Goal: Information Seeking & Learning: Learn about a topic

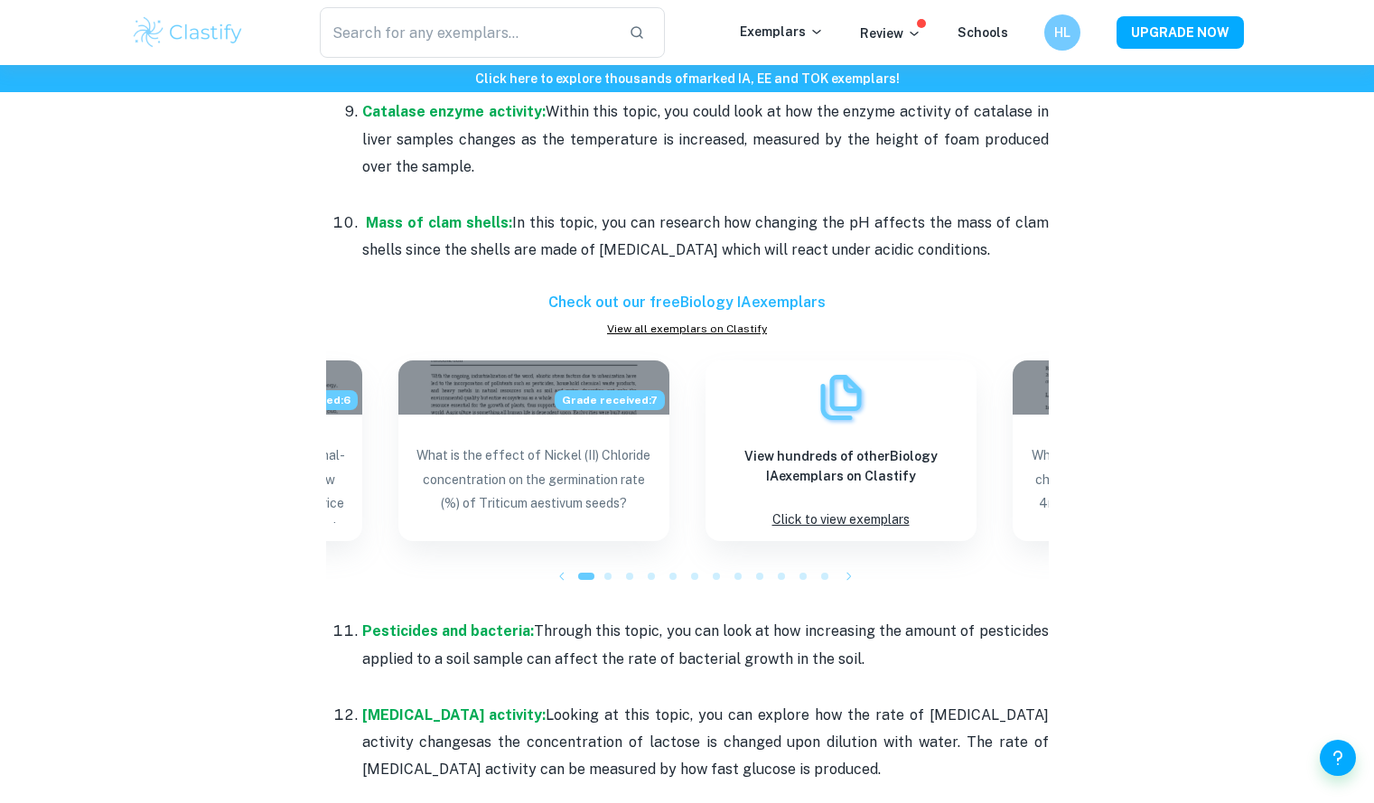
scroll to position [1843, 0]
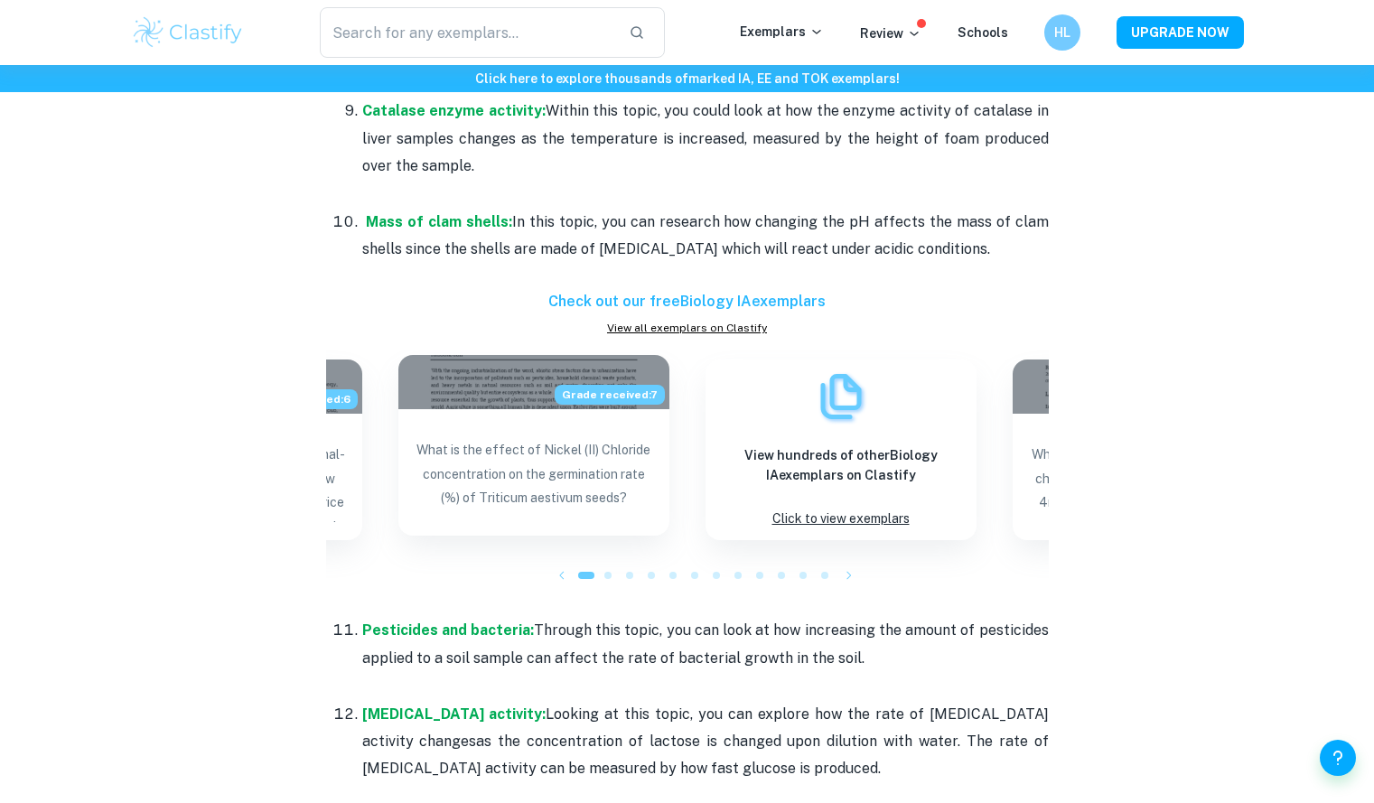
click at [587, 498] on p "What is the effect of Nickel (II) Chloride concentration on the germination rat…" at bounding box center [534, 478] width 242 height 80
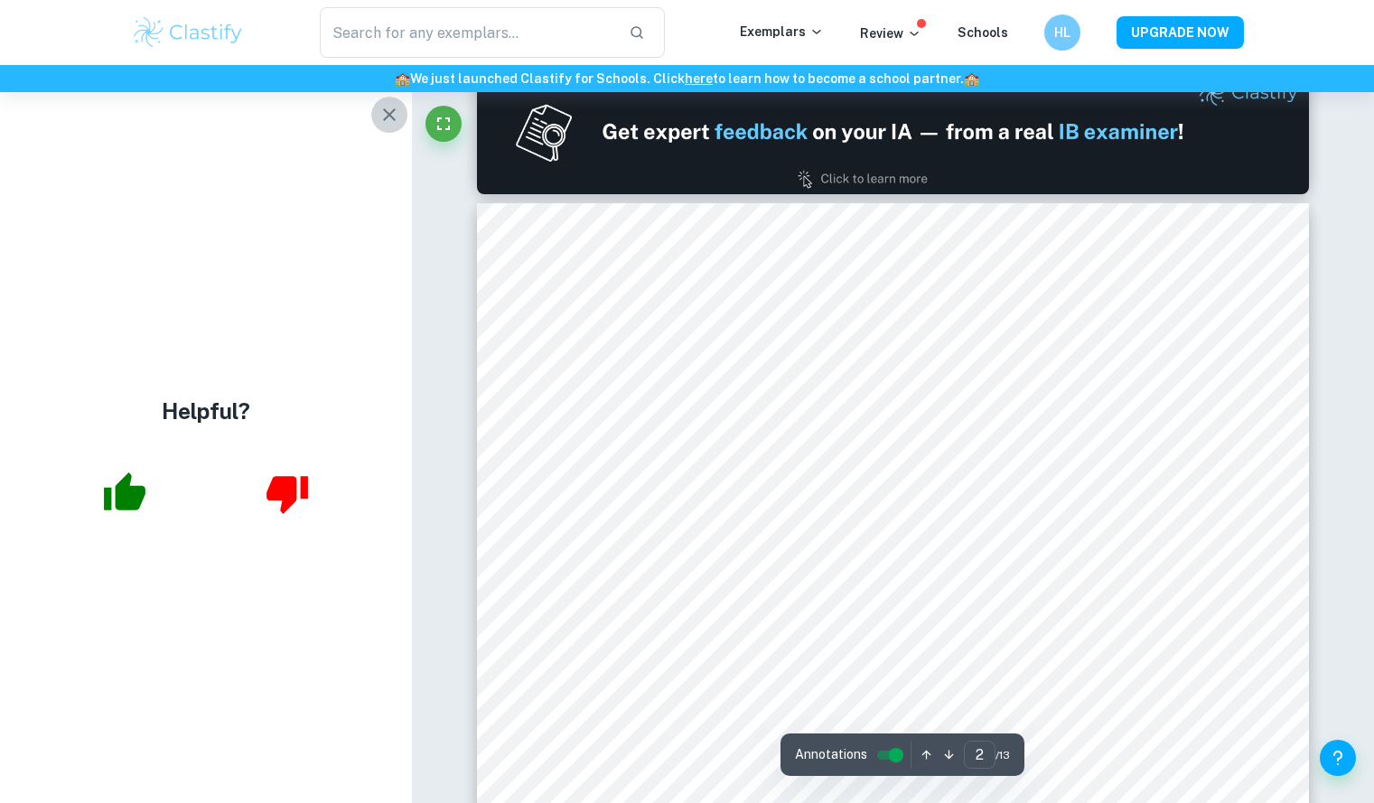
click at [389, 117] on icon "button" at bounding box center [390, 115] width 22 height 22
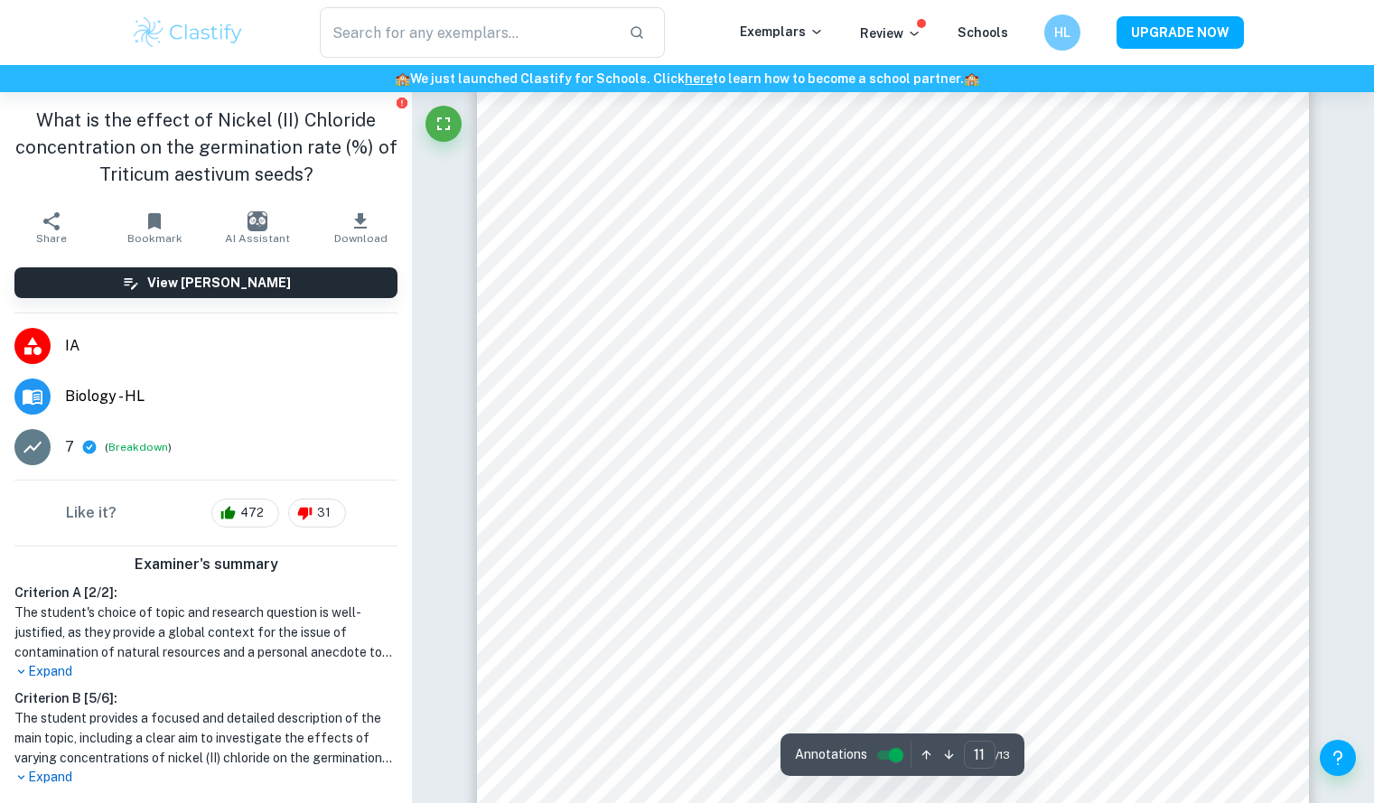
scroll to position [12383, 0]
type input "12"
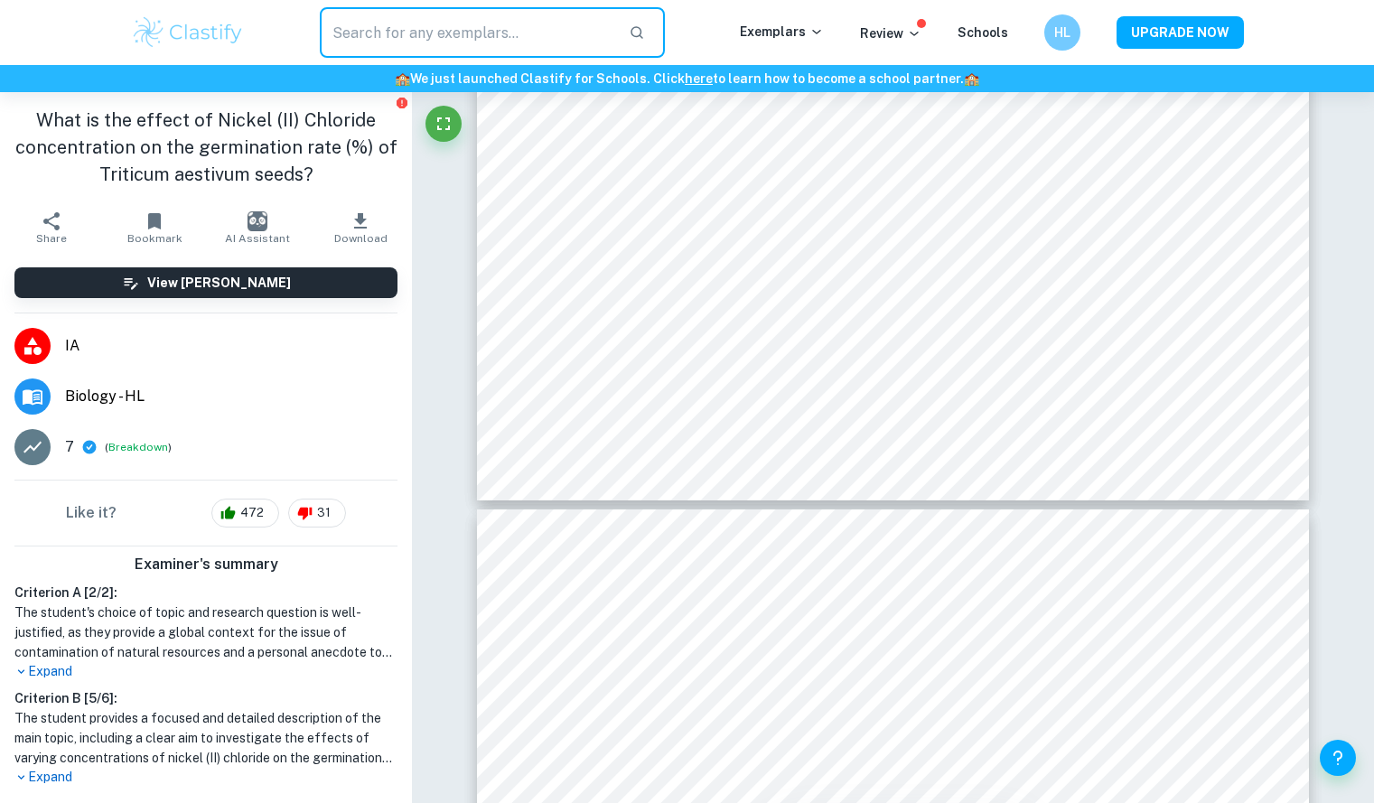
click at [425, 25] on input "text" at bounding box center [467, 32] width 295 height 51
type input "biology hl"
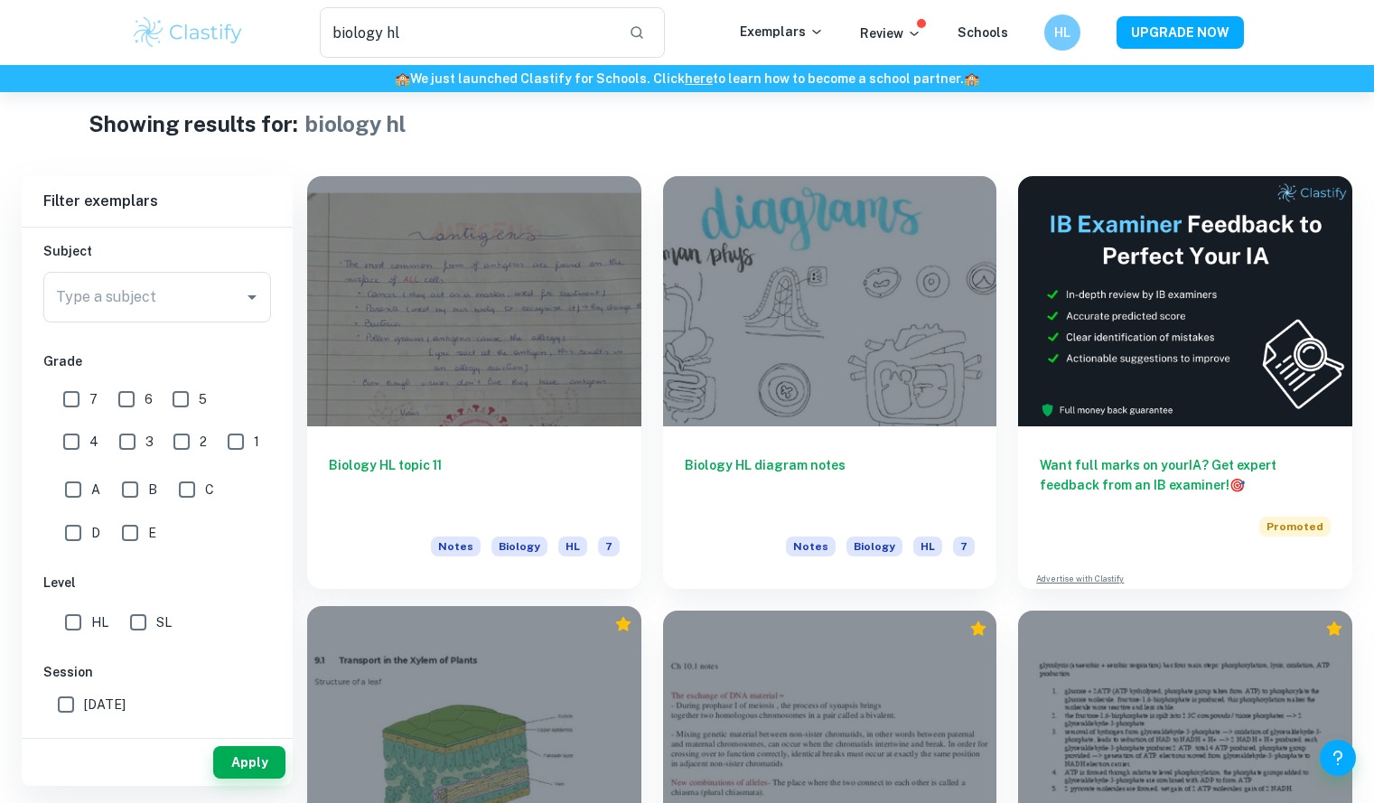
scroll to position [19, 0]
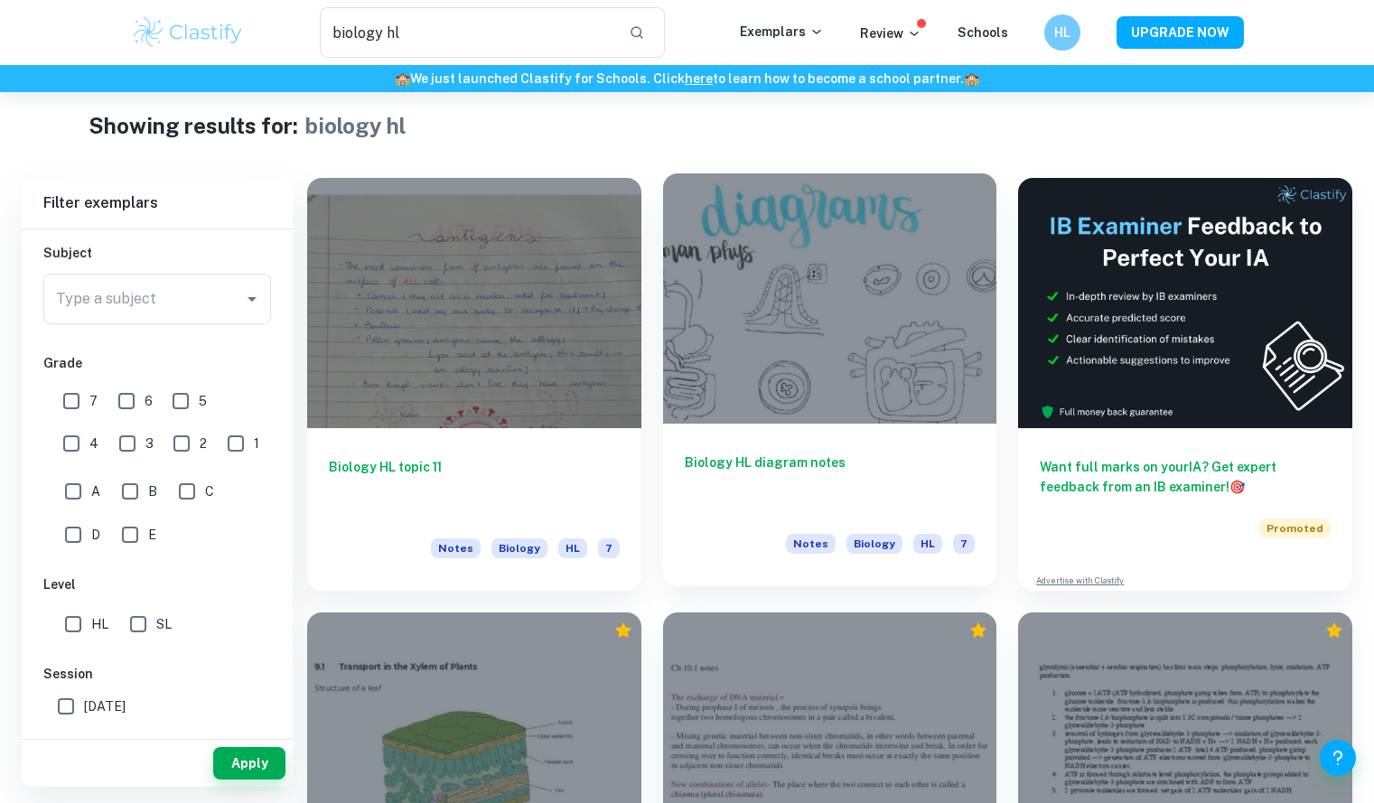
click at [734, 470] on h6 "Biology HL diagram notes" at bounding box center [830, 483] width 291 height 60
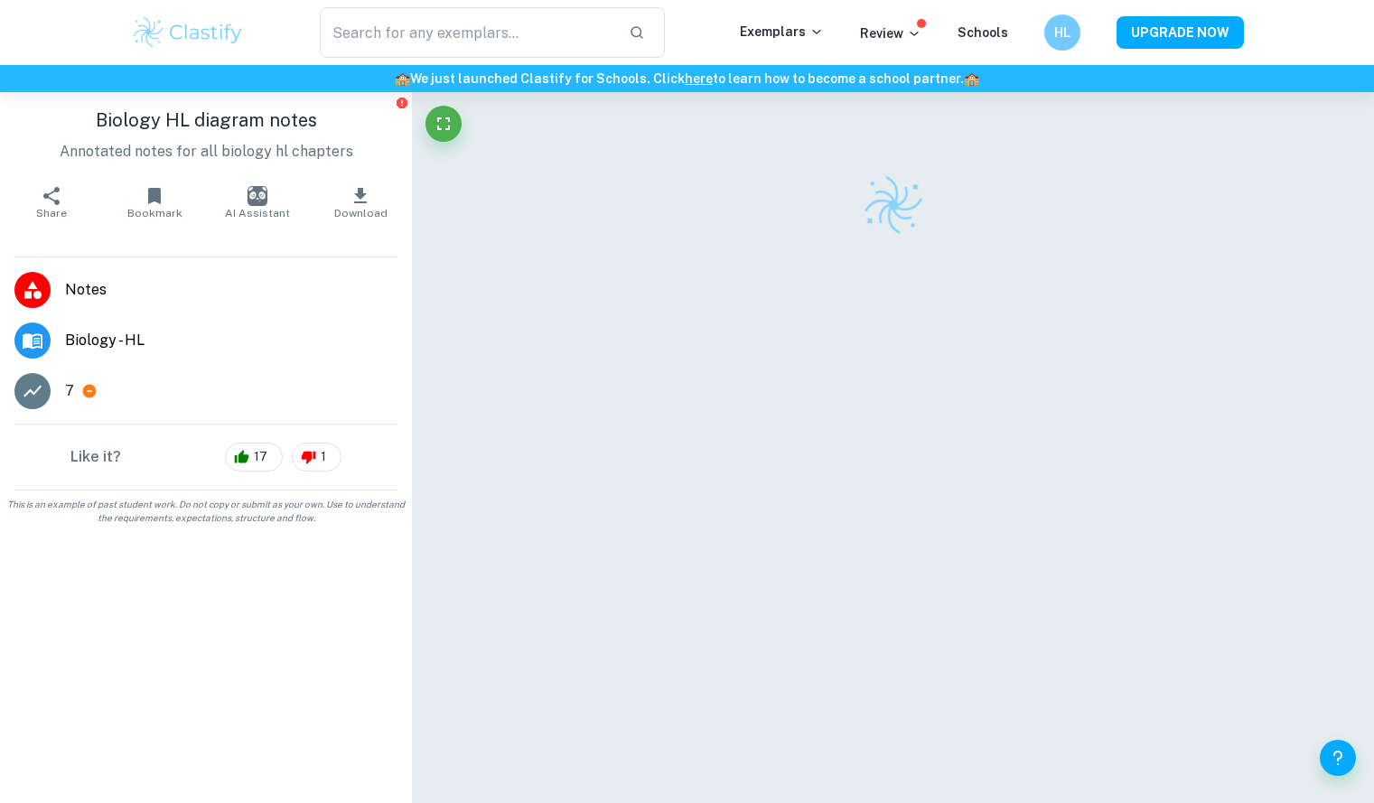
scroll to position [25, 0]
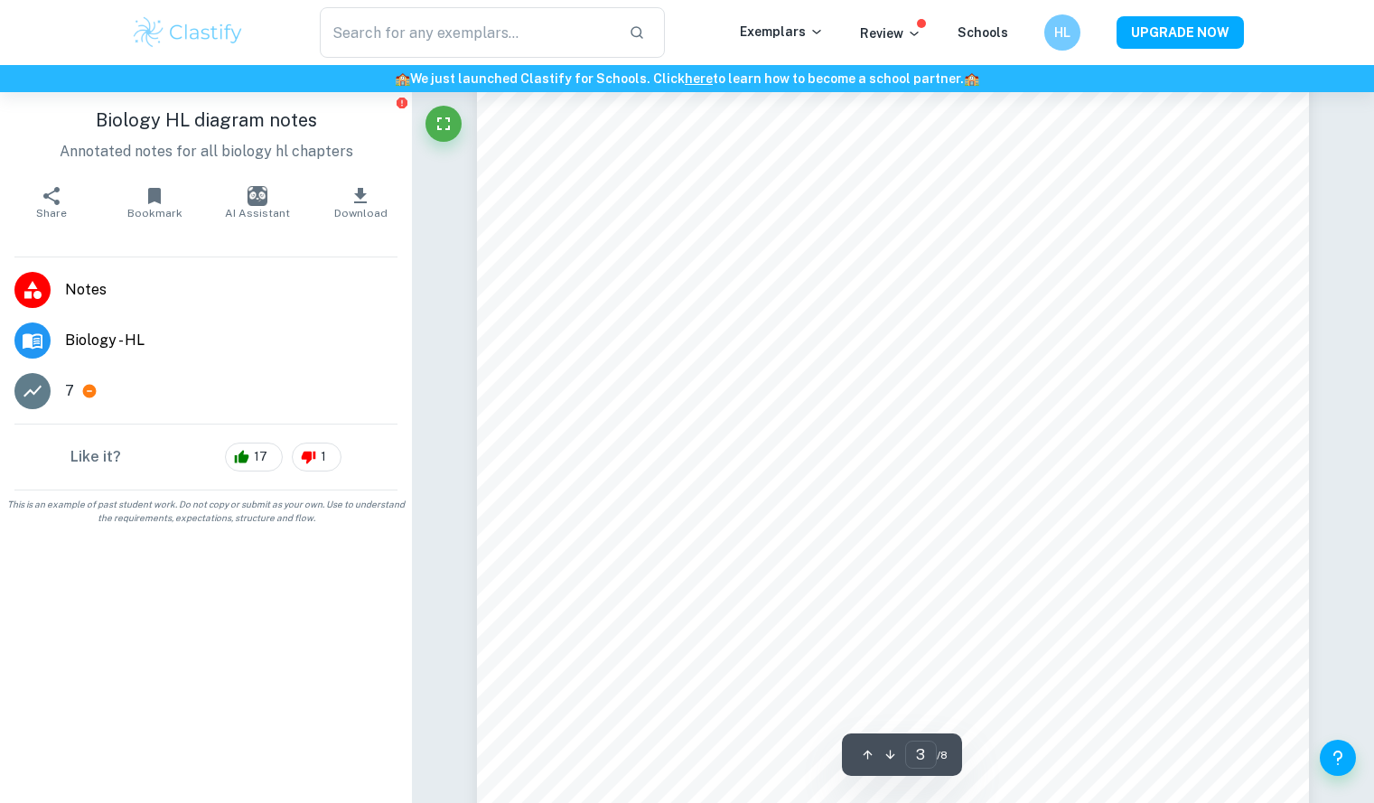
type input "4"
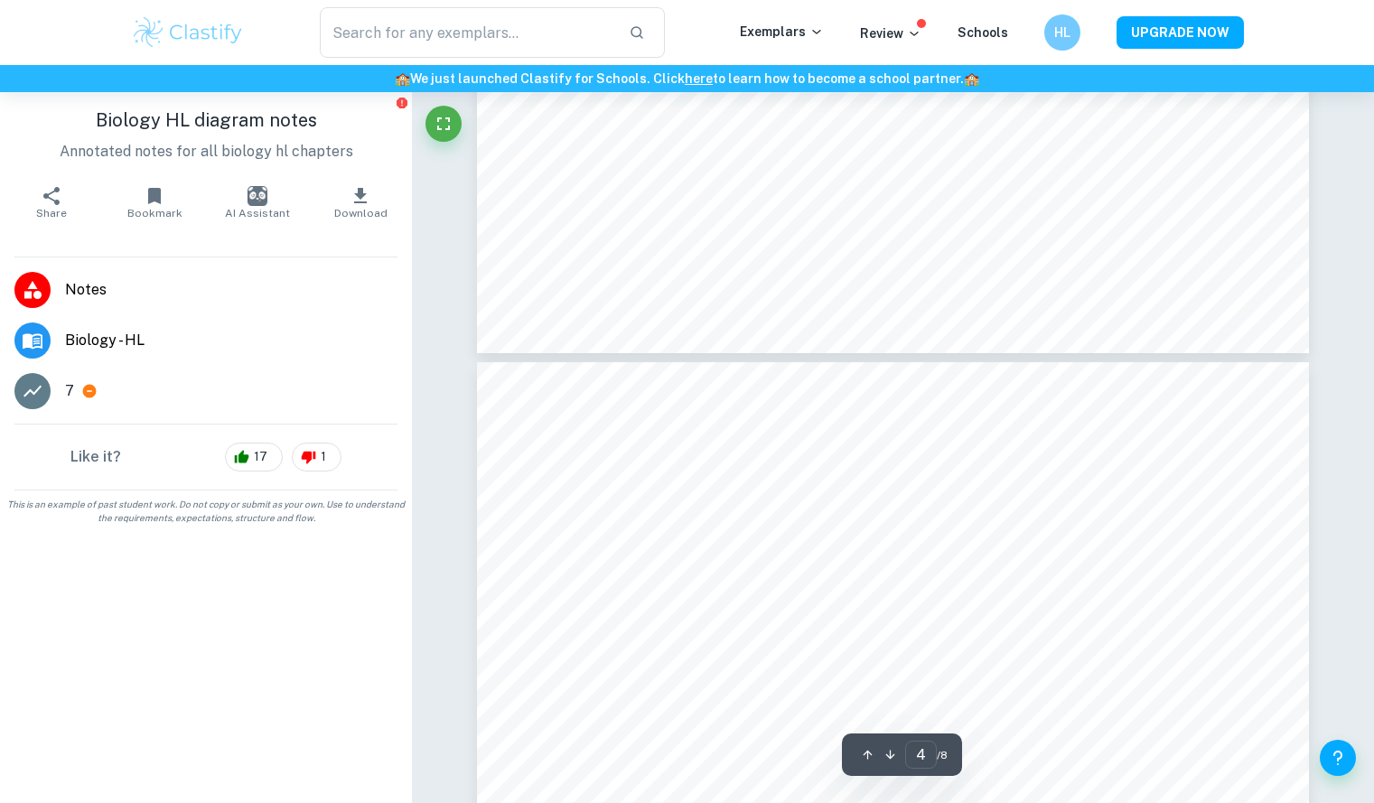
type input "biology hl"
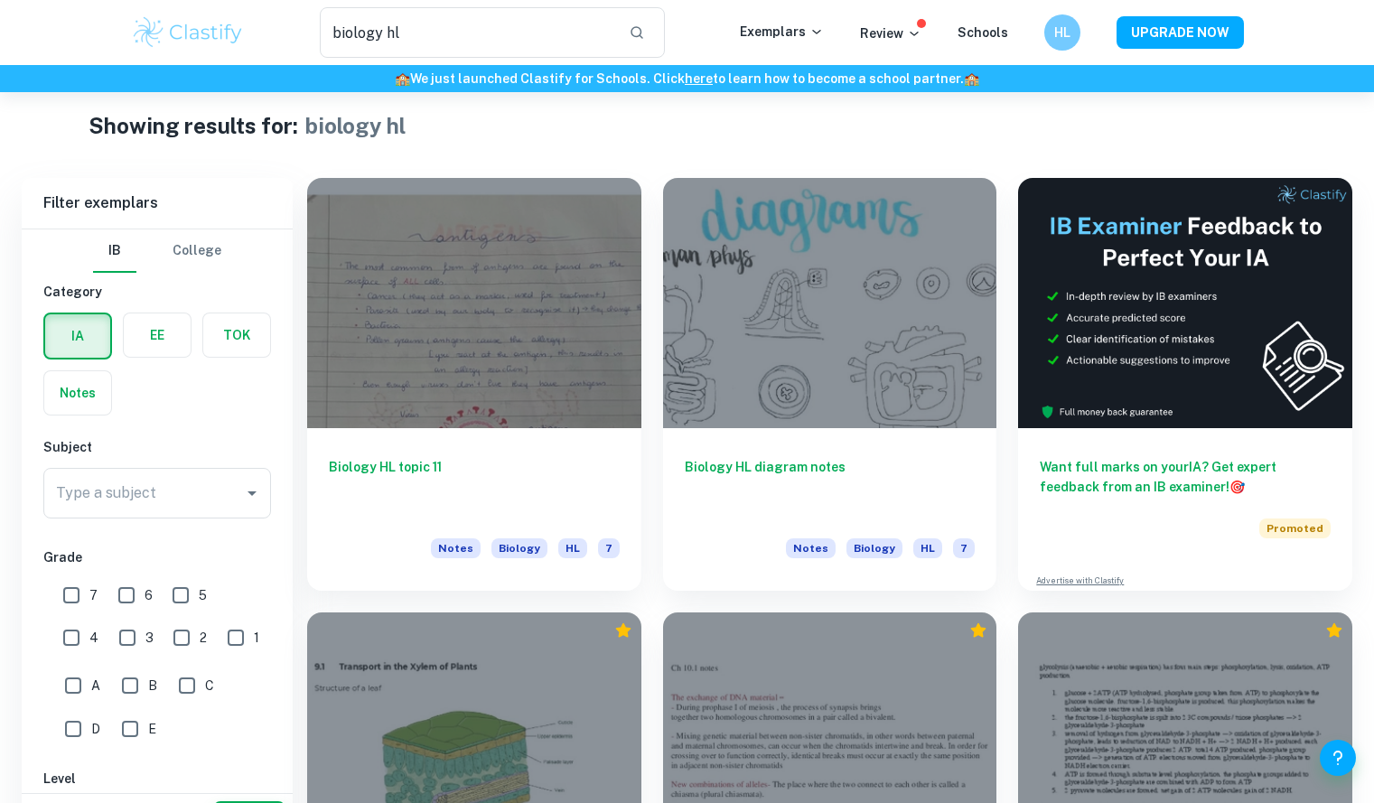
scroll to position [73, 0]
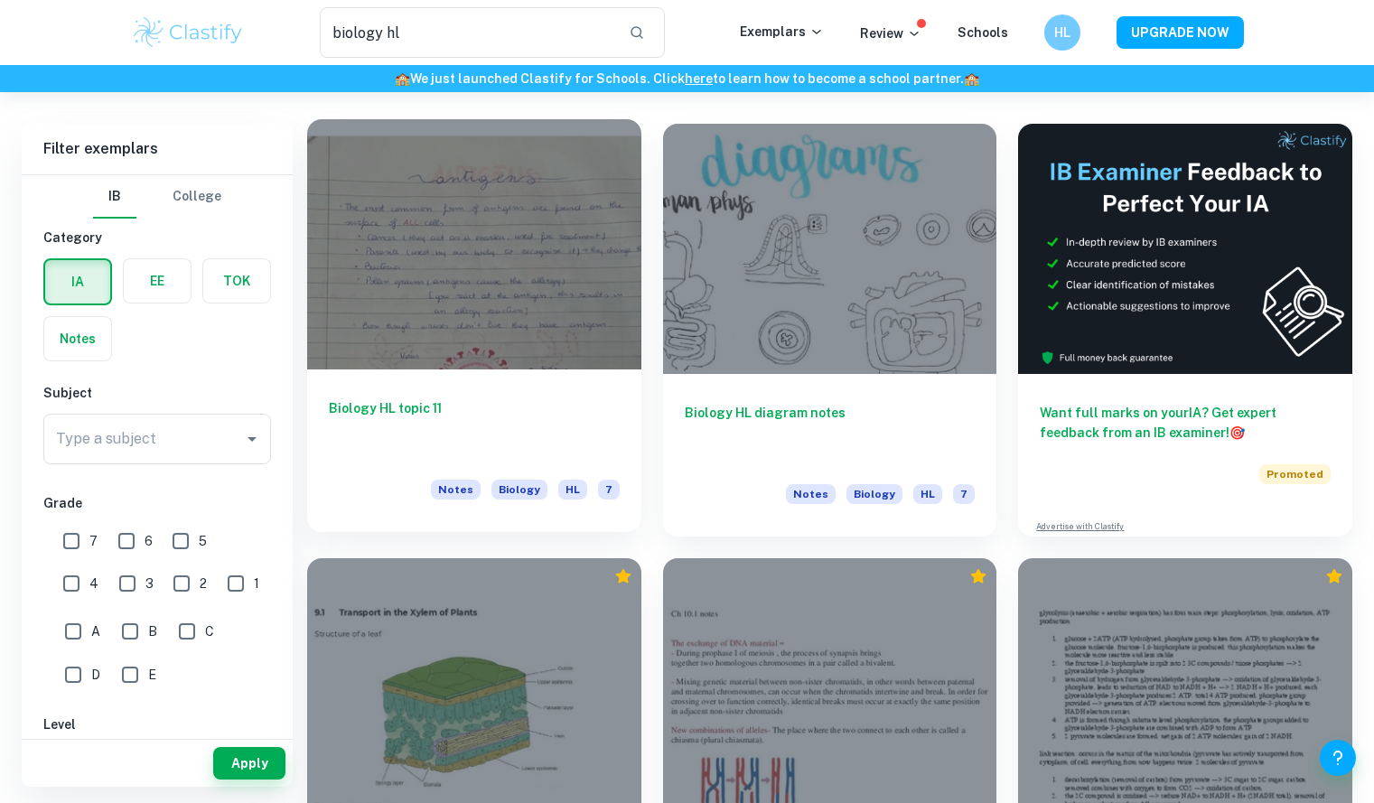
click at [523, 450] on h6 "Biology HL topic 11" at bounding box center [474, 429] width 291 height 60
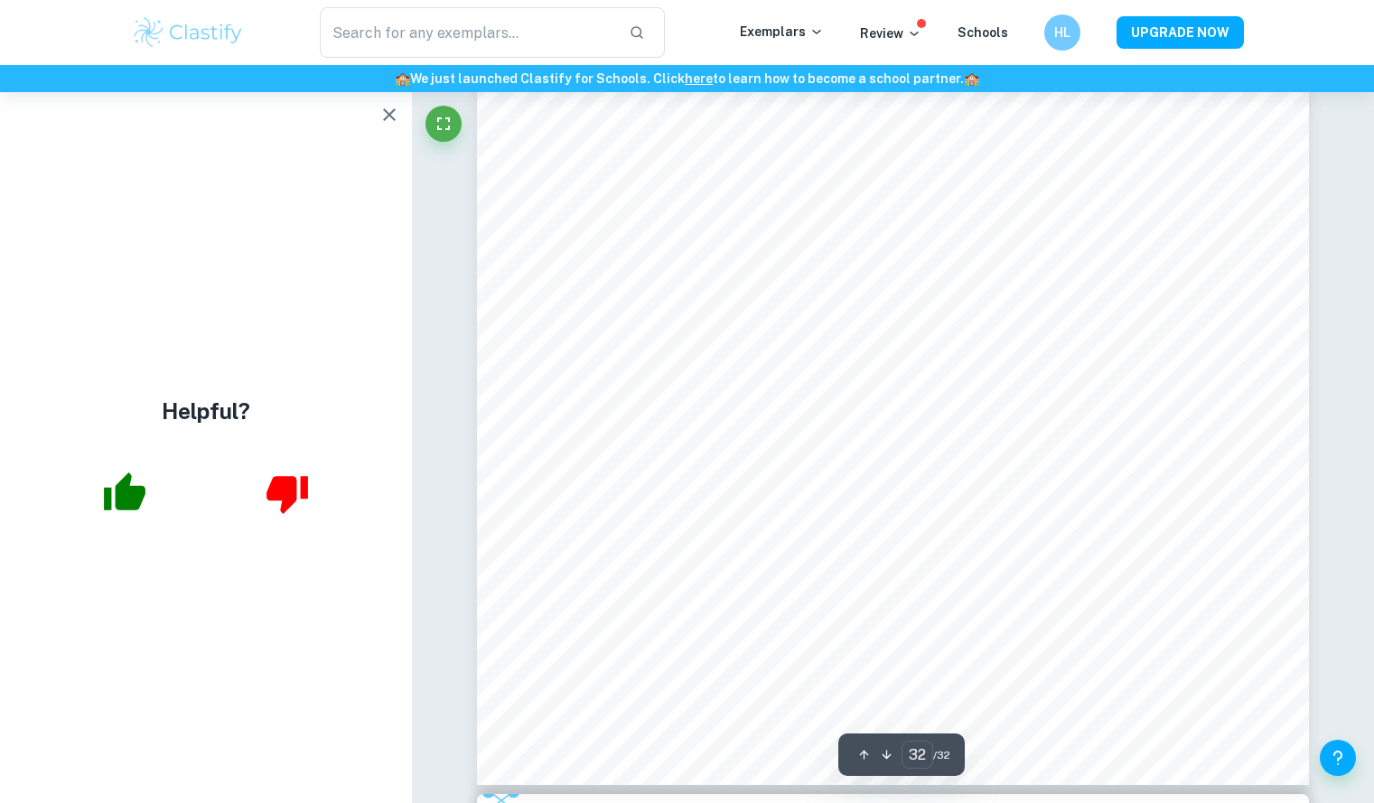
scroll to position [38242, 0]
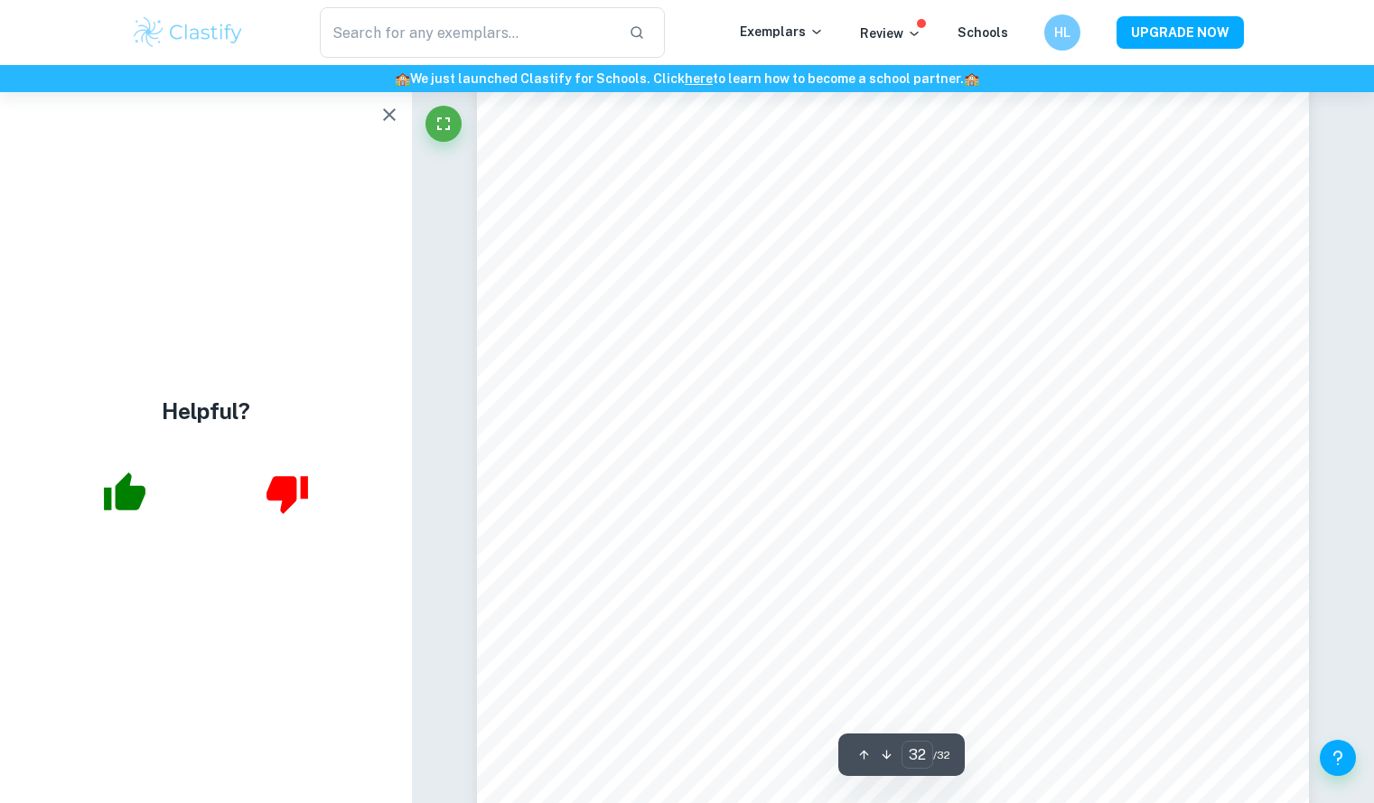
type input "31"
type input "biology hl"
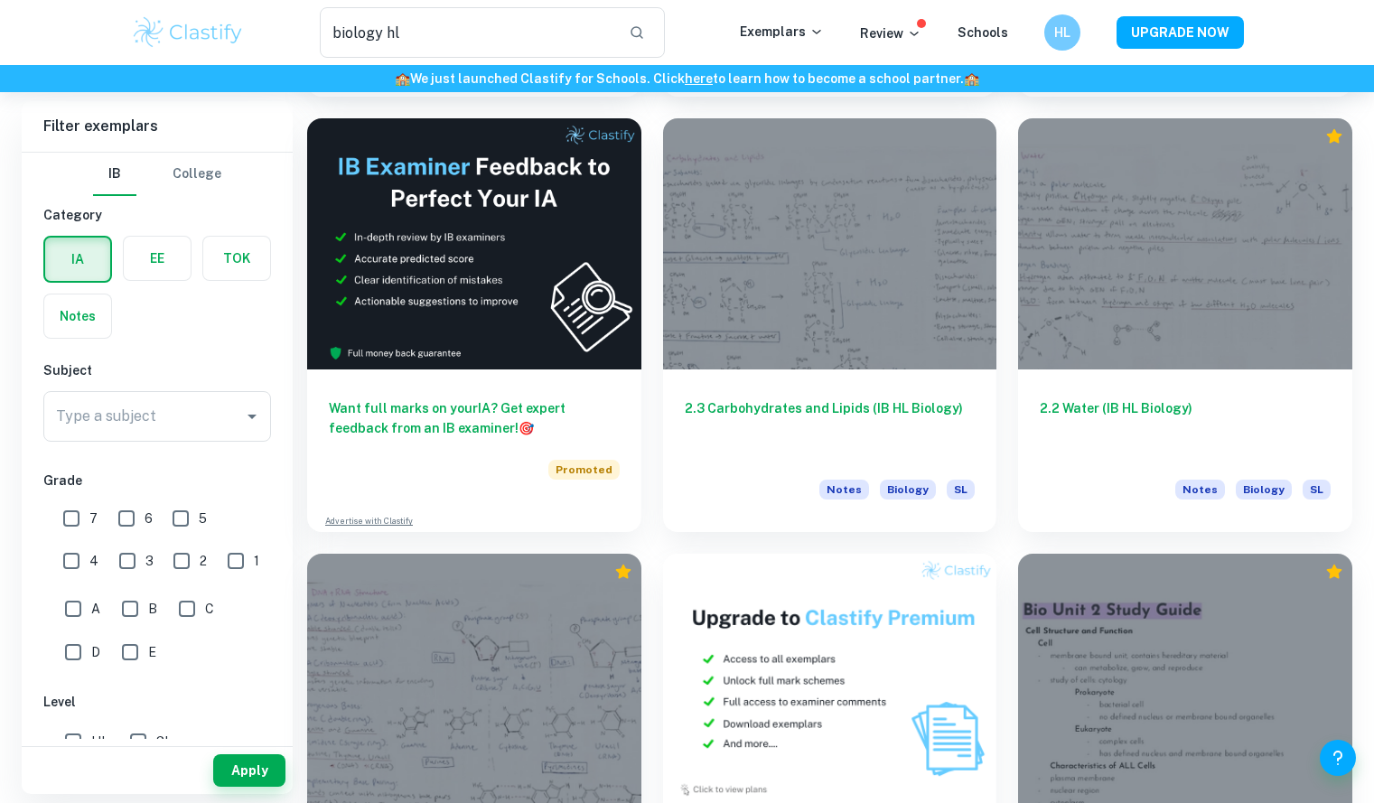
click at [66, 511] on input "7" at bounding box center [71, 519] width 36 height 36
checkbox input "true"
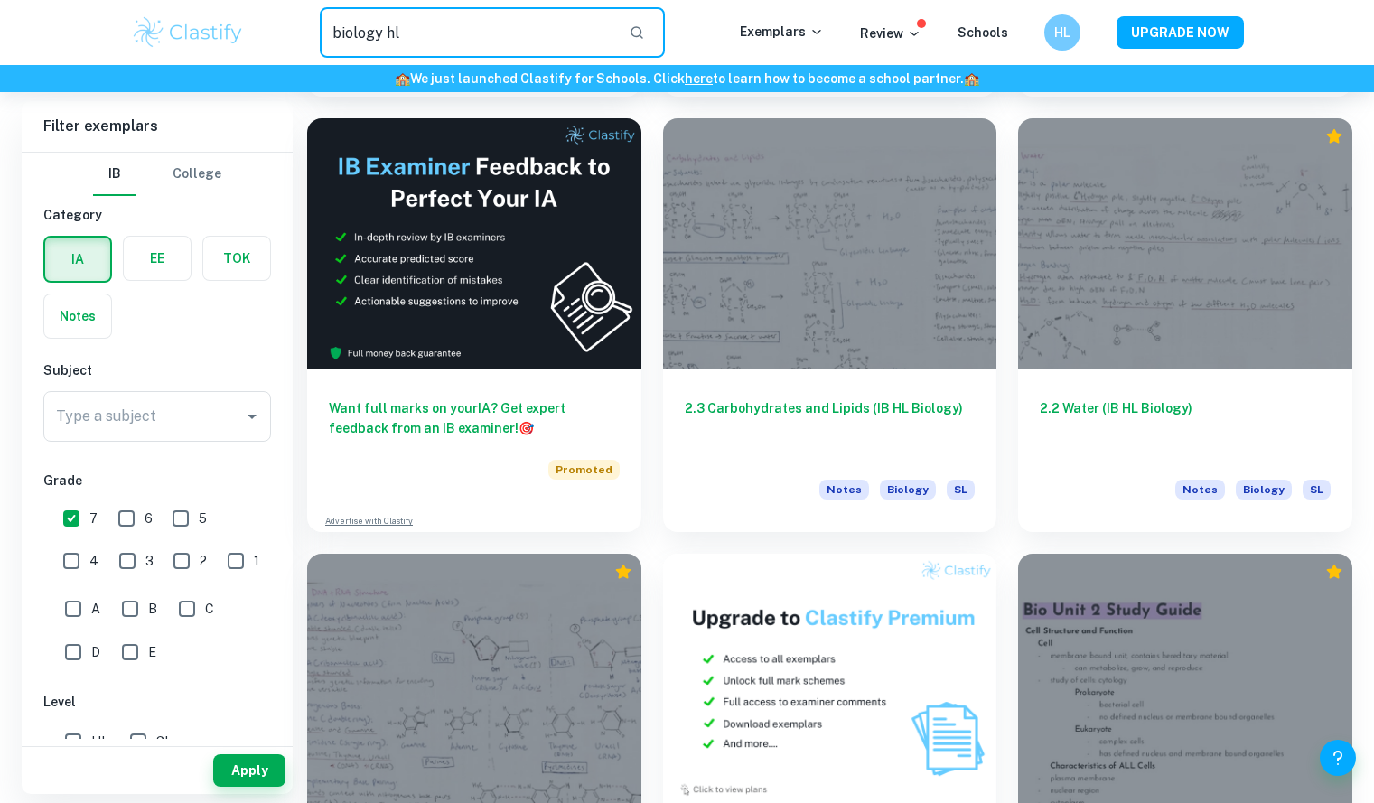
click at [413, 42] on input "biology hl" at bounding box center [467, 32] width 295 height 51
type input "biology"
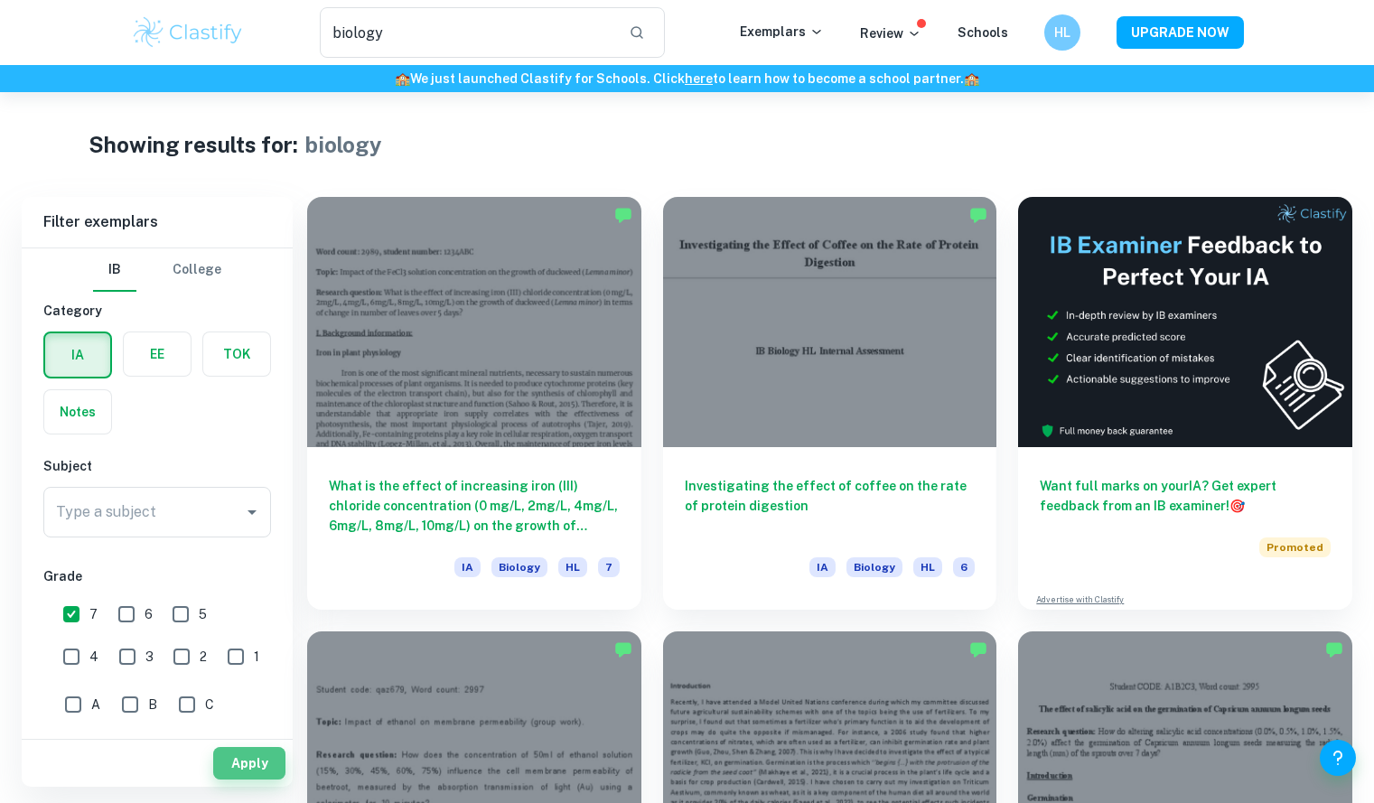
click at [249, 755] on button "Apply" at bounding box center [249, 763] width 72 height 33
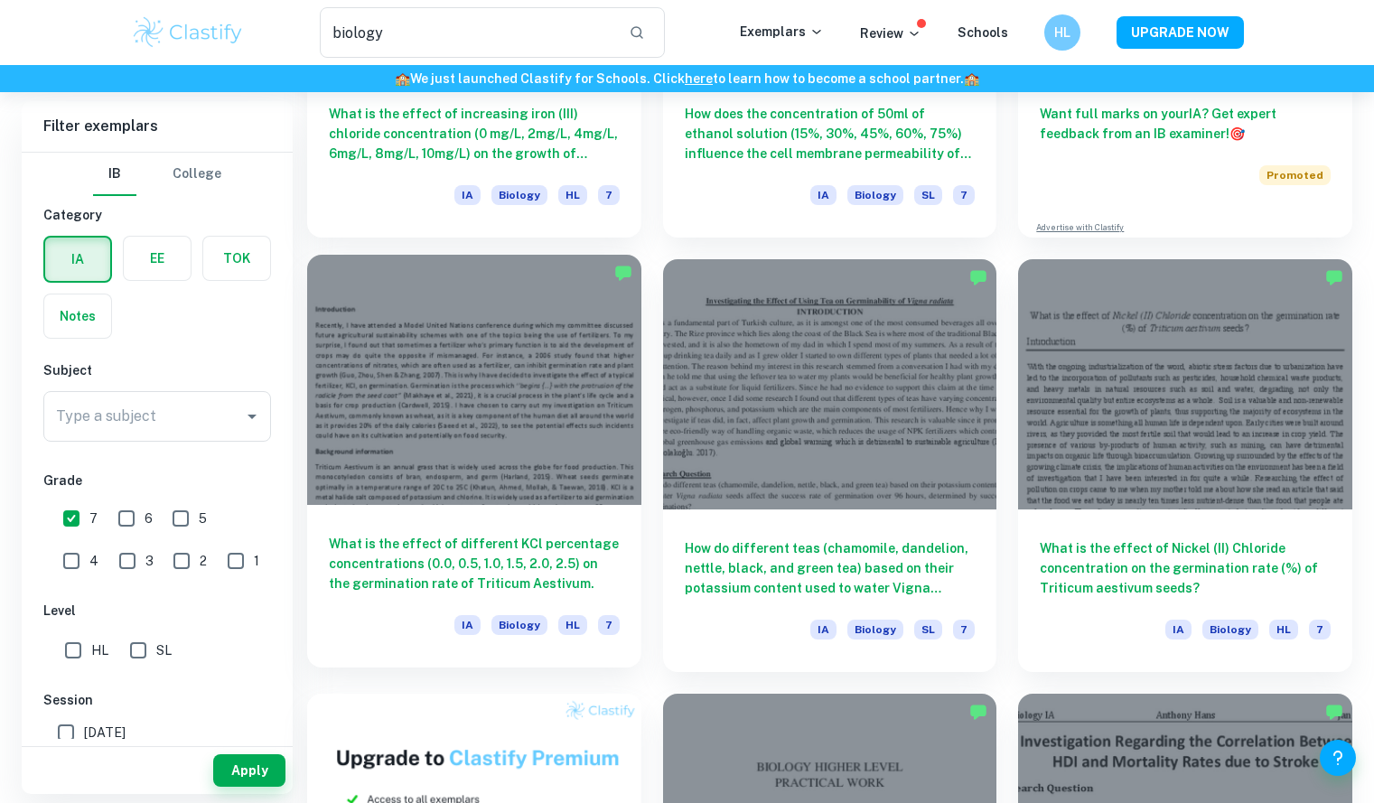
scroll to position [371, 0]
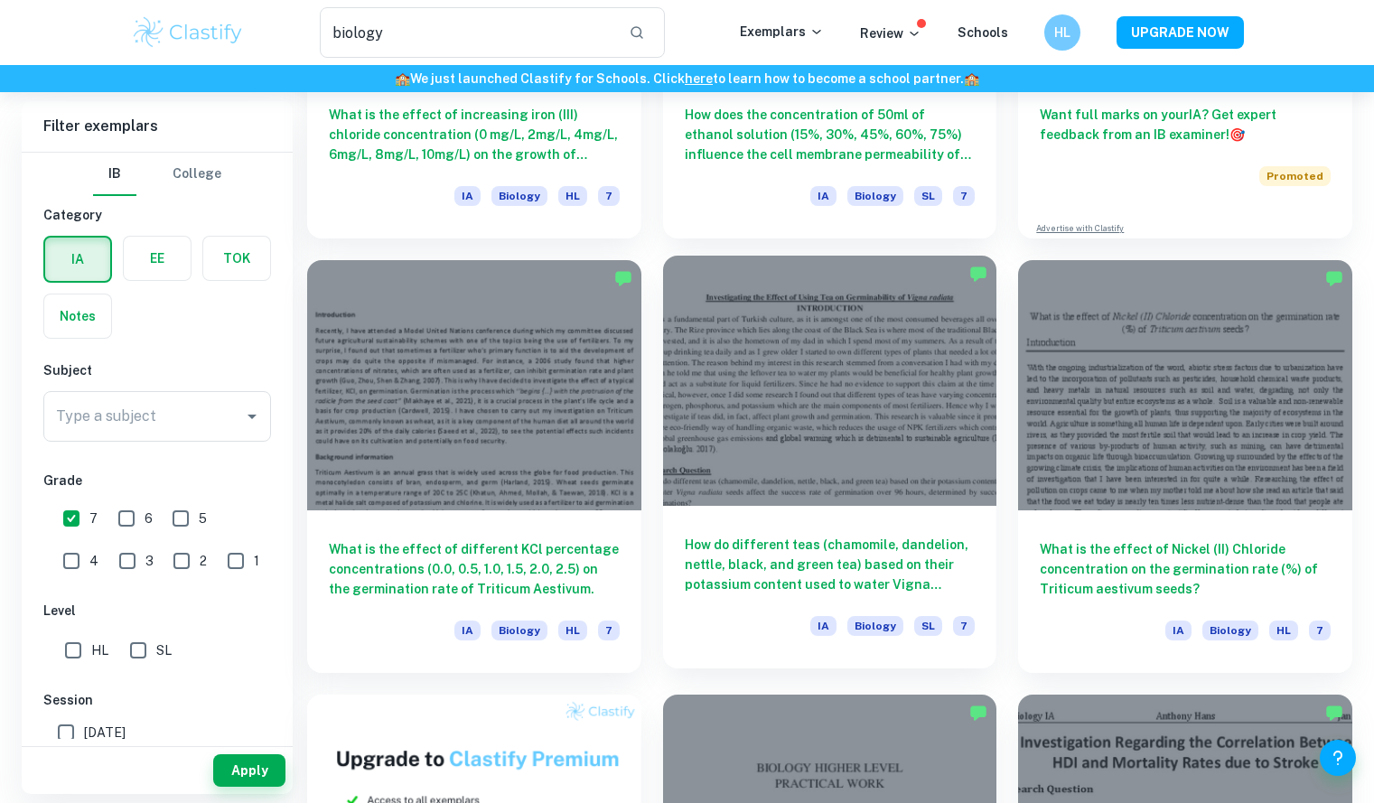
click at [721, 566] on h6 "How do different teas (chamomile, dandelion, nettle, black, and green tea) base…" at bounding box center [830, 565] width 291 height 60
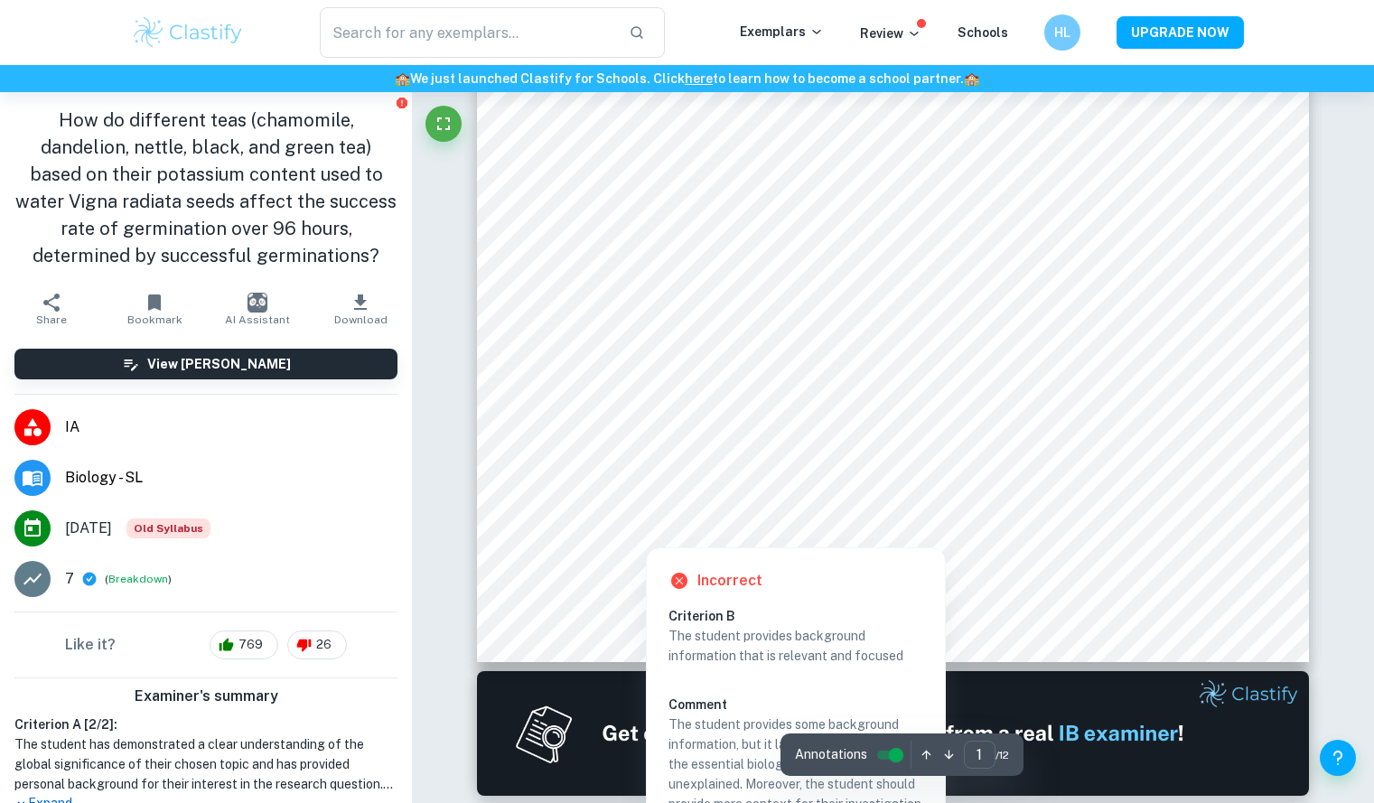
scroll to position [526, 0]
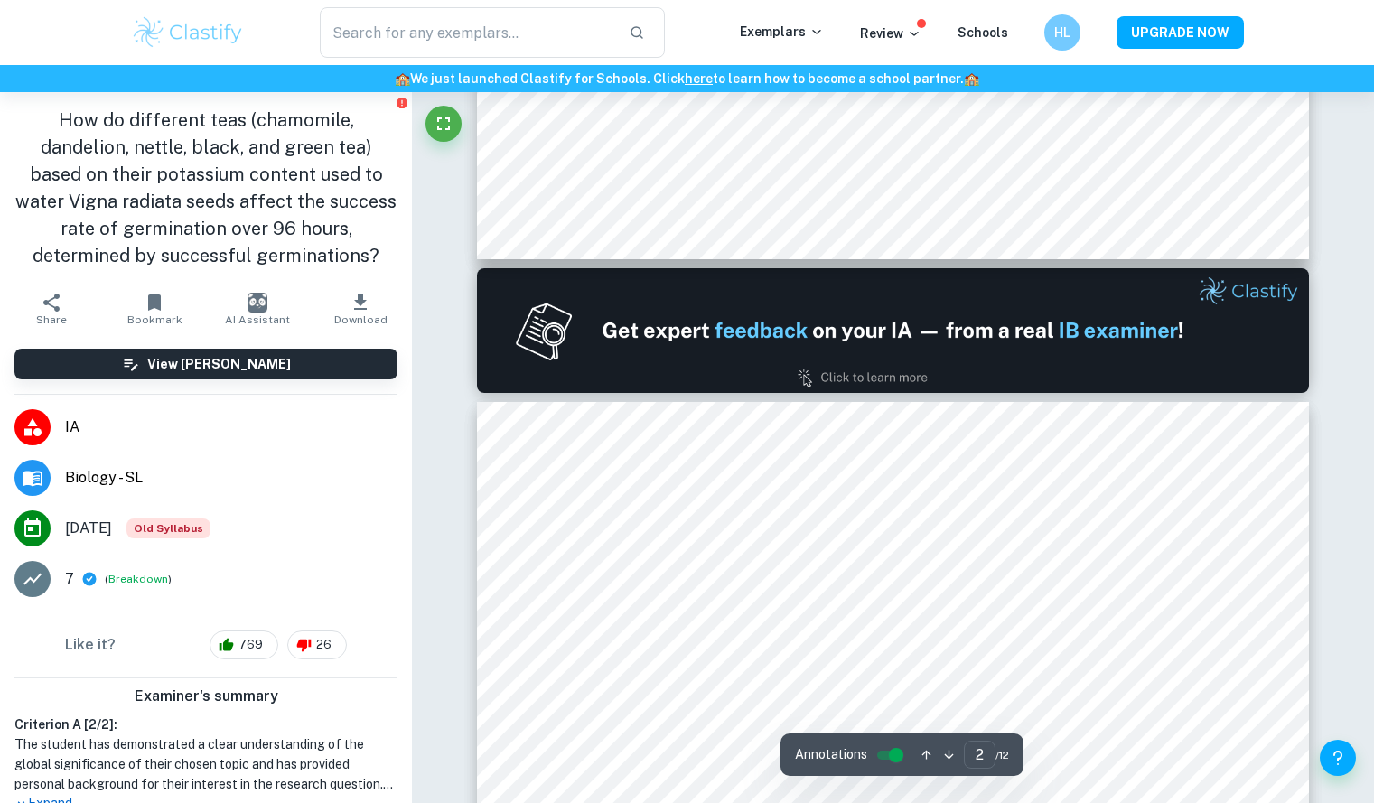
type input "2"
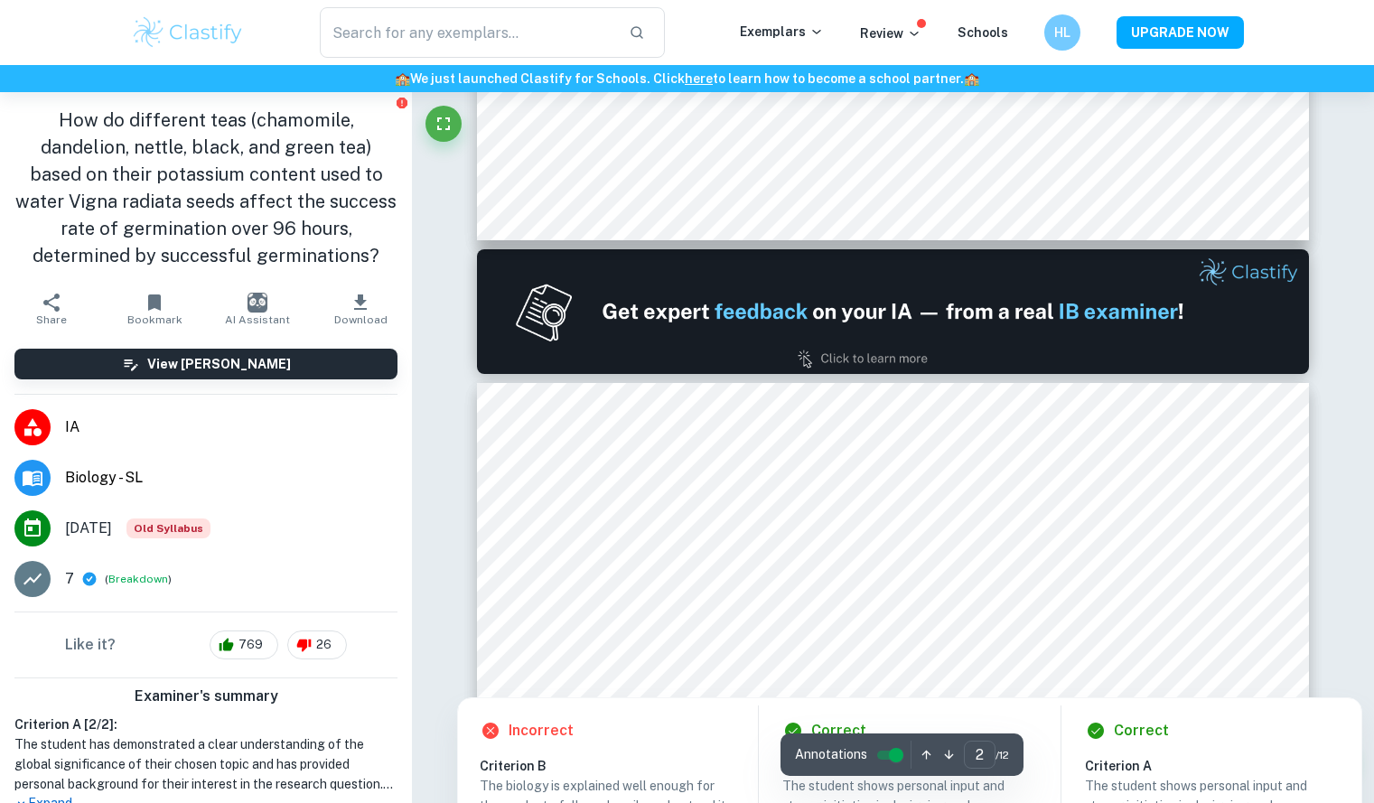
scroll to position [1234, 0]
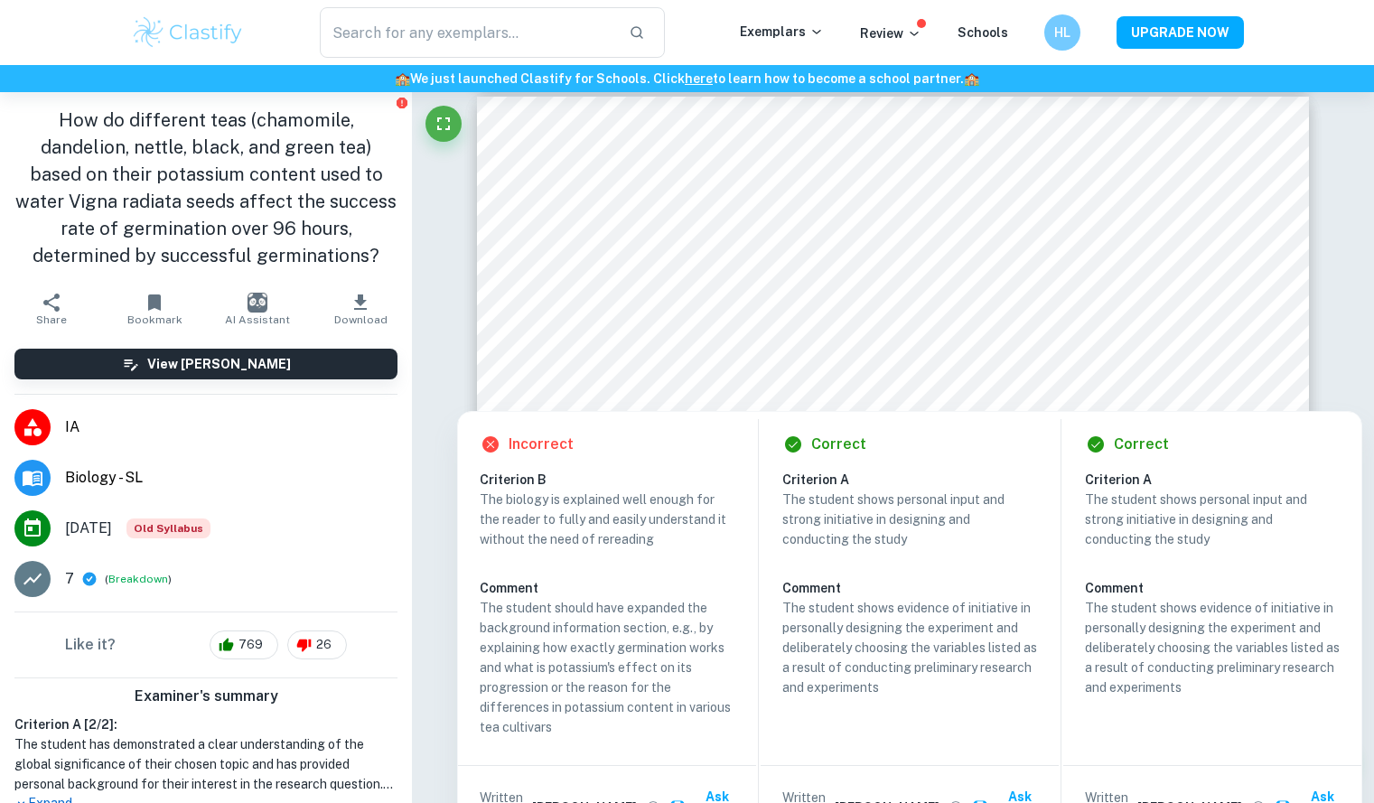
click at [479, 502] on div "Incorrect Criterion B The biology is explained well enough for the reader to fu…" at bounding box center [607, 630] width 298 height 437
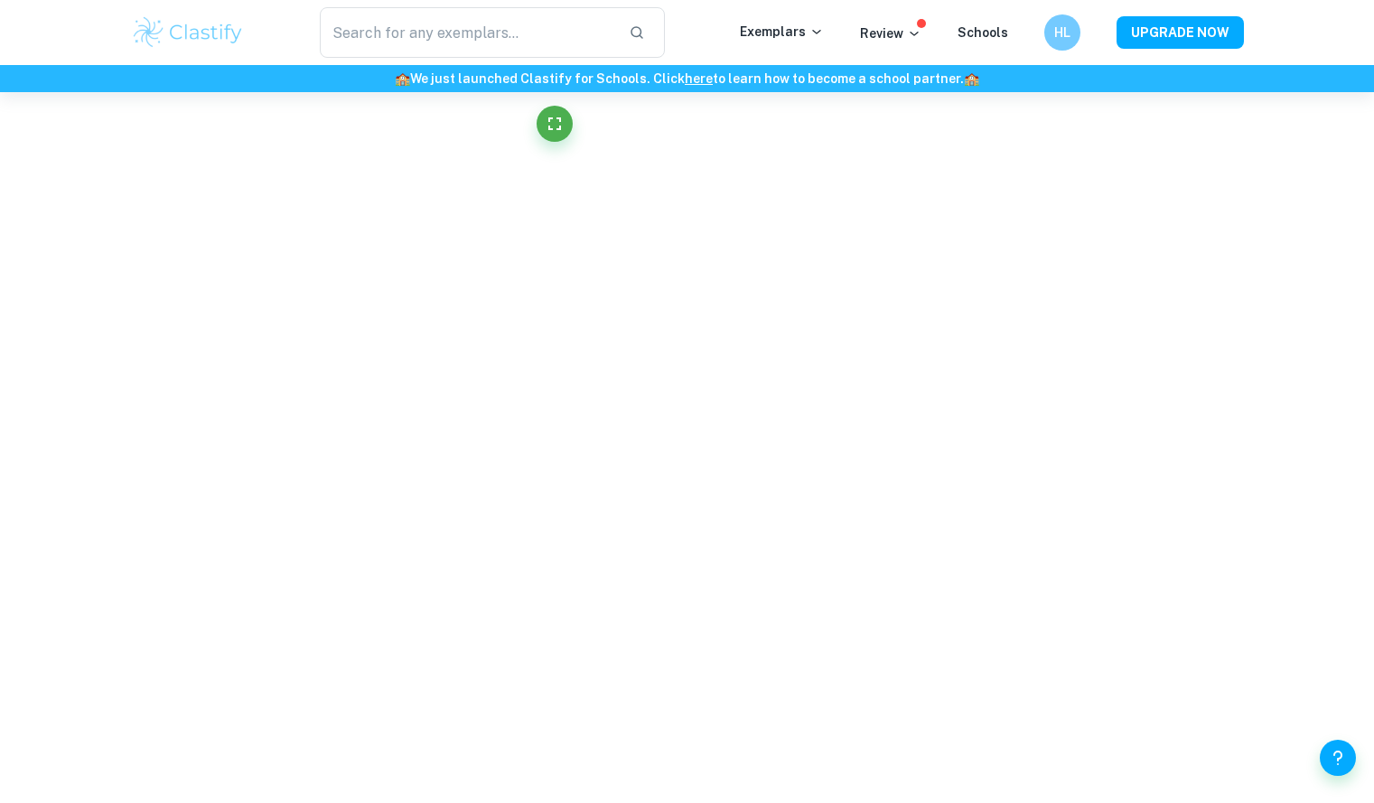
scroll to position [1089, 0]
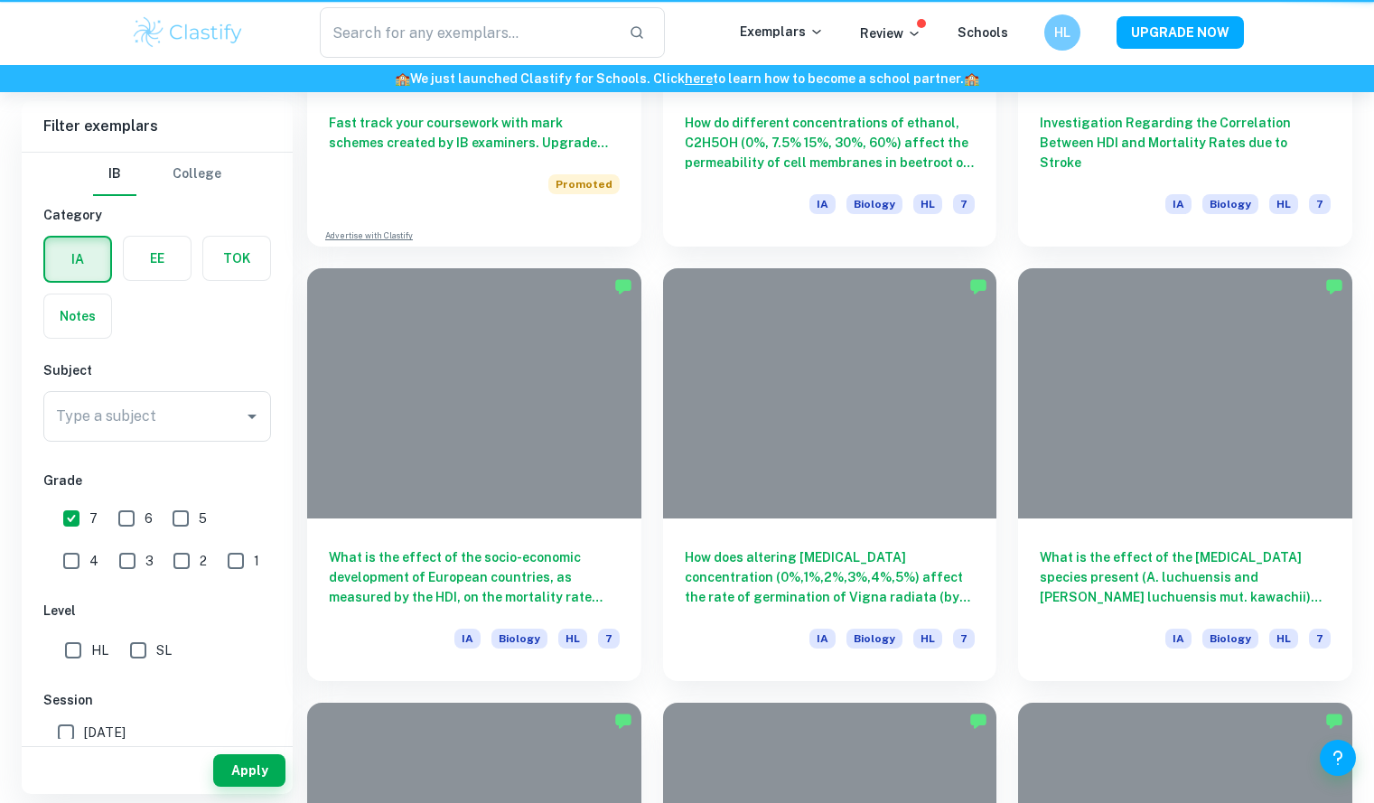
type input "biology"
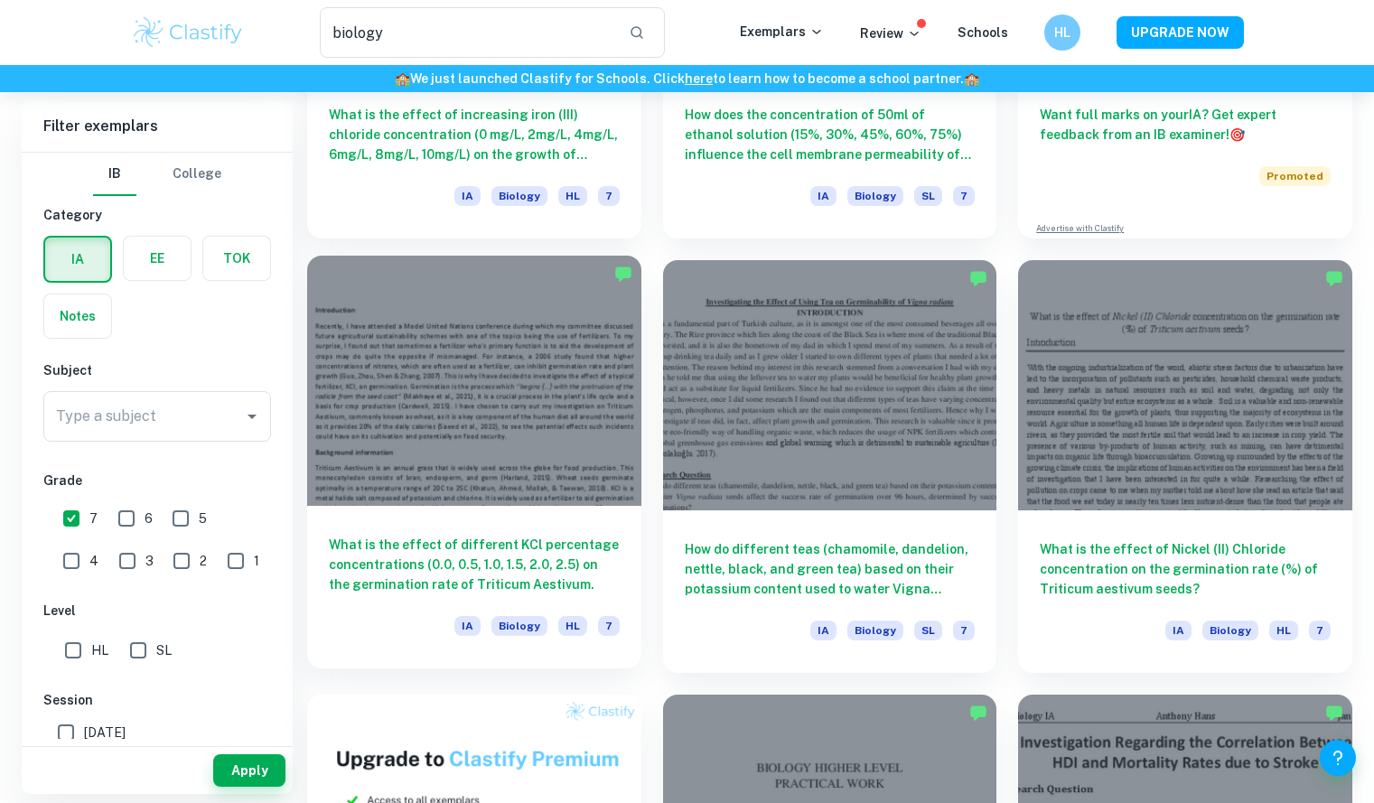
scroll to position [376, 0]
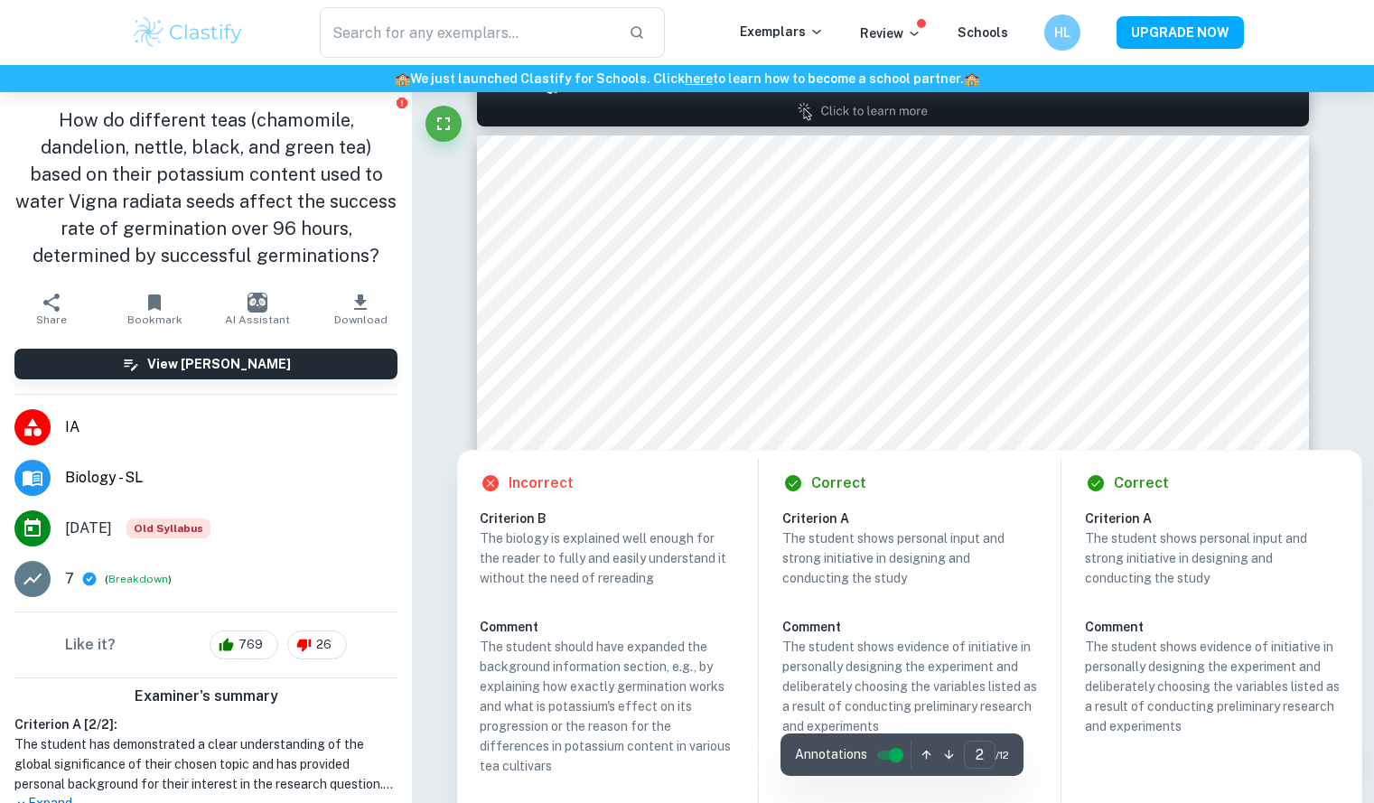
scroll to position [1196, 0]
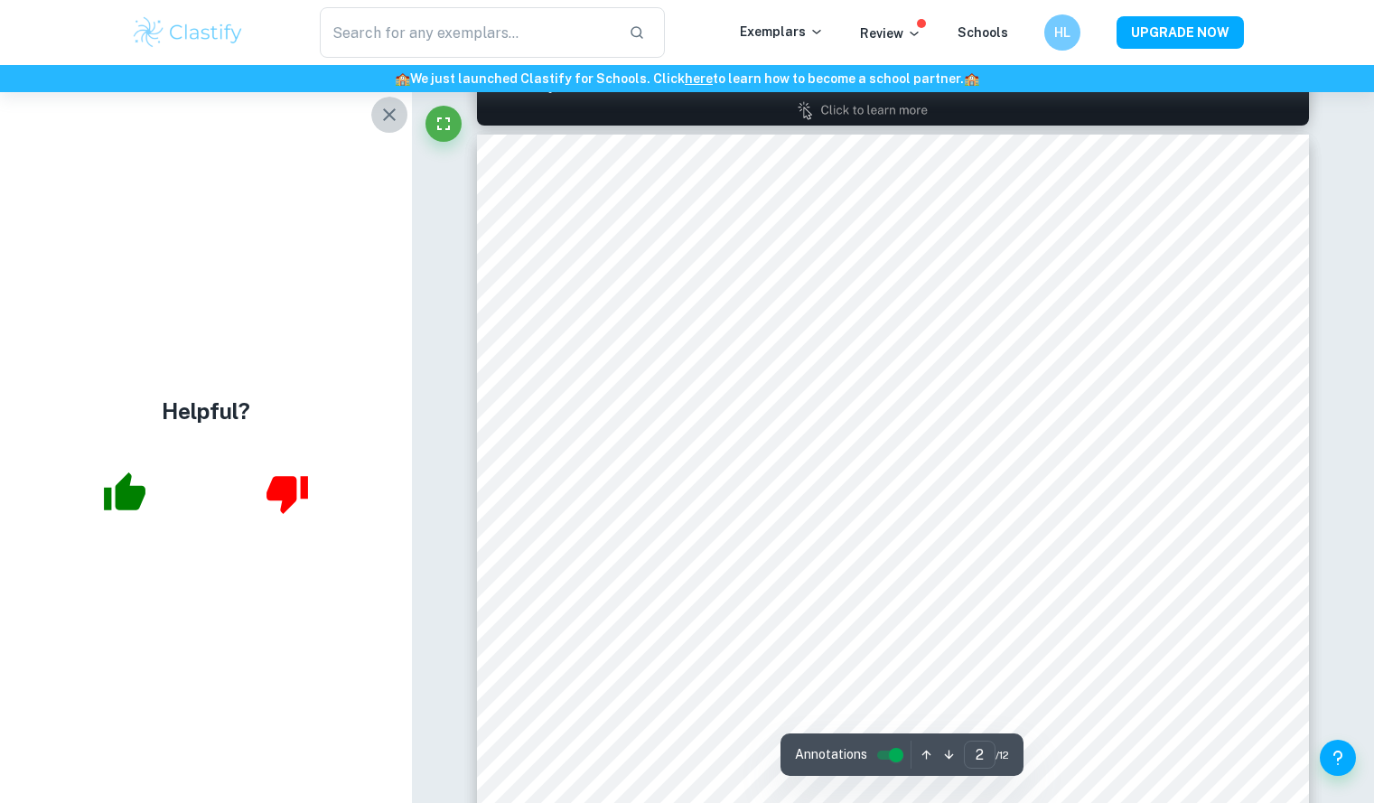
click at [401, 116] on button "button" at bounding box center [389, 115] width 36 height 36
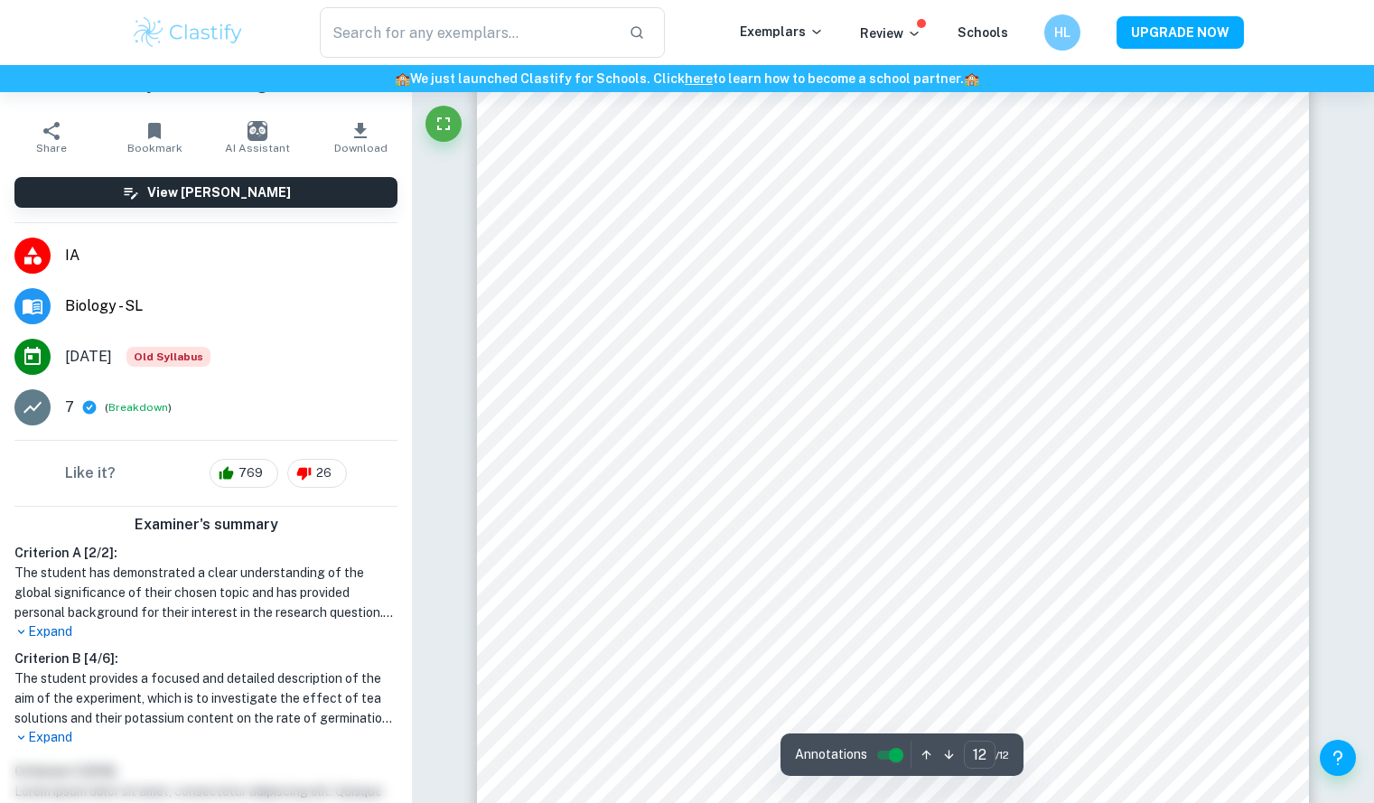
scroll to position [12419, 0]
type input "9"
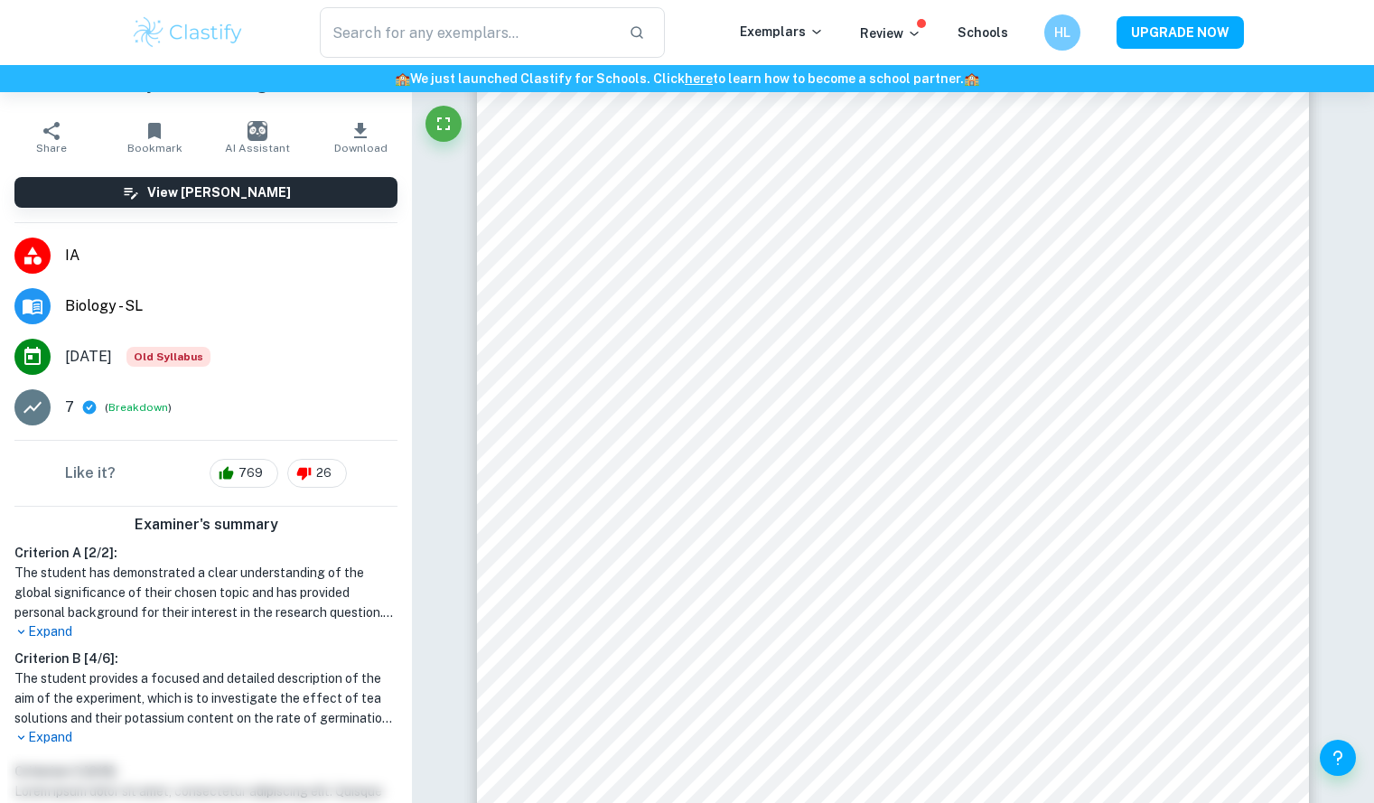
type input "biology"
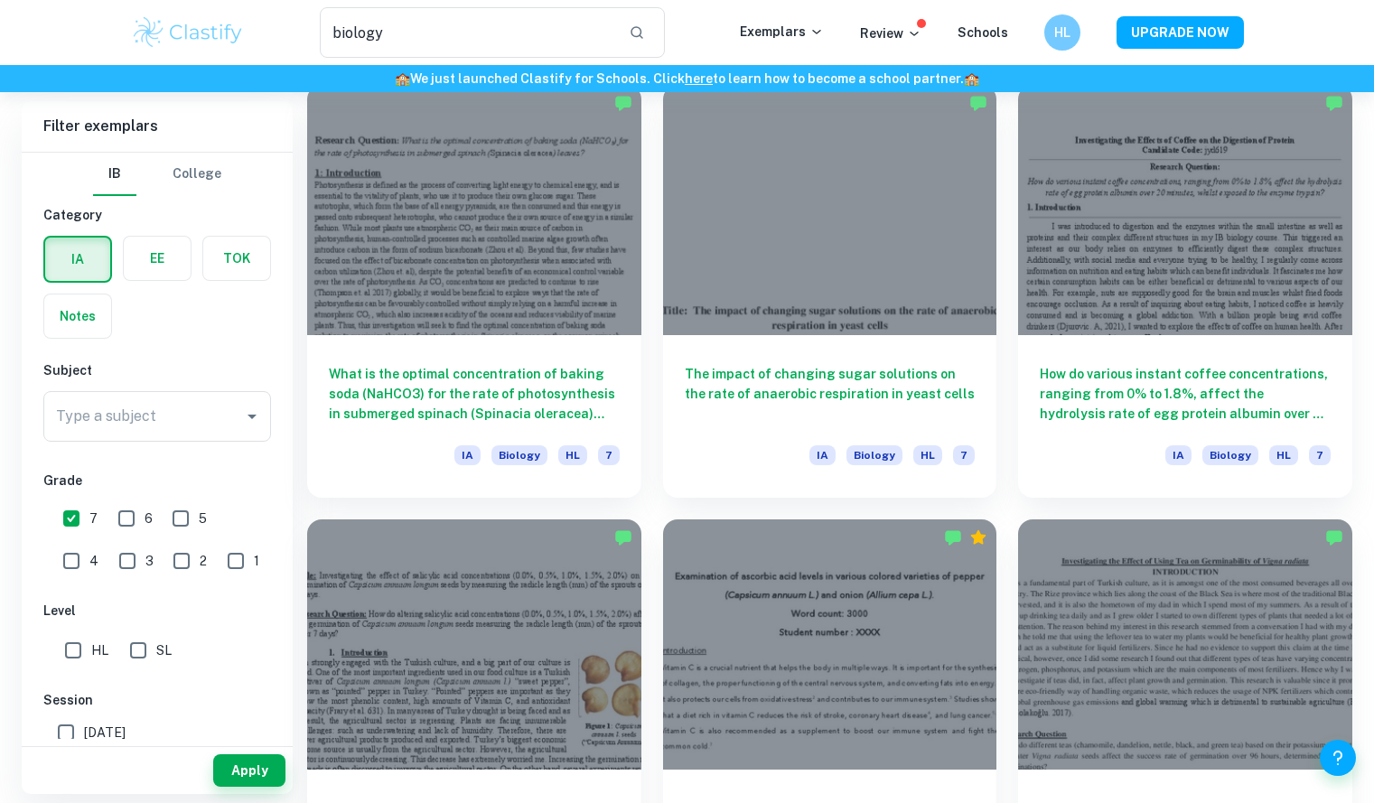
scroll to position [1853, 0]
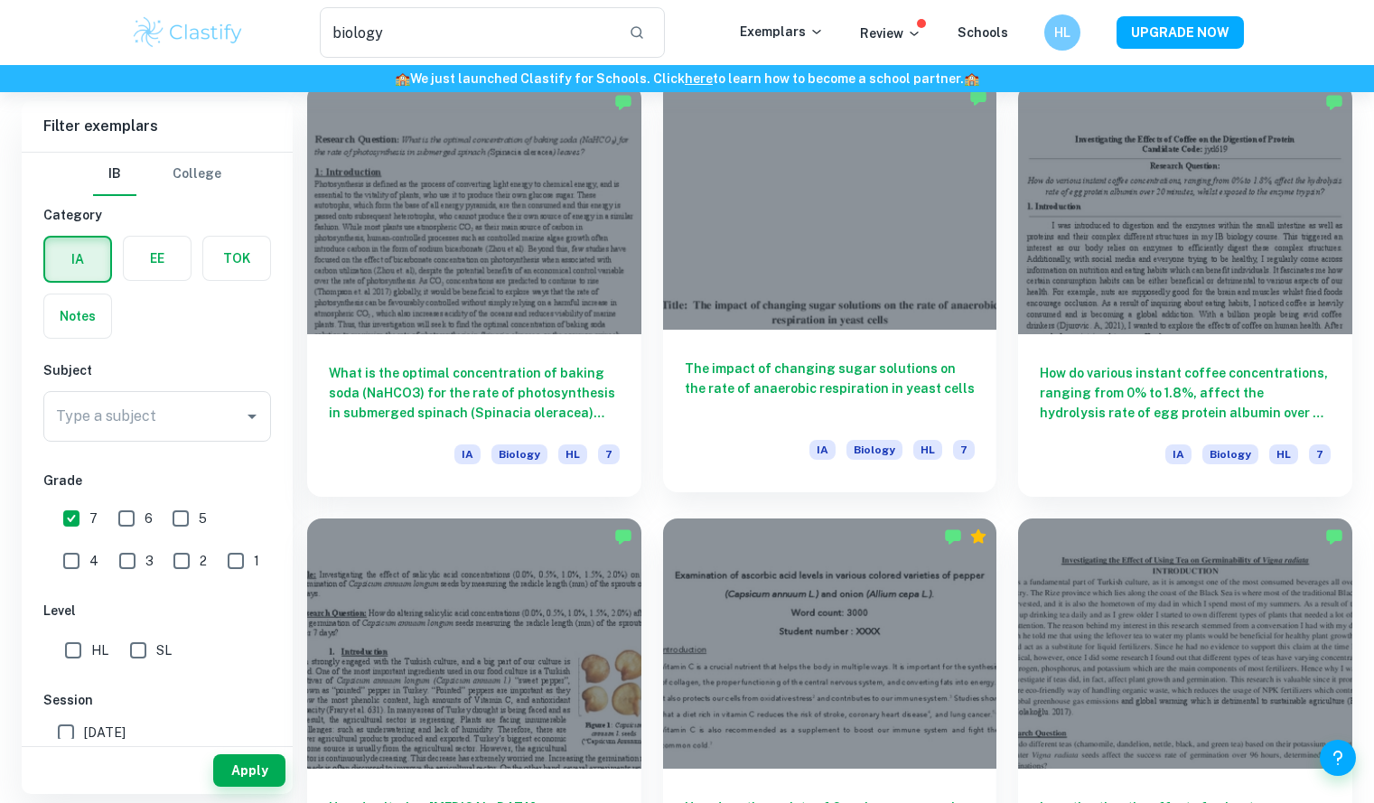
click at [765, 425] on div "The impact of changing sugar solutions on the rate of anaerobic respiration in …" at bounding box center [830, 411] width 334 height 163
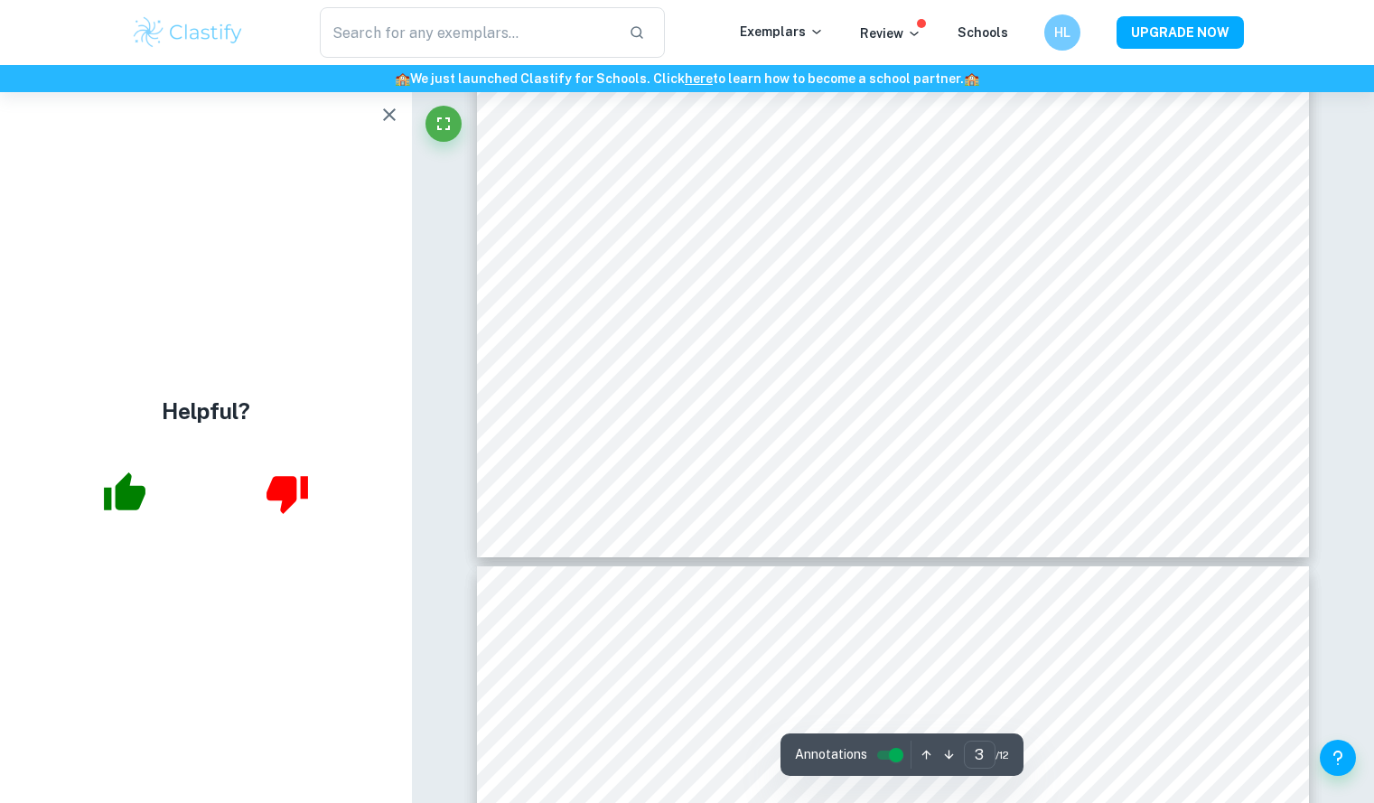
scroll to position [3372, 0]
click at [394, 115] on icon "button" at bounding box center [390, 115] width 22 height 22
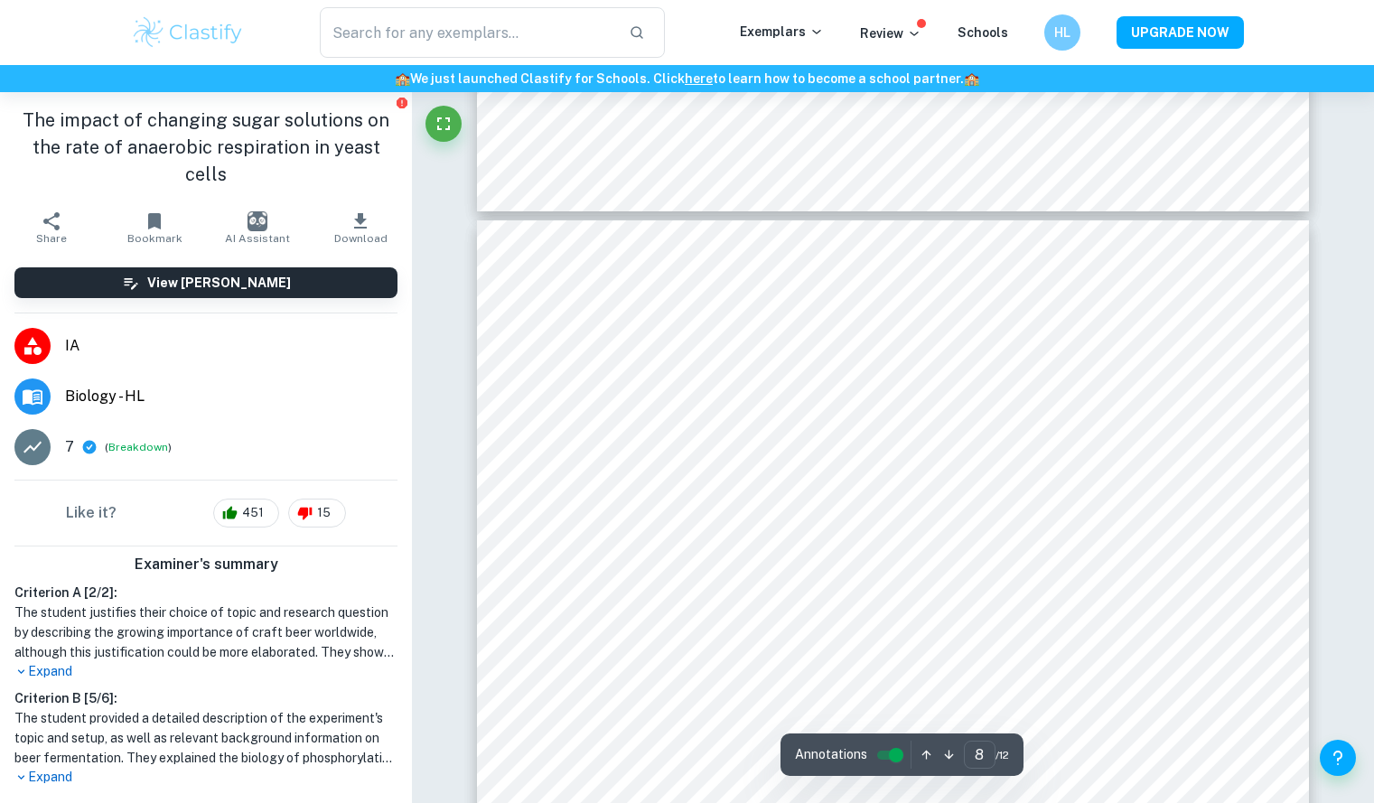
scroll to position [8506, 0]
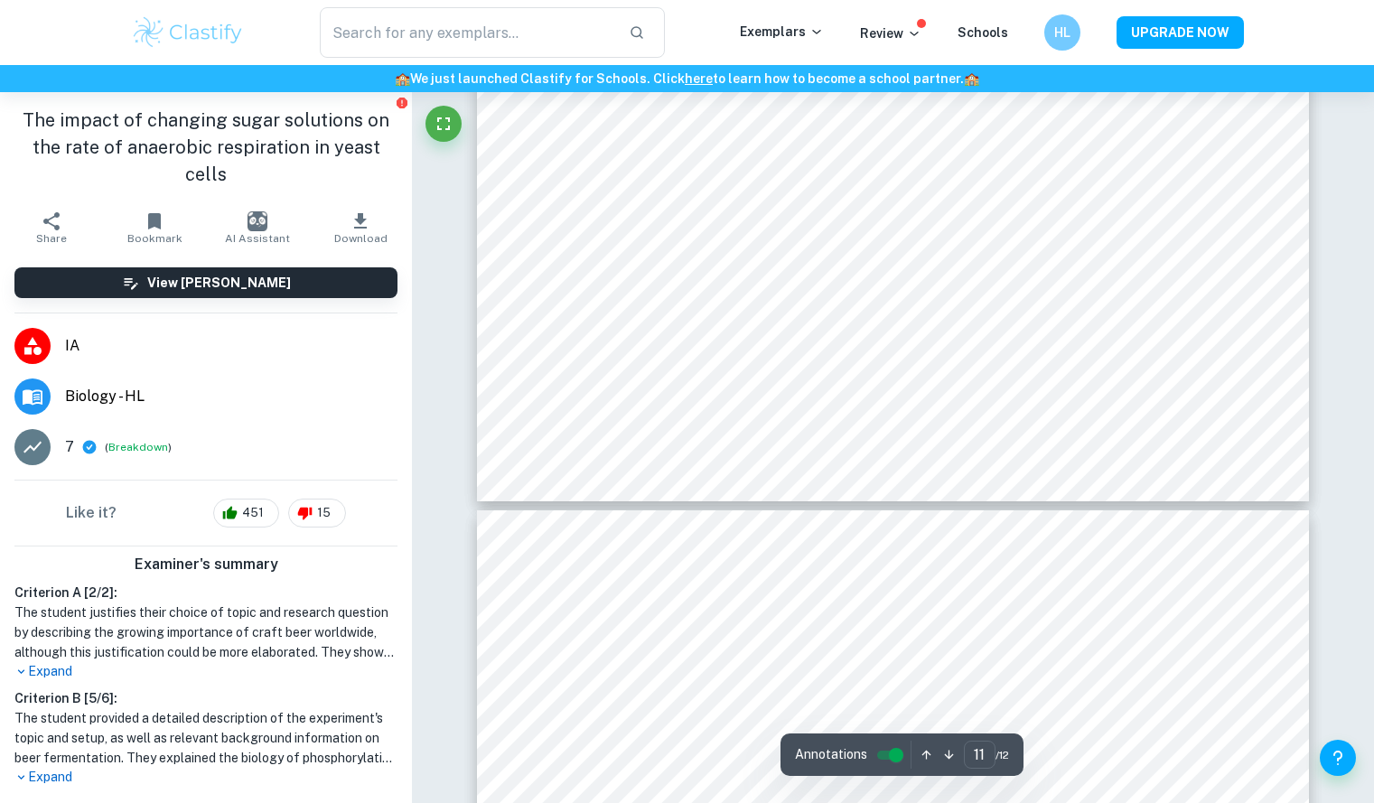
type input "12"
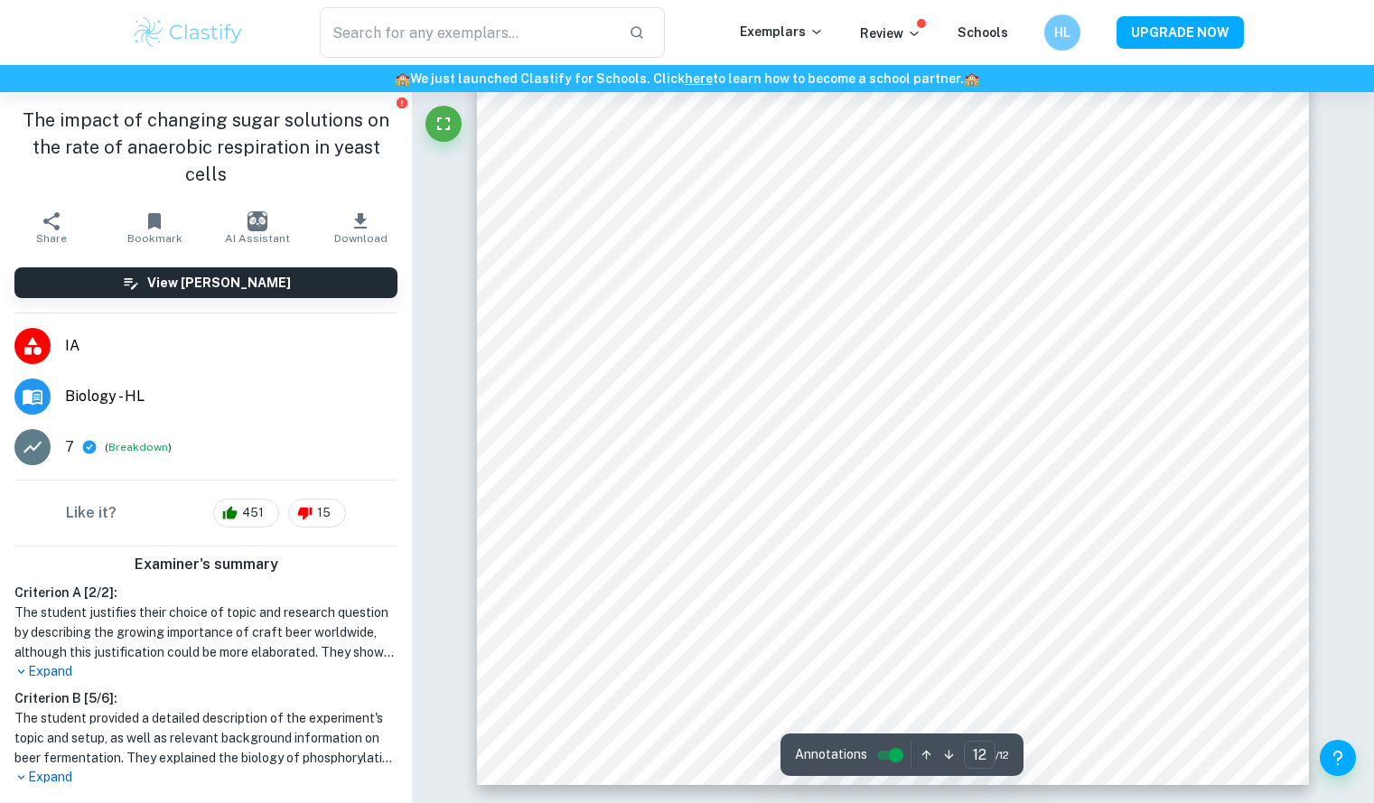
scroll to position [13505, 0]
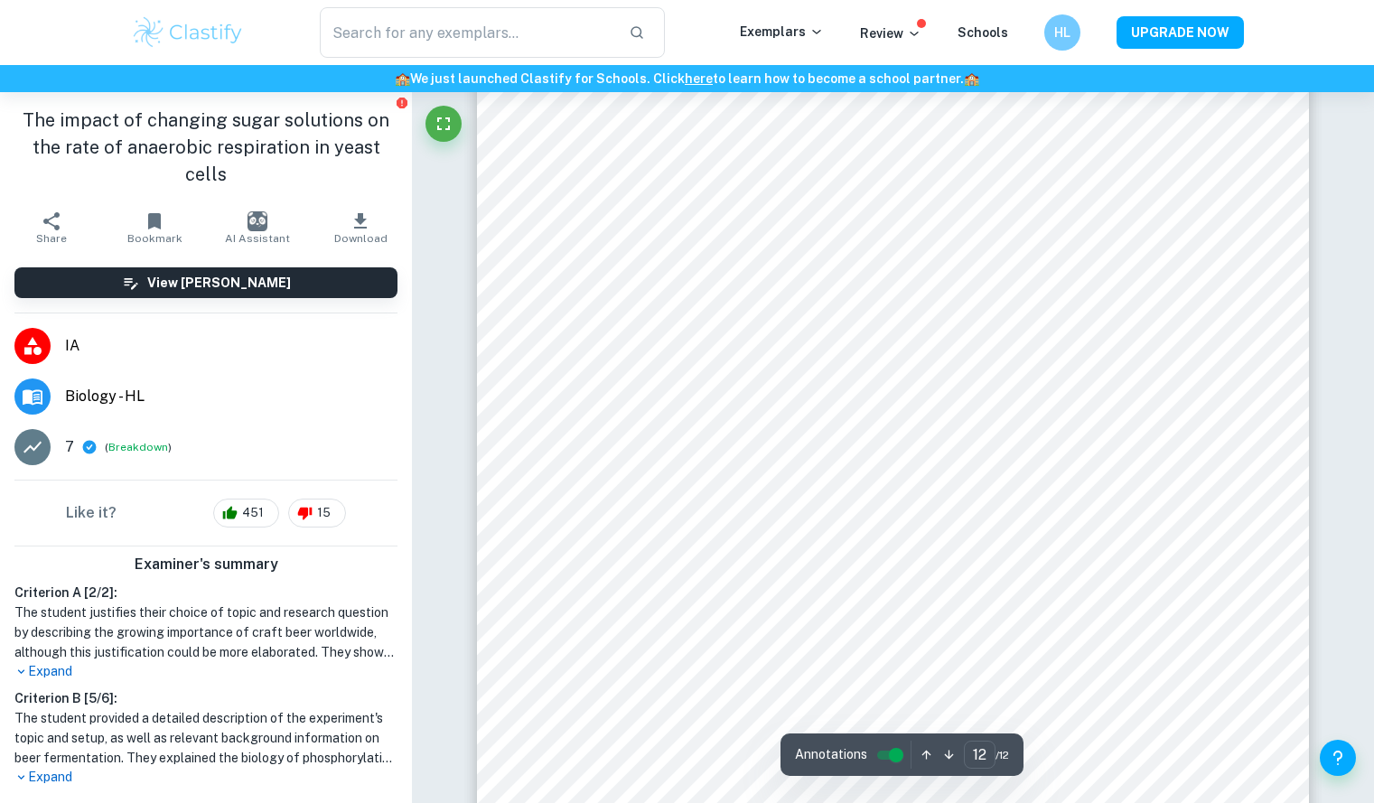
type input "biology"
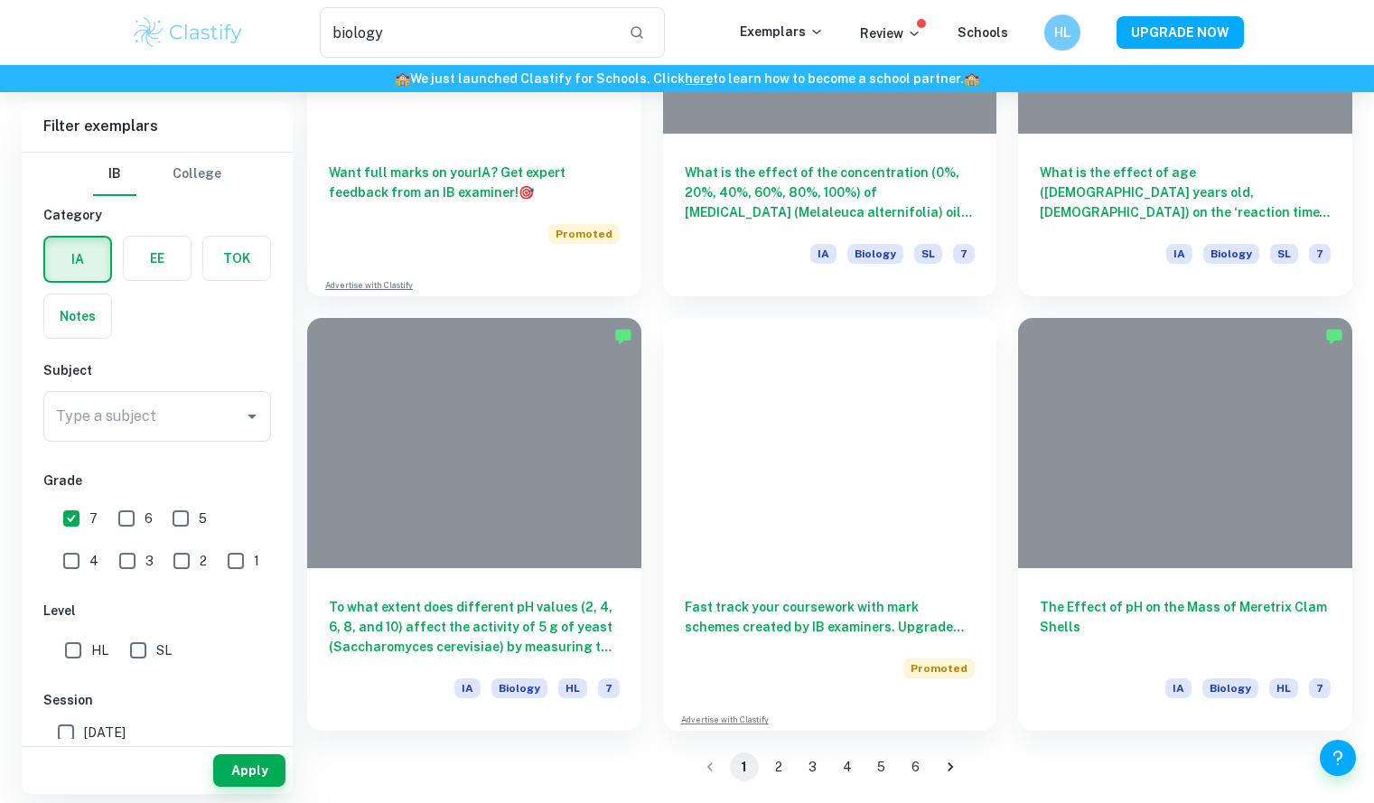
scroll to position [1853, 0]
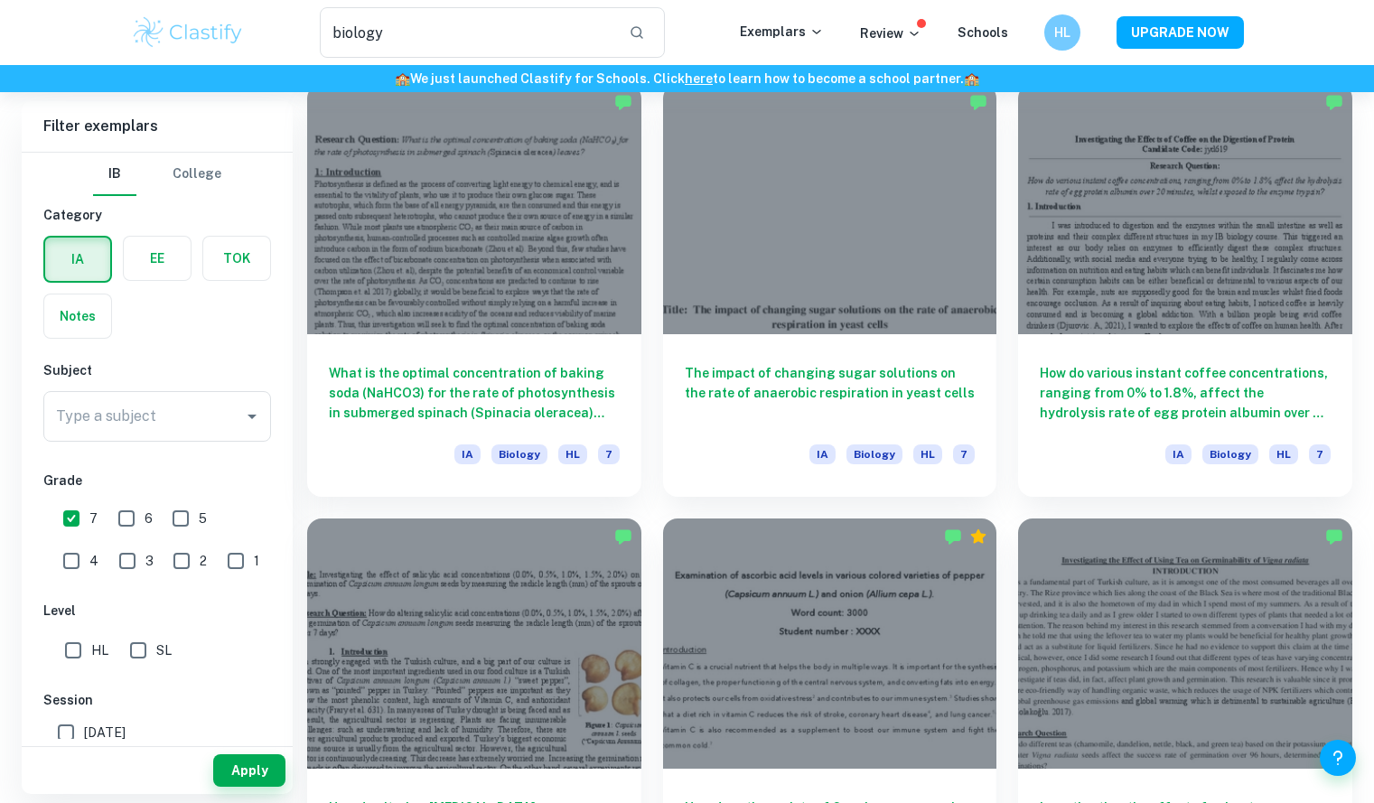
click at [183, 517] on input "5" at bounding box center [181, 519] width 36 height 36
checkbox input "true"
click at [80, 528] on input "7" at bounding box center [71, 519] width 36 height 36
checkbox input "false"
click at [241, 760] on button "Apply" at bounding box center [249, 771] width 72 height 33
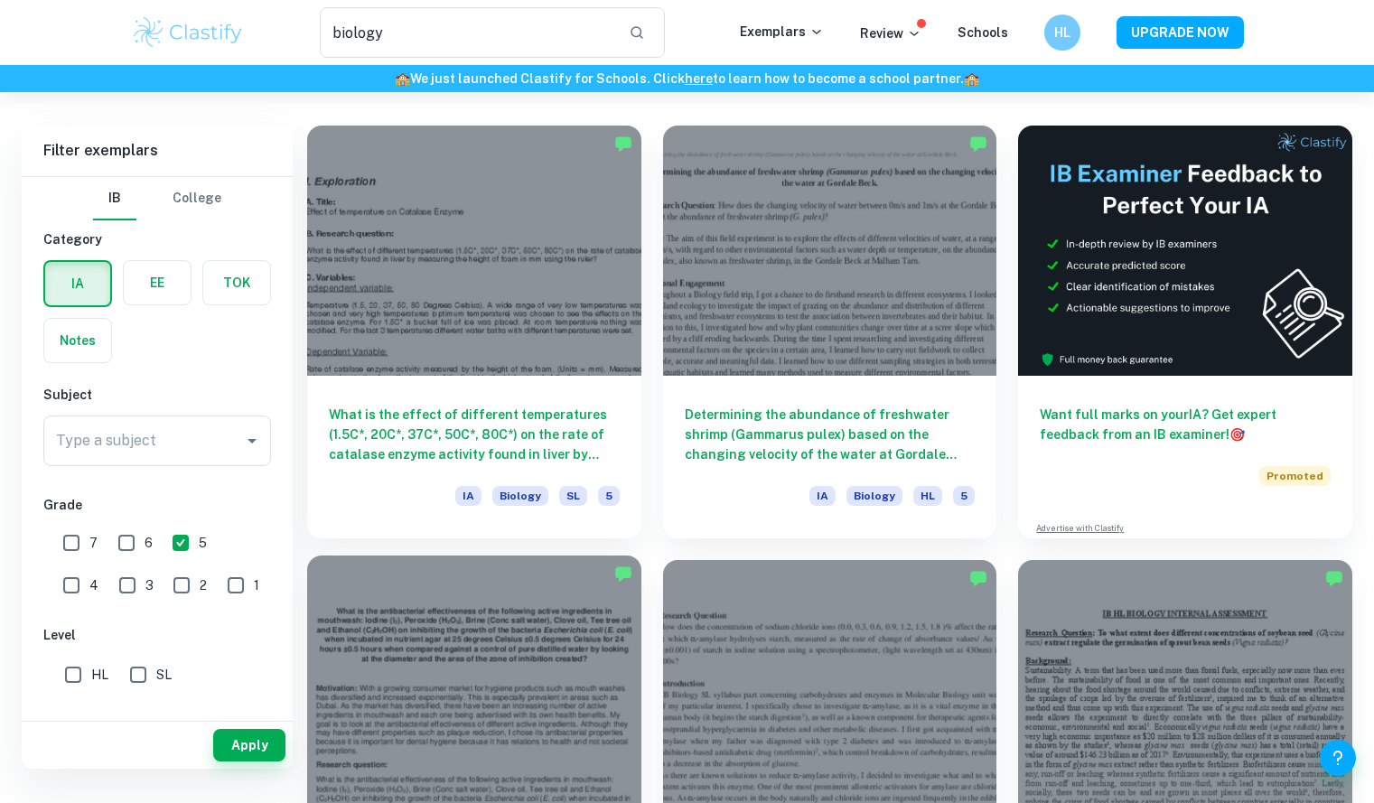
scroll to position [53, 0]
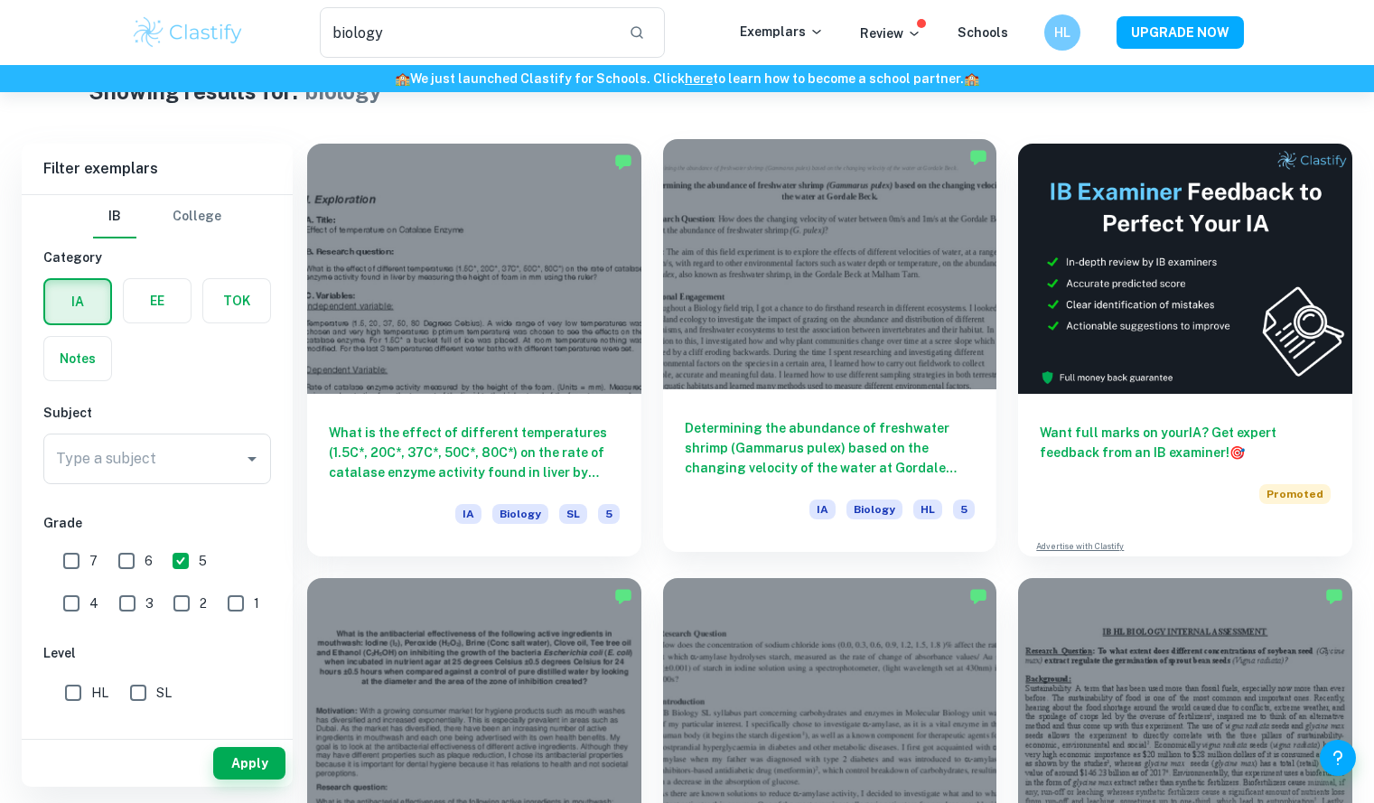
click at [783, 430] on h6 "Determining the abundance of freshwater shrimp (Gammarus pulex) based on the ch…" at bounding box center [830, 448] width 291 height 60
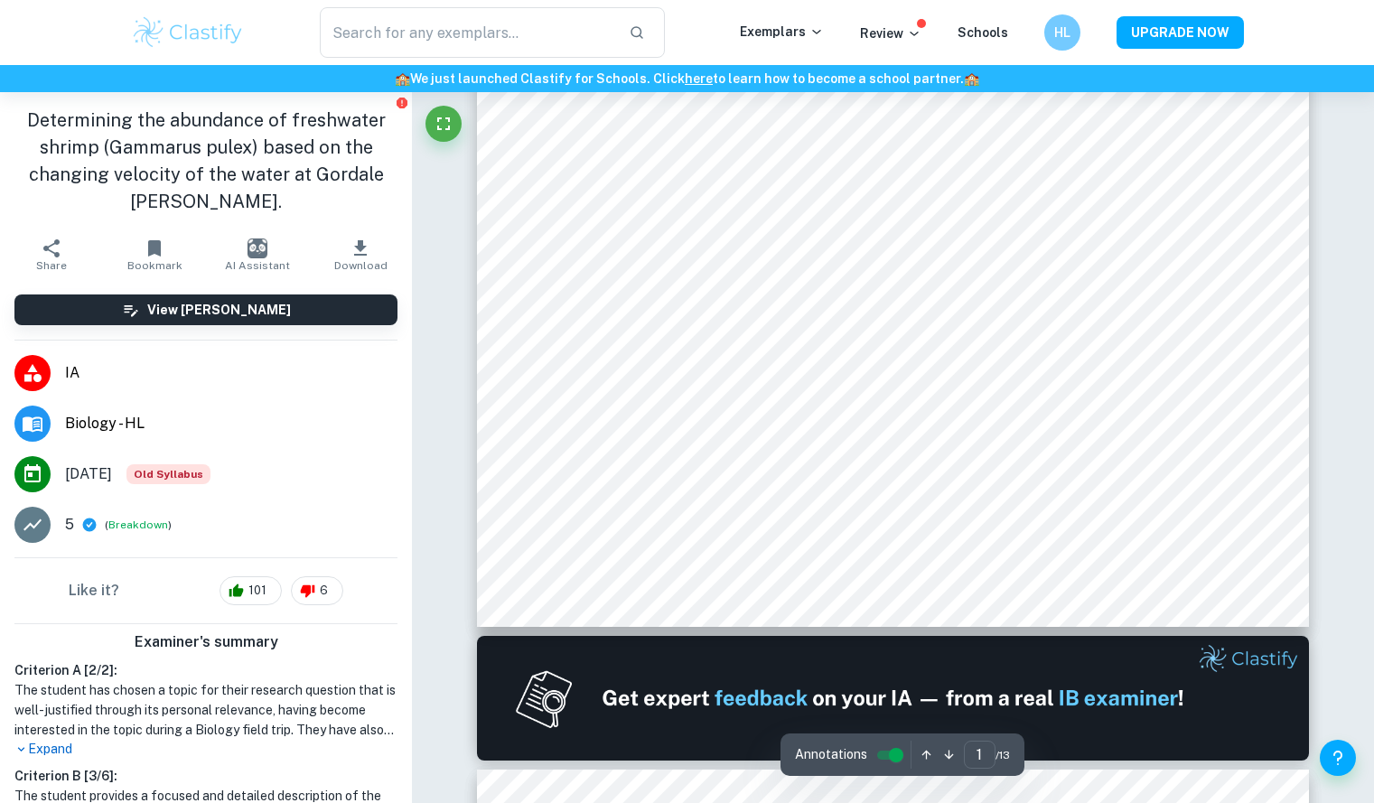
scroll to position [664, 0]
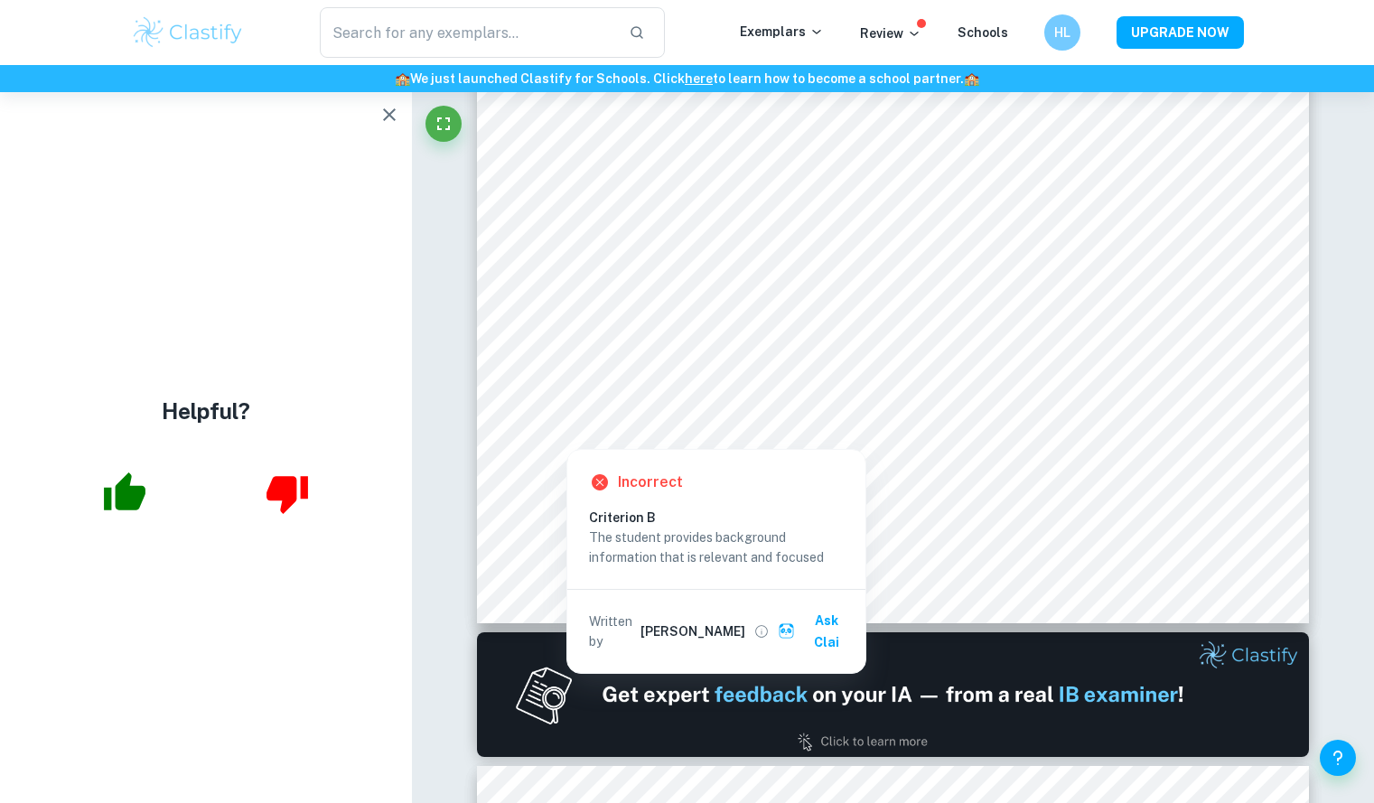
drag, startPoint x: 586, startPoint y: 412, endPoint x: 451, endPoint y: 501, distance: 161.9
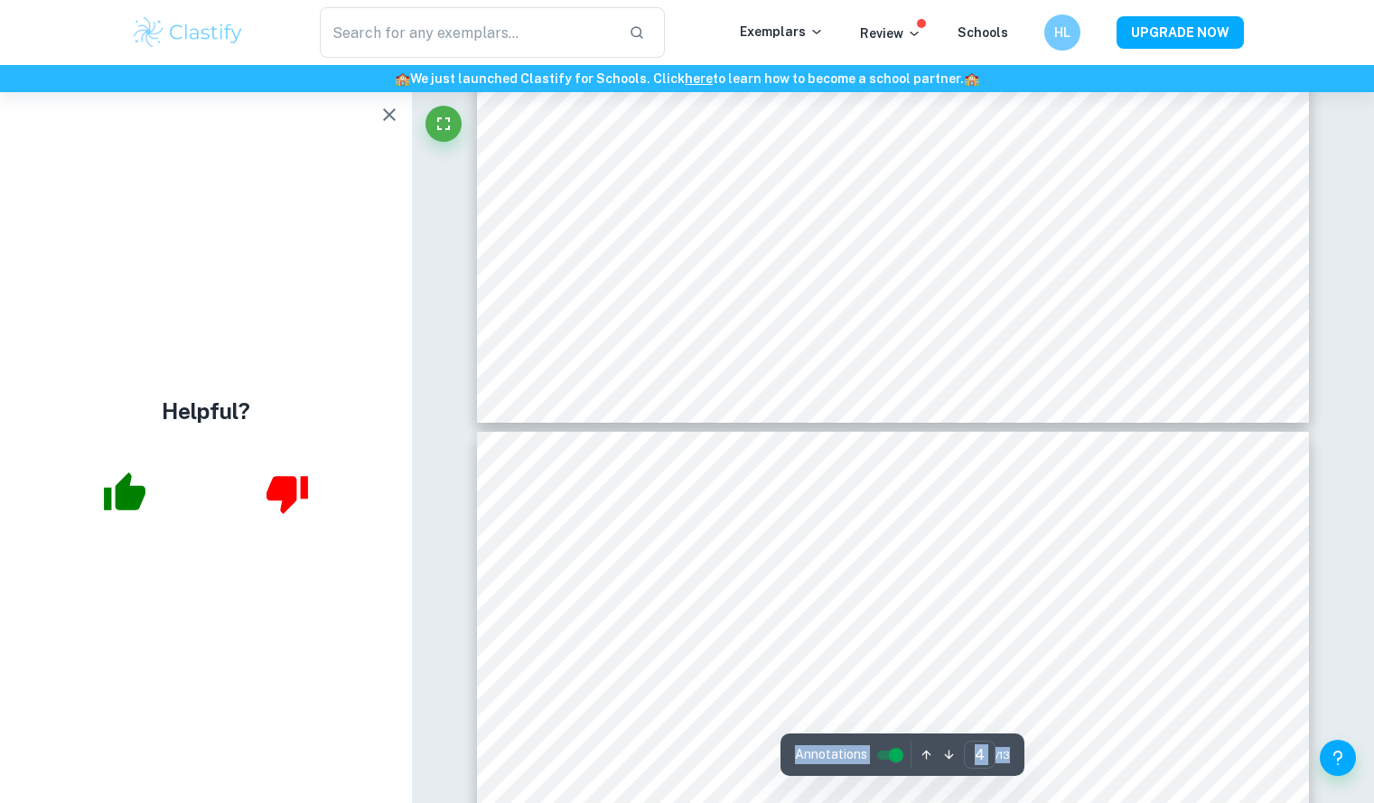
scroll to position [4703, 0]
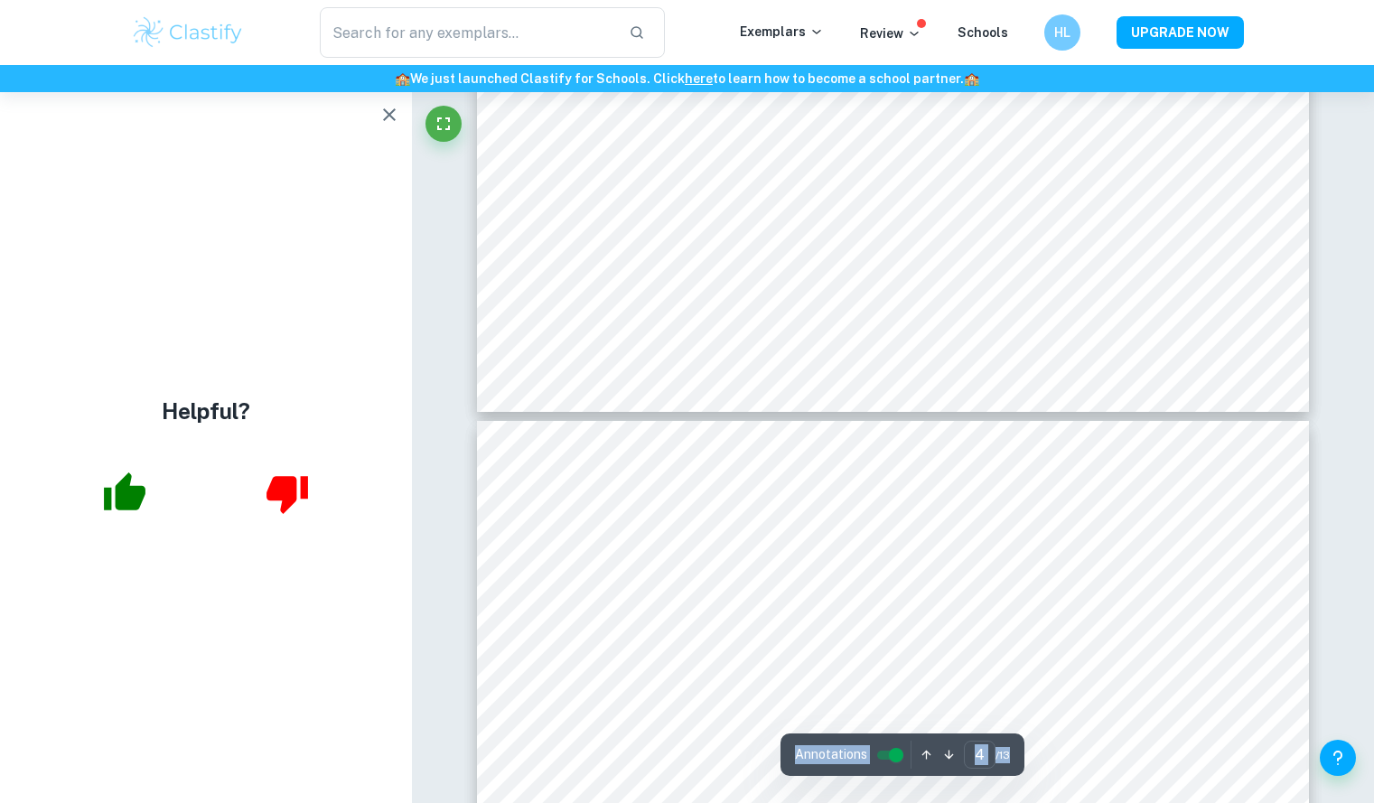
click at [389, 125] on icon "button" at bounding box center [390, 115] width 22 height 22
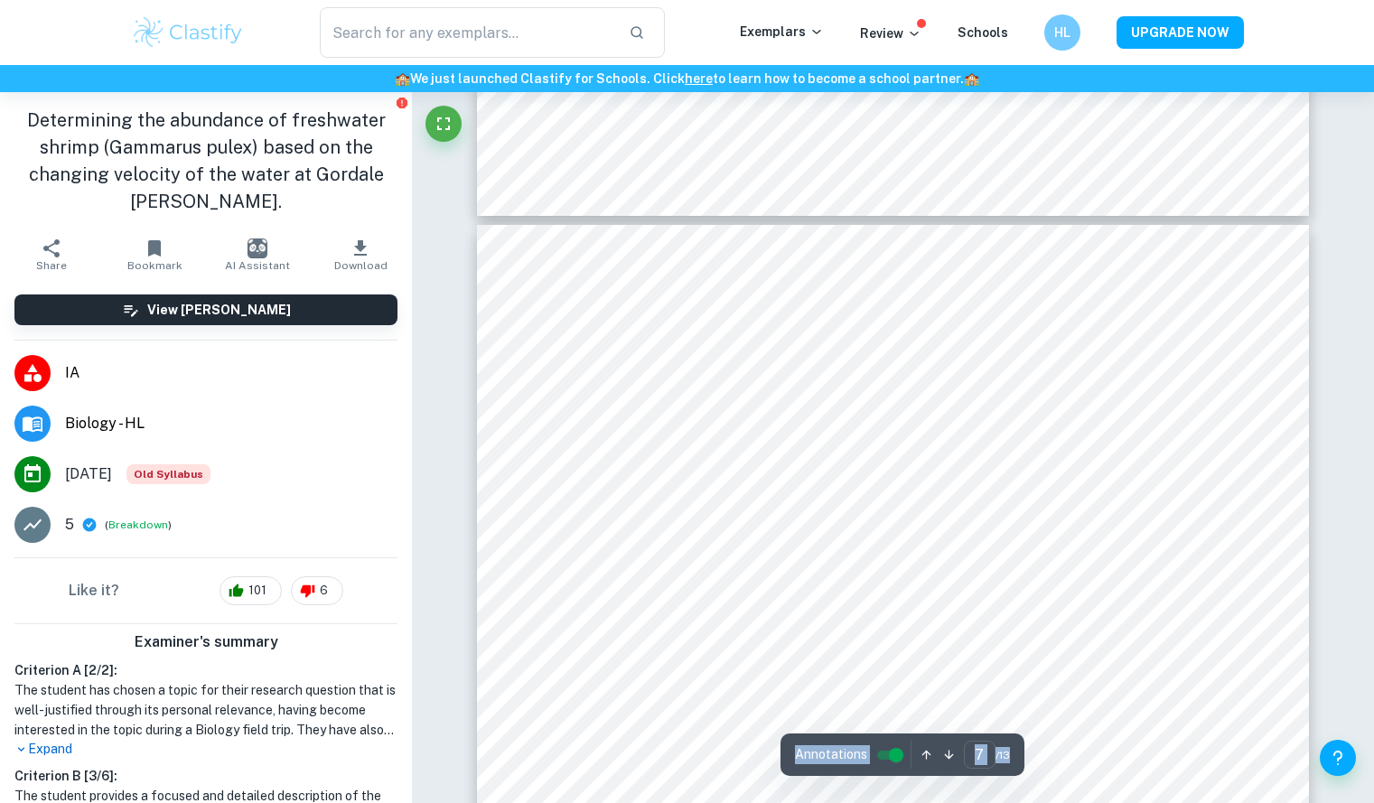
scroll to position [8085, 0]
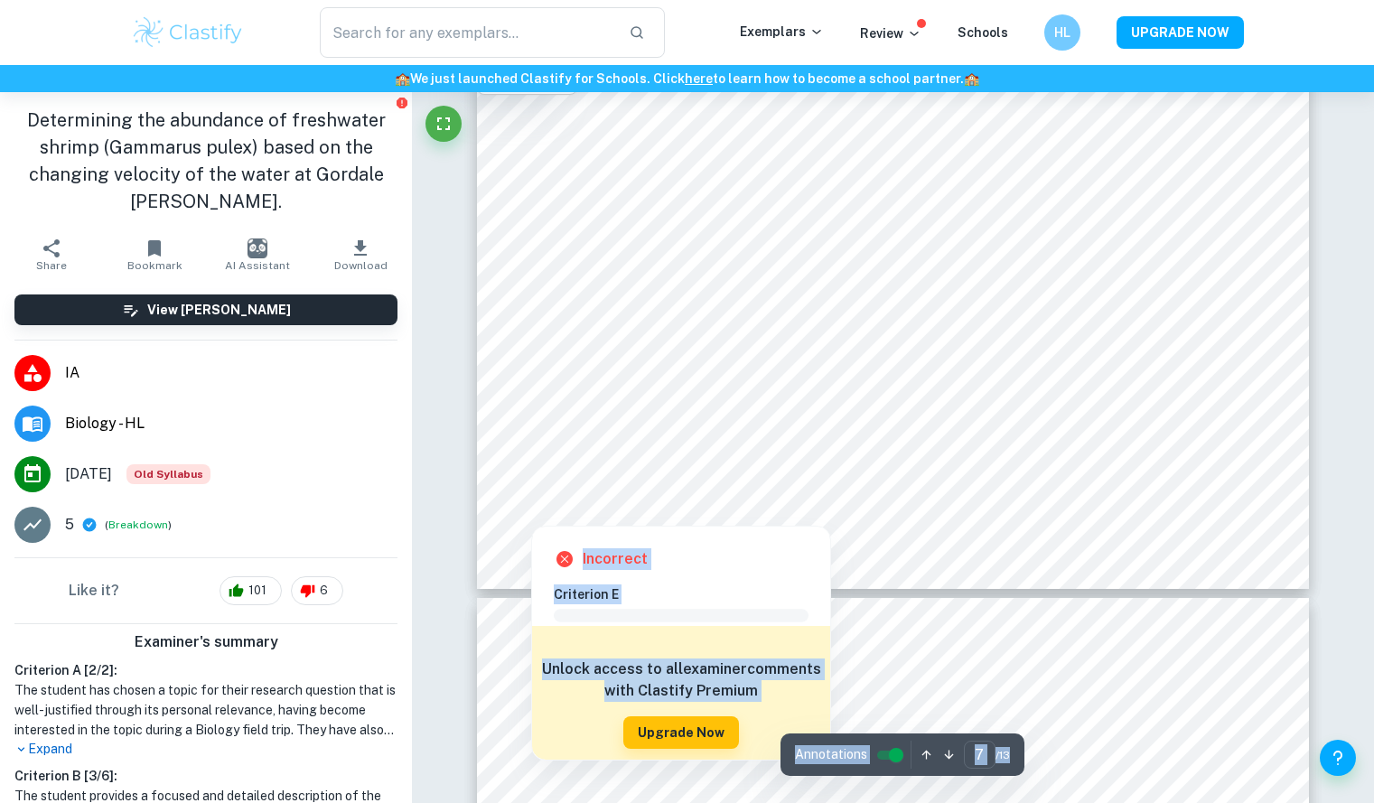
click at [692, 551] on div "Incorrect" at bounding box center [688, 560] width 269 height 22
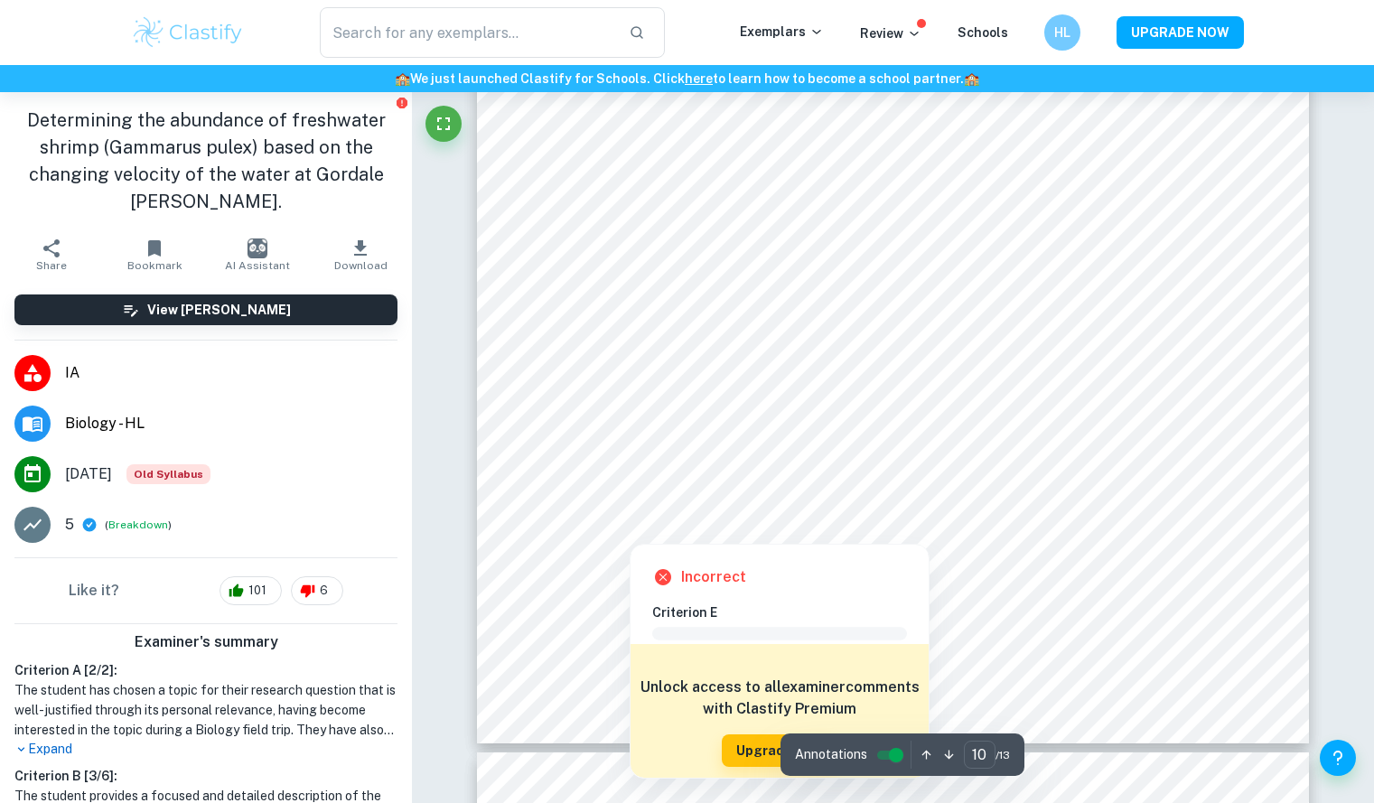
scroll to position [11644, 0]
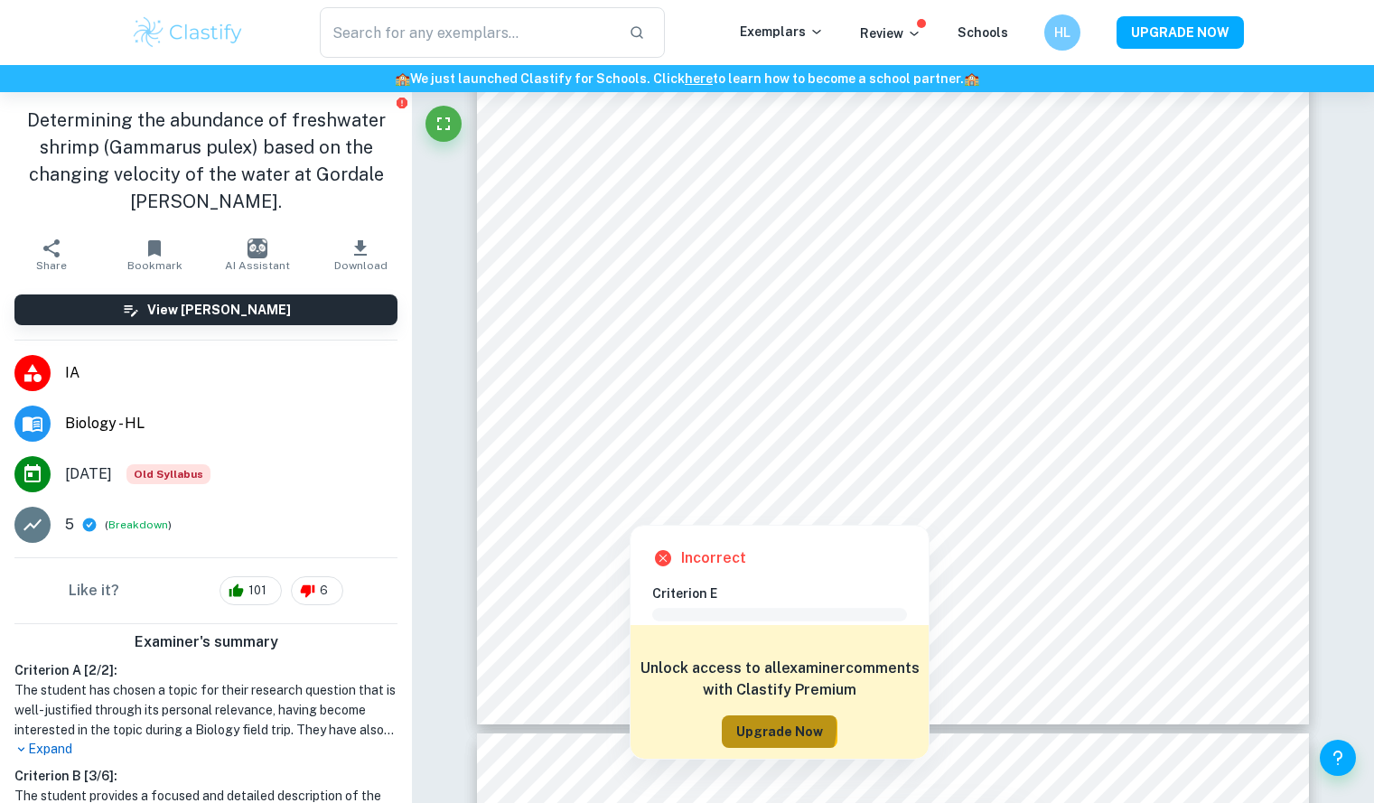
click at [765, 728] on button "Upgrade Now" at bounding box center [780, 732] width 116 height 33
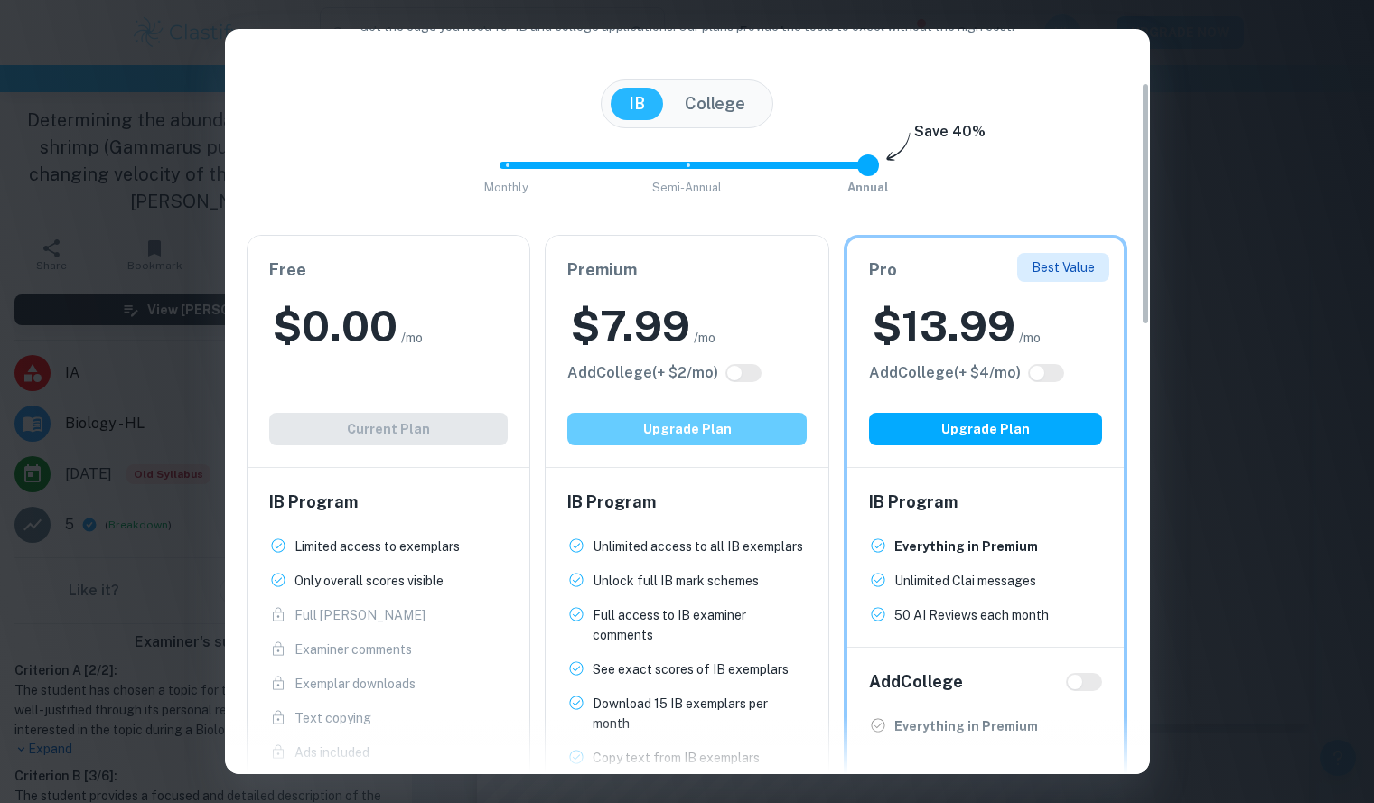
scroll to position [195, 0]
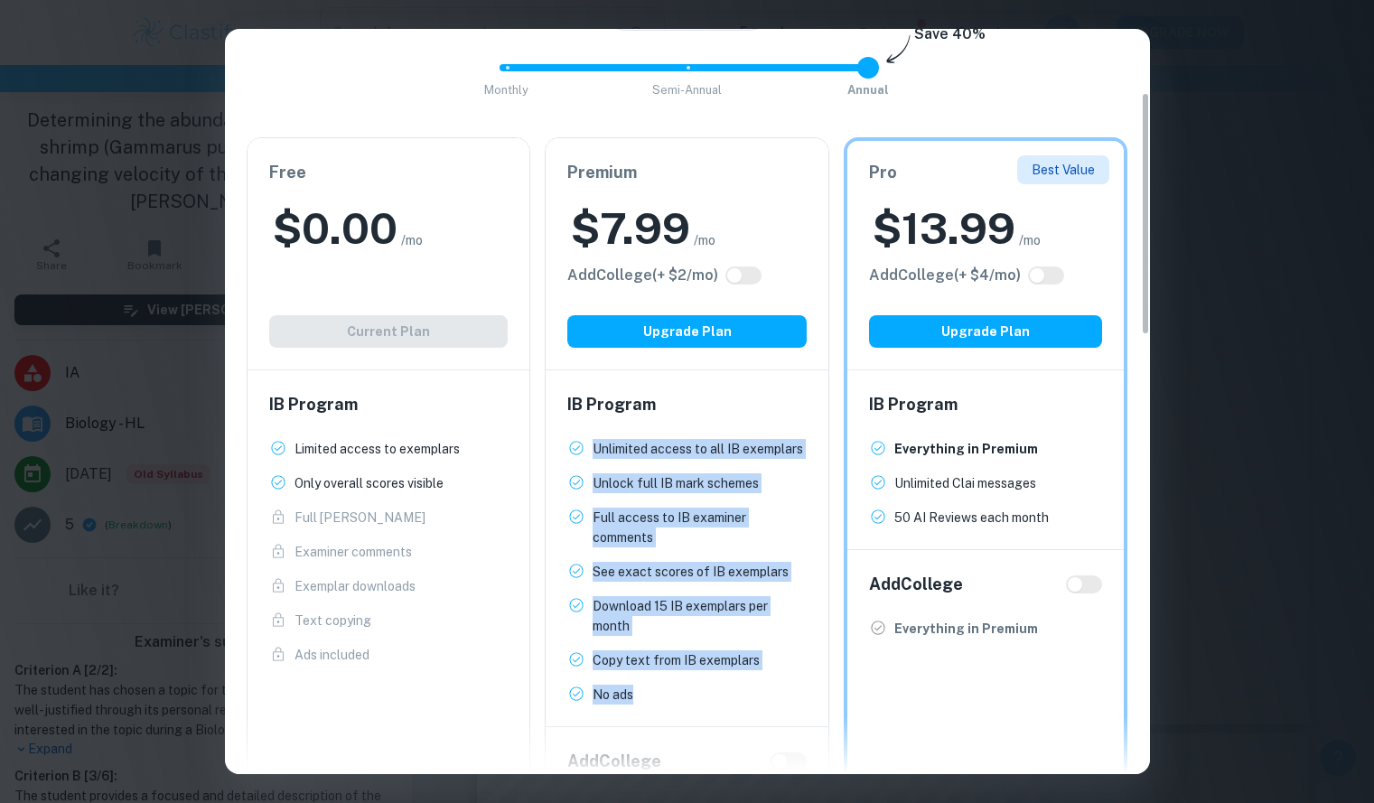
drag, startPoint x: 575, startPoint y: 455, endPoint x: 689, endPoint y: 721, distance: 290.2
click at [689, 721] on div "Easily Ace Your IB Coursework & Crush College Essays. Get Clastify Premium Get …" at bounding box center [687, 402] width 925 height 746
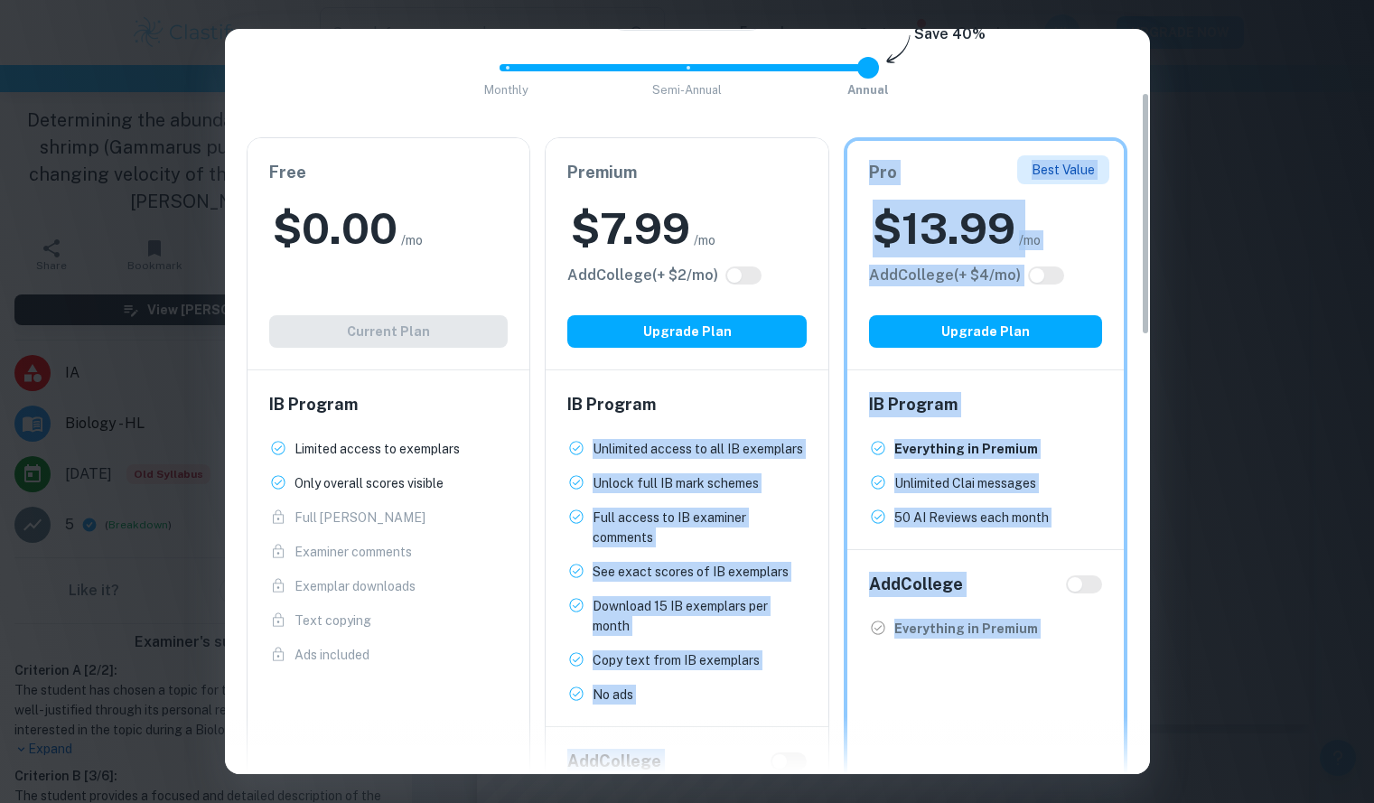
click at [558, 631] on div "IB Program Unlimited access to all IB exemplars New! Unlock full IB mark scheme…" at bounding box center [687, 549] width 283 height 356
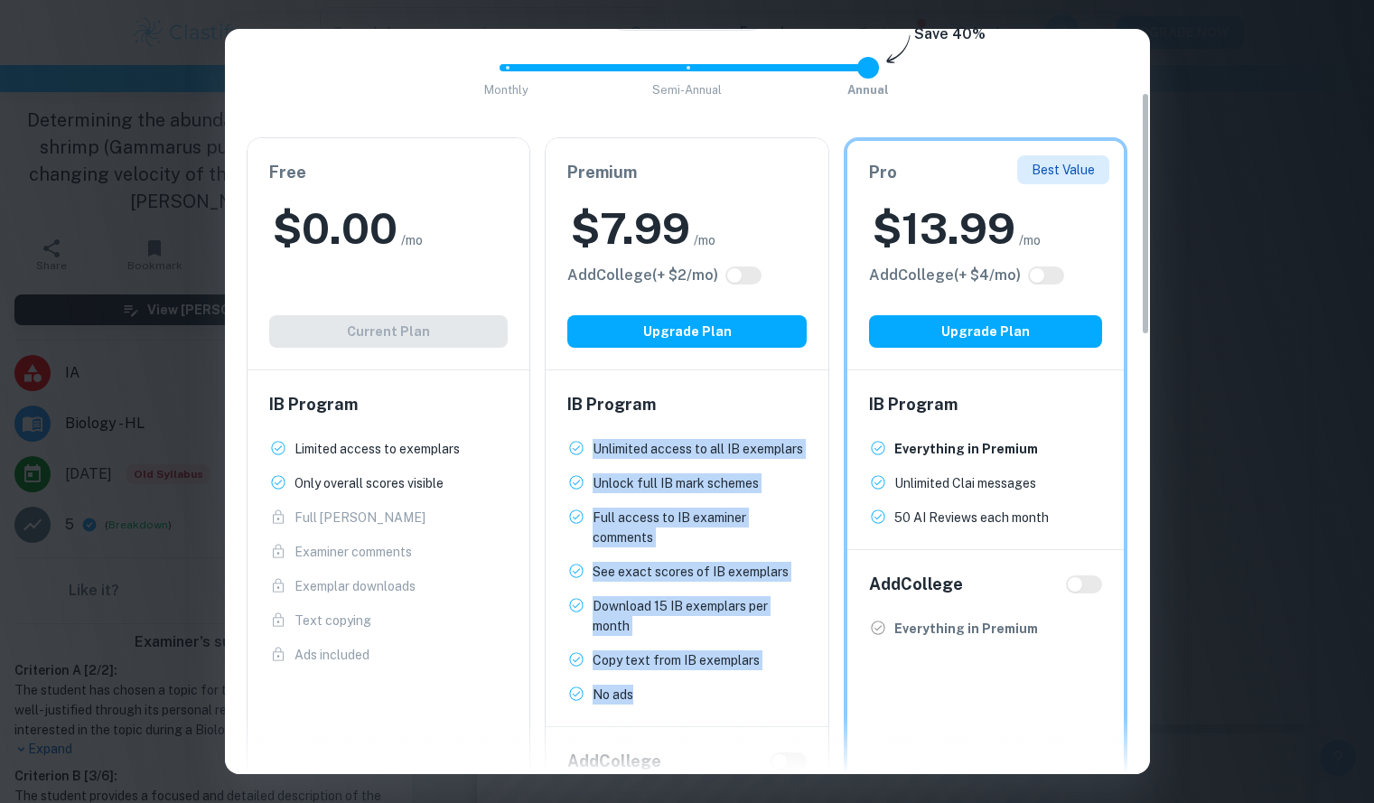
drag, startPoint x: 592, startPoint y: 446, endPoint x: 643, endPoint y: 708, distance: 266.0
click at [643, 708] on div "IB Program Unlimited access to all IB exemplars New! Unlock full IB mark scheme…" at bounding box center [687, 549] width 283 height 356
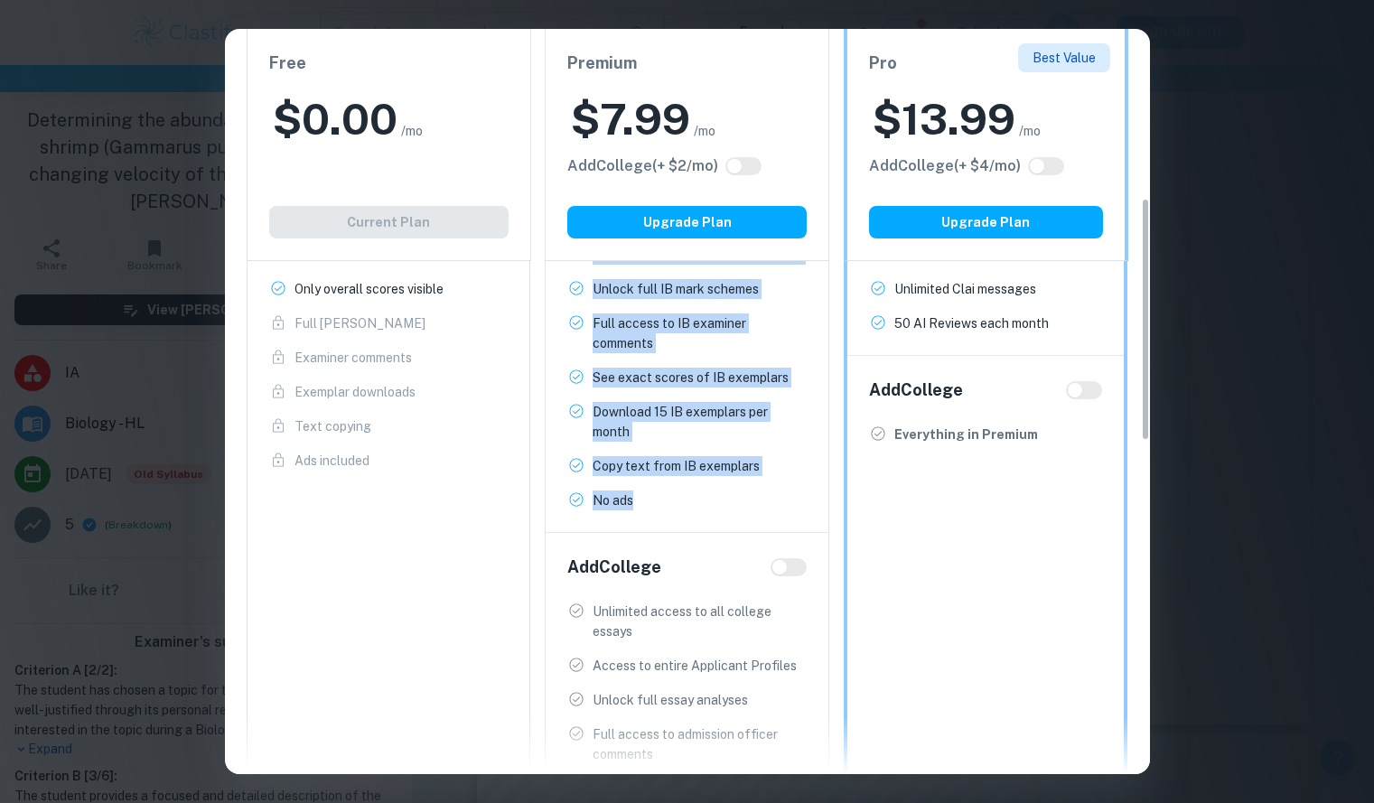
scroll to position [521, 0]
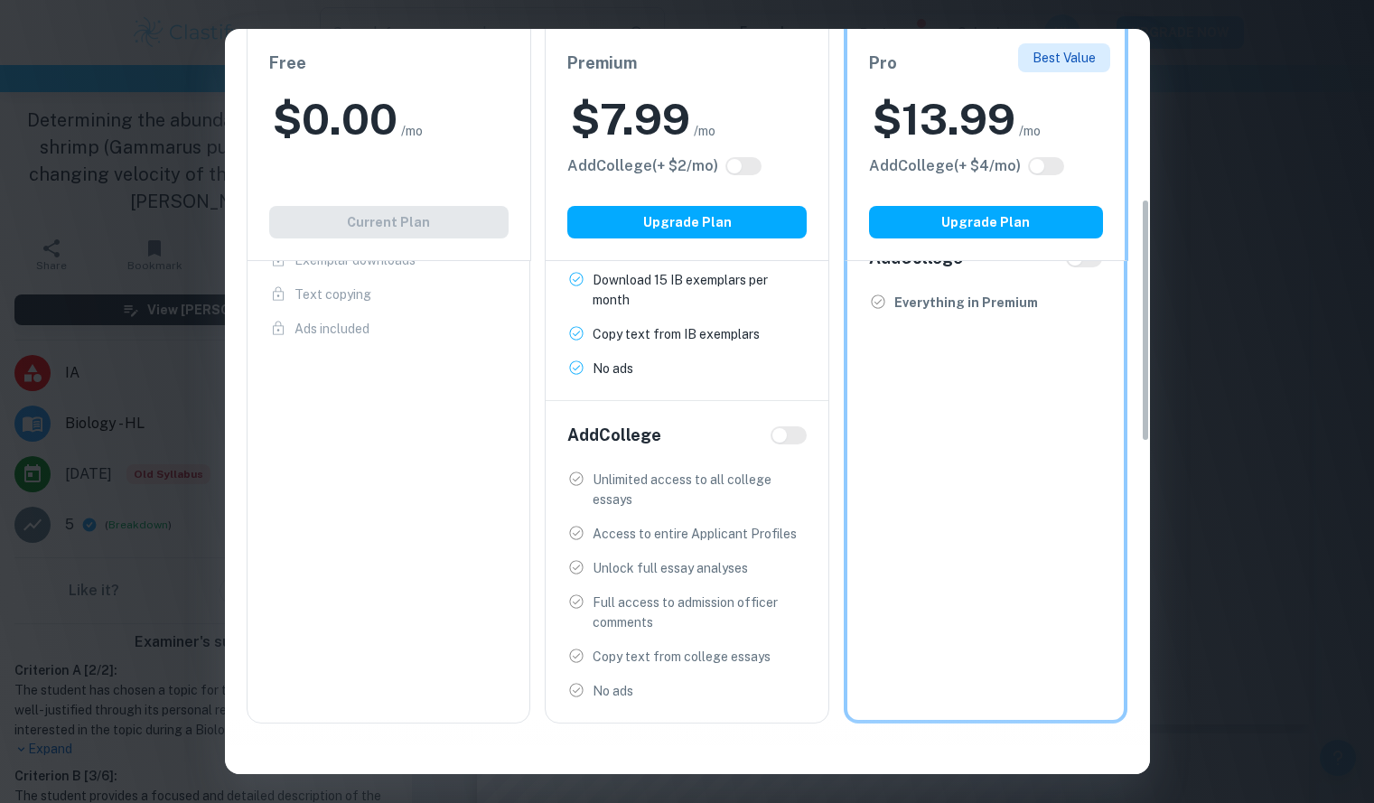
click at [782, 426] on div "Add College" at bounding box center [687, 435] width 239 height 25
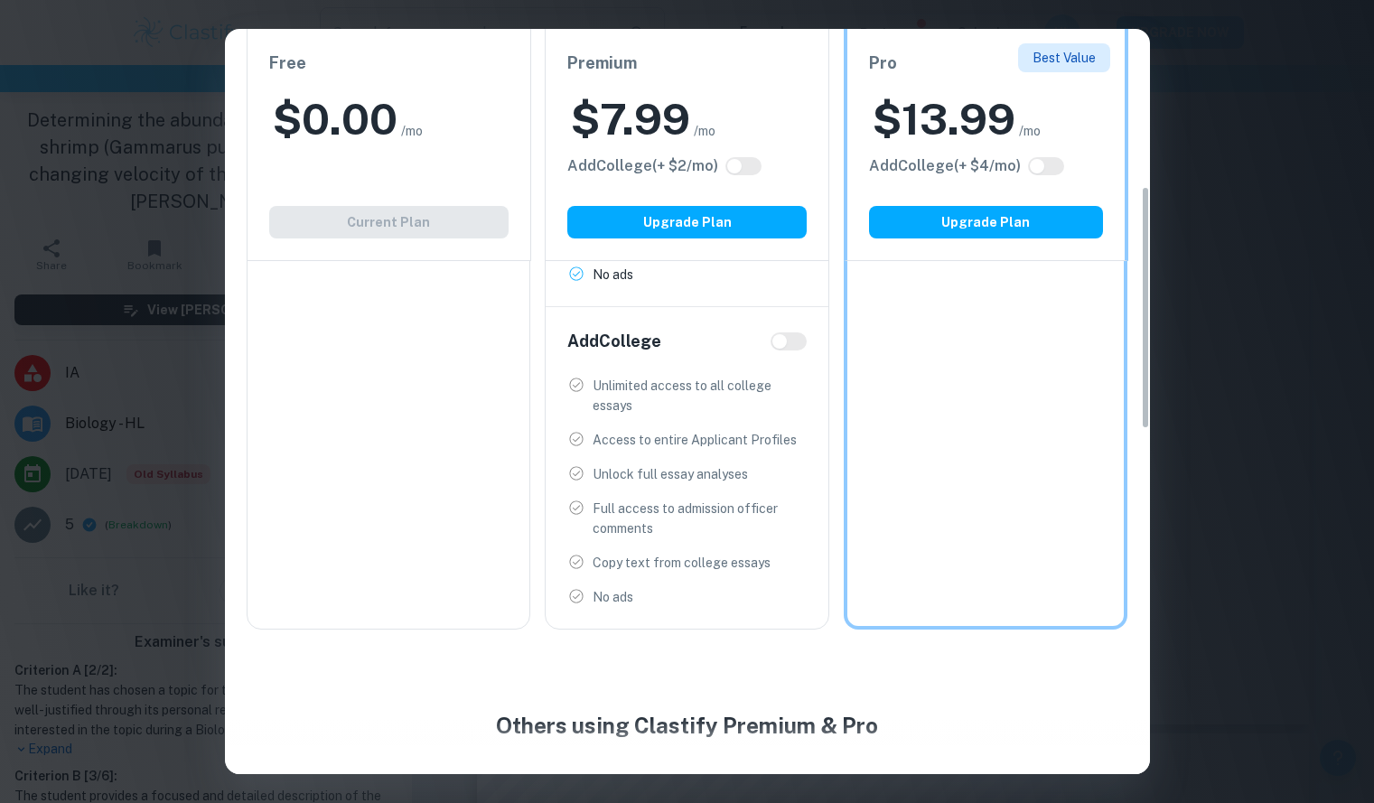
scroll to position [471, 0]
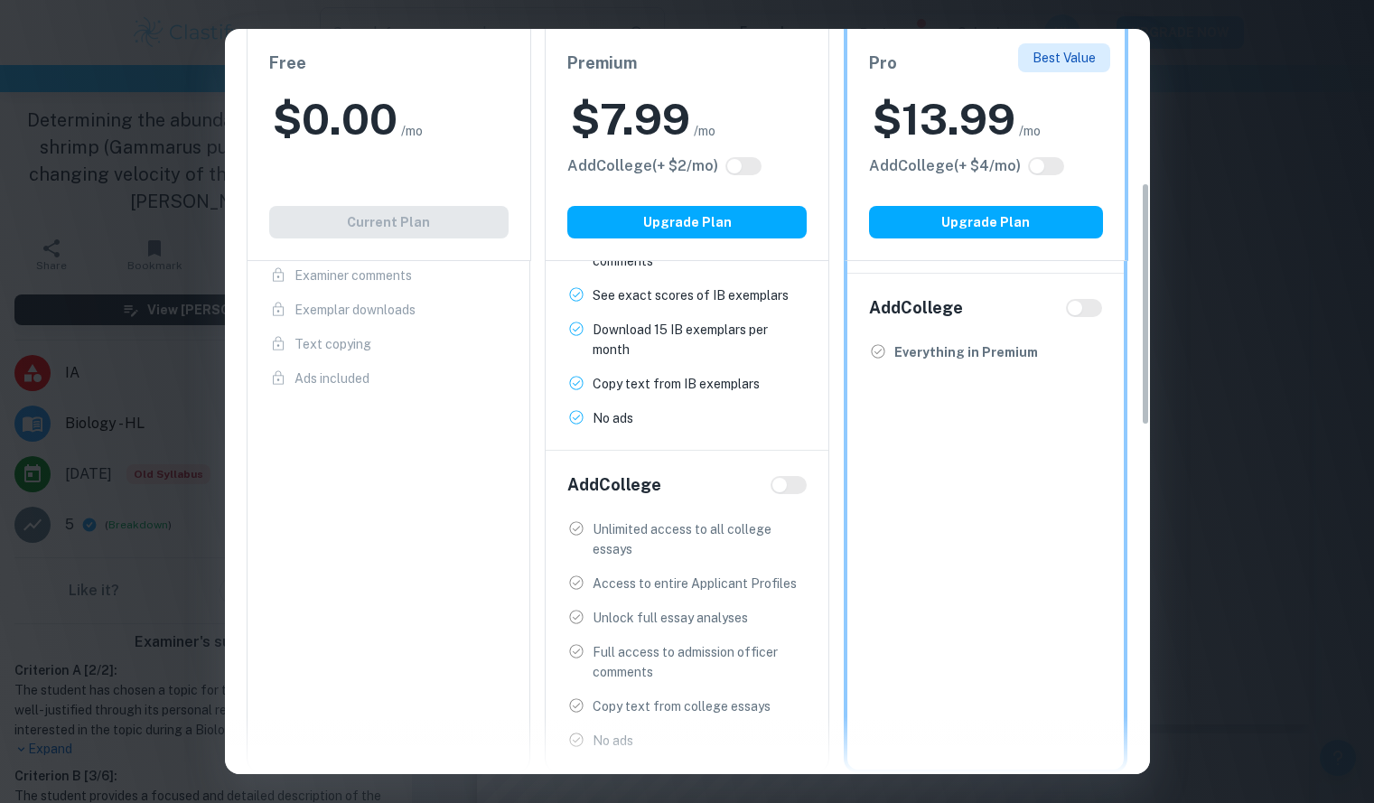
click at [752, 497] on div "Add College" at bounding box center [687, 485] width 239 height 25
click at [725, 388] on p "Copy text from IB exemplars" at bounding box center [676, 384] width 167 height 20
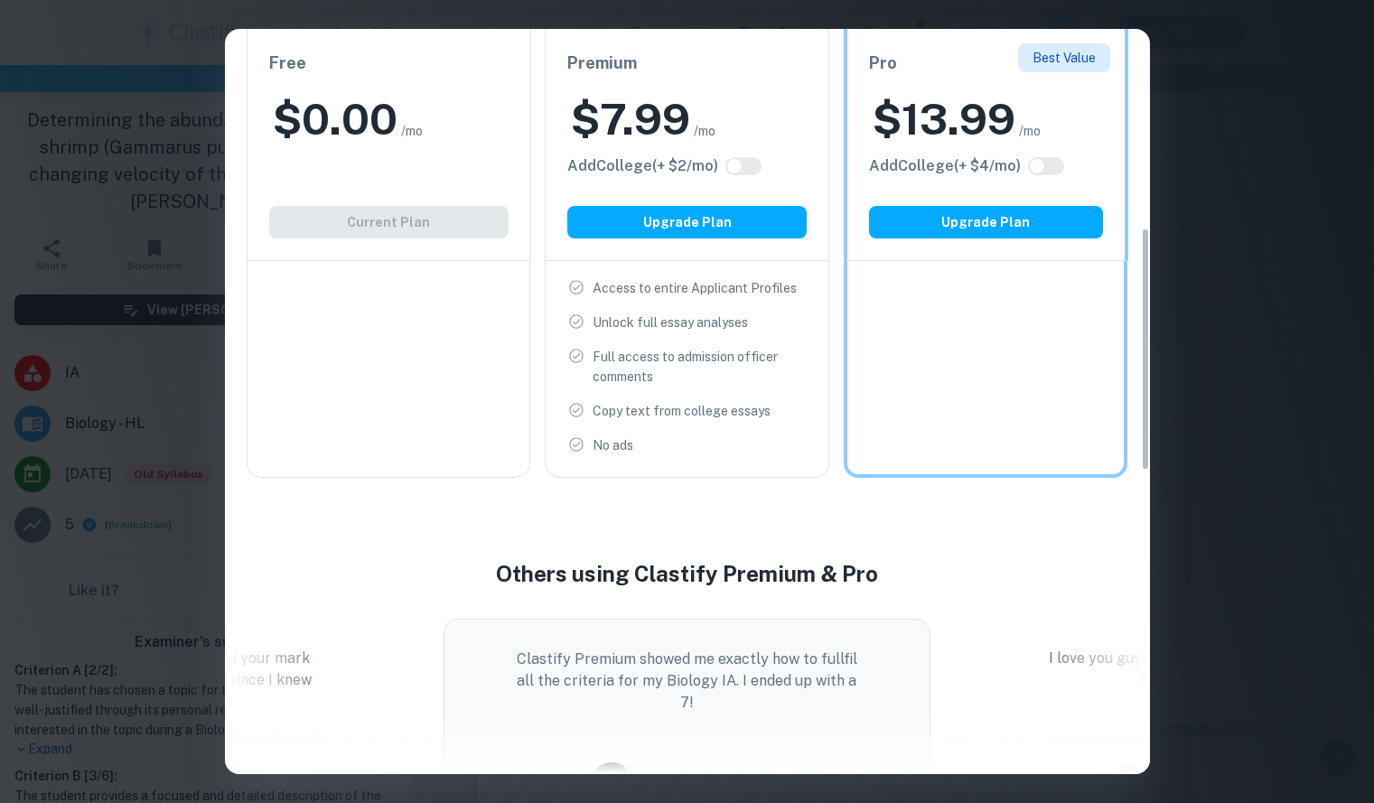
scroll to position [607, 0]
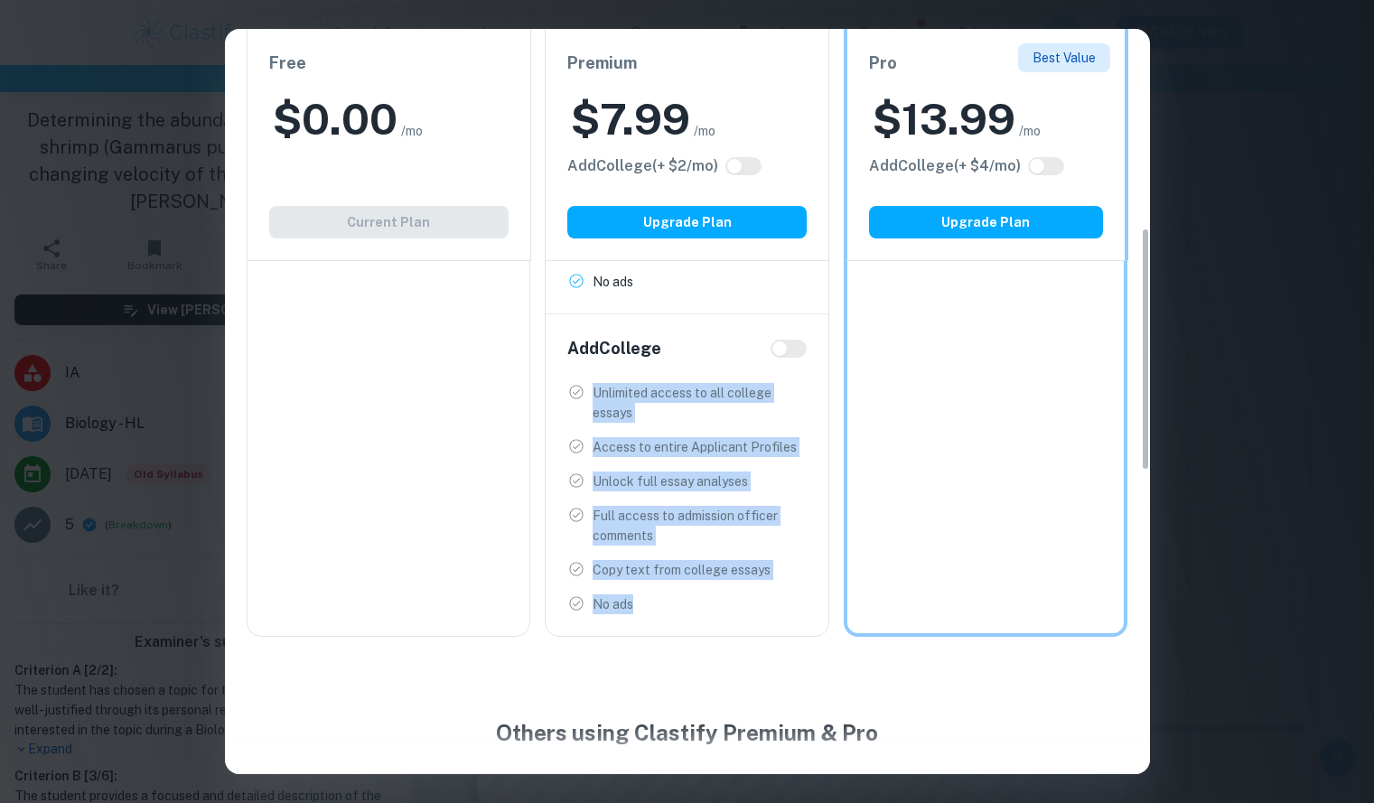
drag, startPoint x: 595, startPoint y: 394, endPoint x: 680, endPoint y: 590, distance: 213.7
click at [680, 590] on ul "Unlimited access to all college essays New! Access to entire Applicant Profiles…" at bounding box center [687, 498] width 239 height 231
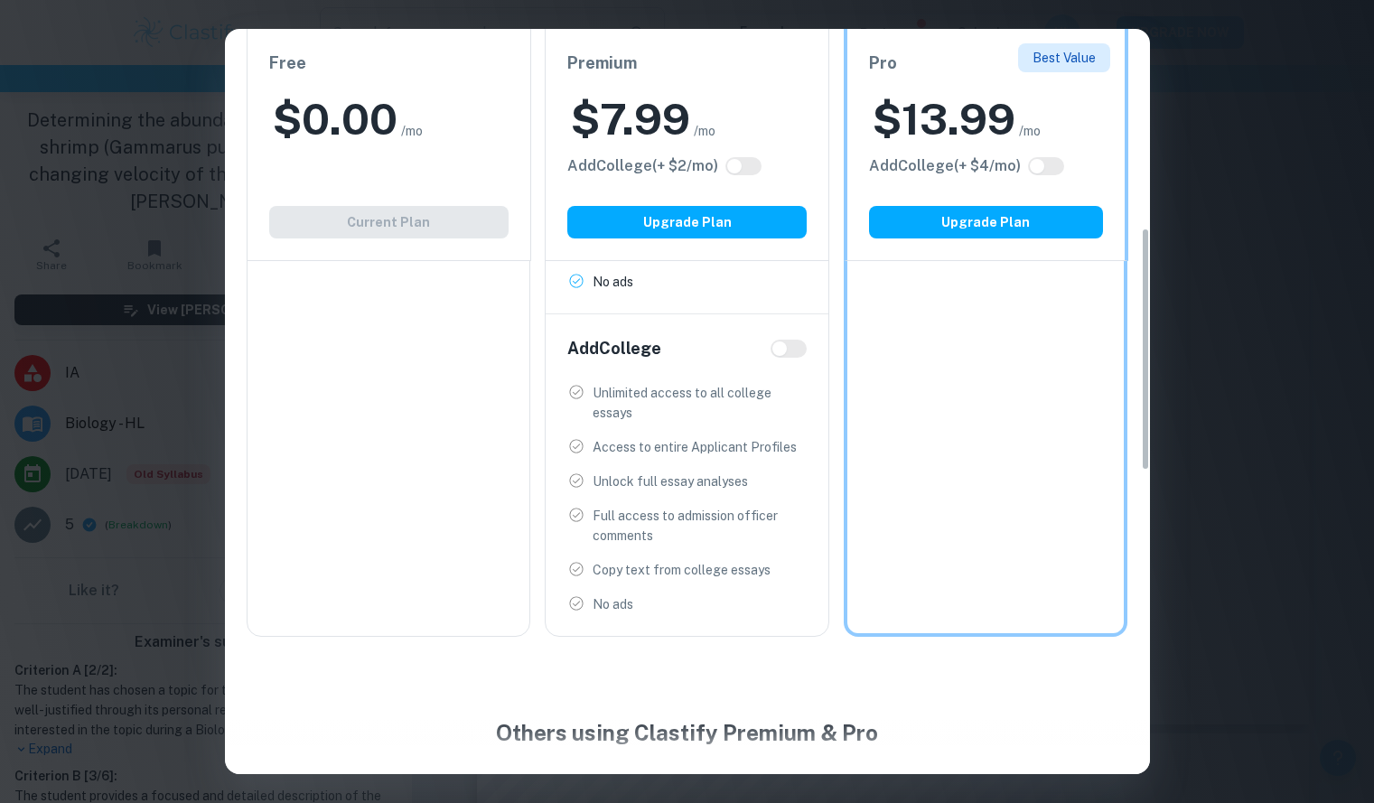
click at [1180, 552] on div "Easily Ace Your IB Coursework & Crush College Essays. Get Clastify Premium Get …" at bounding box center [687, 401] width 1374 height 803
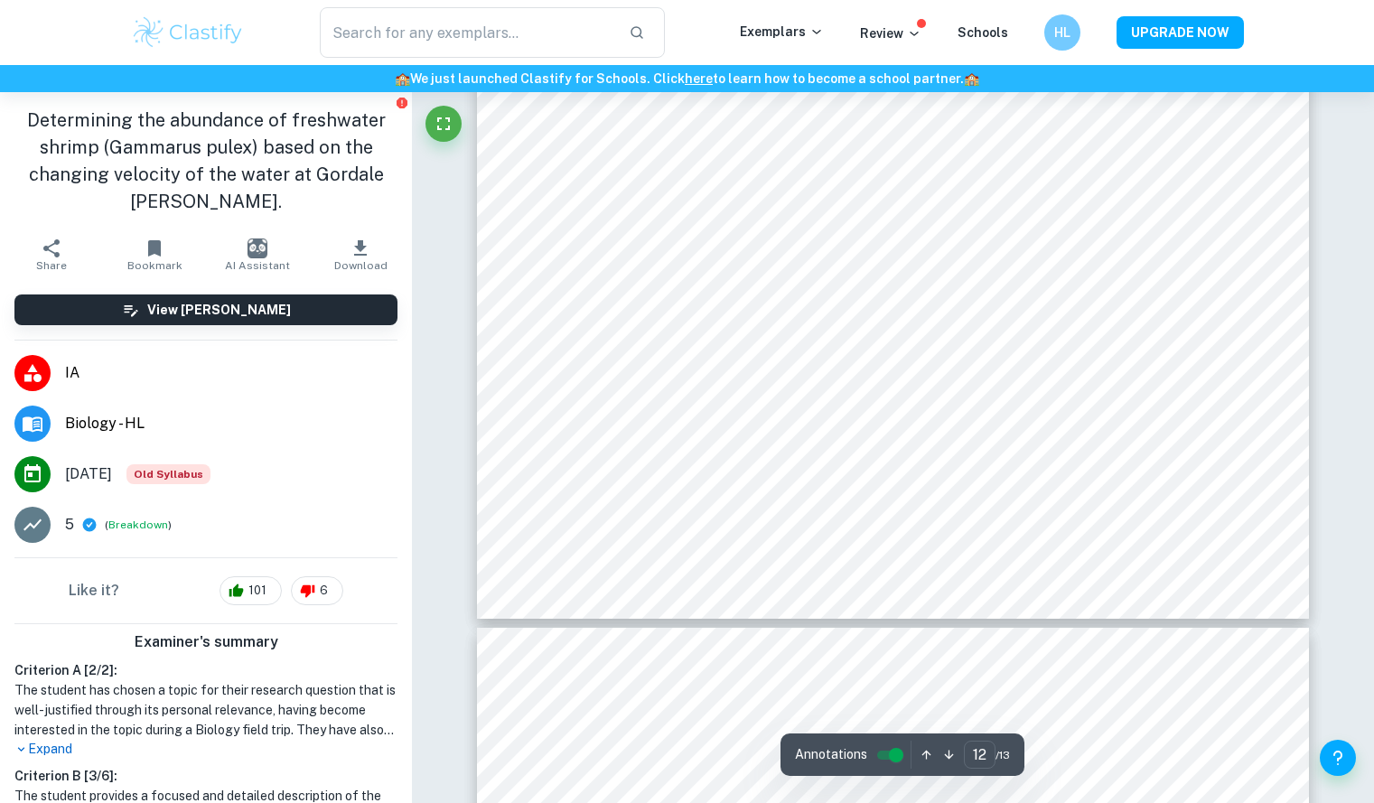
type input "13"
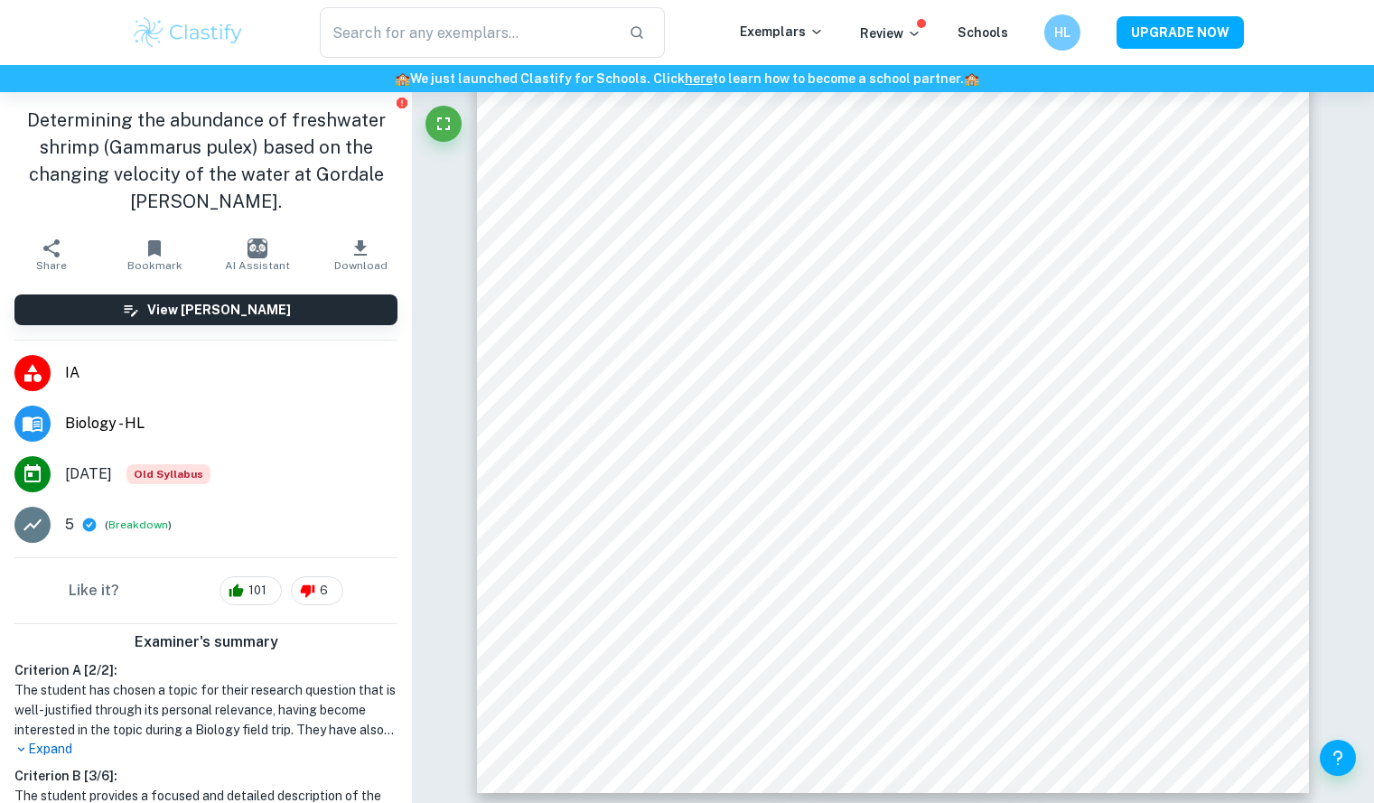
scroll to position [246, 0]
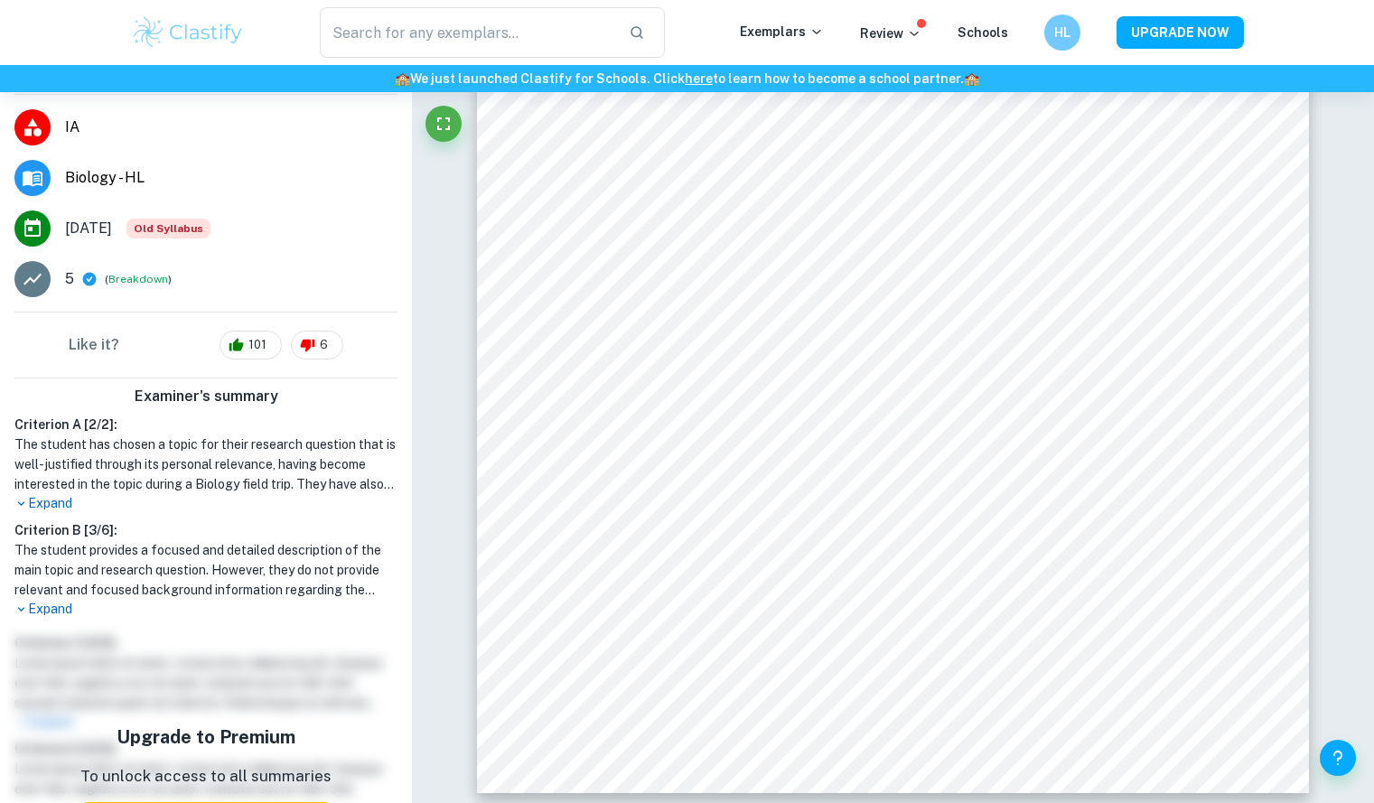
click at [52, 607] on p "Expand" at bounding box center [205, 609] width 383 height 19
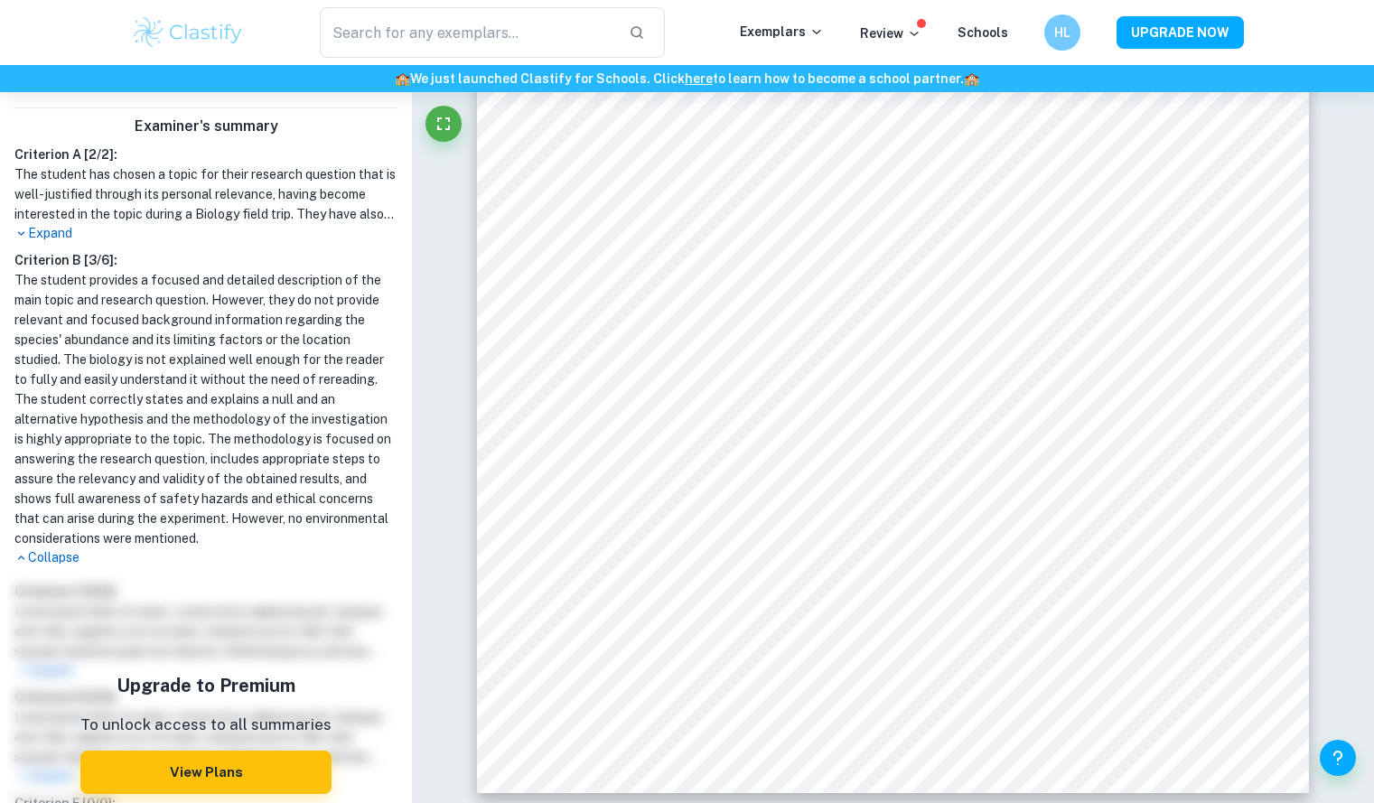
scroll to position [517, 0]
type input "biology"
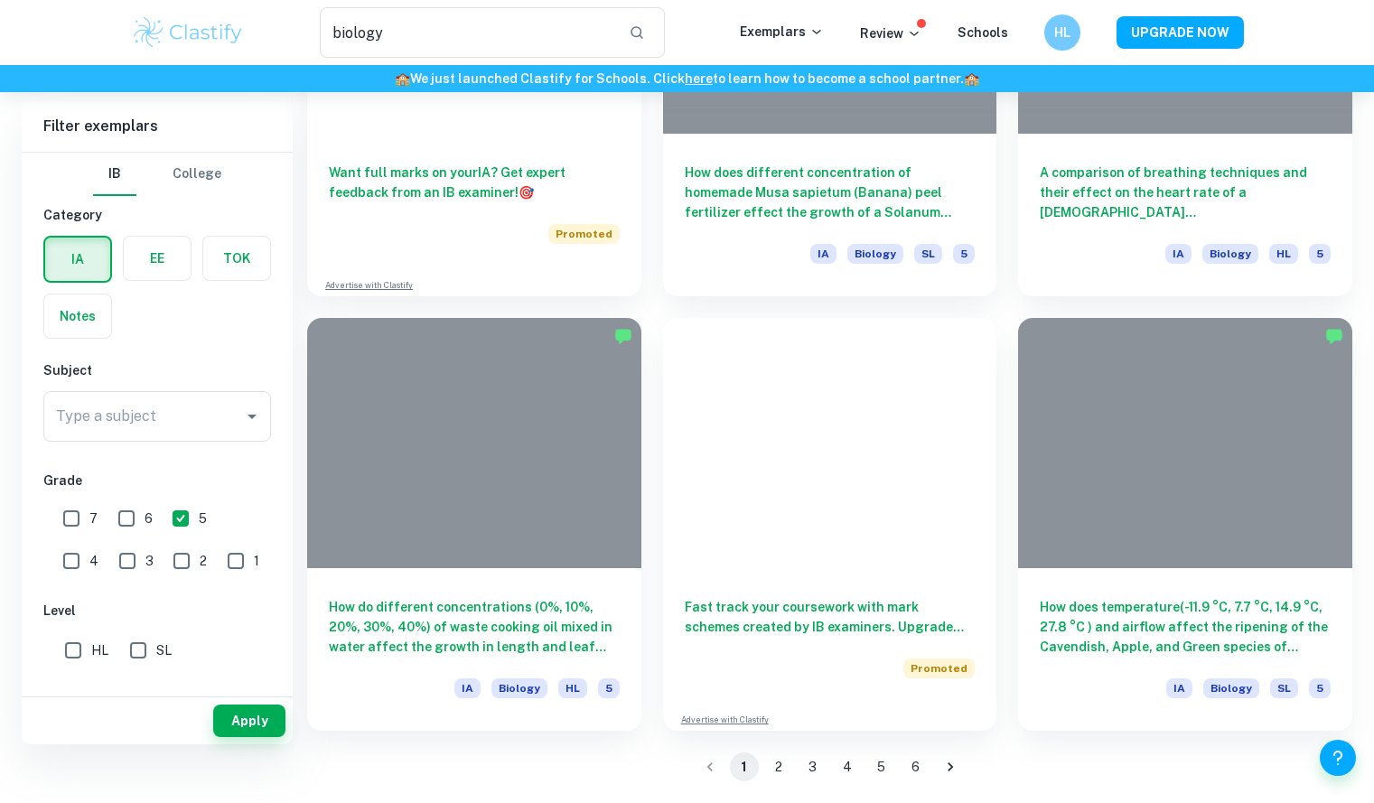
scroll to position [53, 0]
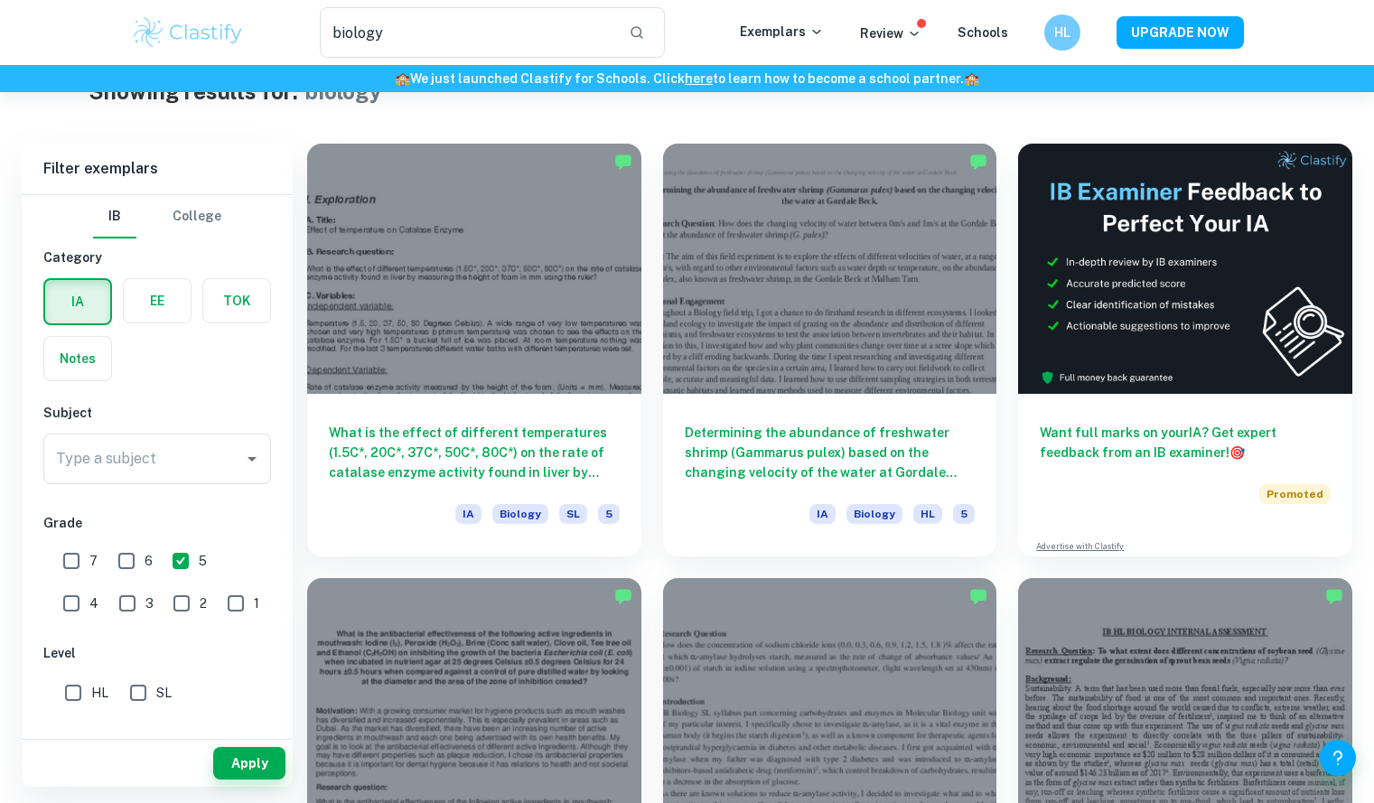
click at [155, 331] on div "IA EE TOK Notes" at bounding box center [152, 324] width 239 height 114
click at [158, 285] on label "button" at bounding box center [157, 300] width 67 height 43
click at [0, 0] on input "radio" at bounding box center [0, 0] width 0 height 0
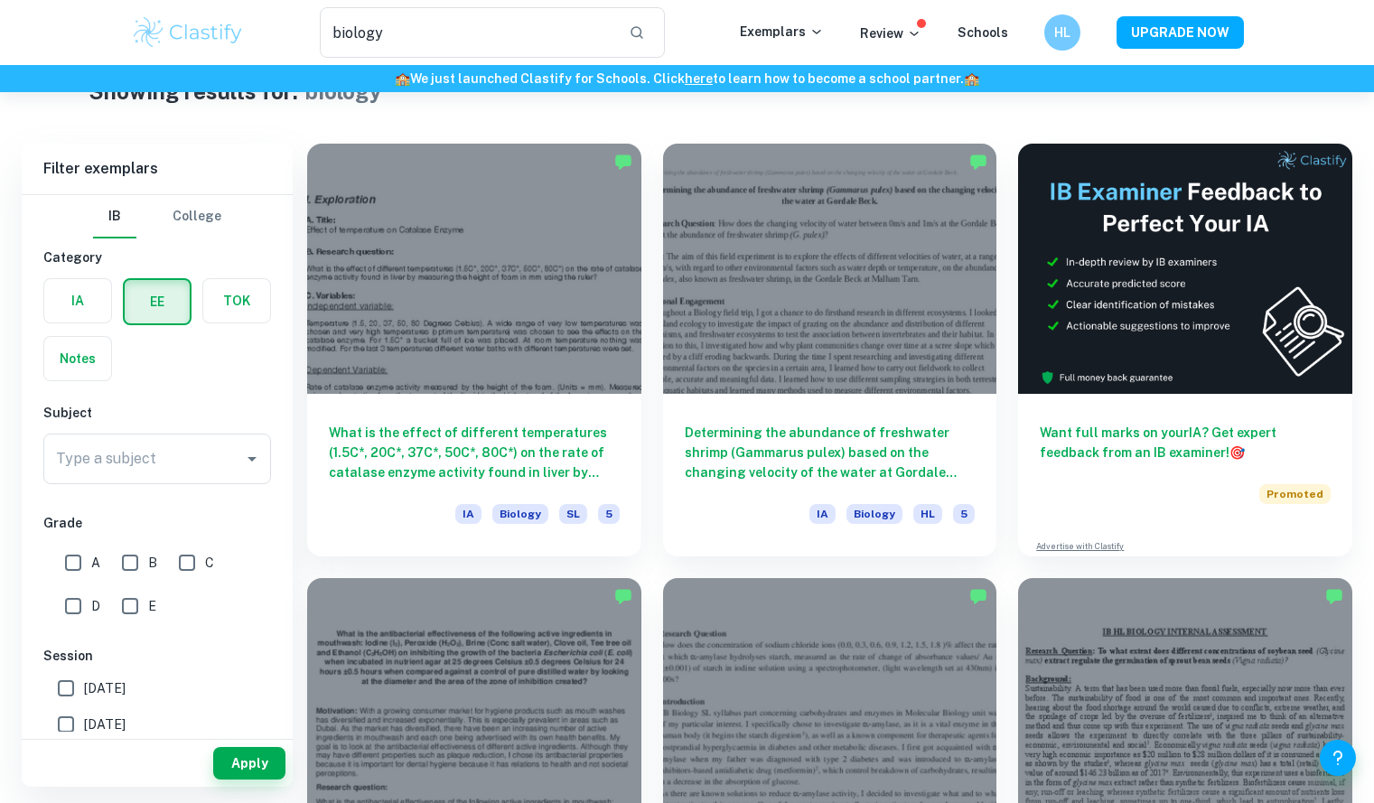
click at [70, 562] on input "A" at bounding box center [73, 563] width 36 height 36
checkbox input "true"
click at [129, 563] on input "B" at bounding box center [130, 563] width 36 height 36
checkbox input "true"
click at [226, 751] on button "Apply" at bounding box center [249, 763] width 72 height 33
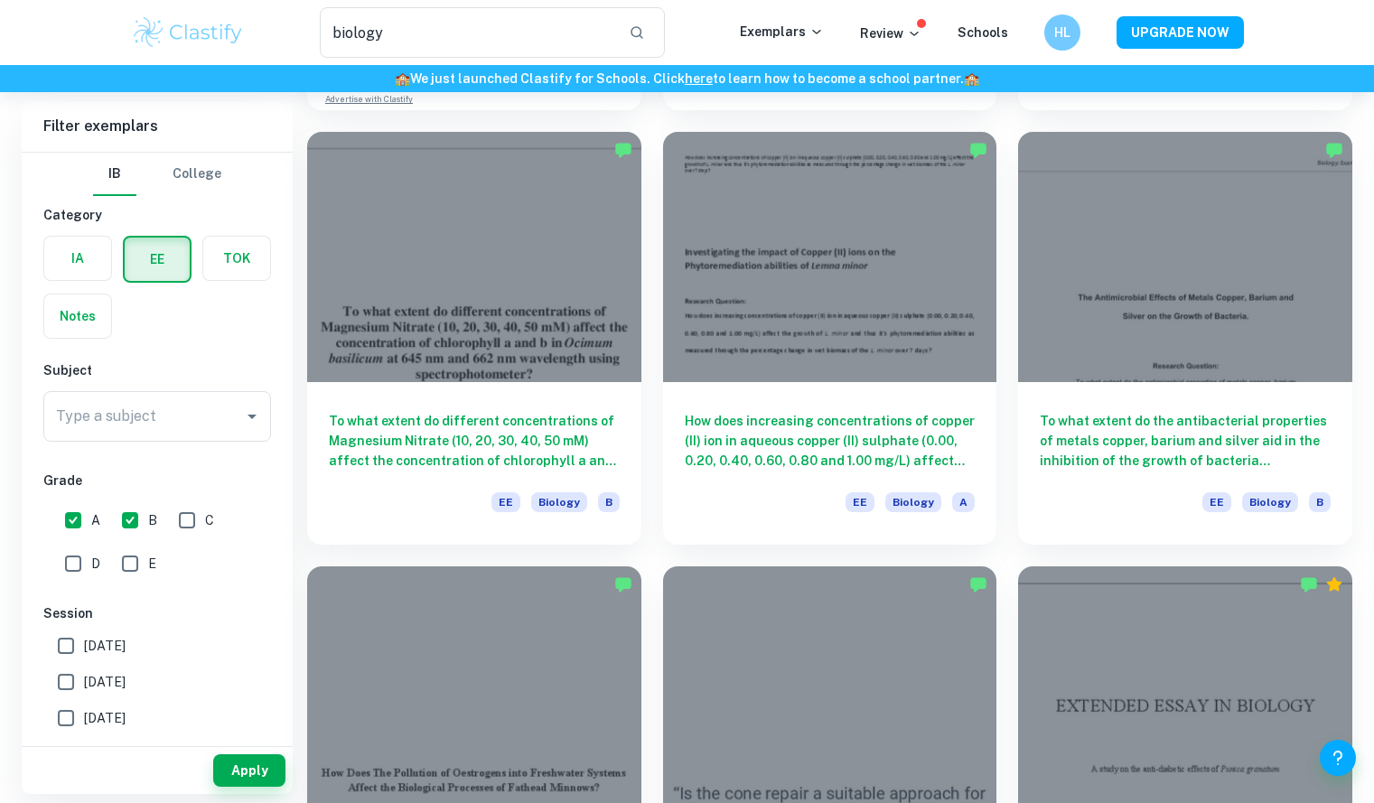
scroll to position [1371, 0]
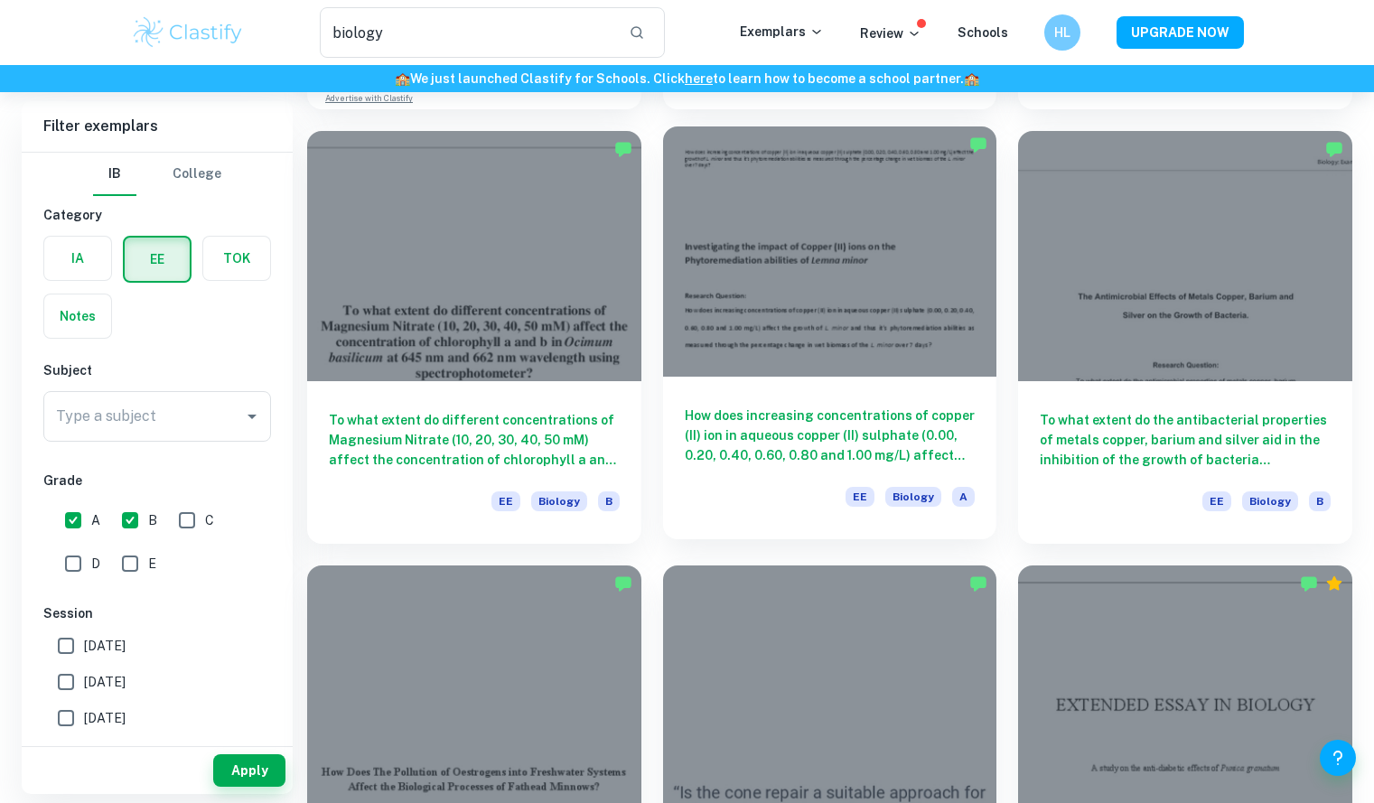
click at [788, 422] on h6 "How does increasing concentrations of copper (II) ion in aqueous copper (II) su…" at bounding box center [830, 436] width 291 height 60
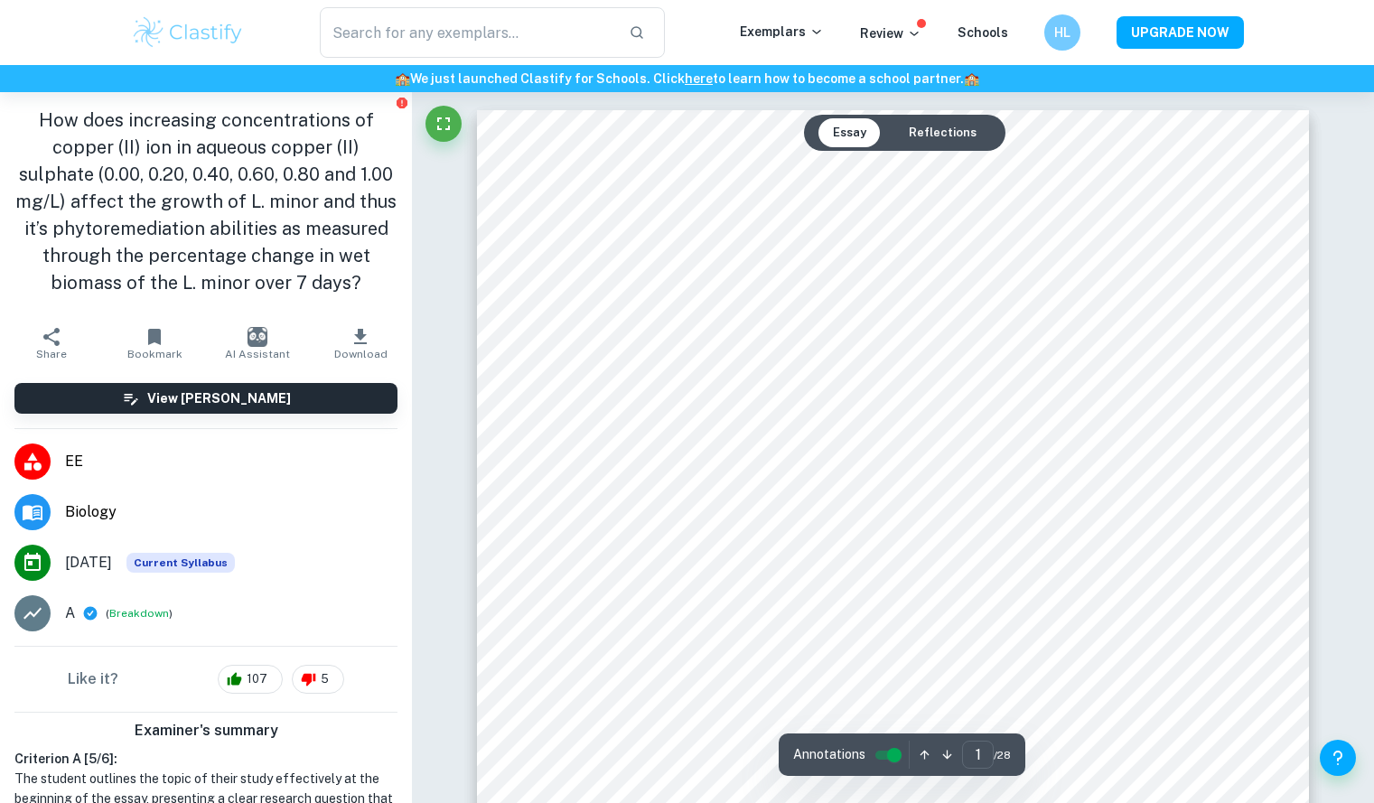
click at [909, 130] on button "Reflections" at bounding box center [943, 132] width 97 height 29
type input "28"
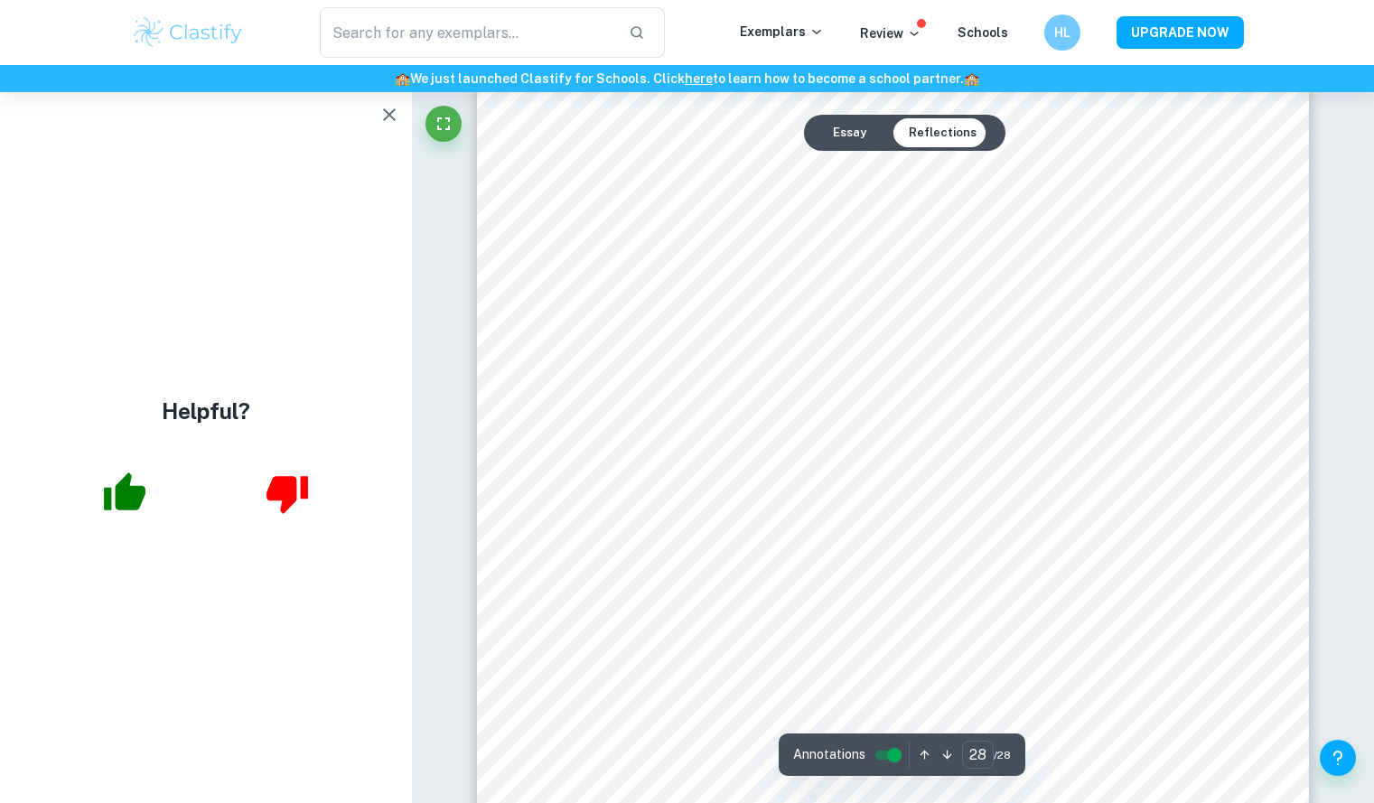
scroll to position [29730, 0]
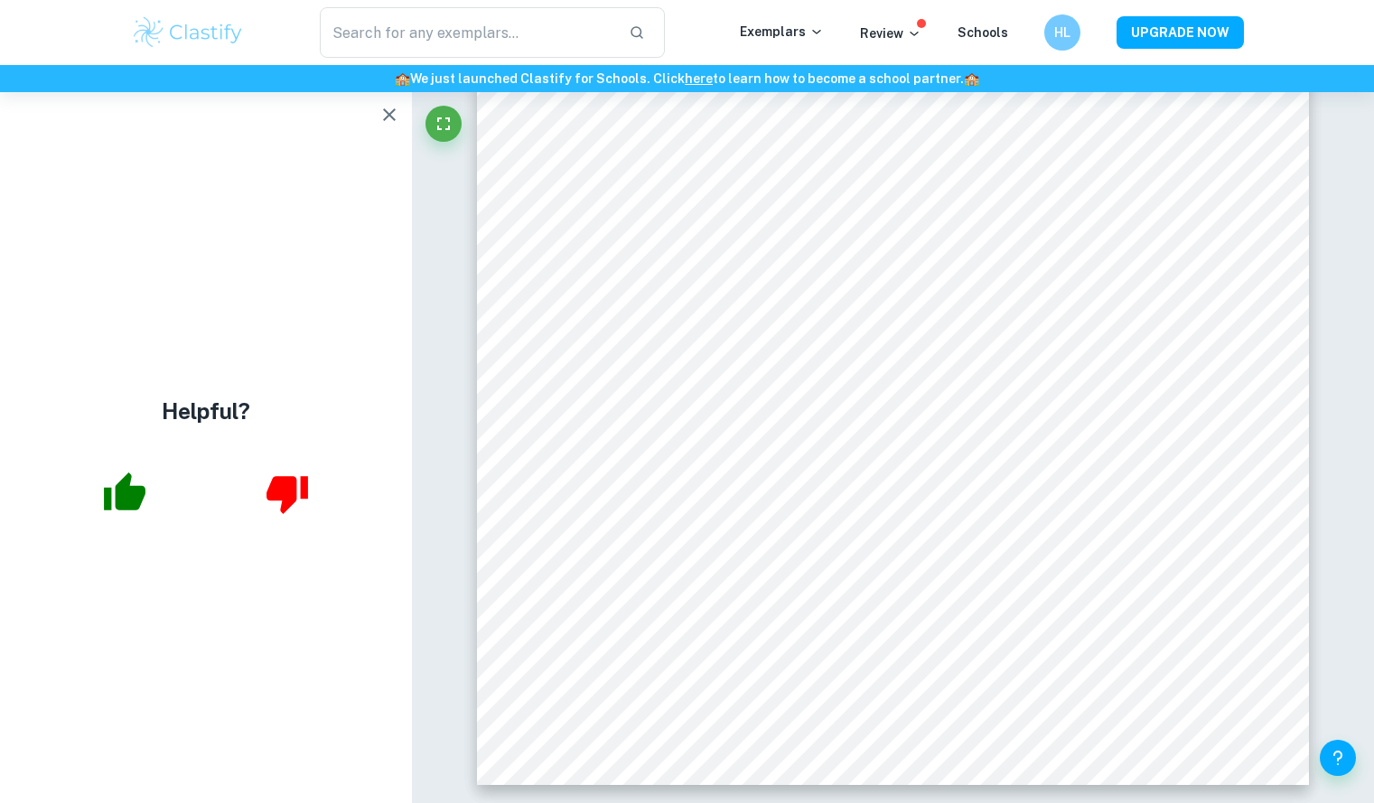
type input "biology"
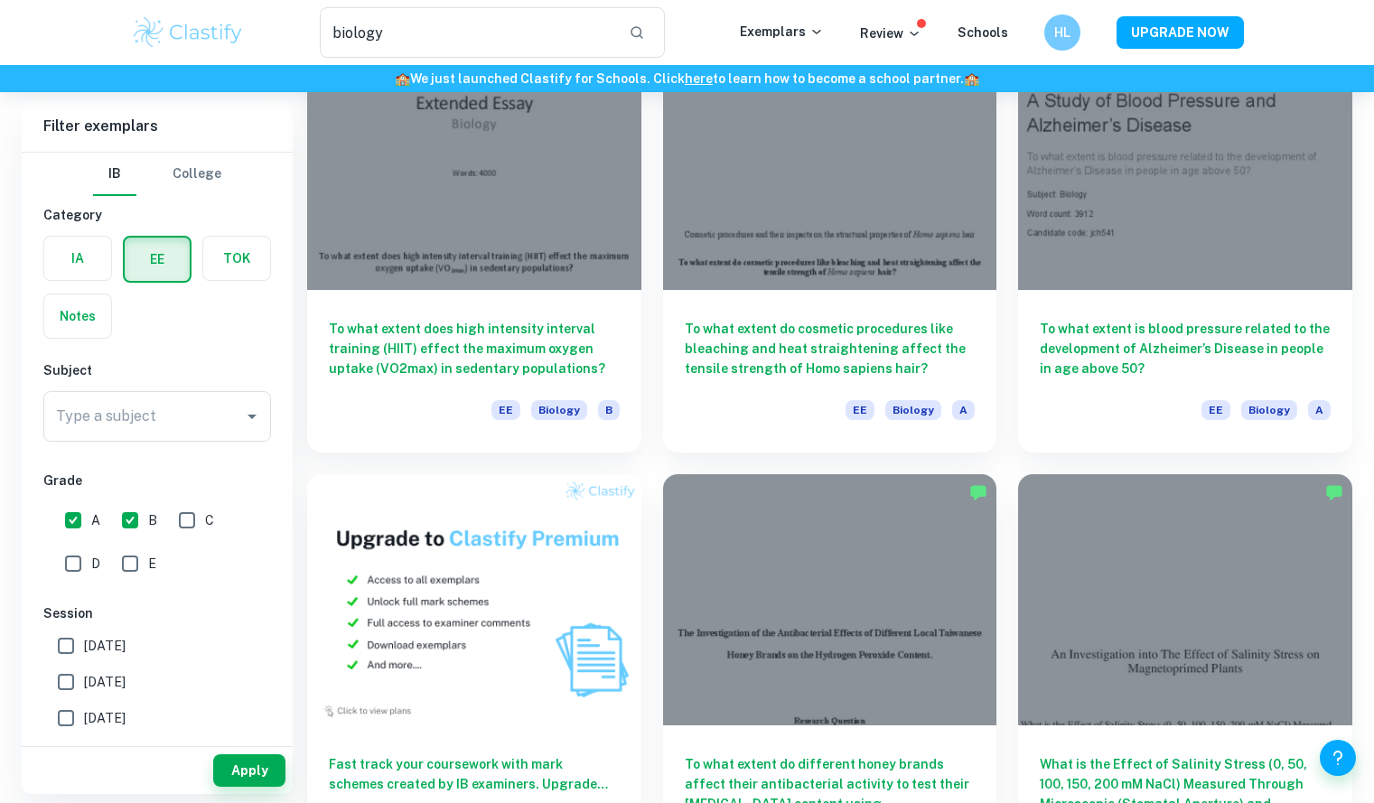
scroll to position [272, 0]
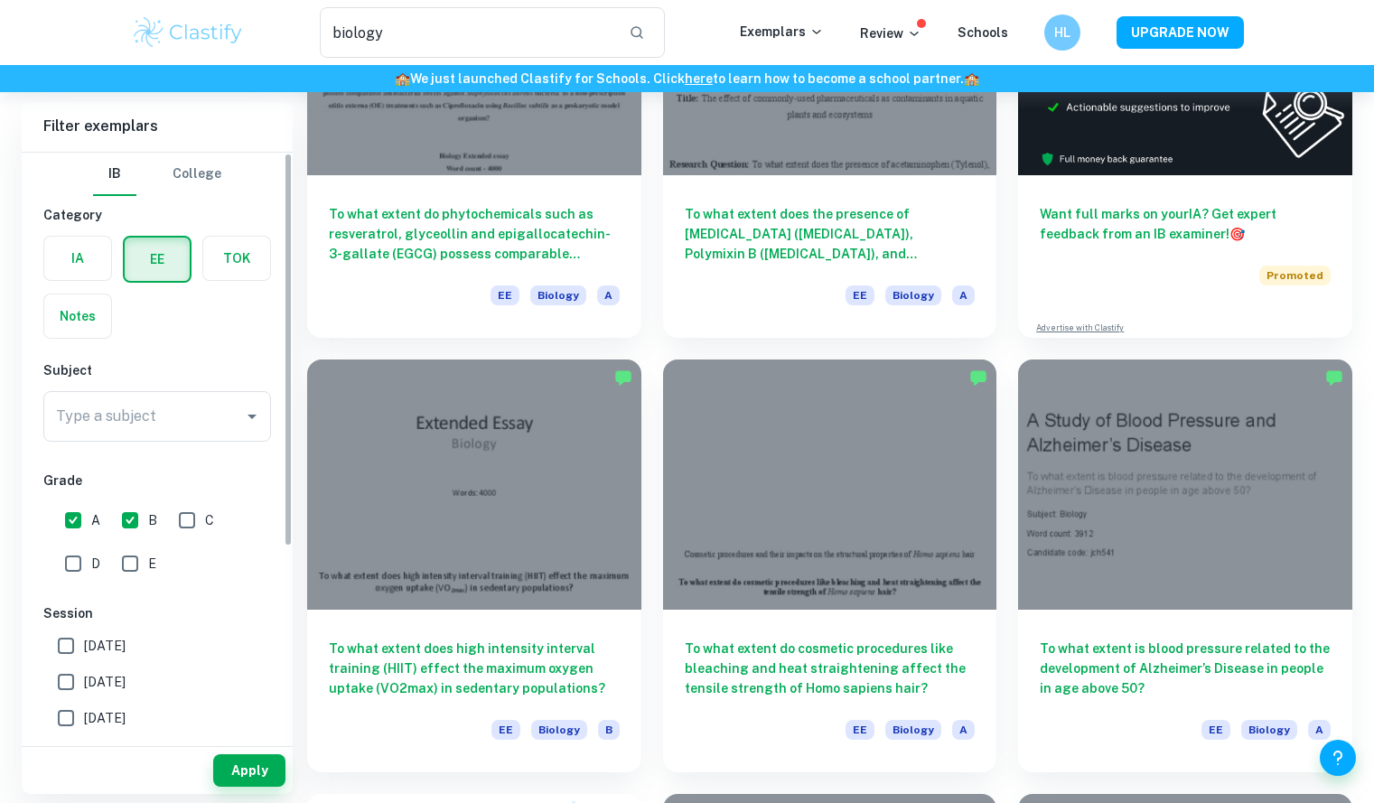
click at [188, 521] on input "C" at bounding box center [187, 520] width 36 height 36
checkbox input "true"
click at [136, 525] on input "B" at bounding box center [130, 520] width 36 height 36
checkbox input "false"
click at [80, 516] on input "A" at bounding box center [73, 520] width 36 height 36
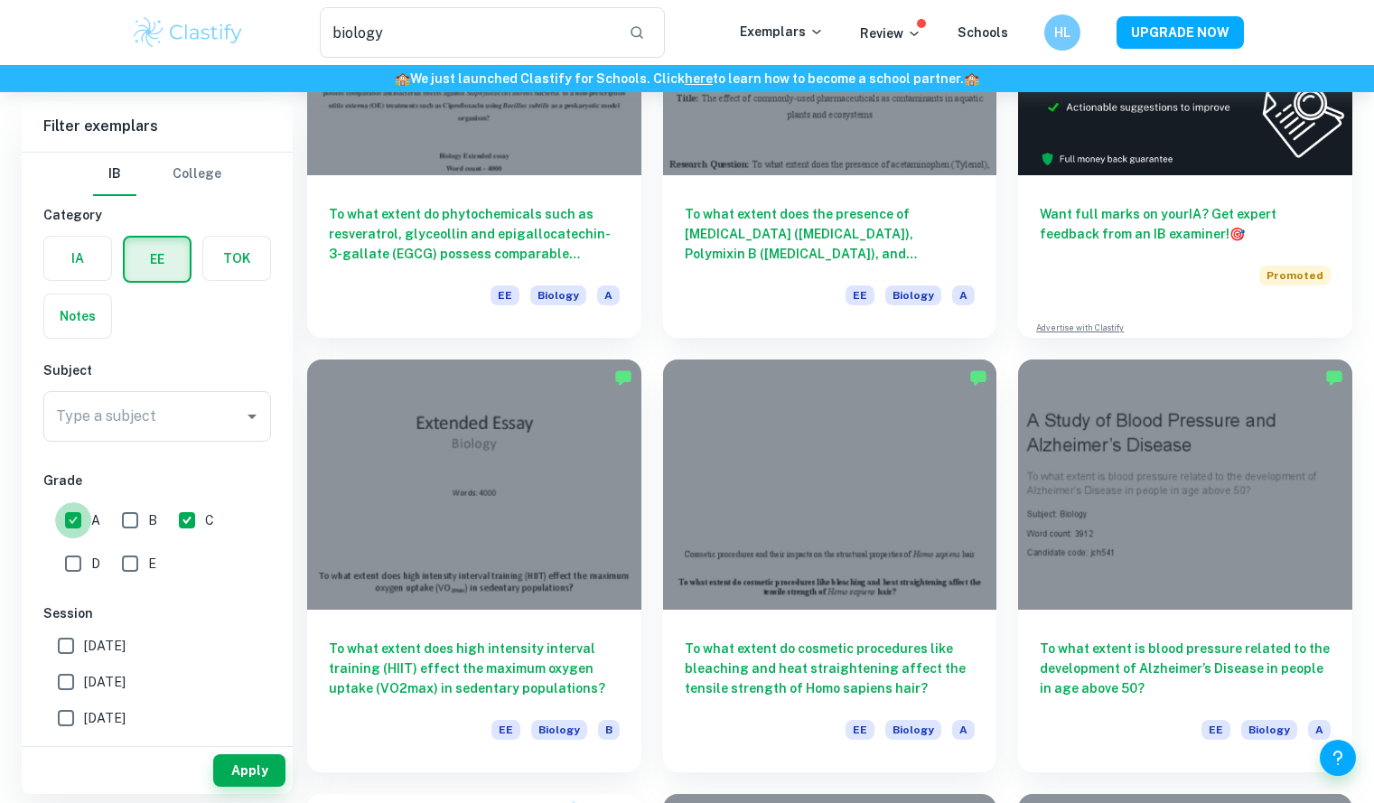
checkbox input "false"
click at [242, 768] on button "Apply" at bounding box center [249, 771] width 72 height 33
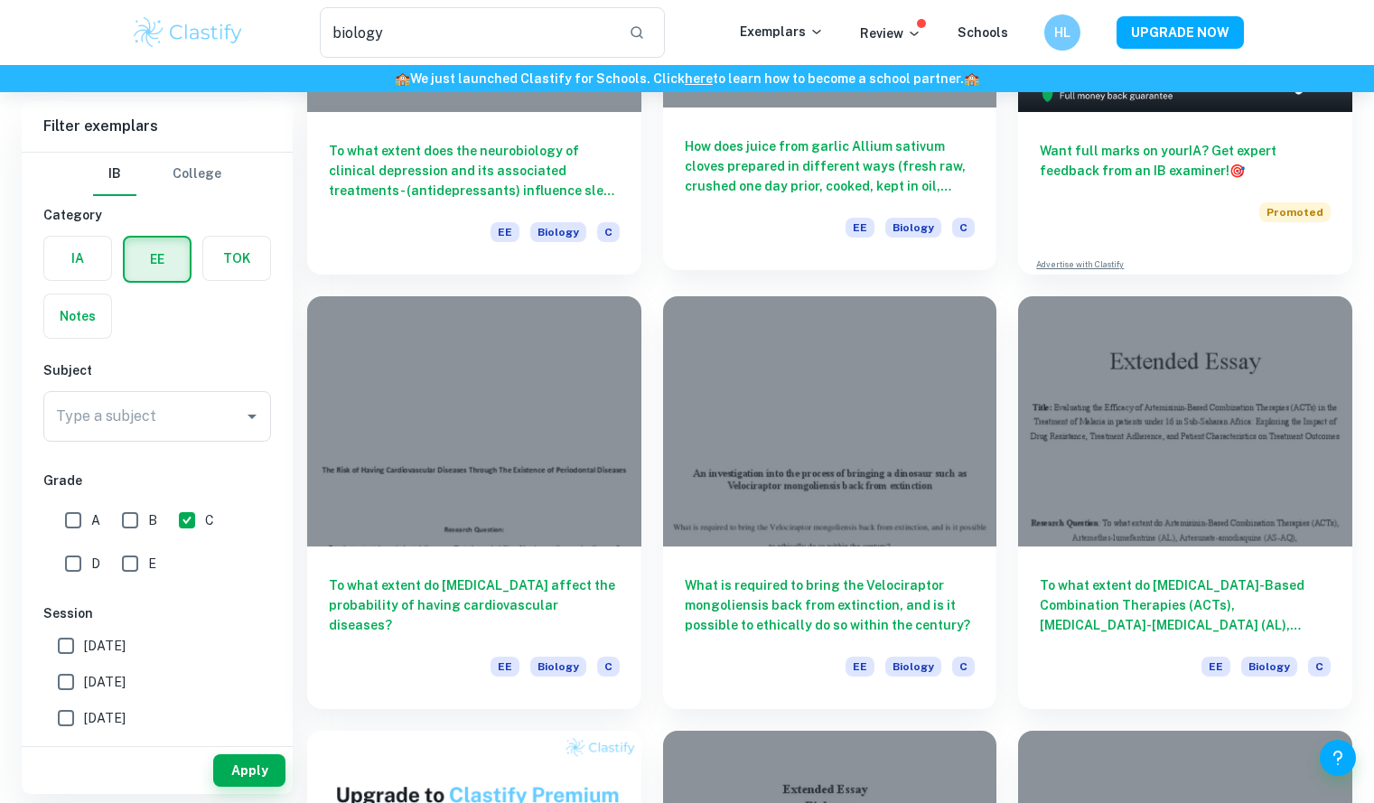
scroll to position [338, 0]
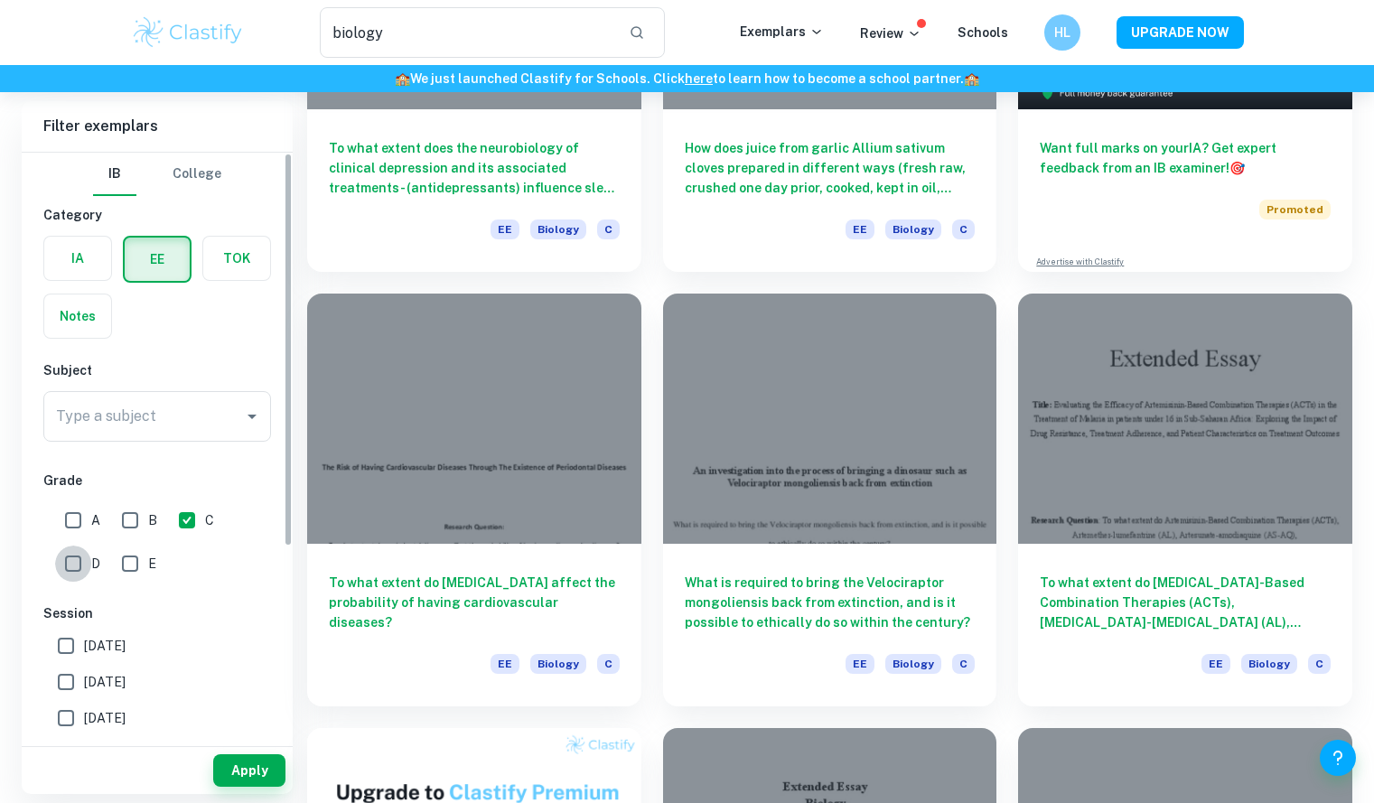
click at [77, 562] on input "D" at bounding box center [73, 564] width 36 height 36
checkbox input "true"
click at [186, 515] on input "C" at bounding box center [187, 520] width 36 height 36
checkbox input "false"
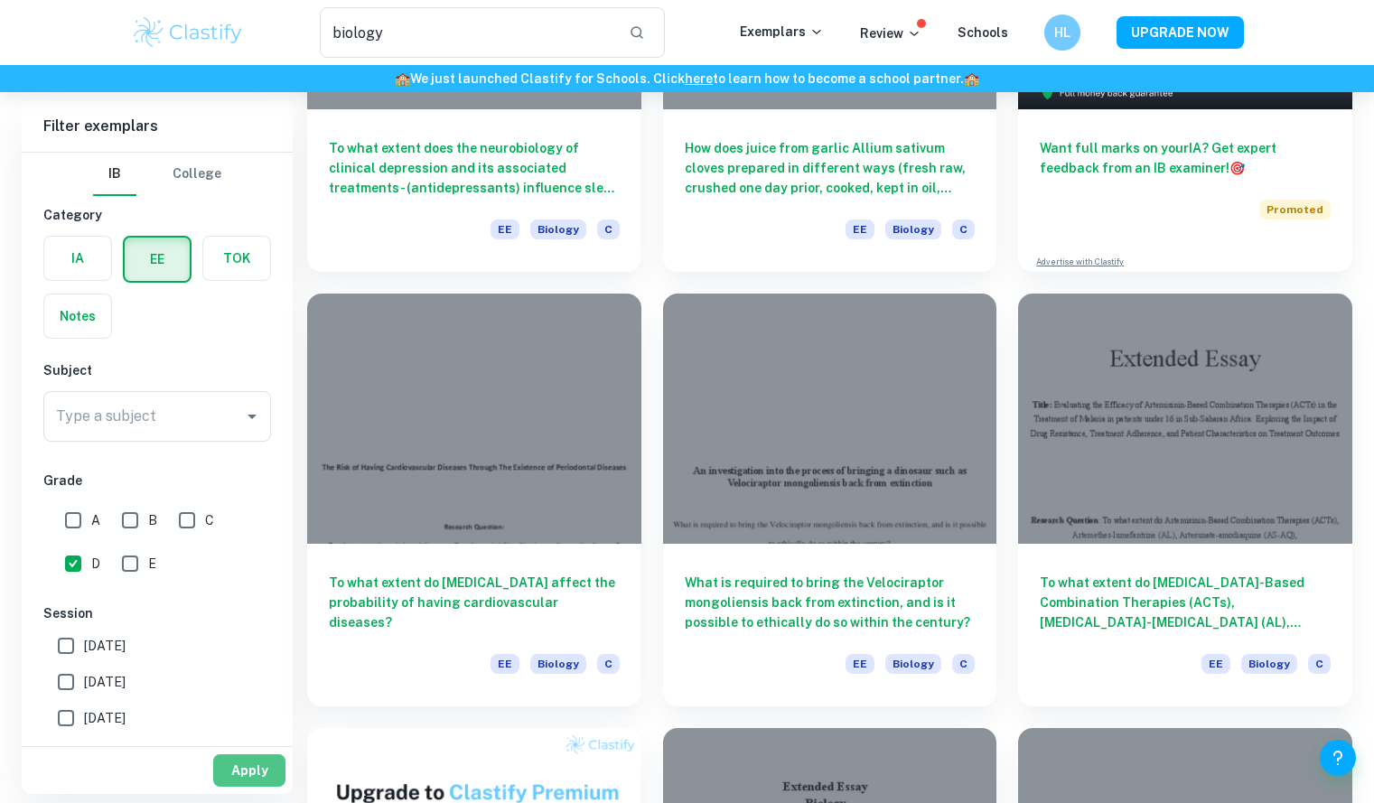
click at [247, 774] on button "Apply" at bounding box center [249, 771] width 72 height 33
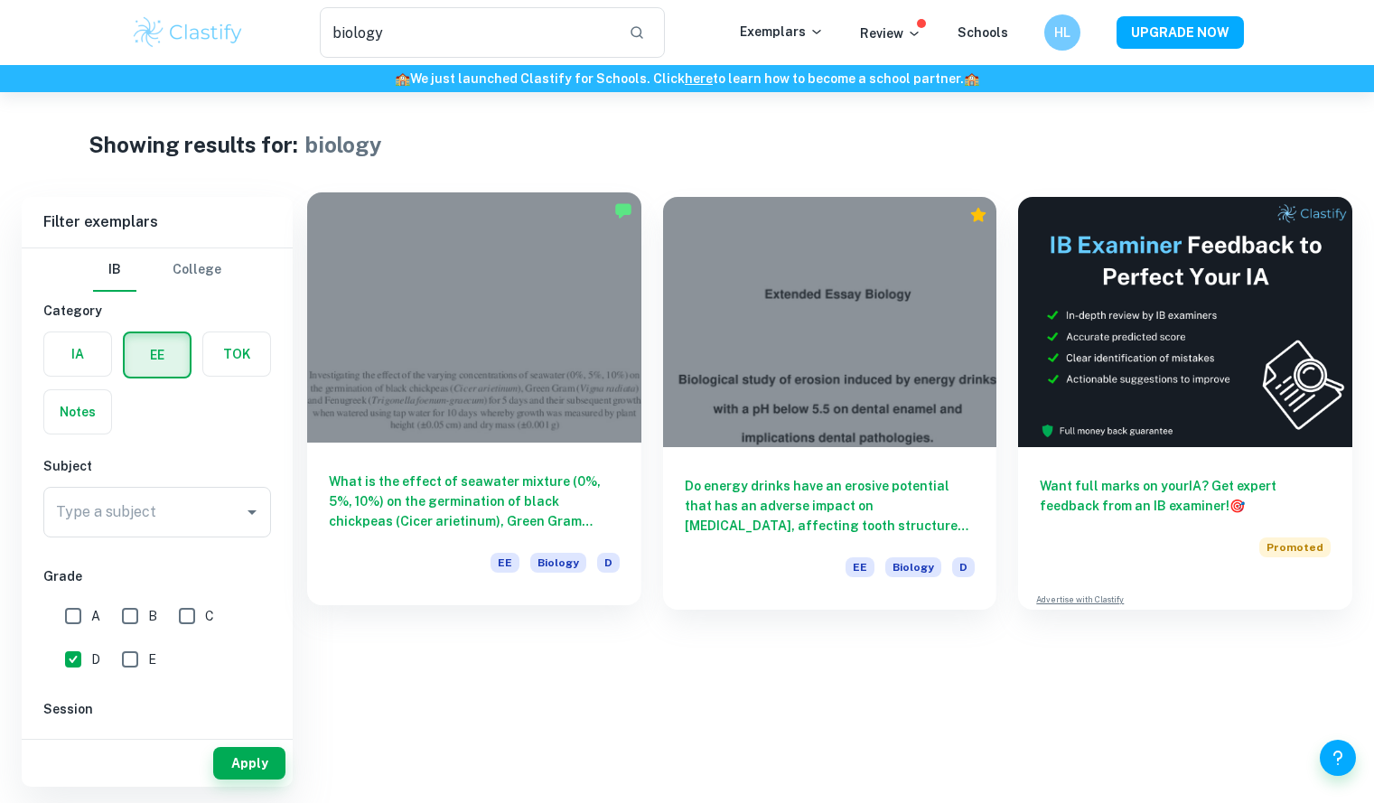
click at [529, 467] on div "What is the effect of seawater mixture (0%, 5%, 10%) on the germination of blac…" at bounding box center [474, 524] width 334 height 163
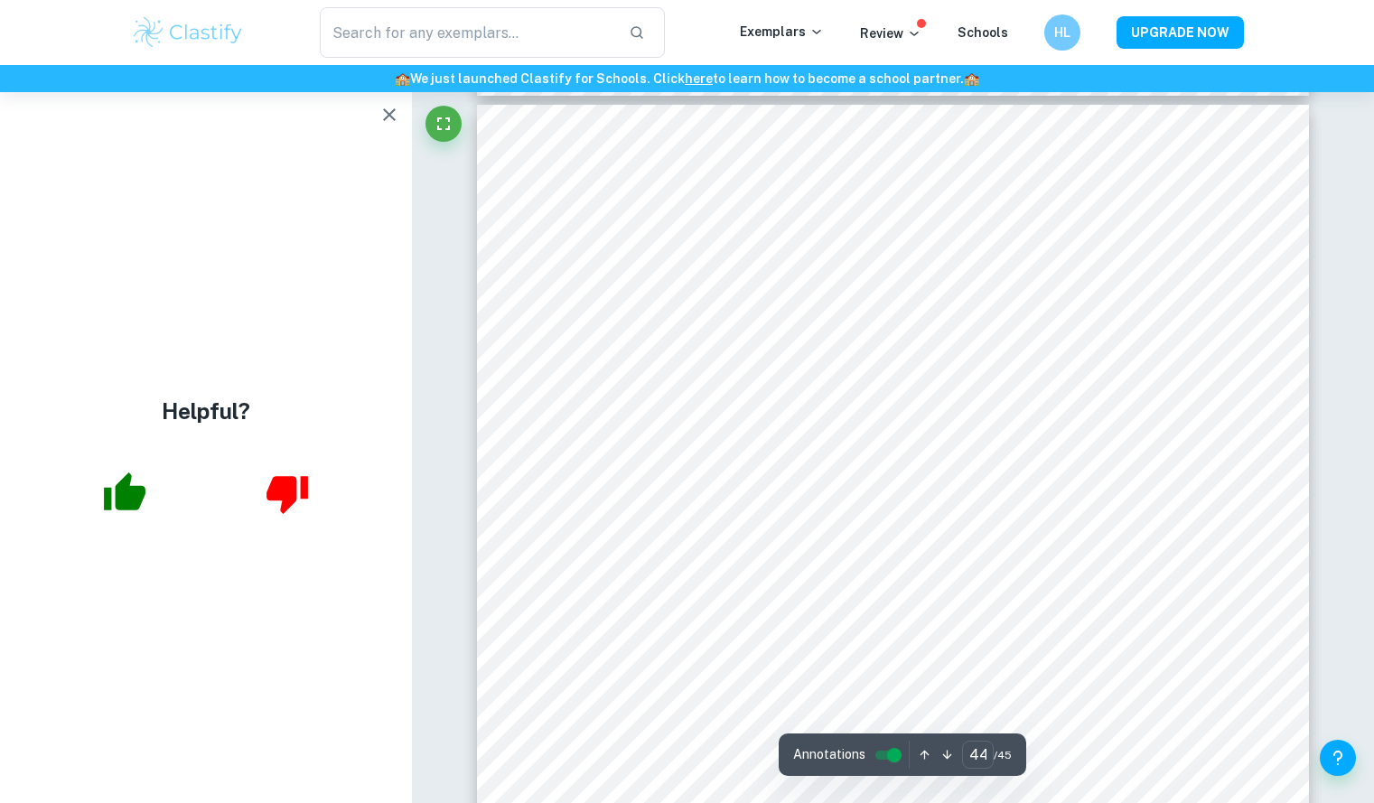
scroll to position [52098, 0]
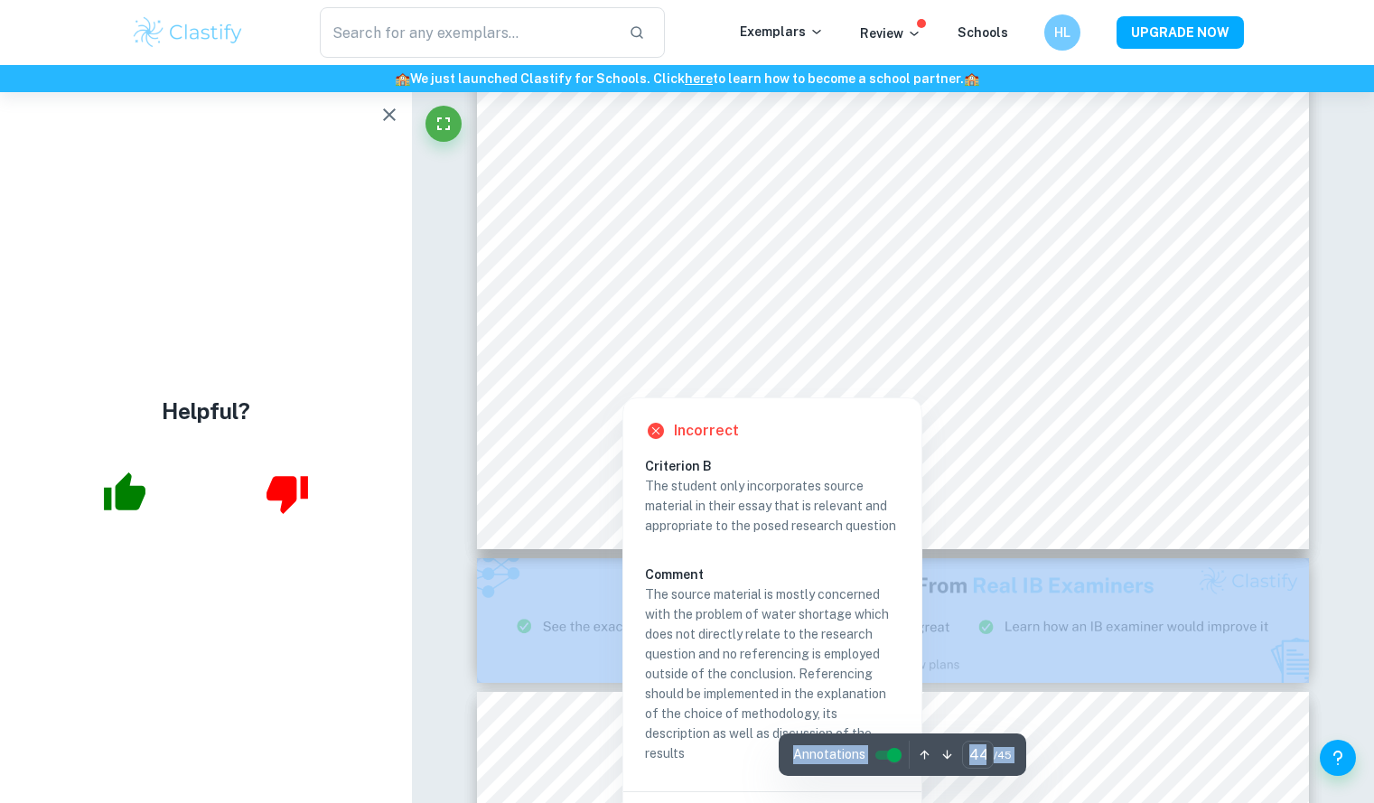
scroll to position [52832, 0]
type input "45"
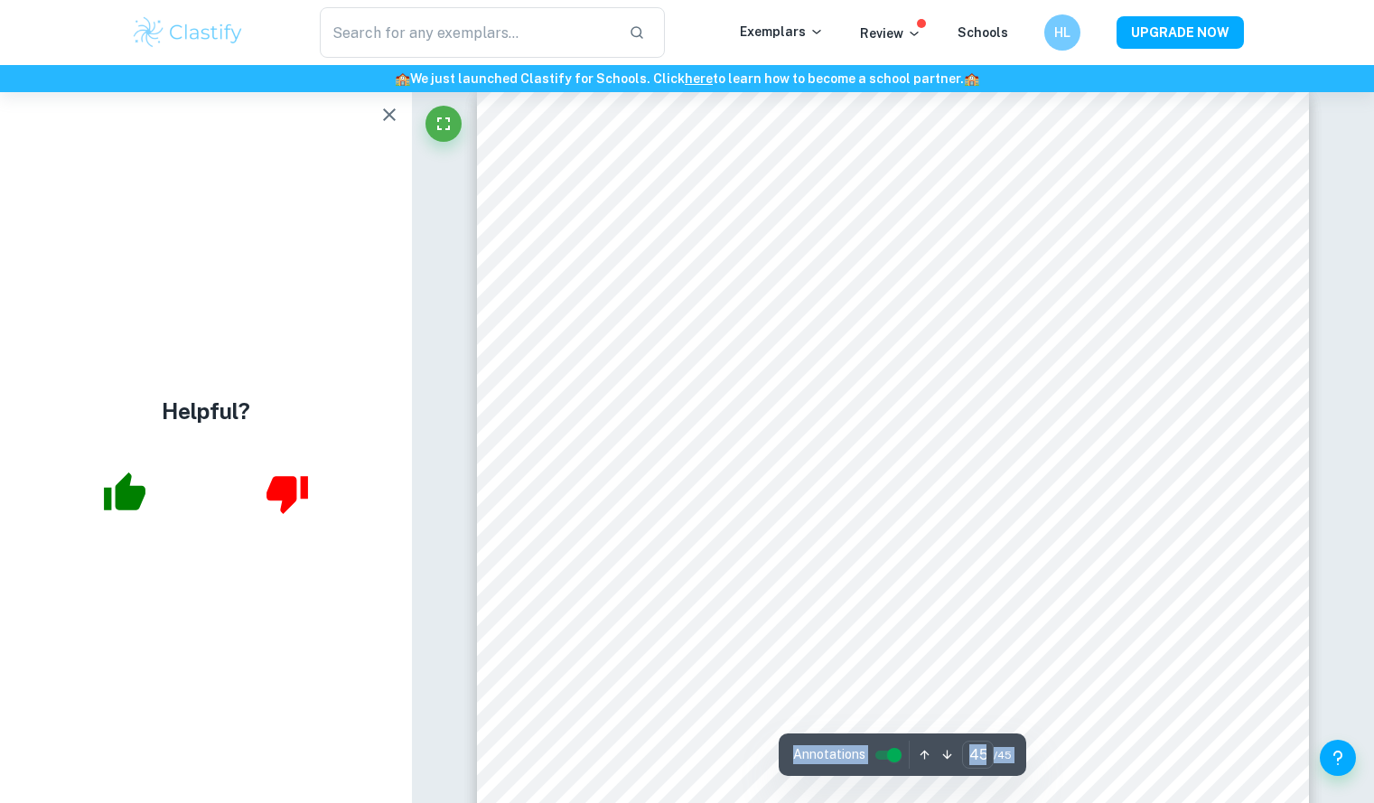
scroll to position [53404, 0]
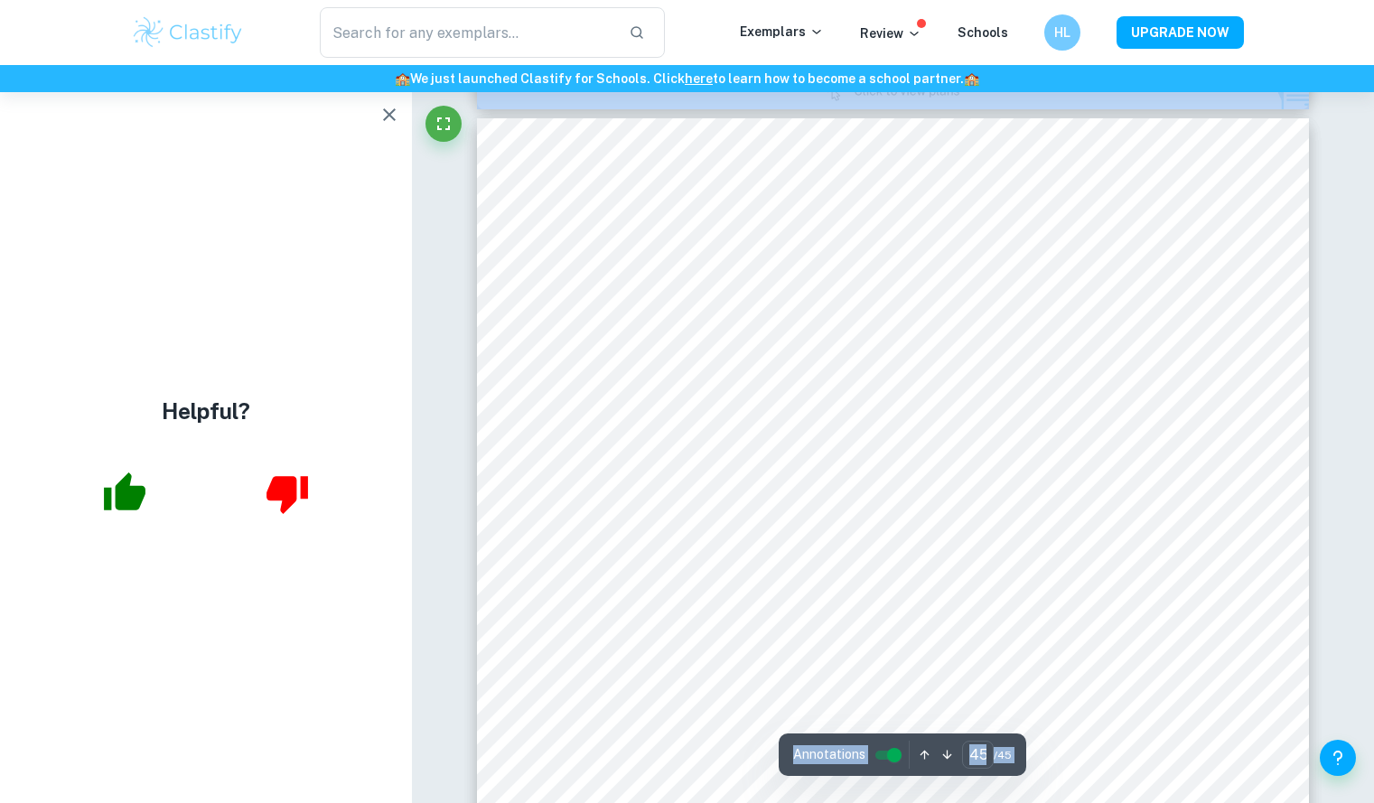
click at [390, 106] on icon "button" at bounding box center [390, 115] width 22 height 22
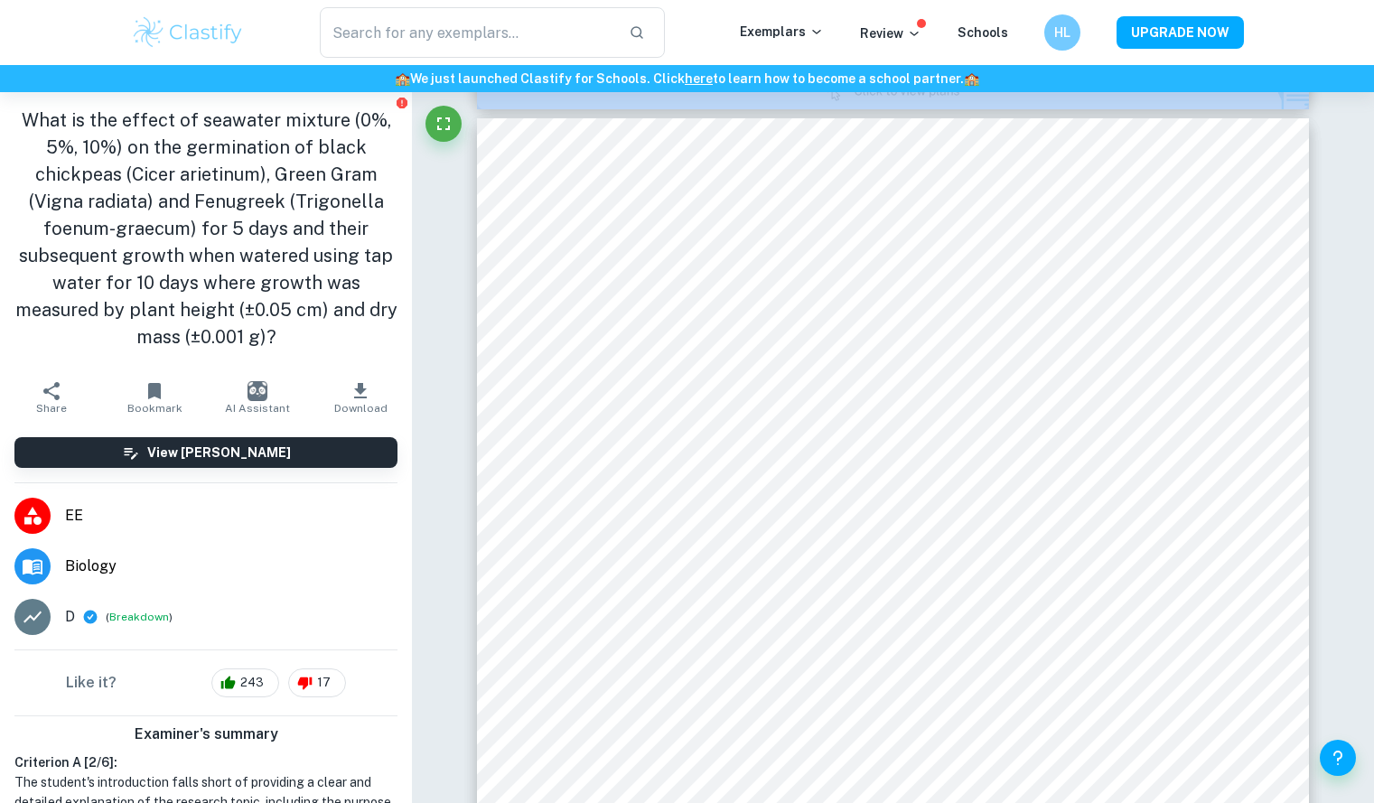
scroll to position [289, 0]
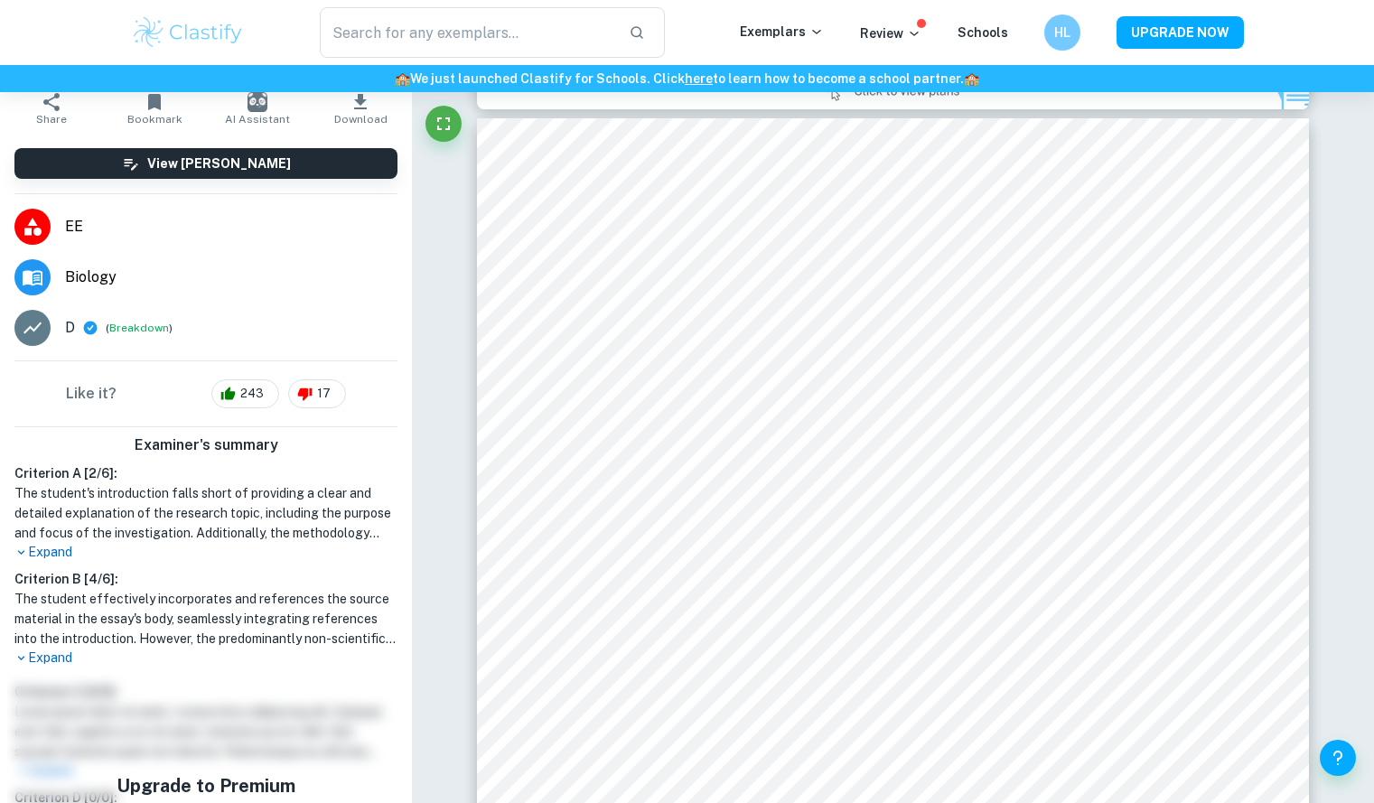
click at [61, 554] on p "Expand" at bounding box center [205, 552] width 383 height 19
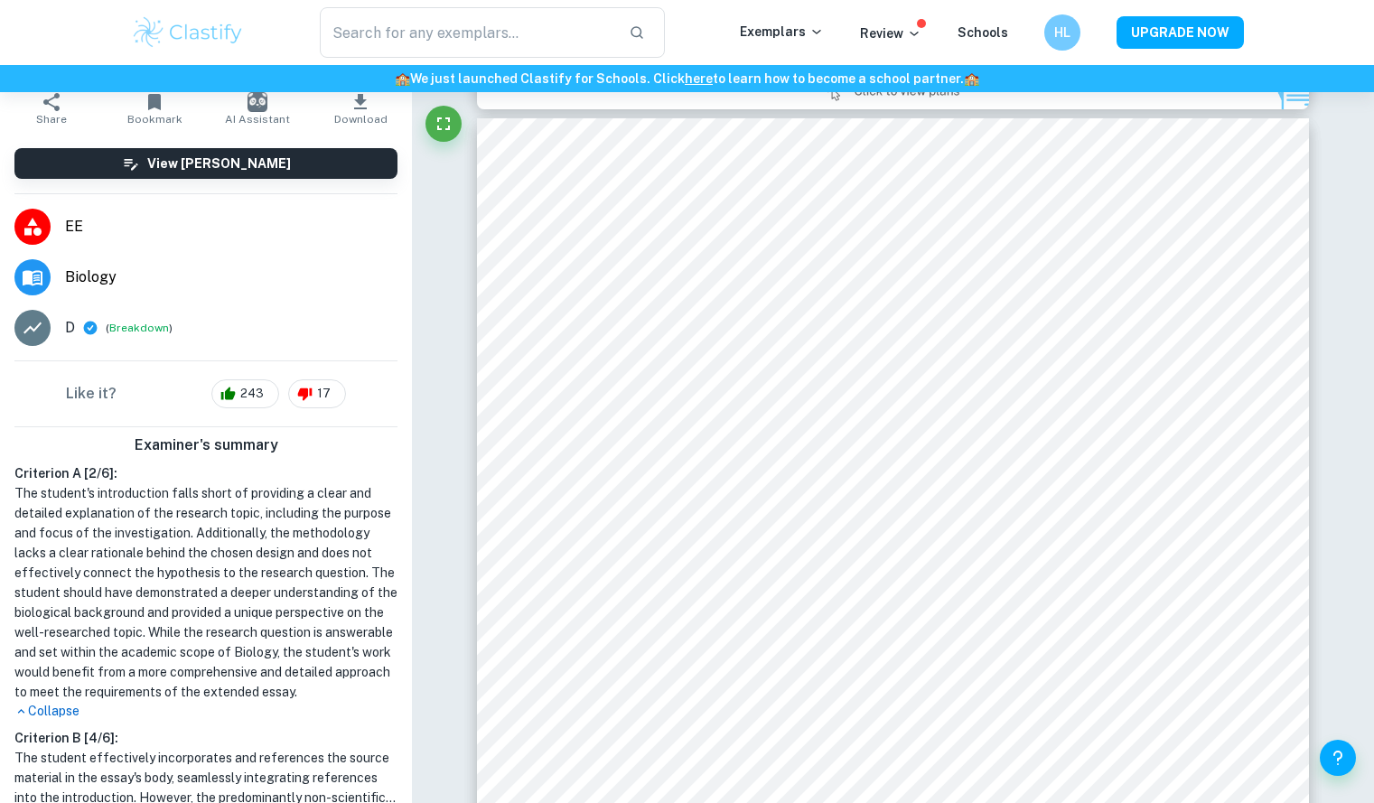
type input "biology"
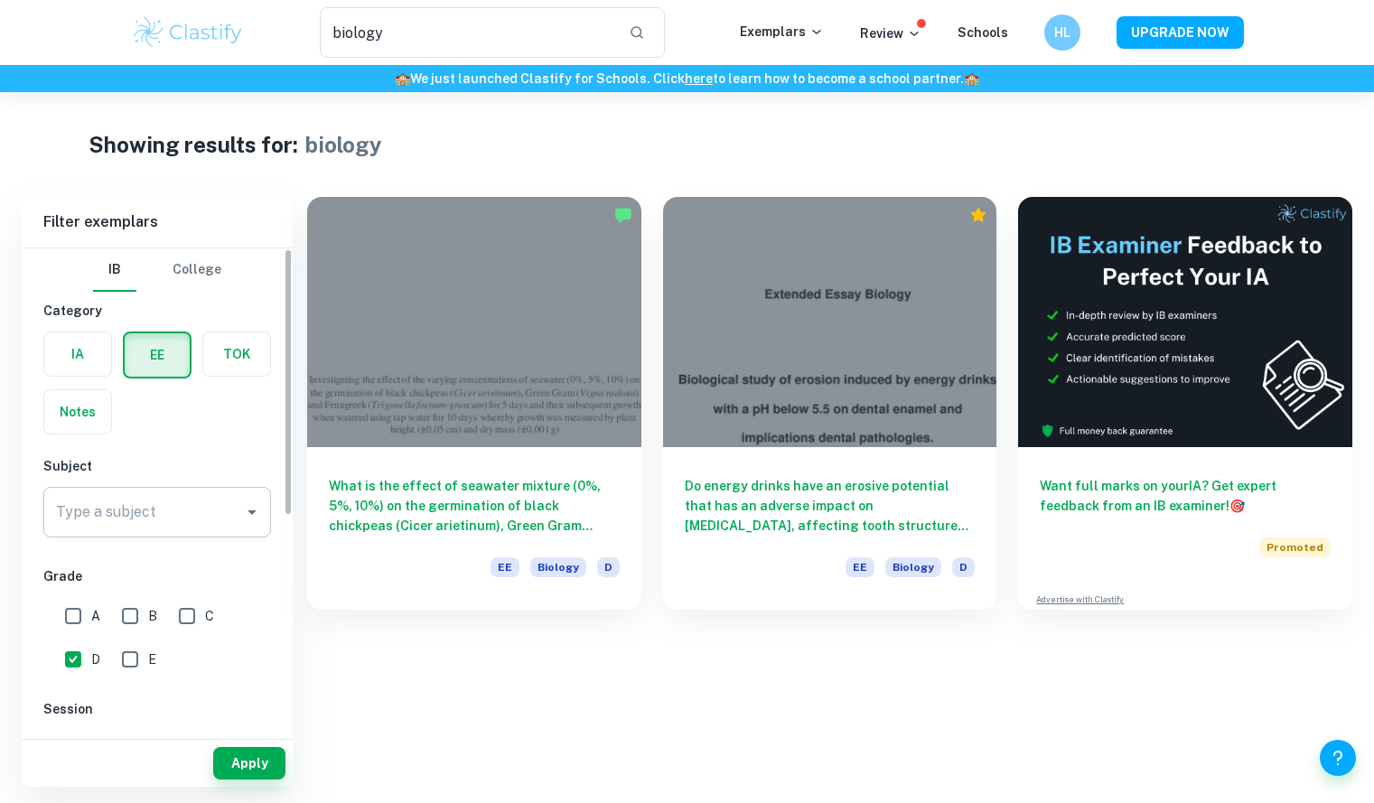
click at [221, 520] on input "Type a subject" at bounding box center [144, 512] width 184 height 34
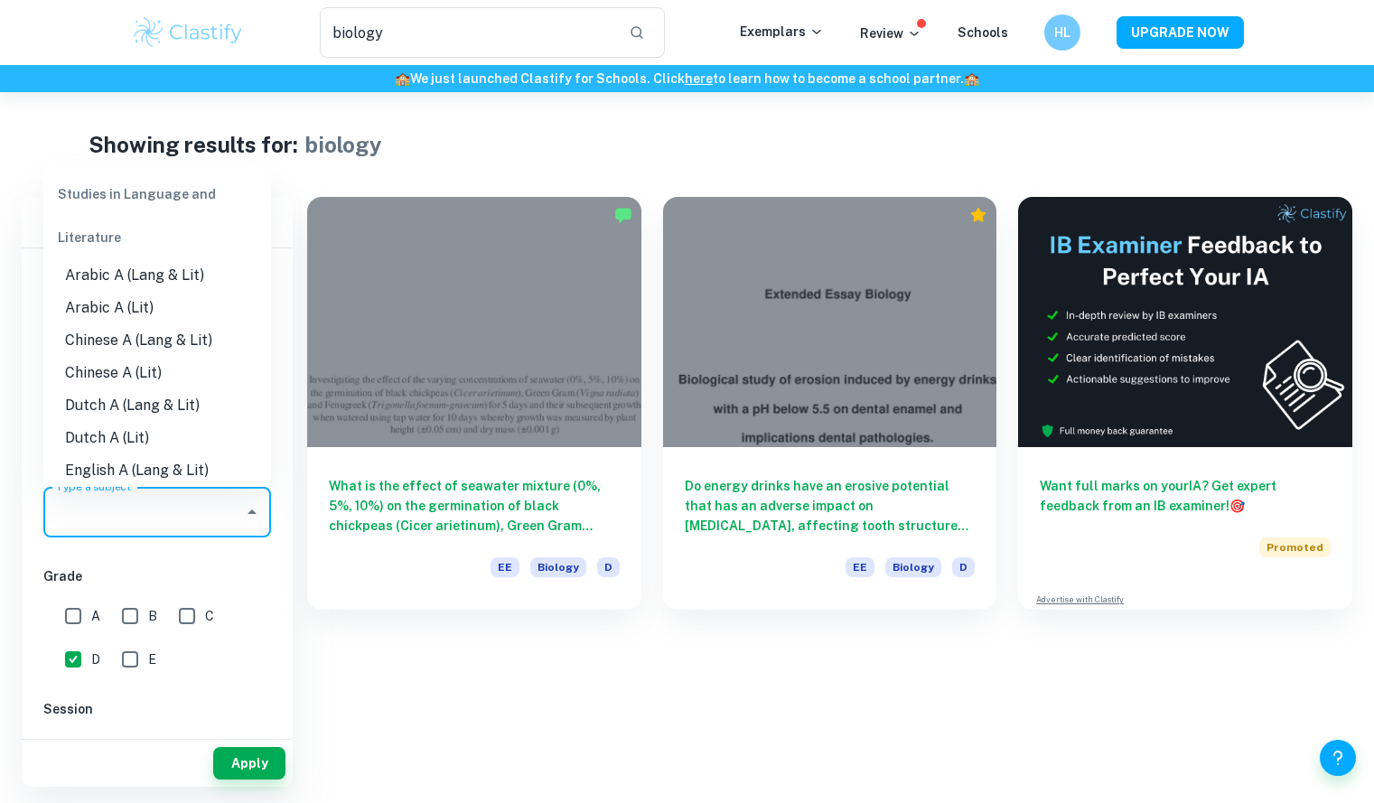
click at [143, 345] on li "Chinese A (Lang & Lit)" at bounding box center [157, 340] width 228 height 33
type input "Chinese A (Lang & Lit)"
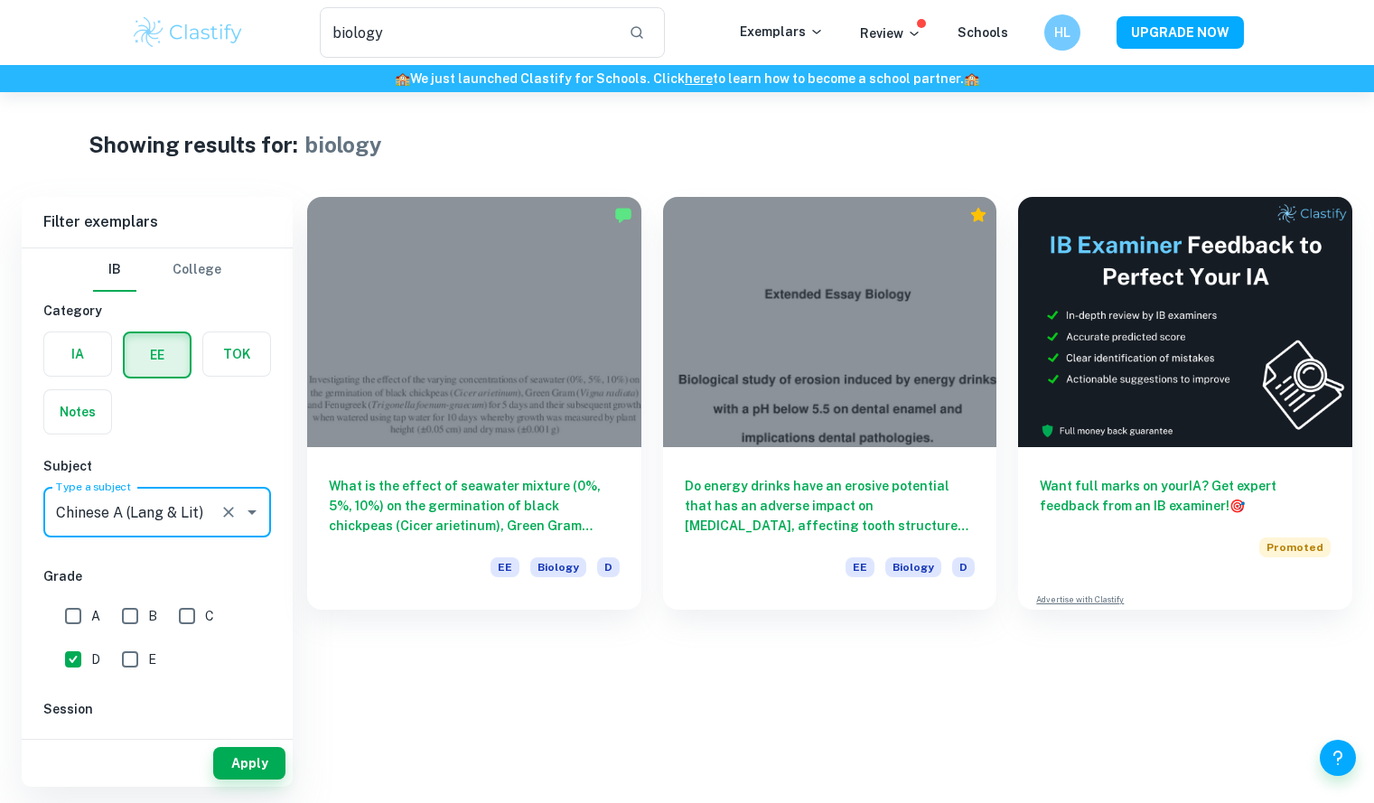
click at [80, 615] on input "A" at bounding box center [73, 616] width 36 height 36
checkbox input "true"
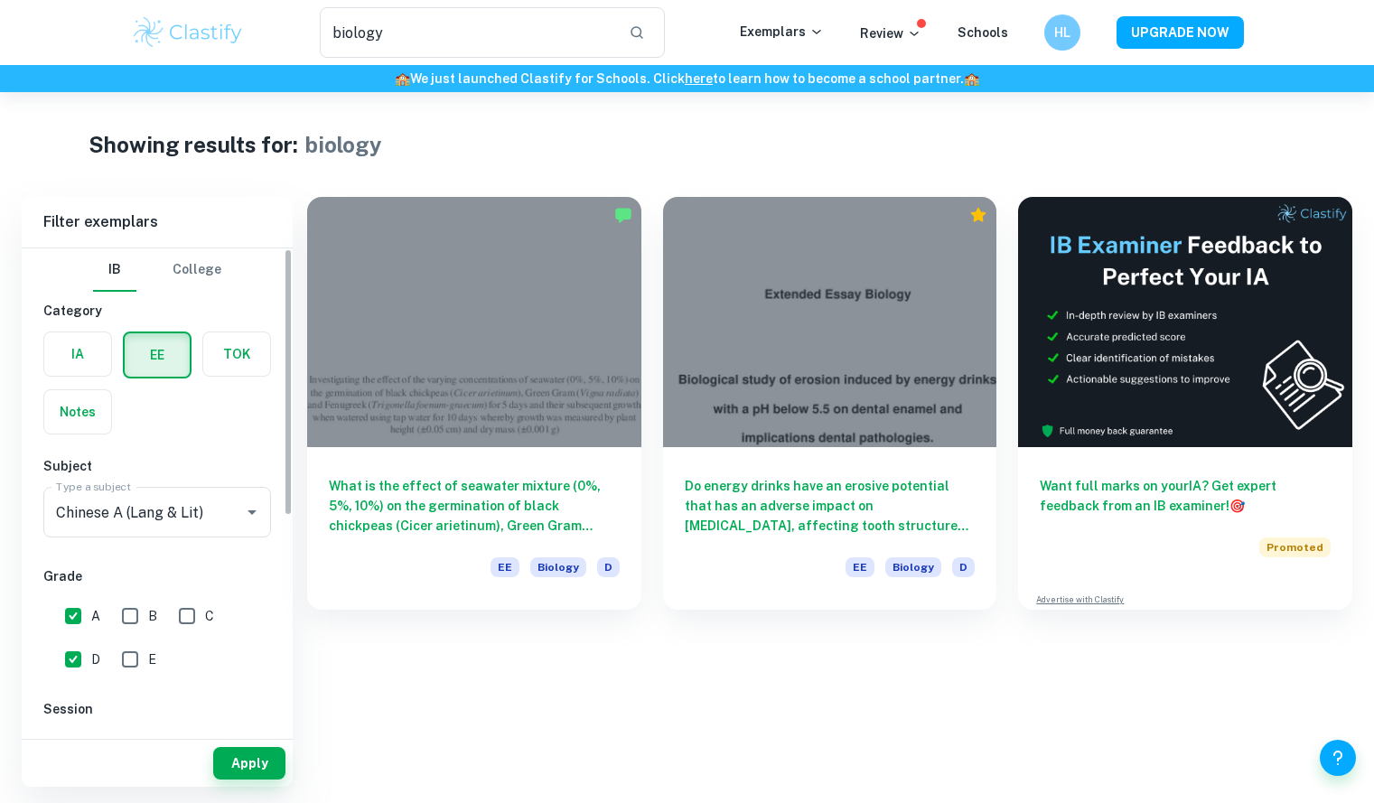
click at [76, 658] on input "D" at bounding box center [73, 660] width 36 height 36
checkbox input "false"
click at [234, 766] on button "Apply" at bounding box center [249, 763] width 72 height 33
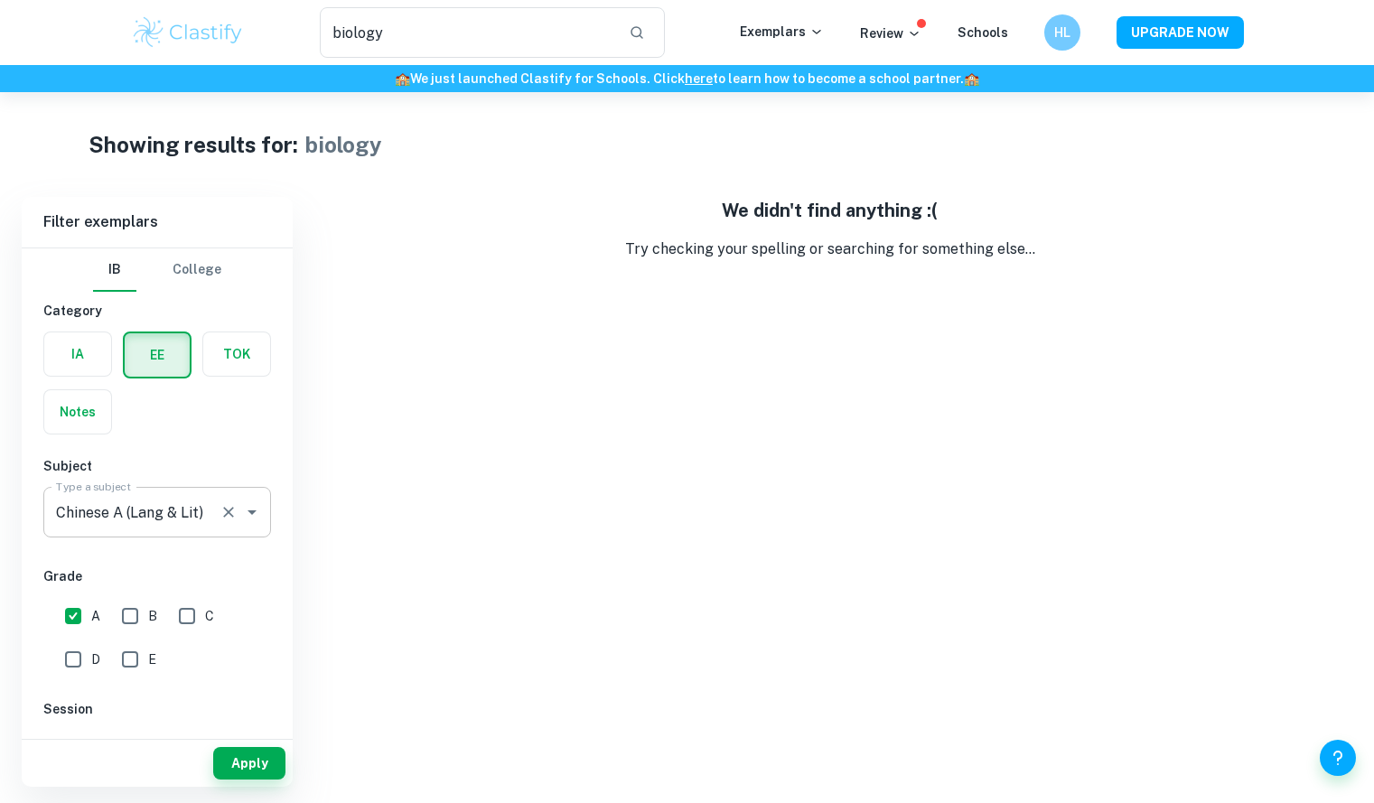
click at [173, 512] on input "Chinese A (Lang & Lit)" at bounding box center [132, 512] width 161 height 34
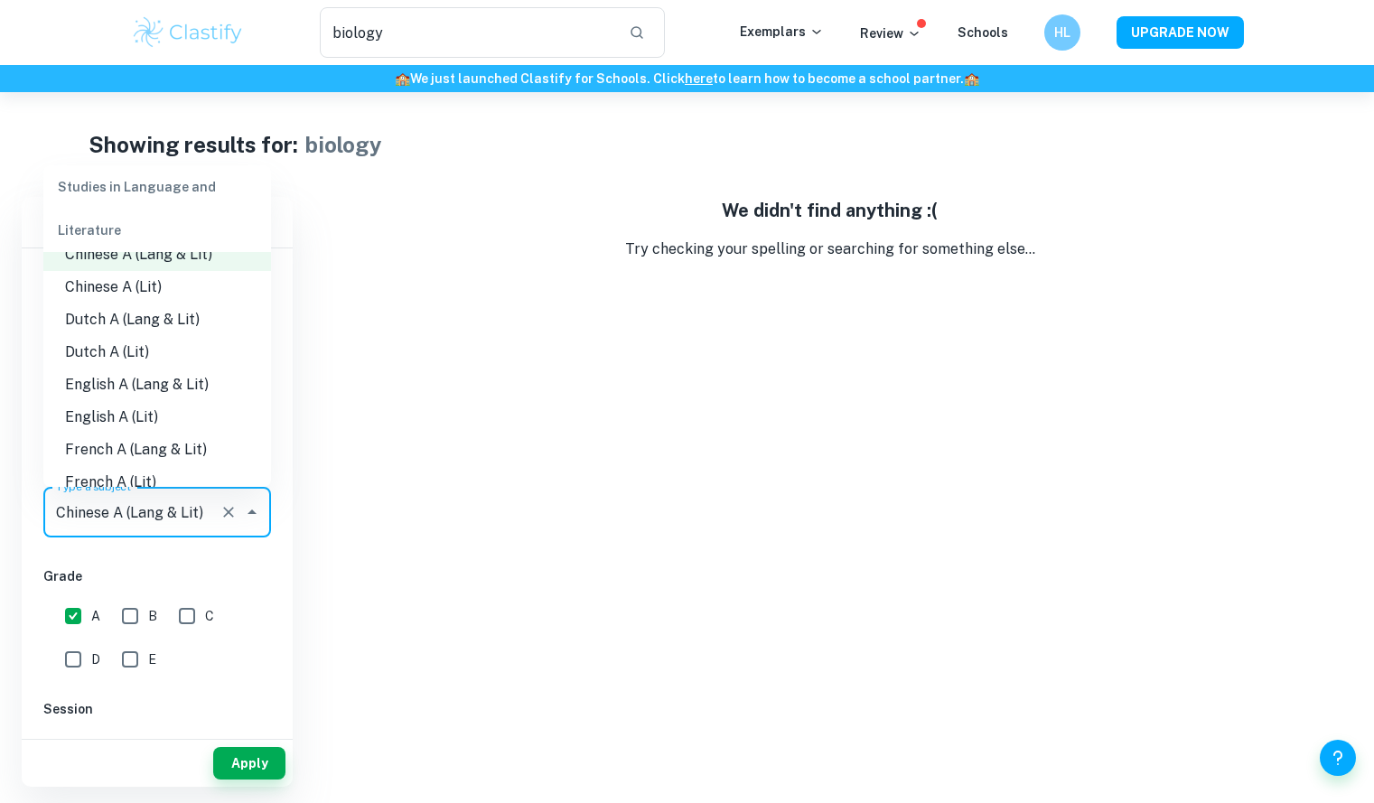
scroll to position [87, 0]
click at [162, 388] on li "English A (Lang & Lit)" at bounding box center [157, 384] width 228 height 33
type input "English A (Lang & Lit)"
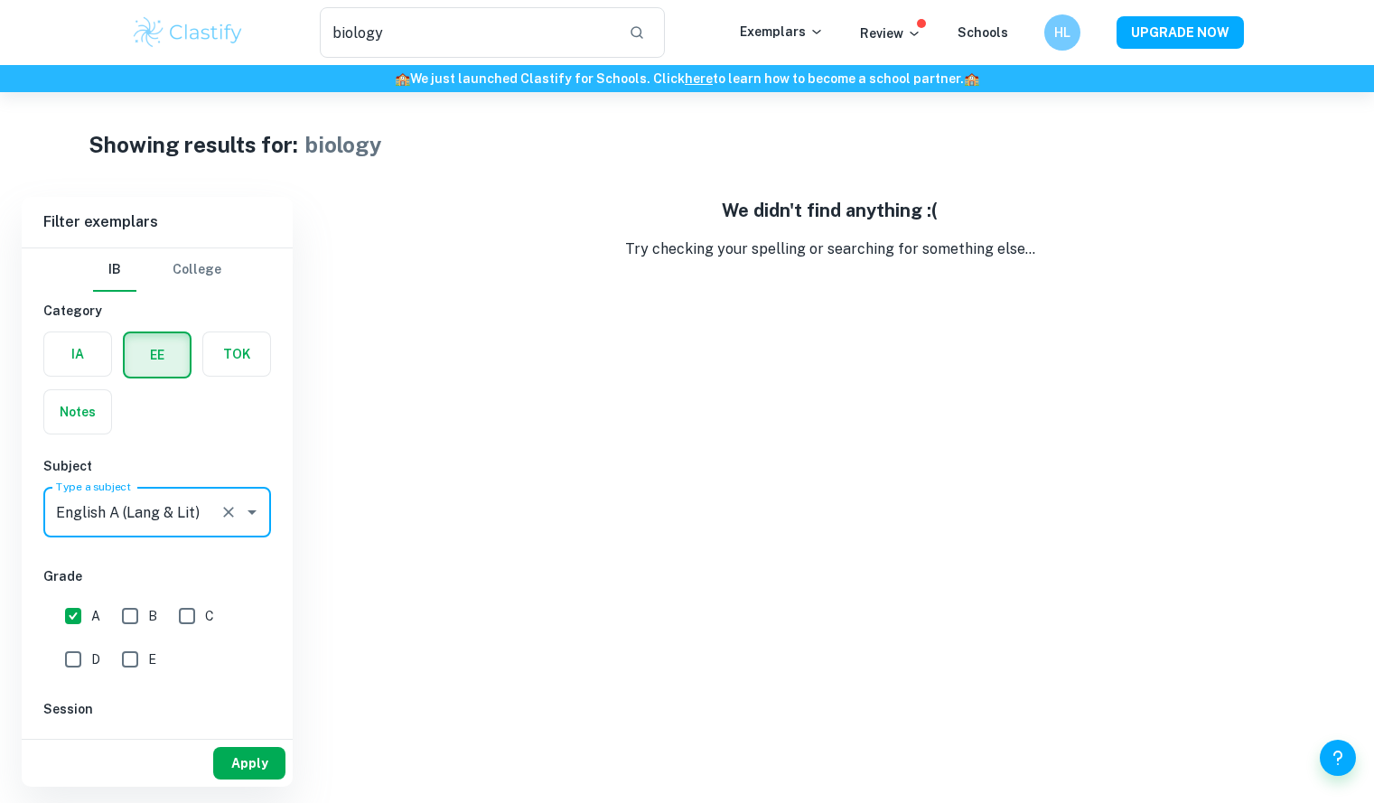
click at [243, 755] on button "Apply" at bounding box center [249, 763] width 72 height 33
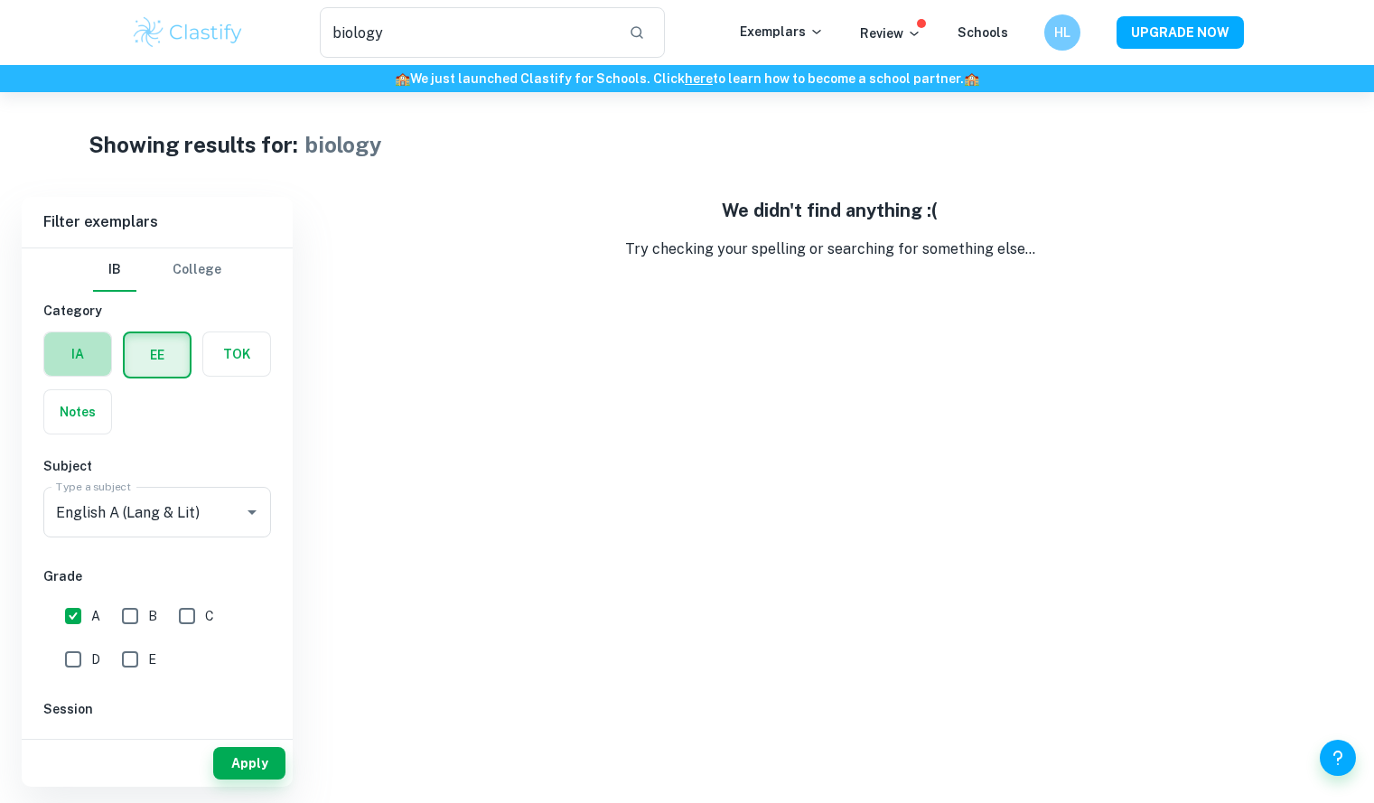
click at [65, 346] on label "button" at bounding box center [77, 354] width 67 height 43
click at [0, 0] on input "radio" at bounding box center [0, 0] width 0 height 0
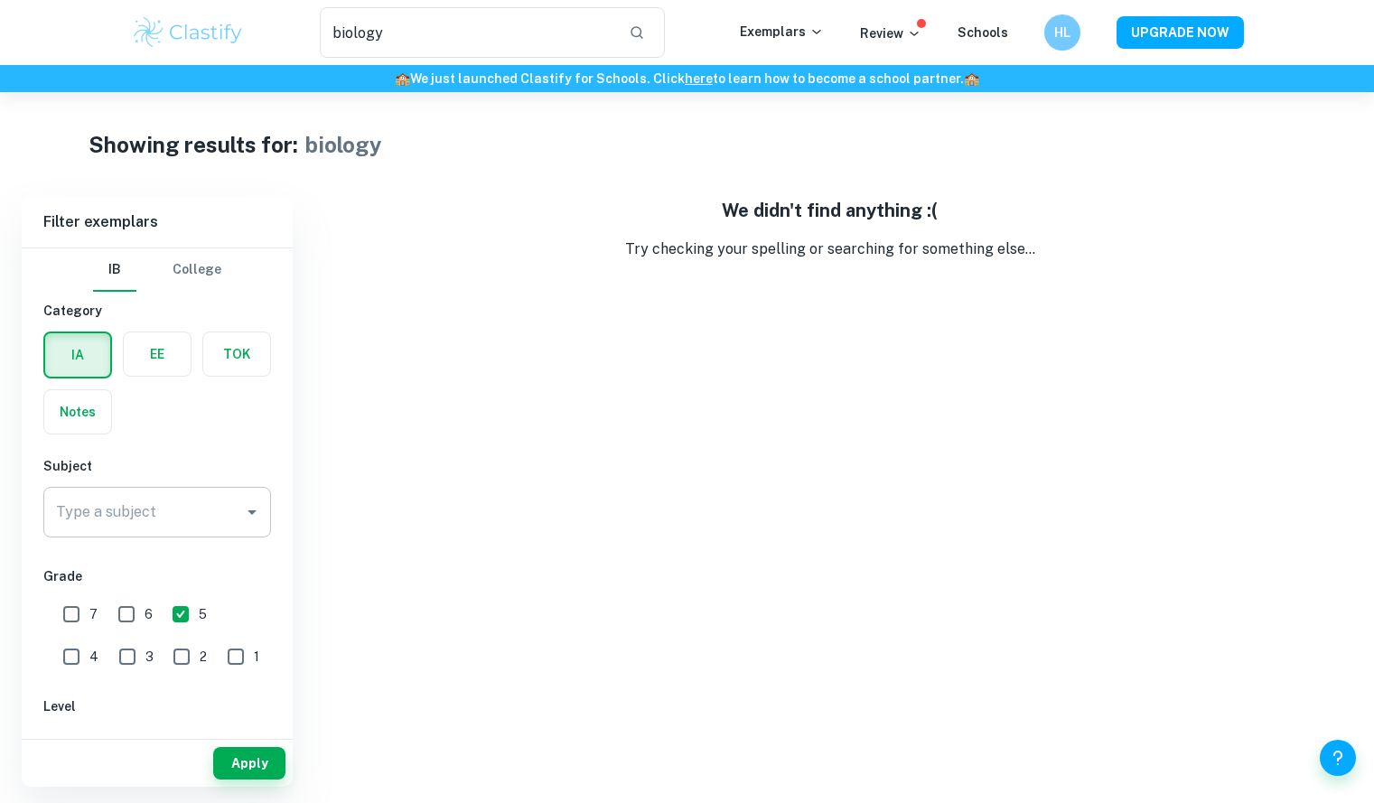
click at [184, 491] on div "Type a subject" at bounding box center [157, 512] width 228 height 51
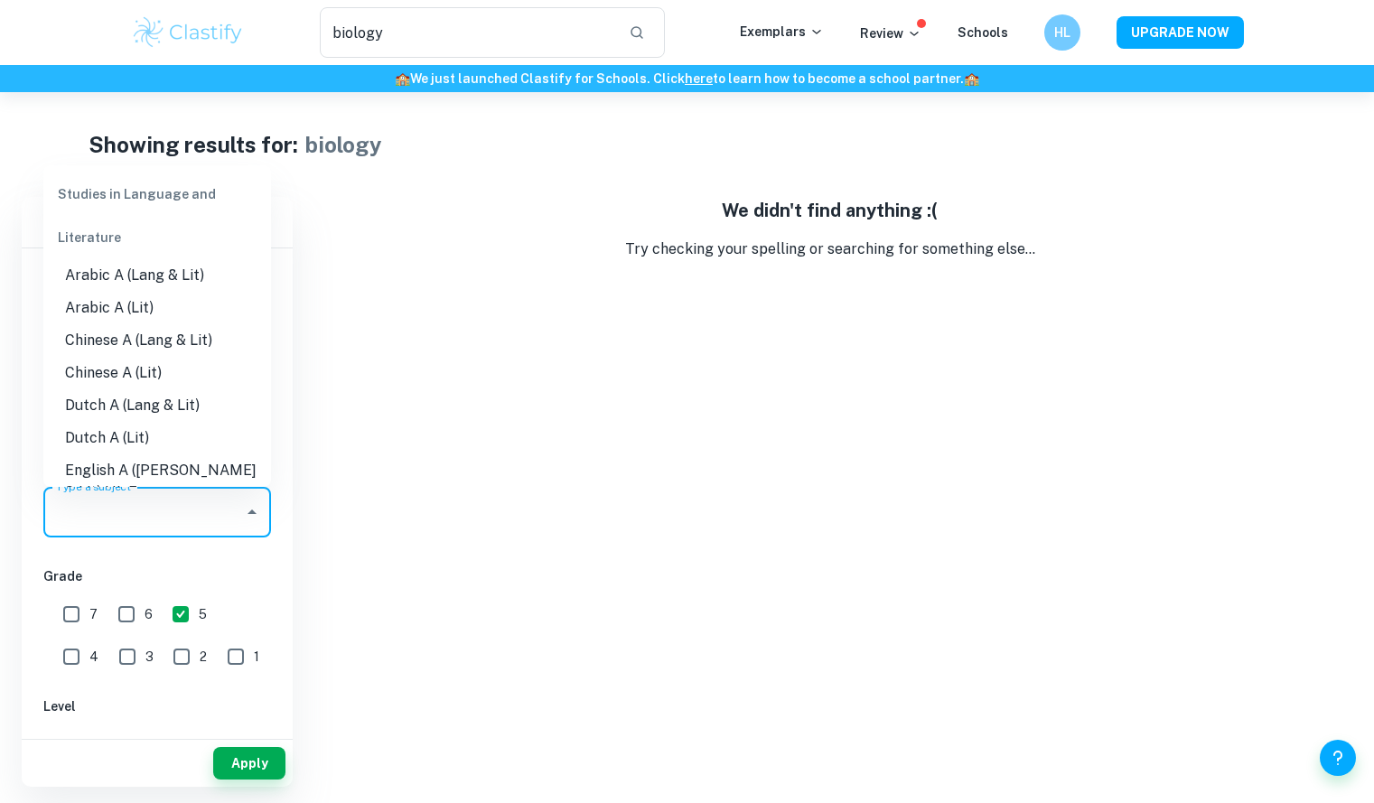
click at [118, 316] on li "Arabic A (Lit)" at bounding box center [157, 308] width 228 height 33
type input "Arabic A (Lit)"
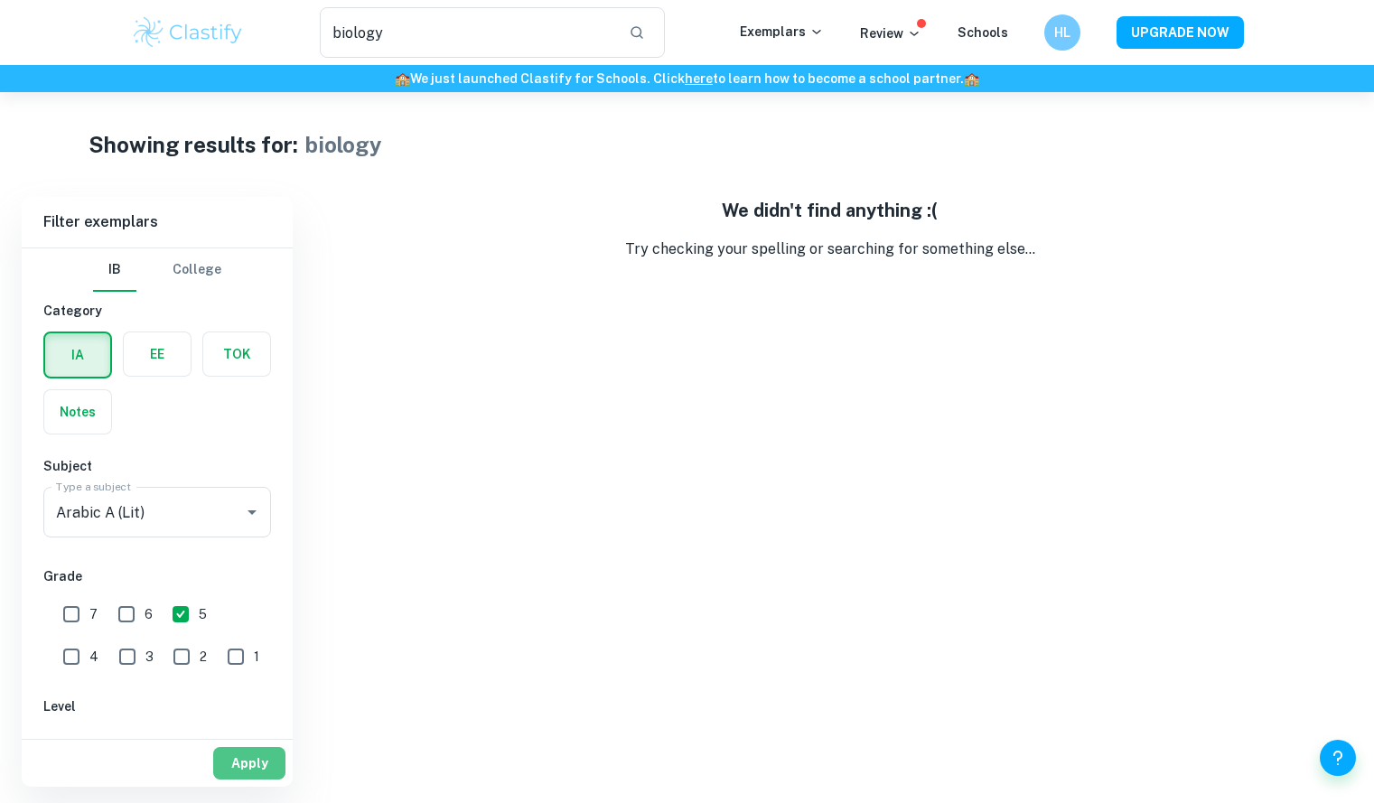
click at [235, 759] on button "Apply" at bounding box center [249, 763] width 72 height 33
click at [76, 615] on input "7" at bounding box center [71, 614] width 36 height 36
checkbox input "true"
click at [124, 613] on input "6" at bounding box center [126, 614] width 36 height 36
checkbox input "true"
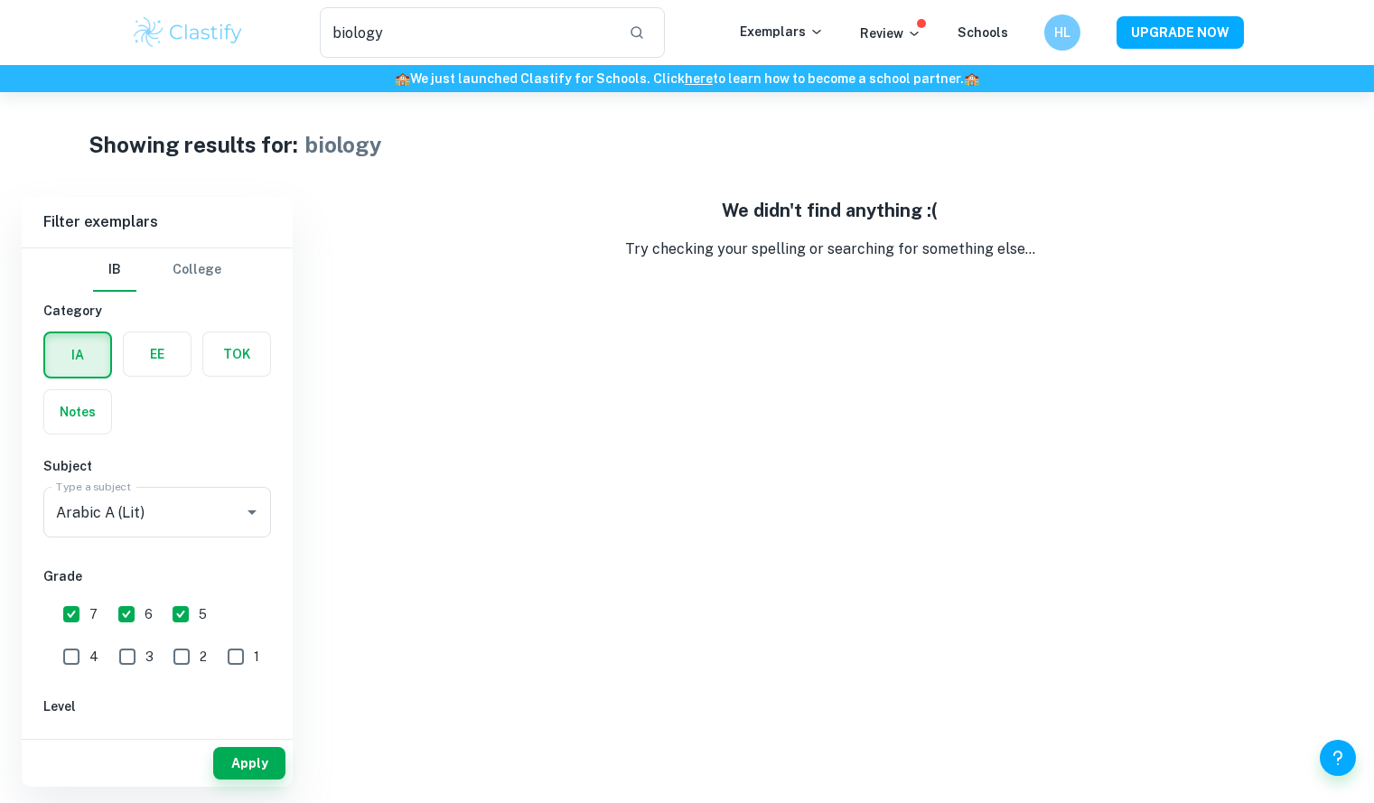
click at [266, 783] on div "Apply" at bounding box center [157, 763] width 271 height 47
click at [262, 771] on button "Apply" at bounding box center [249, 763] width 72 height 33
click at [70, 618] on input "7" at bounding box center [71, 614] width 36 height 36
checkbox input "false"
click at [124, 625] on input "6" at bounding box center [126, 614] width 36 height 36
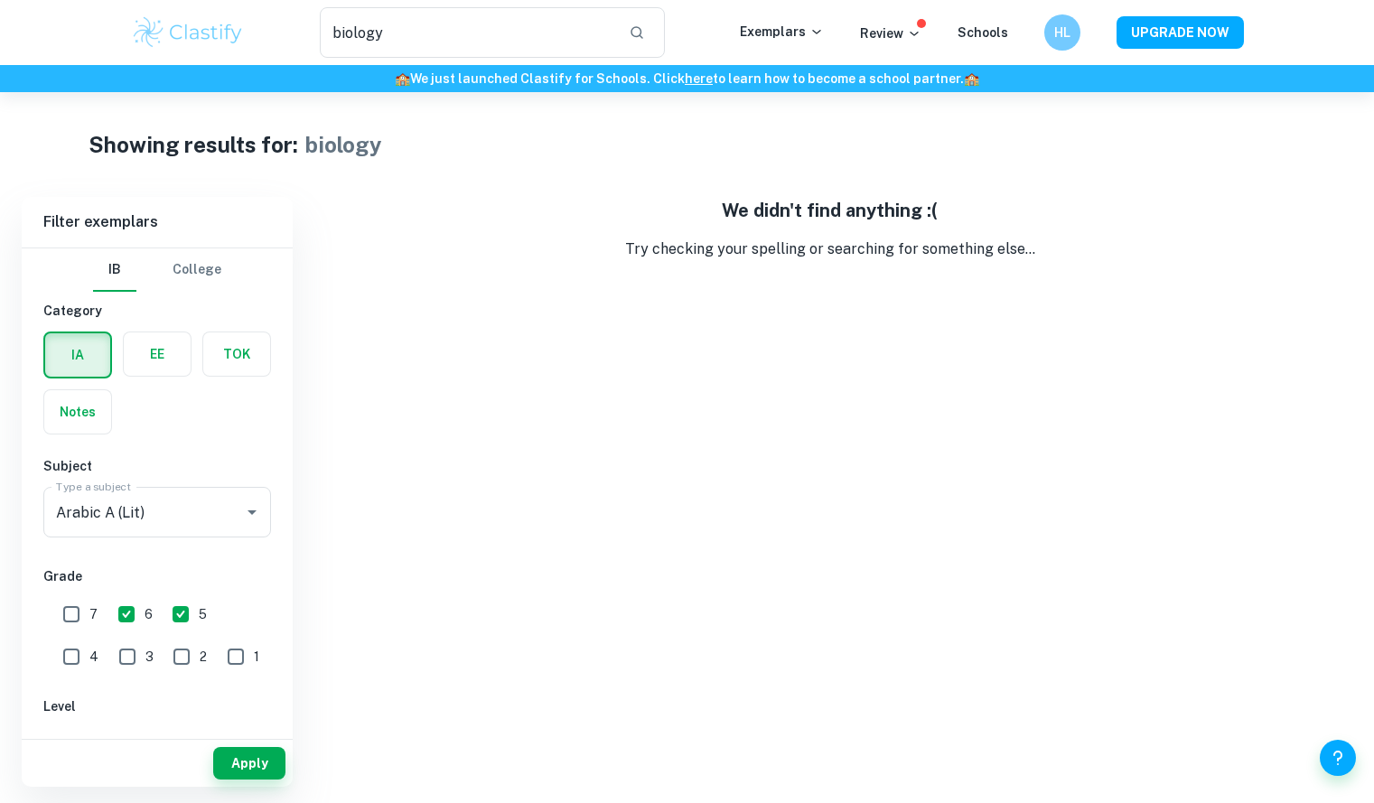
checkbox input "false"
click at [172, 622] on input "5" at bounding box center [181, 614] width 36 height 36
checkbox input "false"
click at [251, 771] on button "Apply" at bounding box center [249, 763] width 72 height 33
click at [213, 512] on div "Arabic A (Lit) Type a subject" at bounding box center [157, 512] width 228 height 51
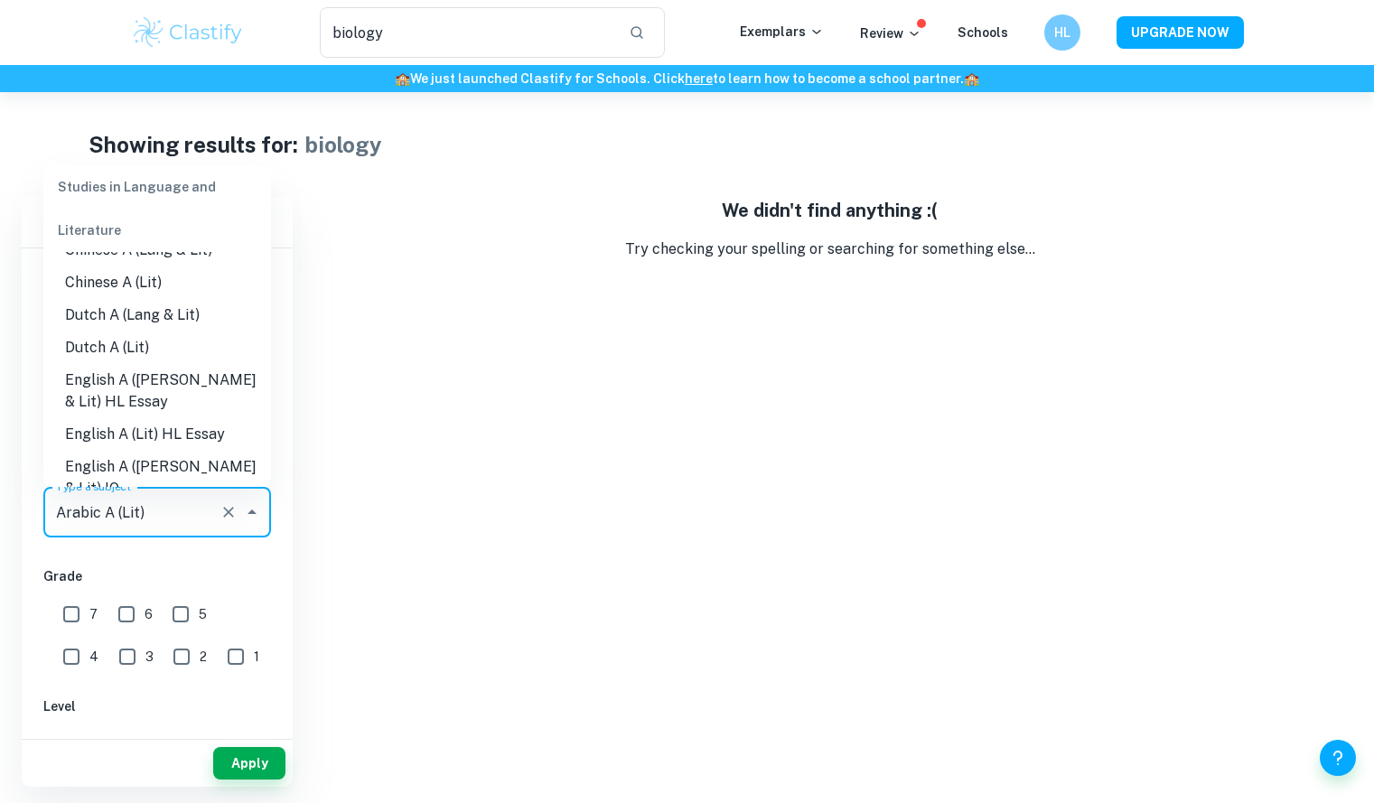
scroll to position [0, 0]
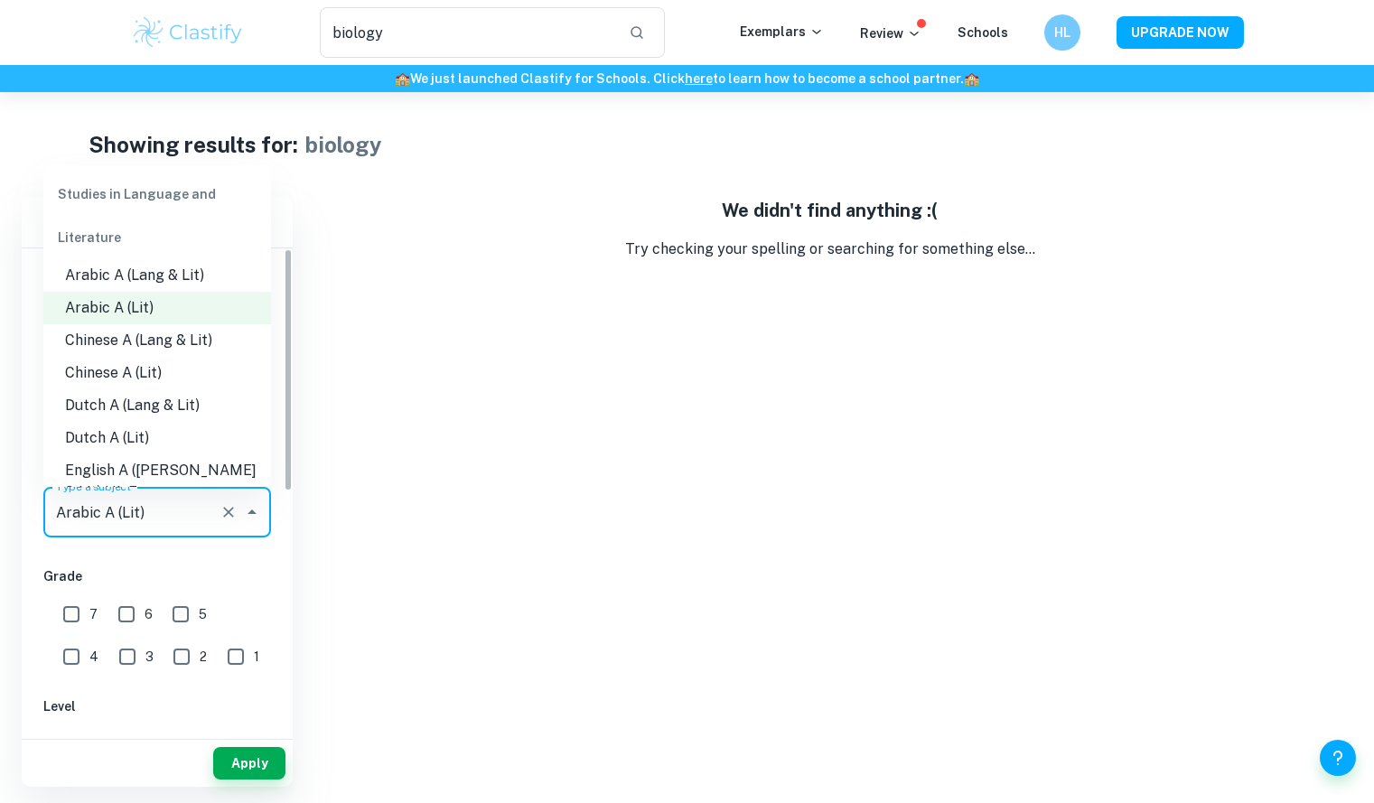
click at [228, 520] on icon "Clear" at bounding box center [229, 512] width 18 height 18
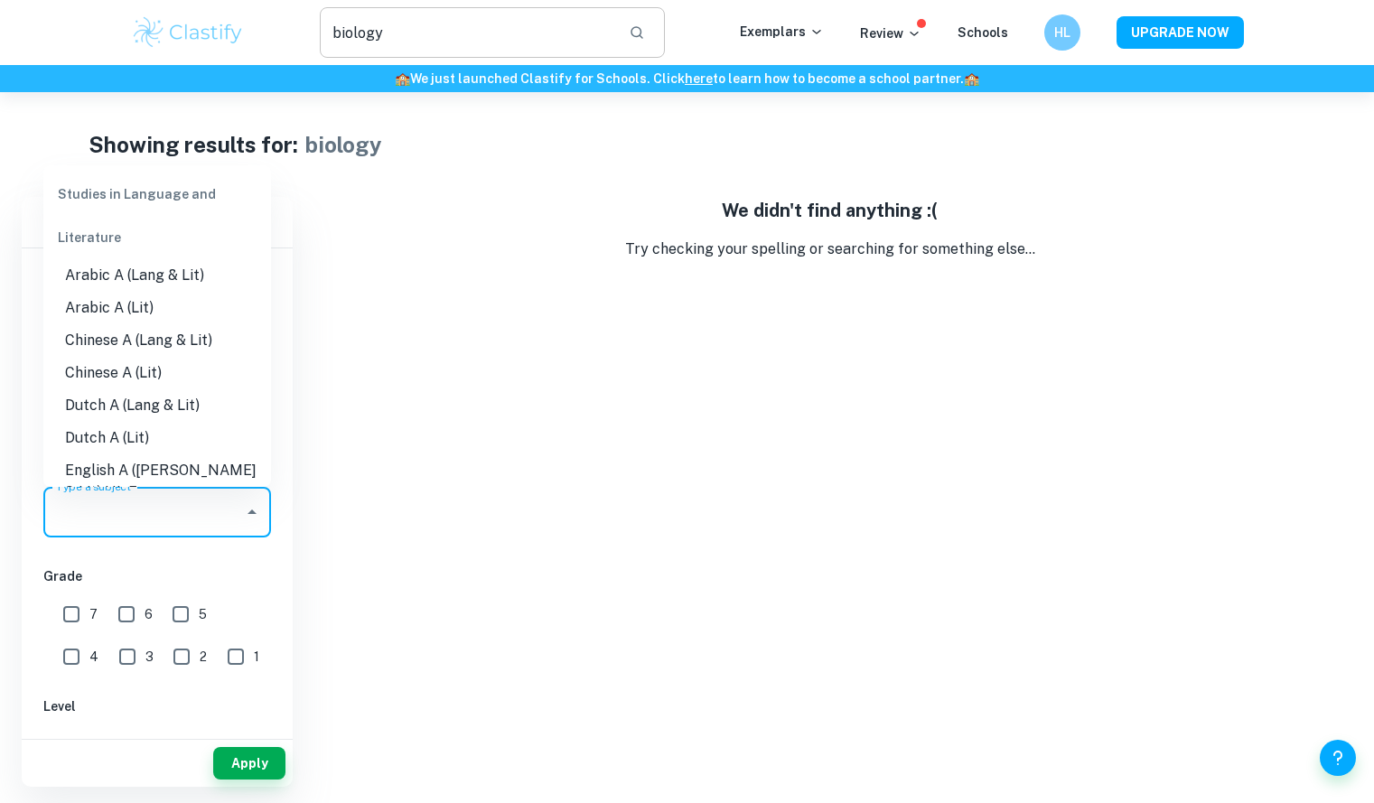
click at [578, 41] on input "biology" at bounding box center [467, 32] width 295 height 51
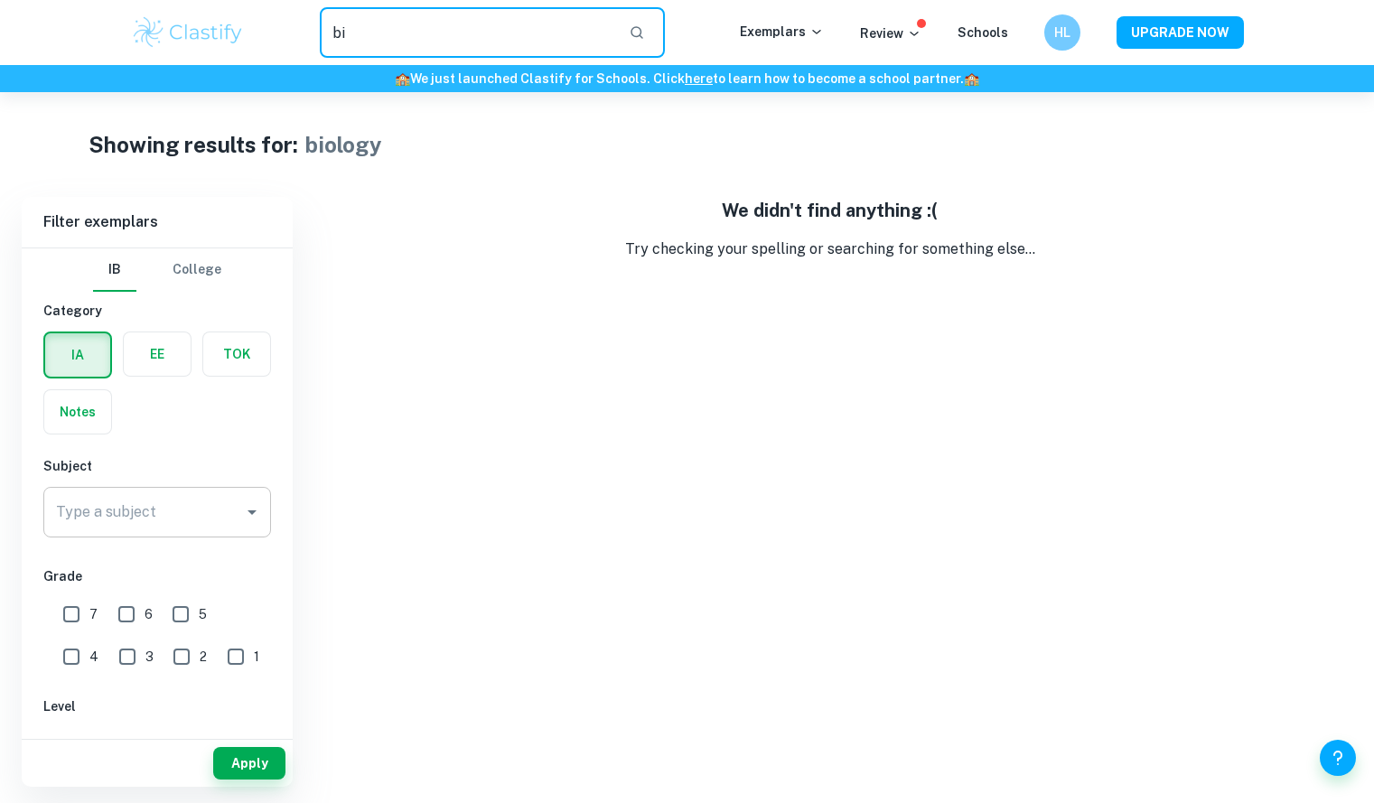
type input "b"
click at [504, 24] on input "English" at bounding box center [467, 32] width 295 height 51
type input "E"
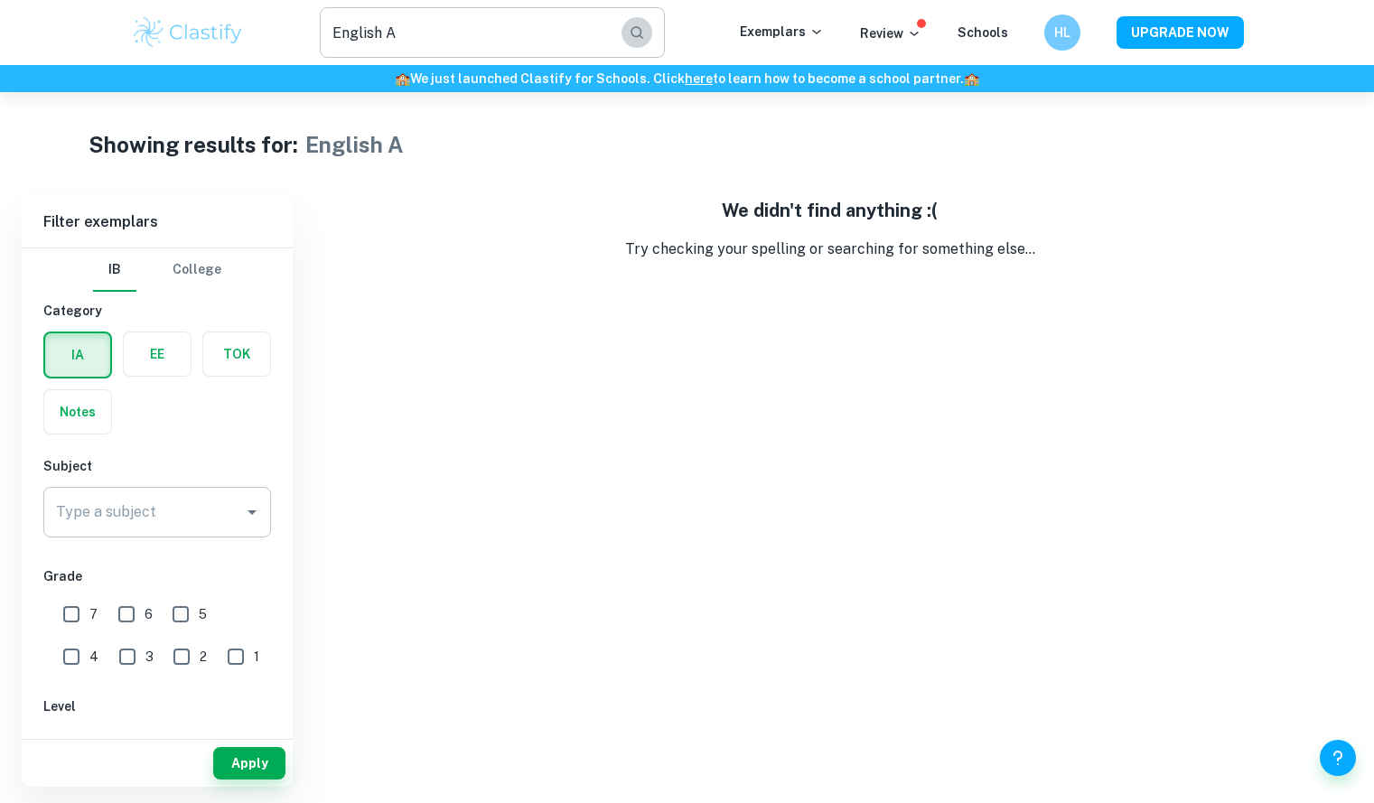
click at [645, 34] on icon "button" at bounding box center [637, 32] width 16 height 16
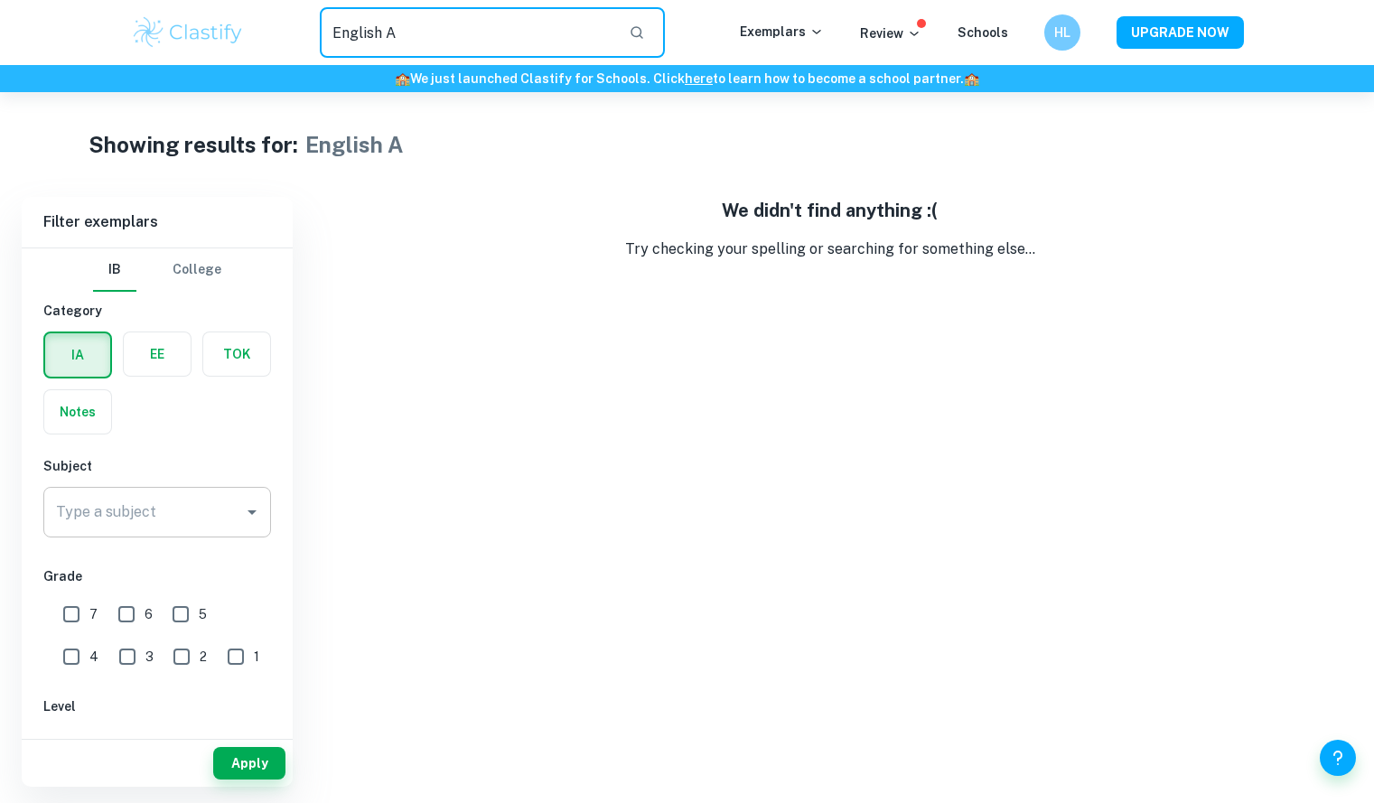
click at [561, 46] on input "English A" at bounding box center [467, 32] width 295 height 51
type input "E"
type input "Math"
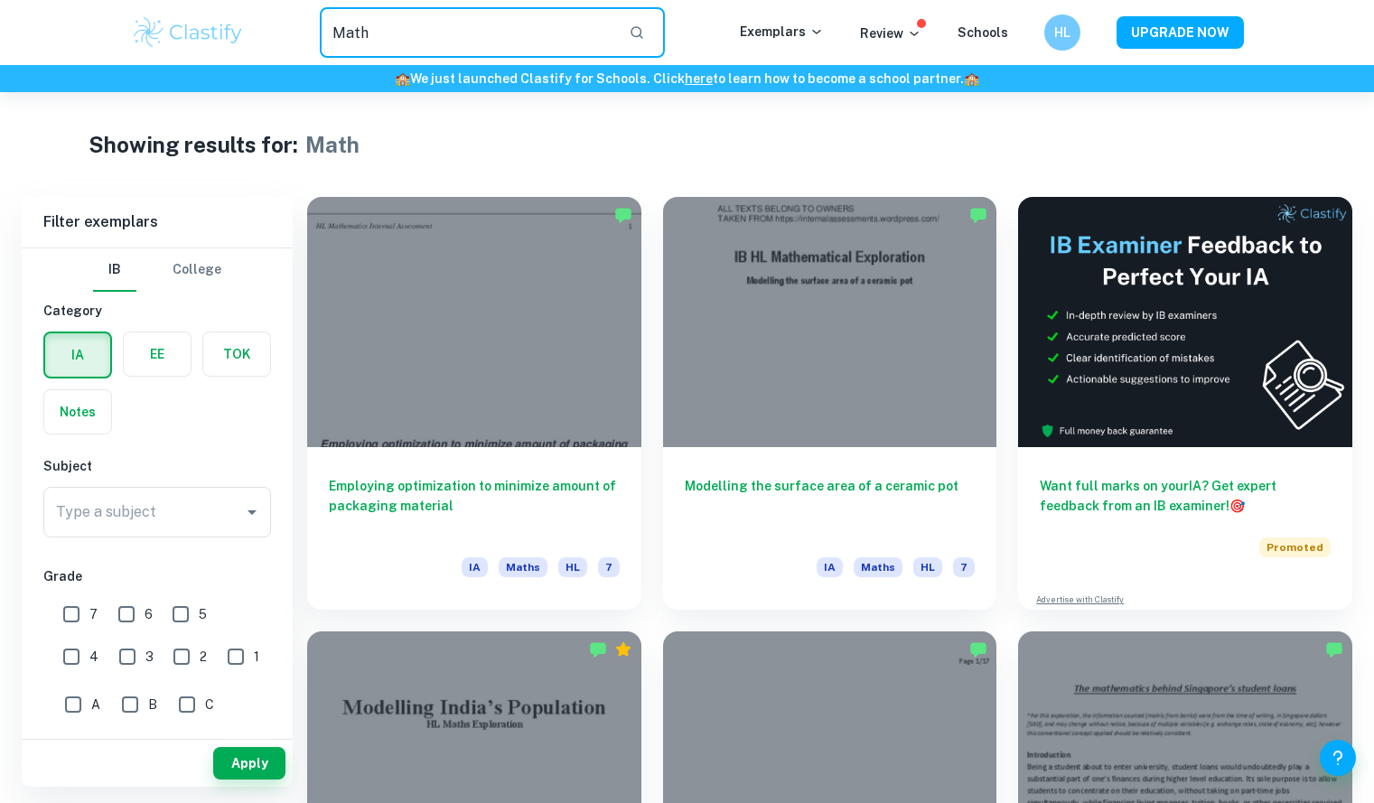
click at [572, 23] on input "Math" at bounding box center [467, 32] width 295 height 51
type input "M"
type input "English"
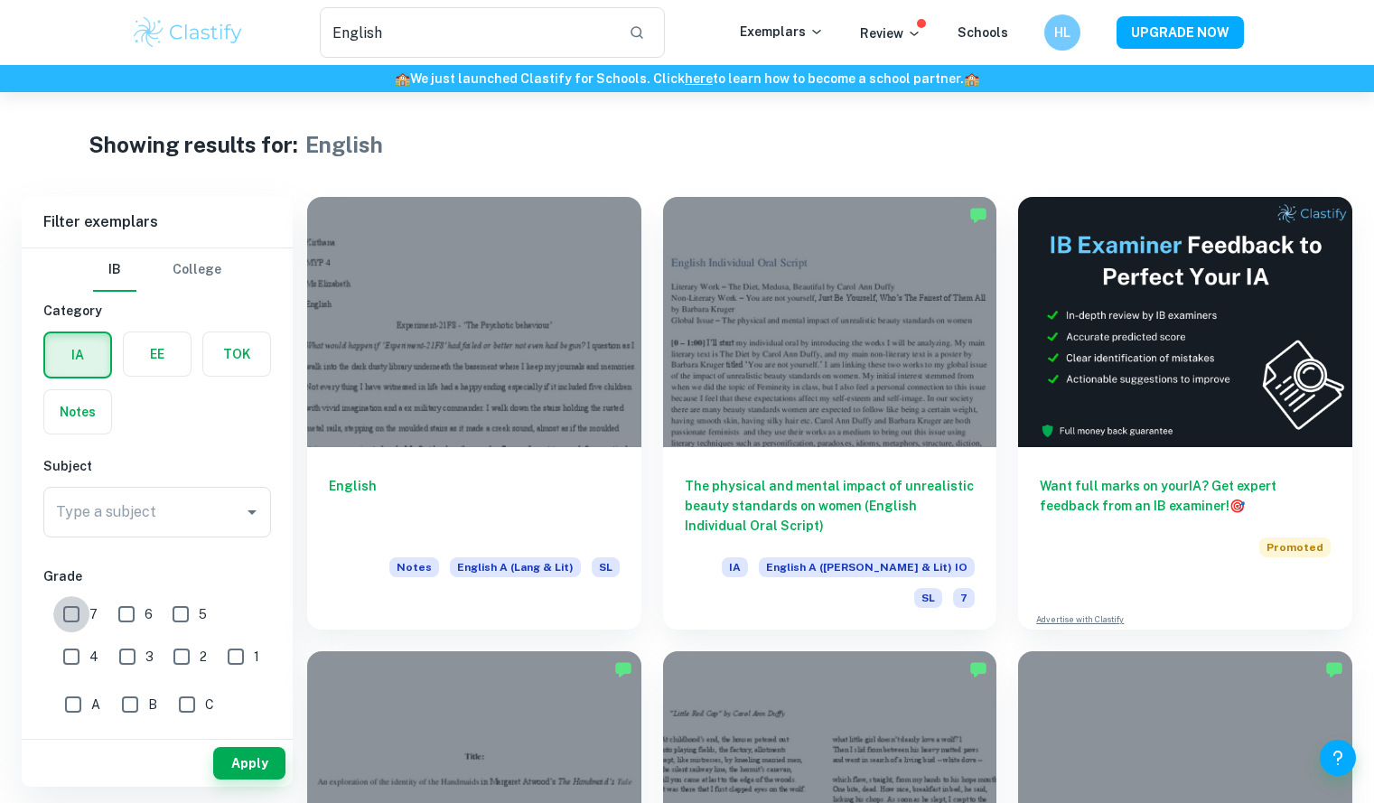
click at [74, 606] on input "7" at bounding box center [71, 614] width 36 height 36
checkbox input "true"
drag, startPoint x: 268, startPoint y: 757, endPoint x: 283, endPoint y: 742, distance: 21.1
click at [268, 757] on button "Apply" at bounding box center [249, 763] width 72 height 33
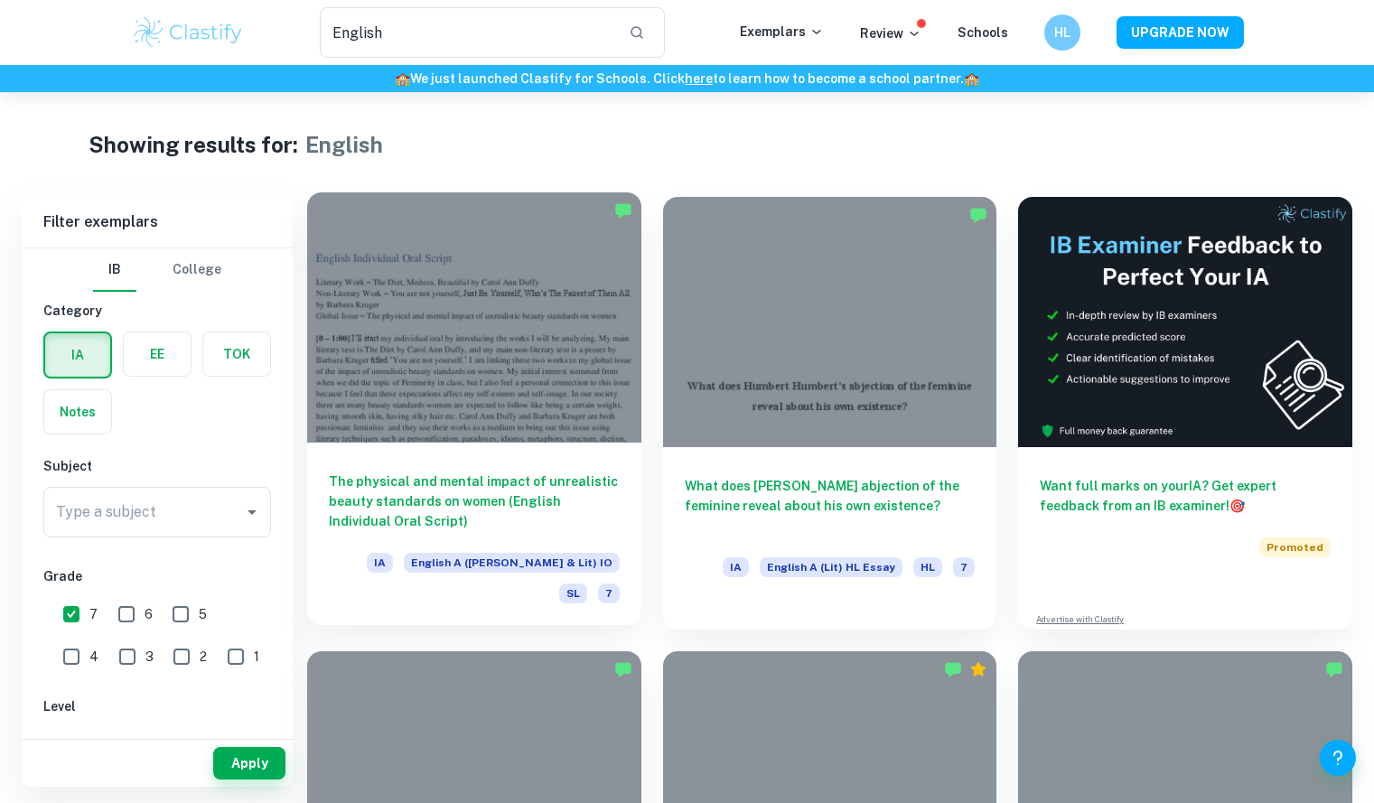
click at [539, 482] on h6 "The physical and mental impact of unrealistic beauty standards on women (Englis…" at bounding box center [474, 502] width 291 height 60
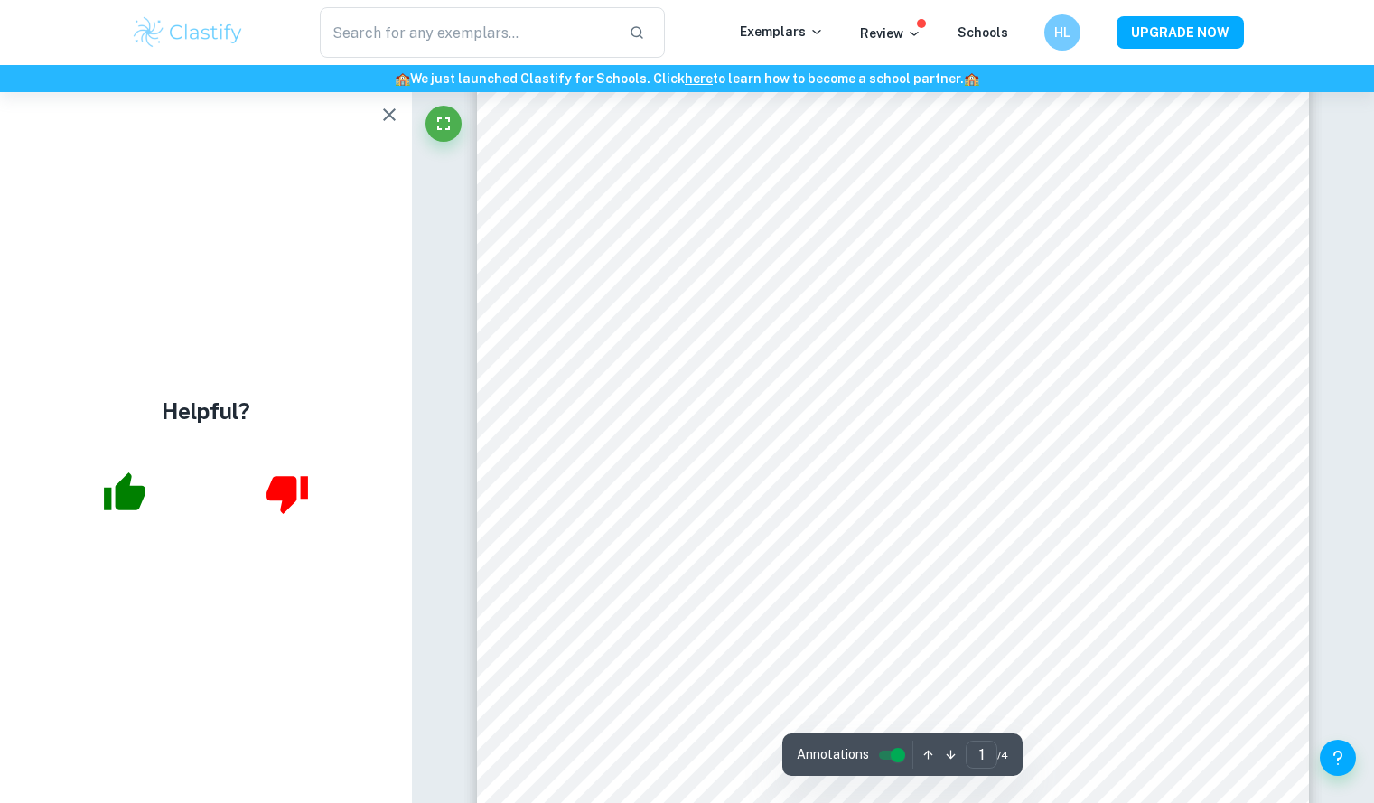
scroll to position [404, 0]
type input "4"
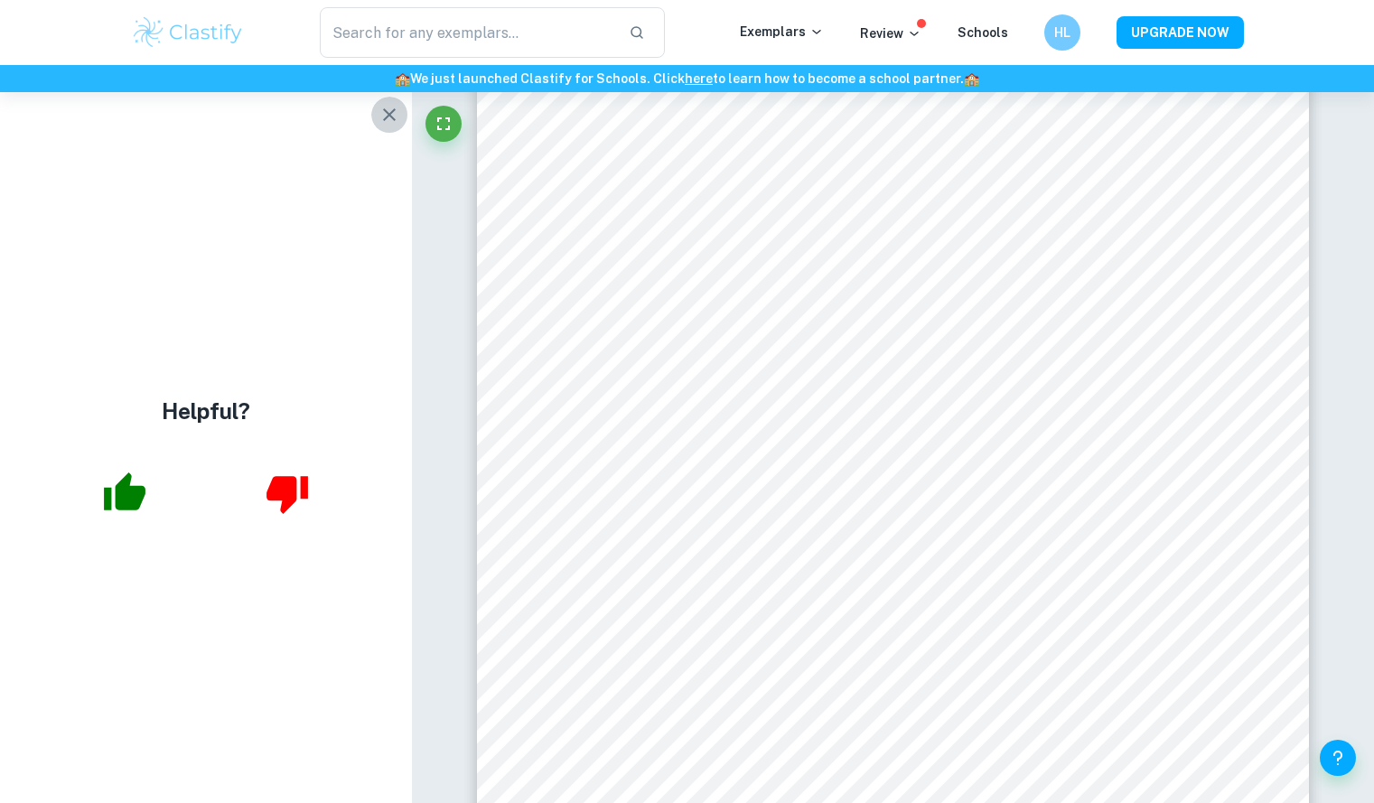
click at [389, 115] on icon "button" at bounding box center [389, 114] width 13 height 13
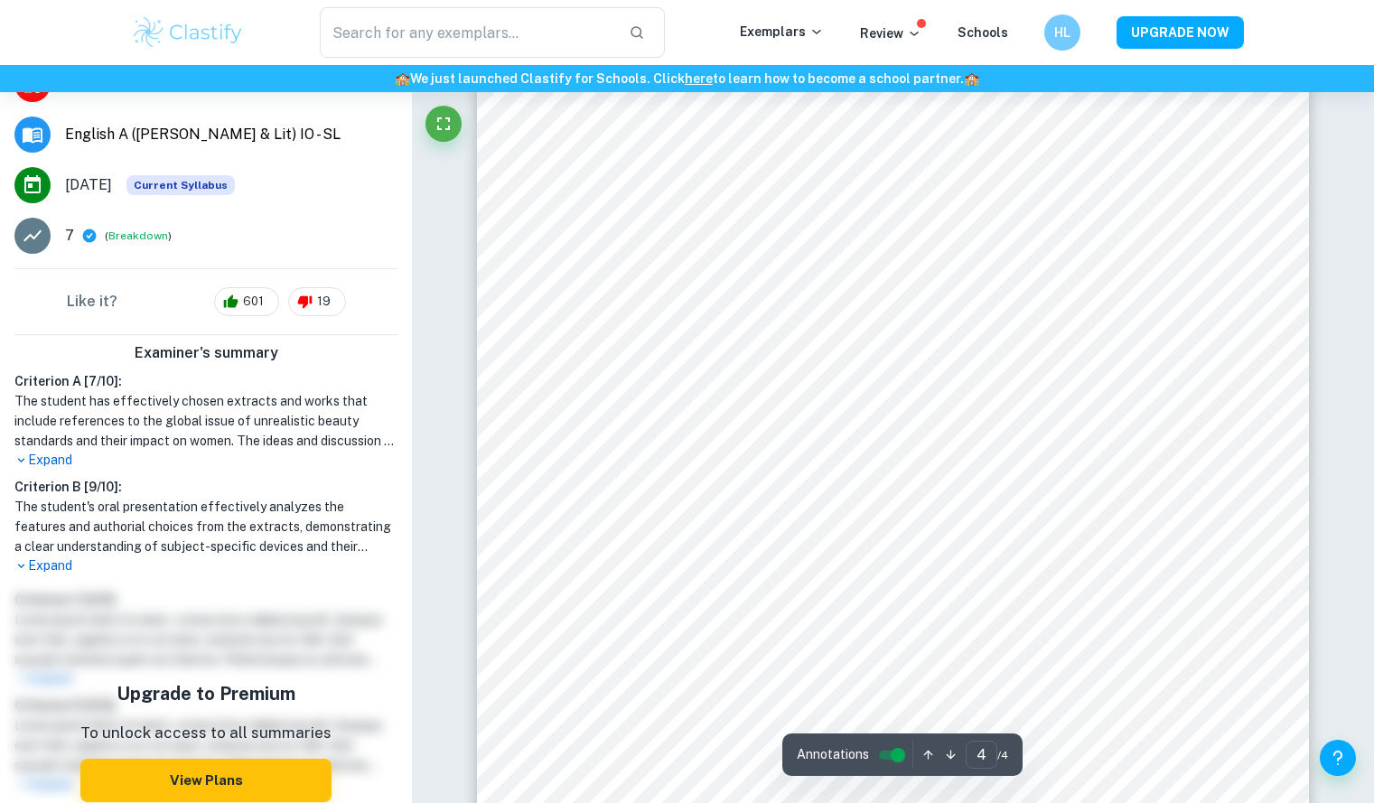
scroll to position [263, 0]
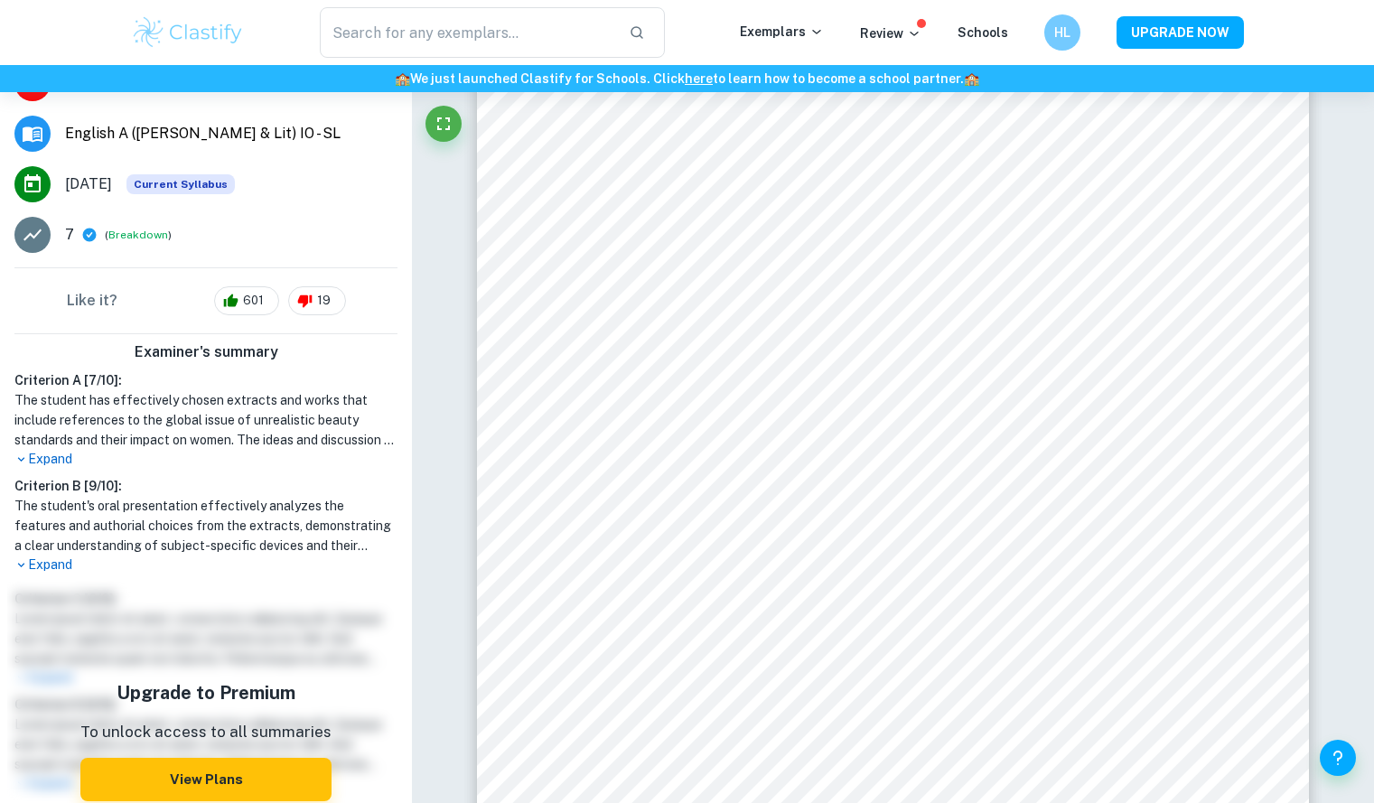
click at [61, 568] on p "Expand" at bounding box center [205, 565] width 383 height 19
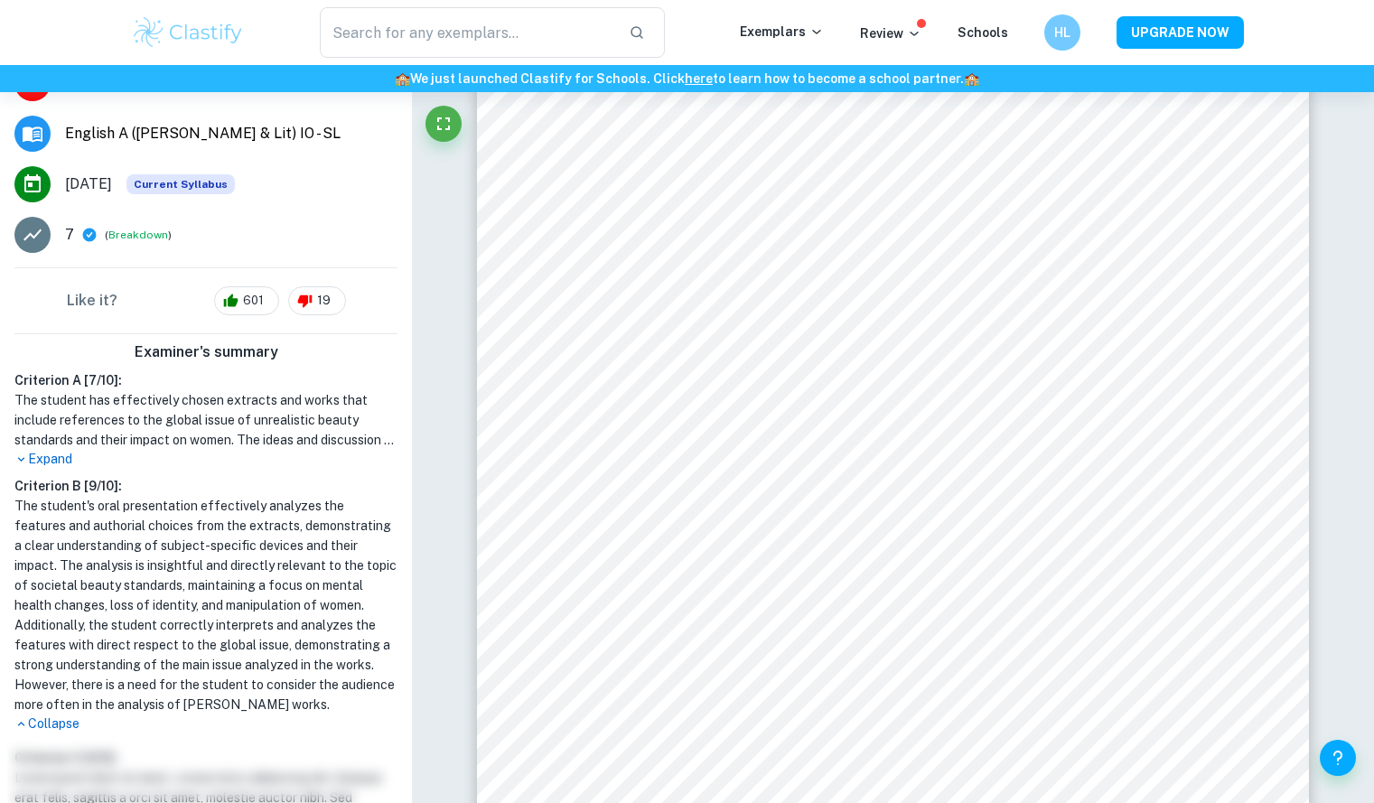
type input "English"
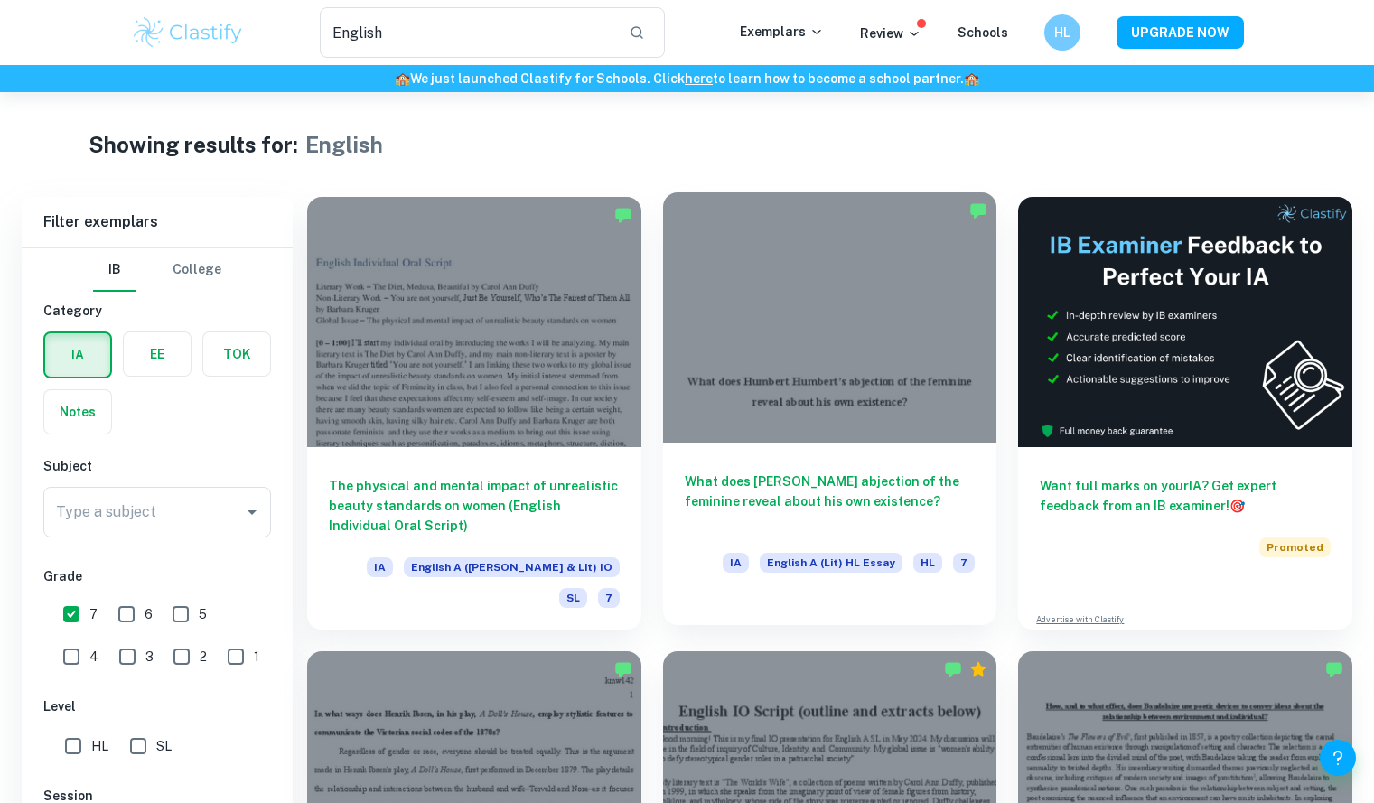
scroll to position [400, 0]
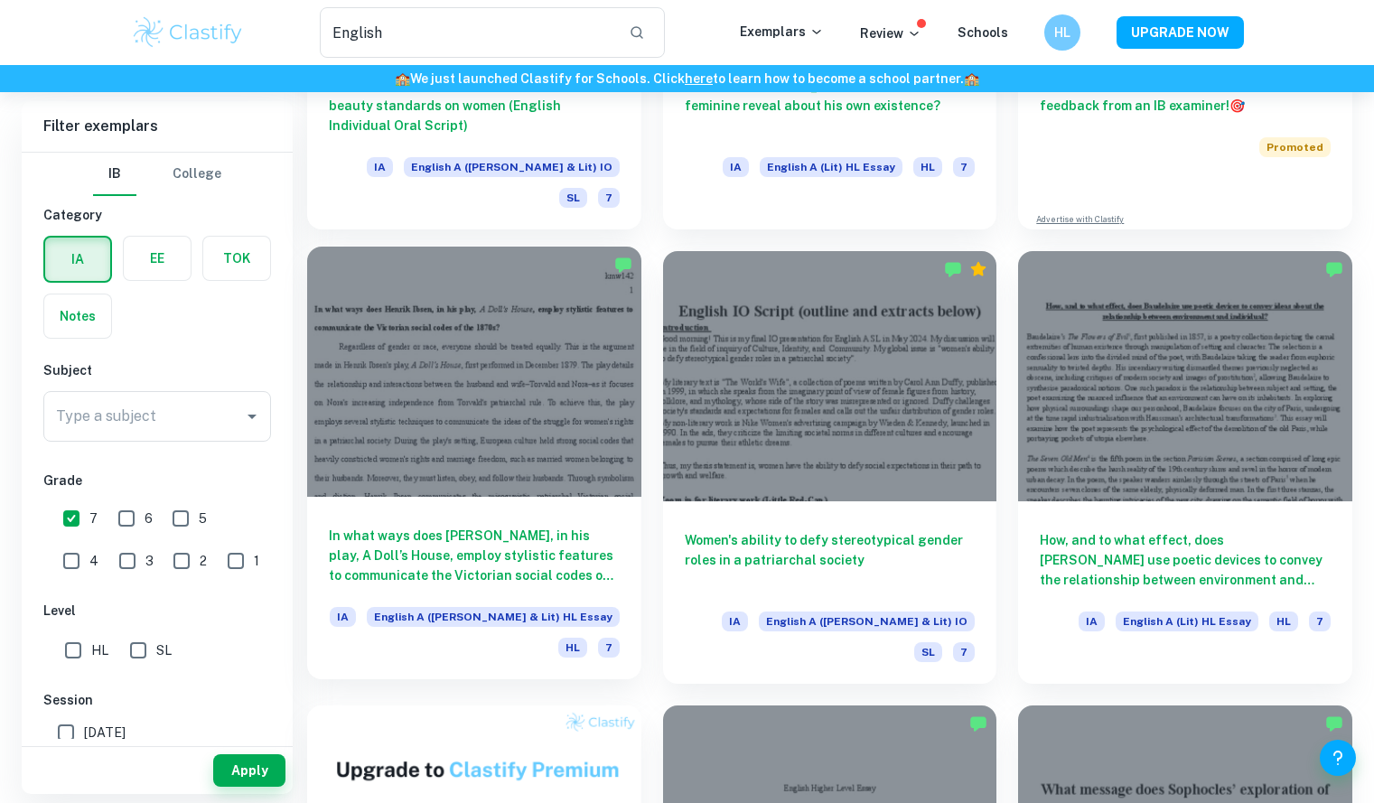
click at [540, 540] on h6 "In what ways does Henrik Ibsen, in his play, A Doll’s House, employ stylistic f…" at bounding box center [474, 556] width 291 height 60
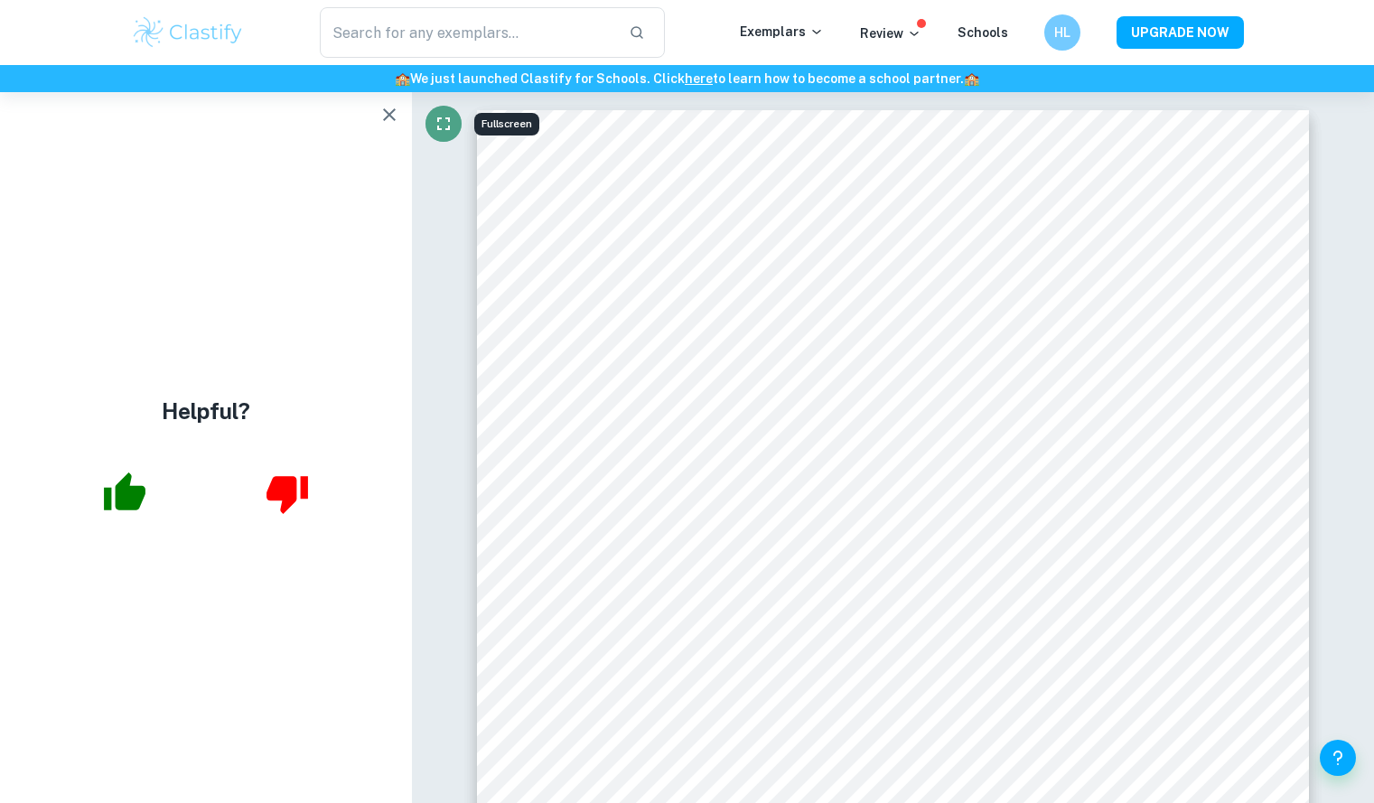
click at [427, 120] on button "Fullscreen" at bounding box center [444, 124] width 36 height 36
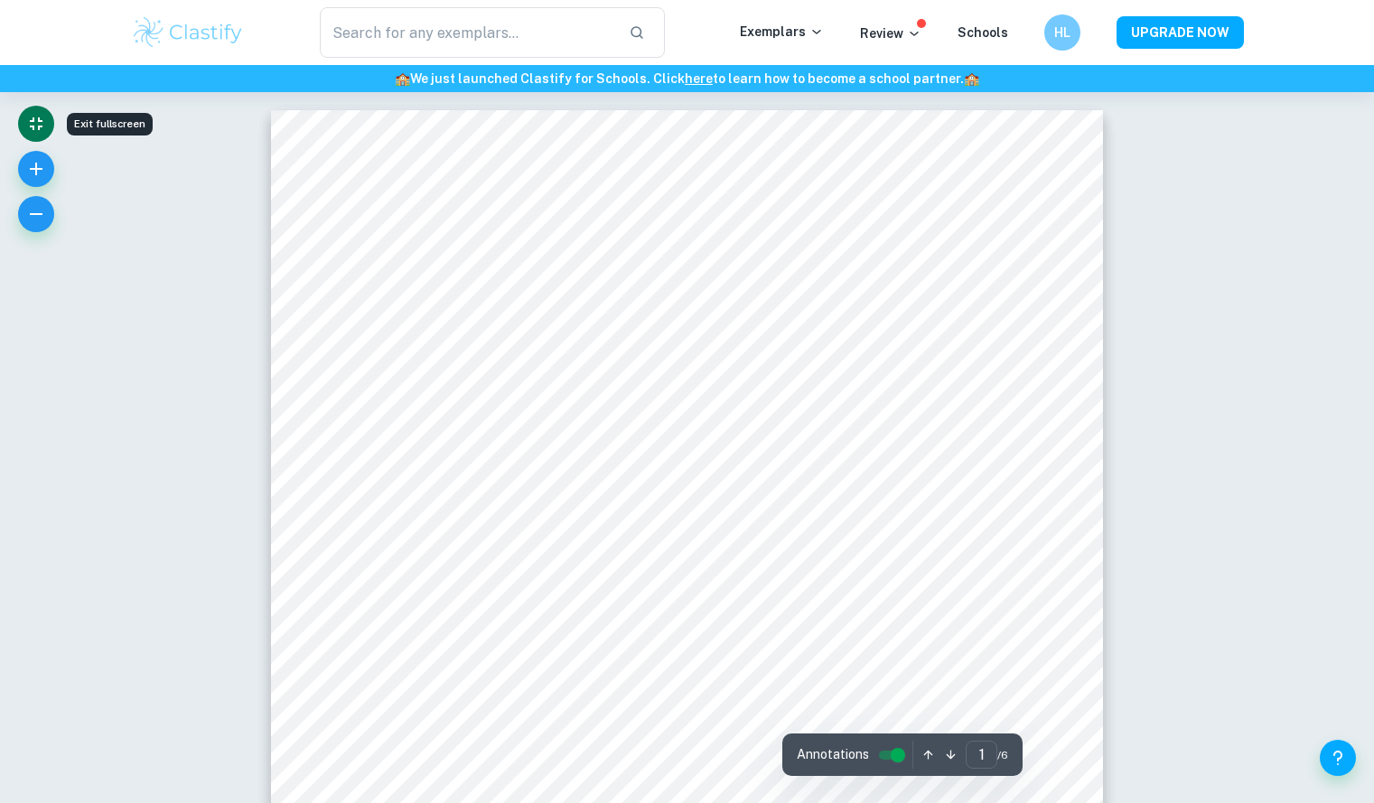
click at [41, 115] on icon "Exit fullscreen" at bounding box center [36, 124] width 22 height 22
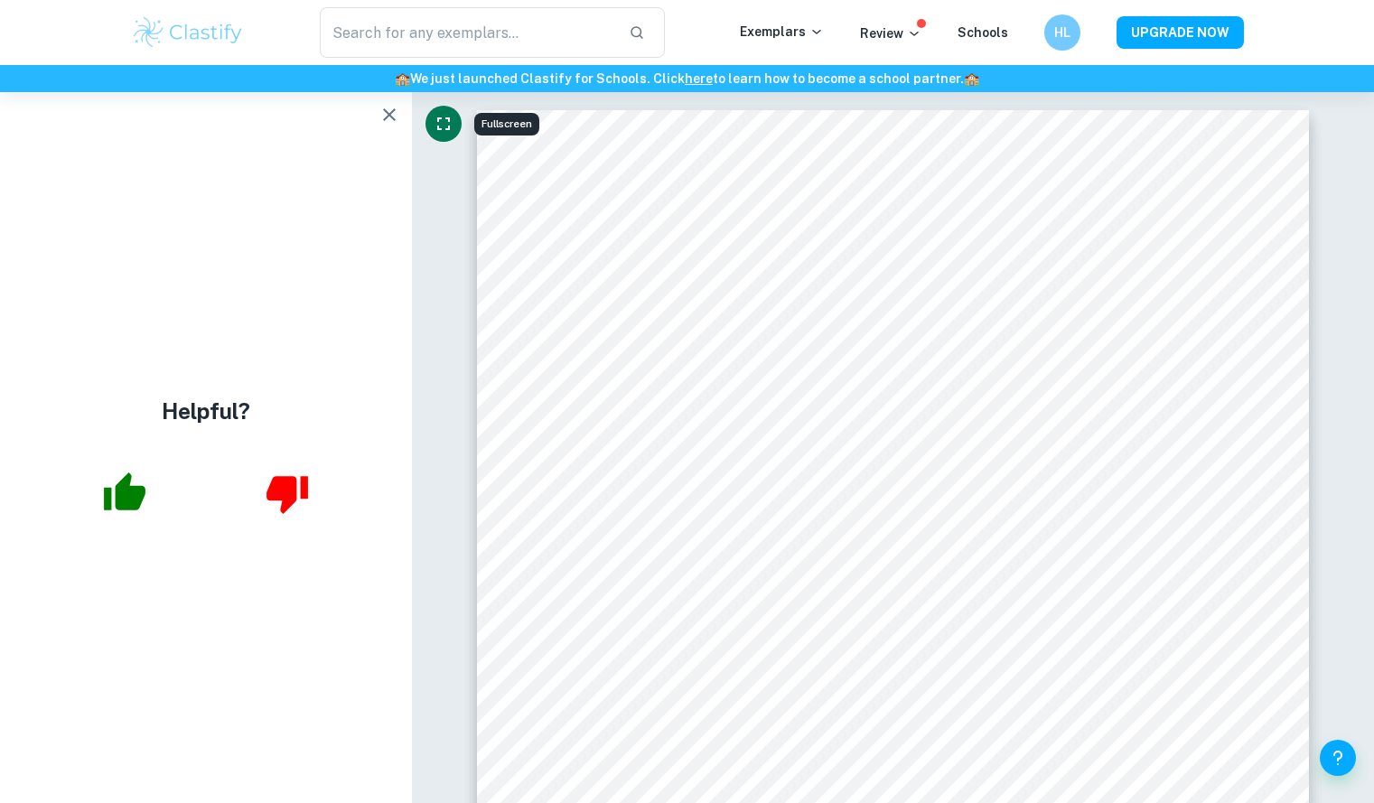
click at [393, 120] on icon "button" at bounding box center [390, 115] width 22 height 22
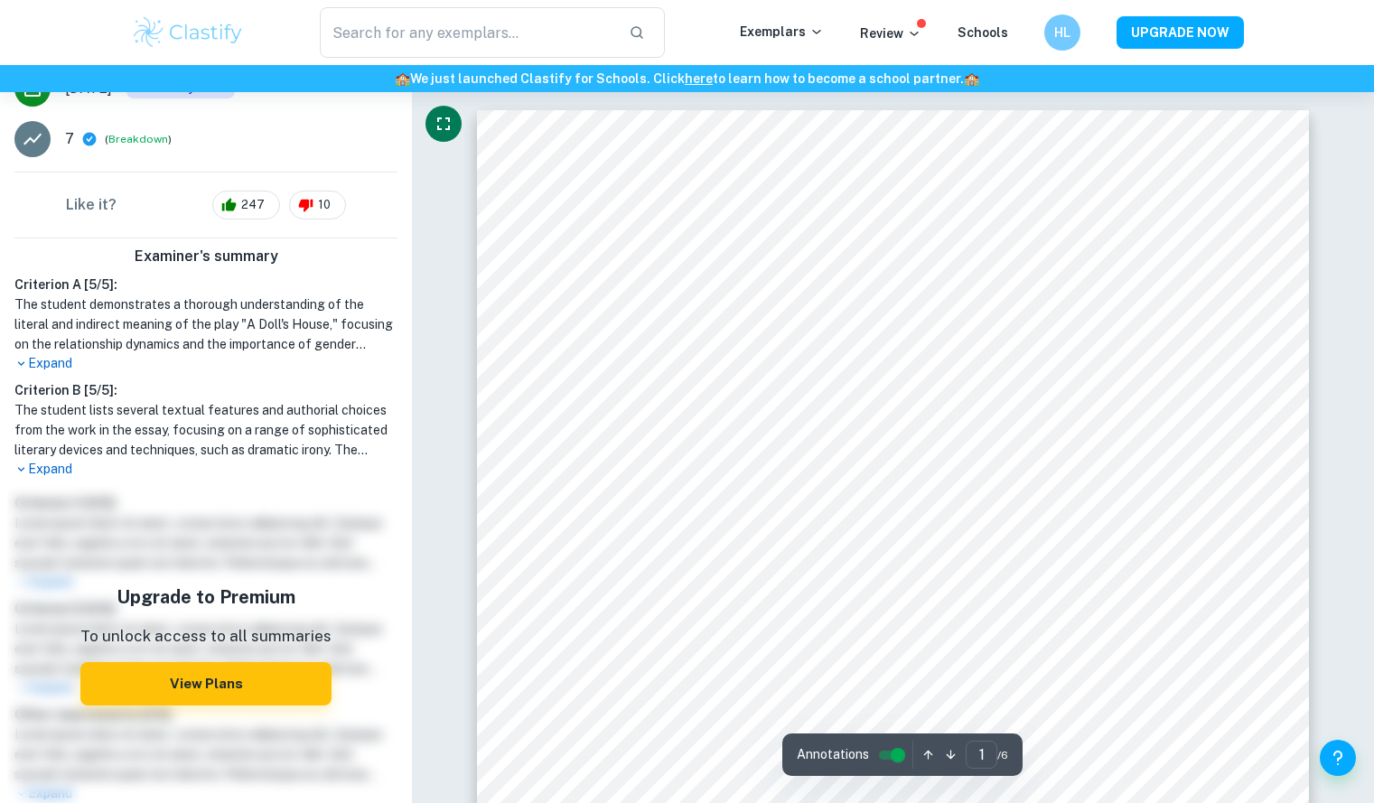
scroll to position [386, 0]
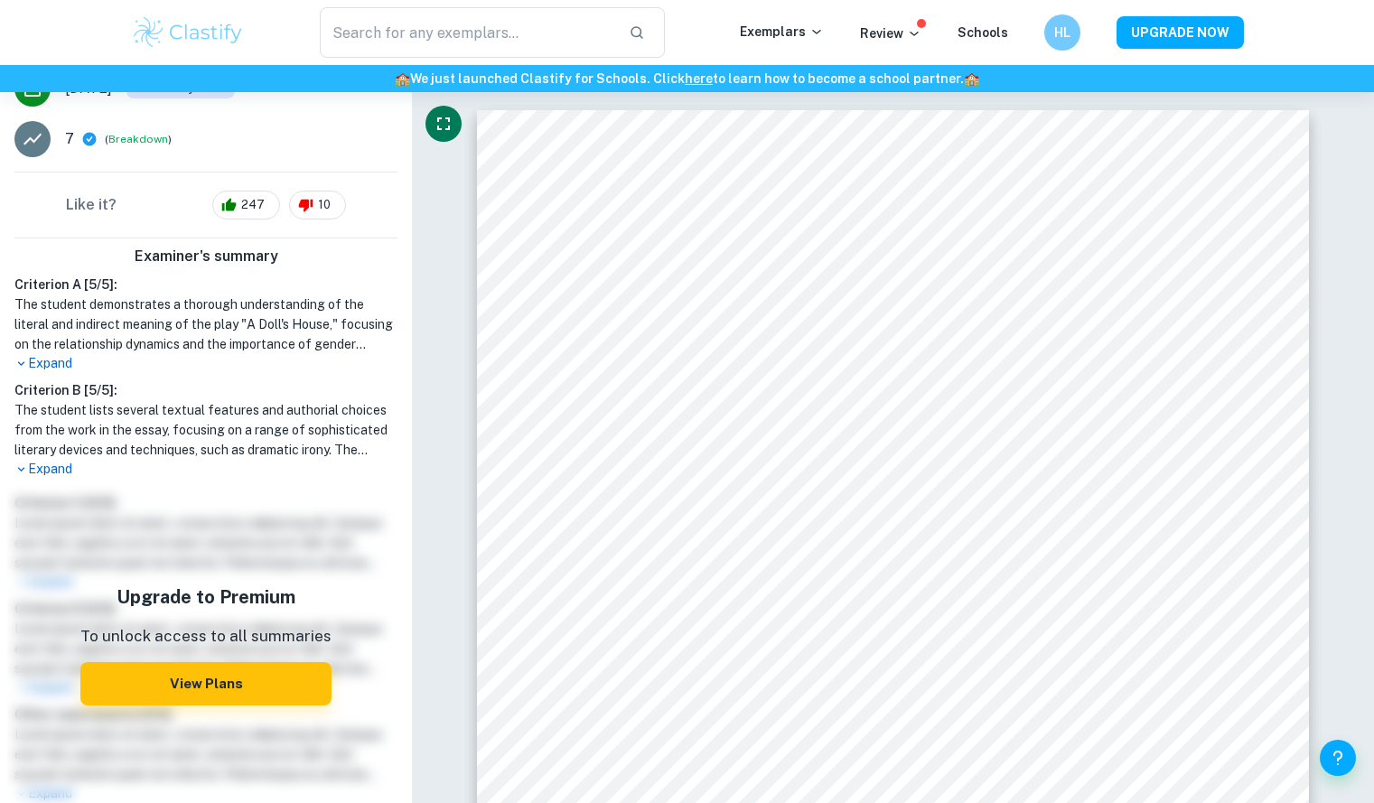
click at [61, 460] on p "Expand" at bounding box center [205, 469] width 383 height 19
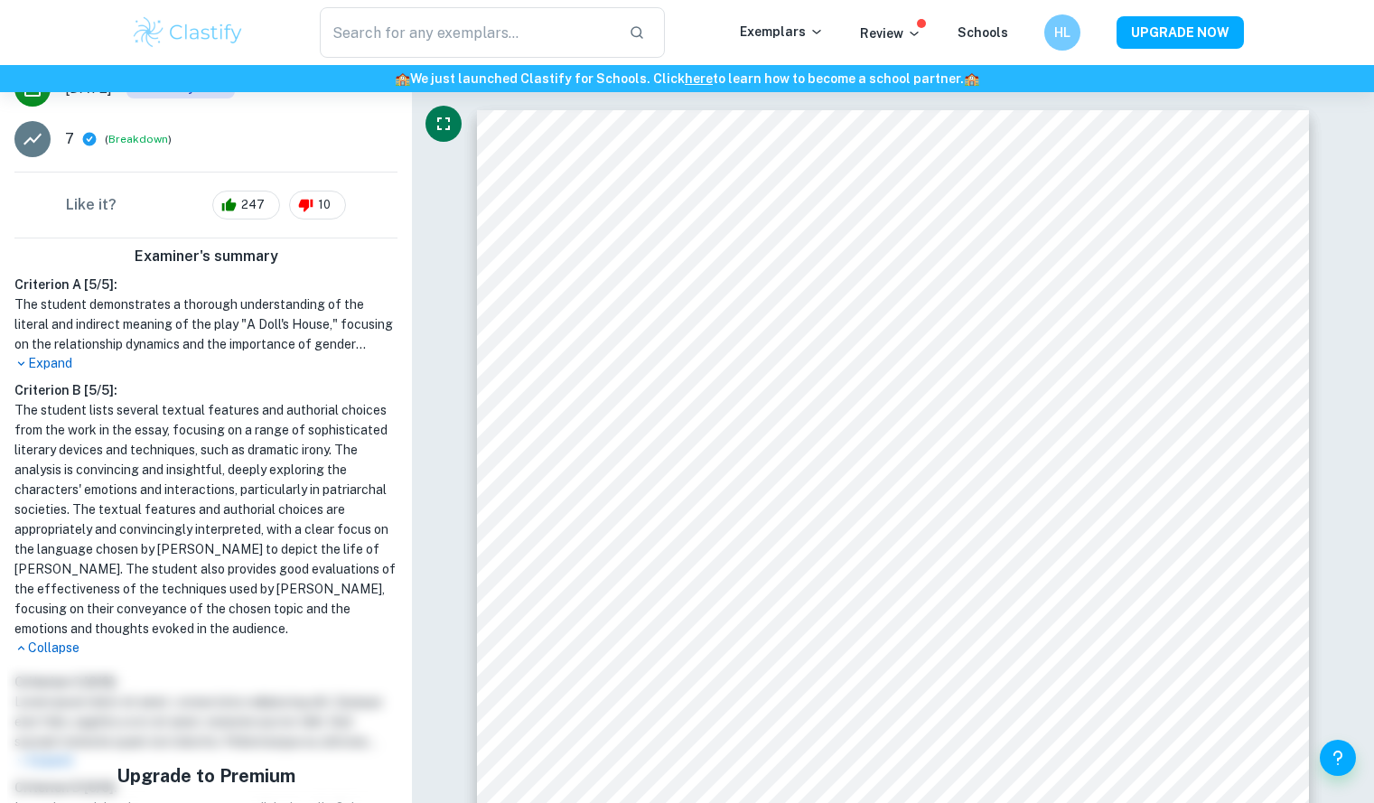
click at [52, 367] on p "Expand" at bounding box center [205, 363] width 383 height 19
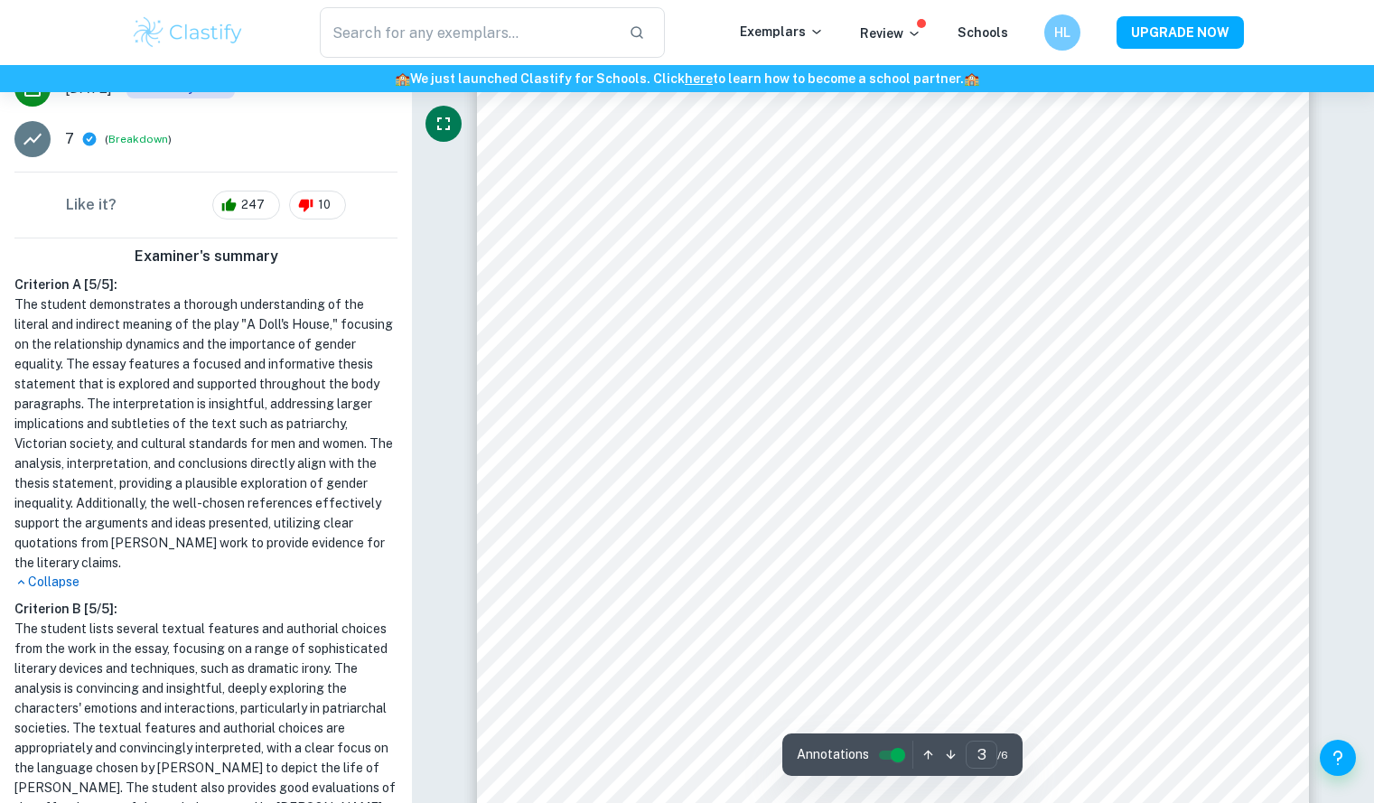
scroll to position [2603, 0]
type input "6"
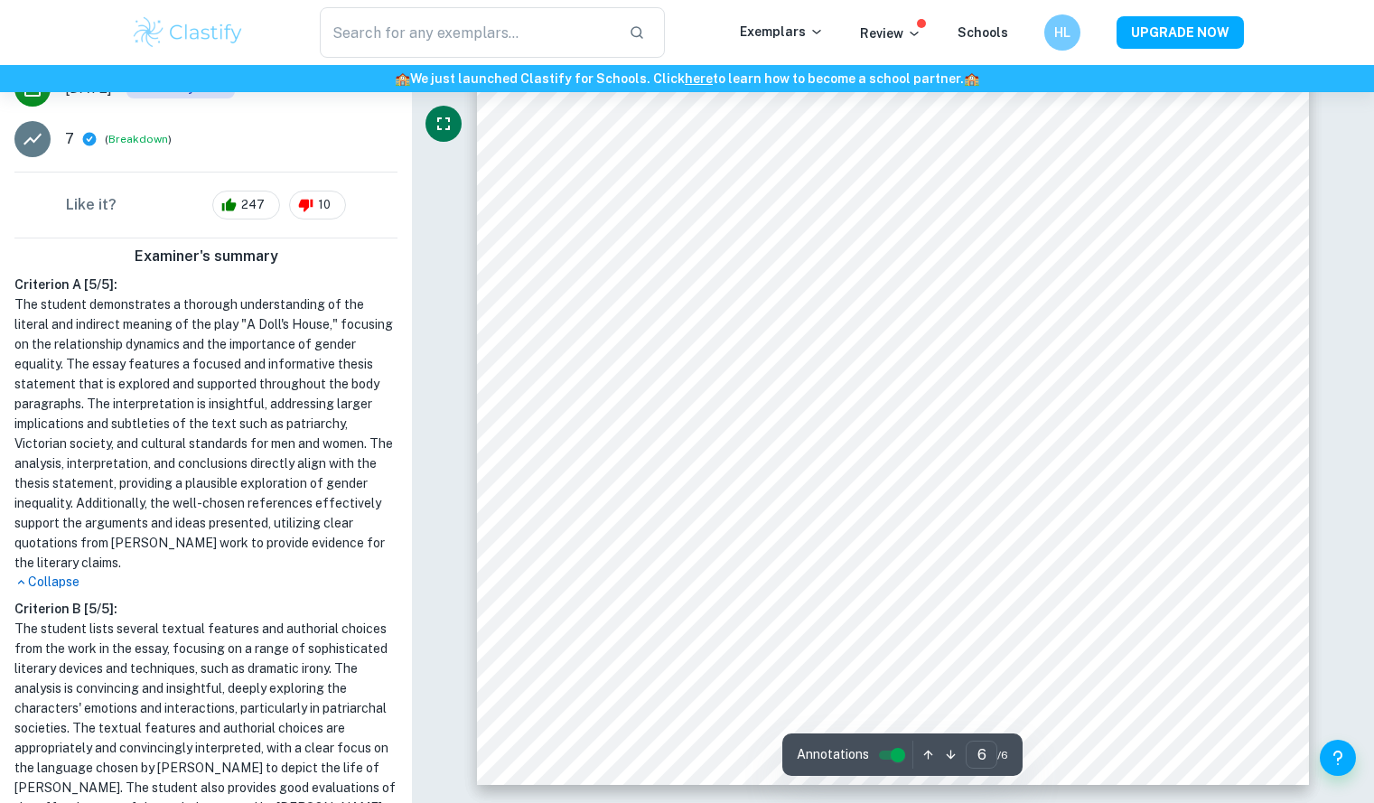
scroll to position [599, 0]
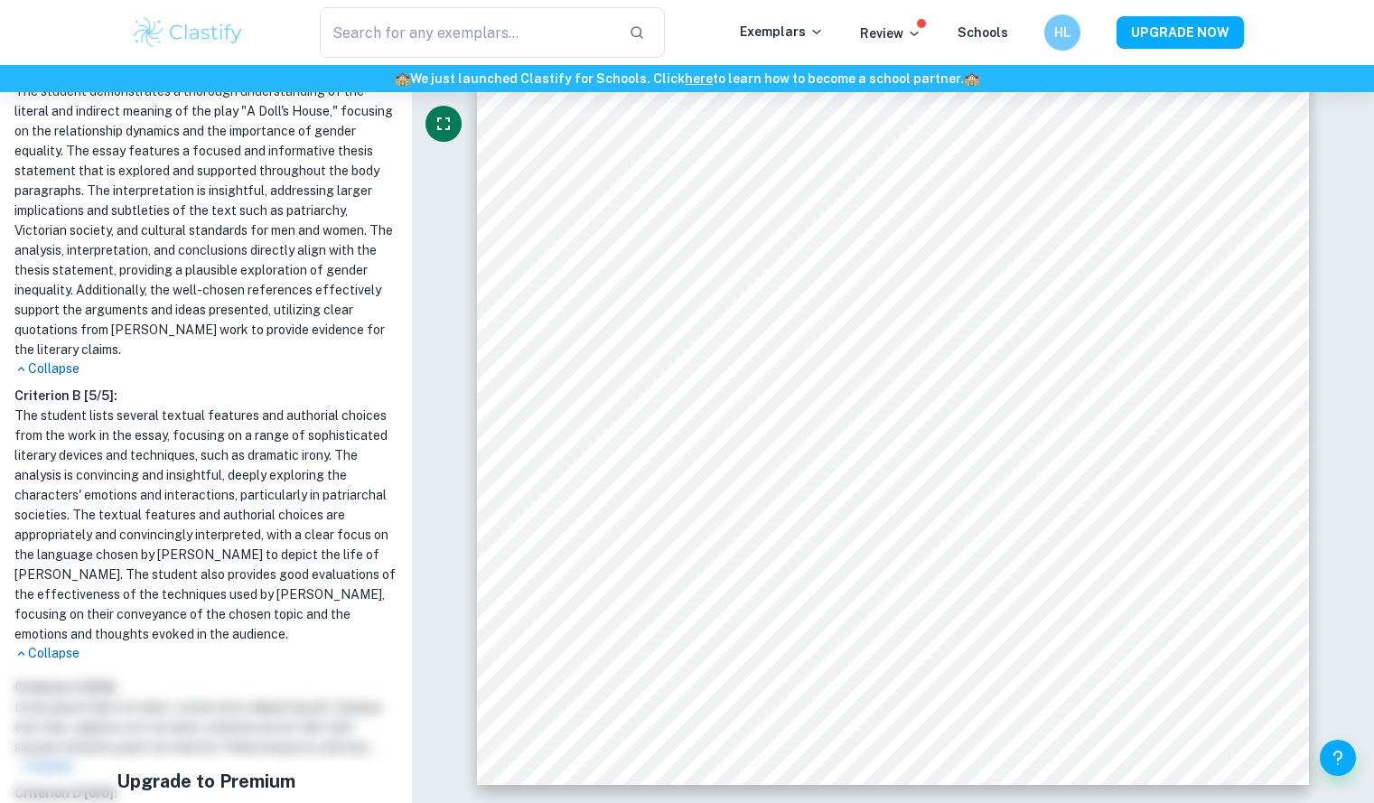
type input "English"
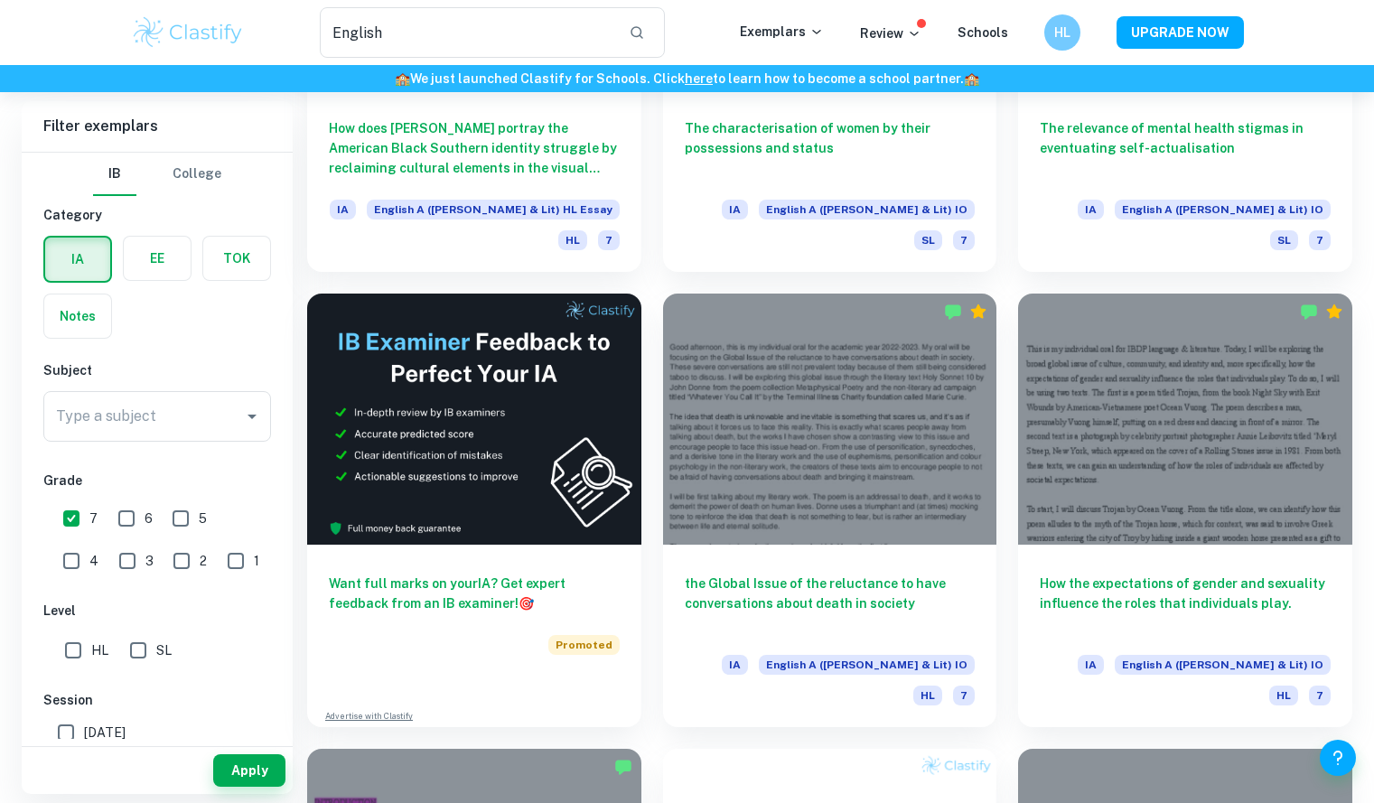
scroll to position [2923, 0]
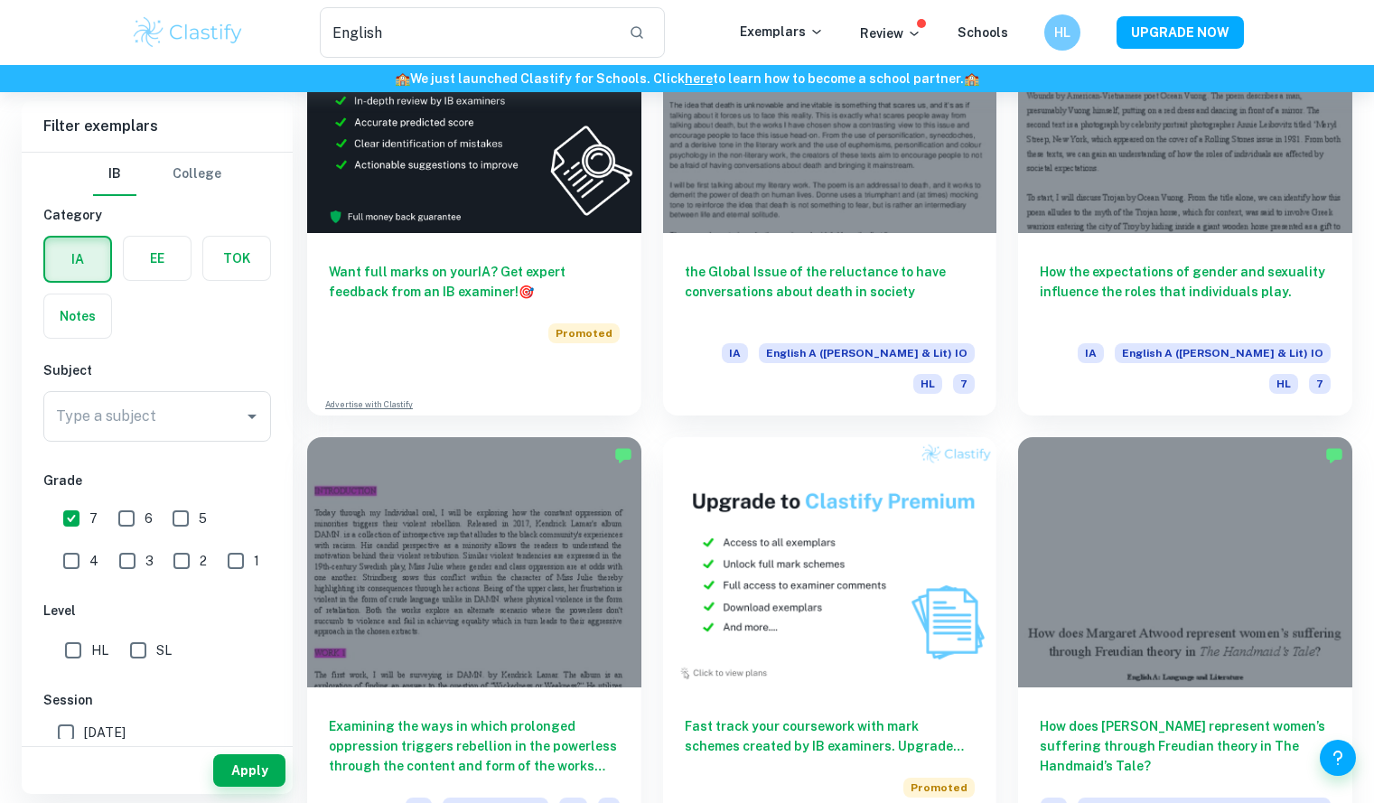
click at [123, 508] on input "6" at bounding box center [126, 519] width 36 height 36
checkbox input "true"
click at [246, 769] on button "Apply" at bounding box center [249, 771] width 72 height 33
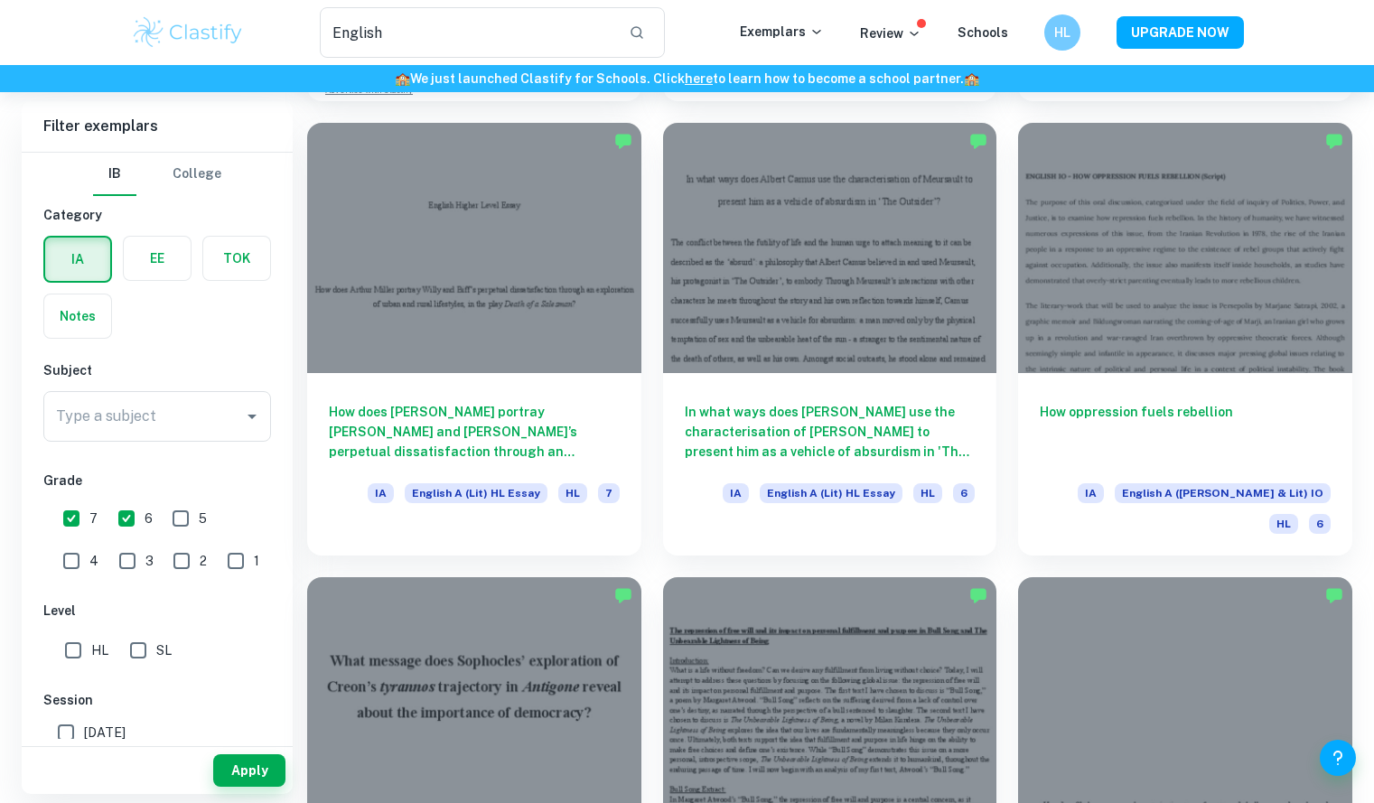
scroll to position [1441, 0]
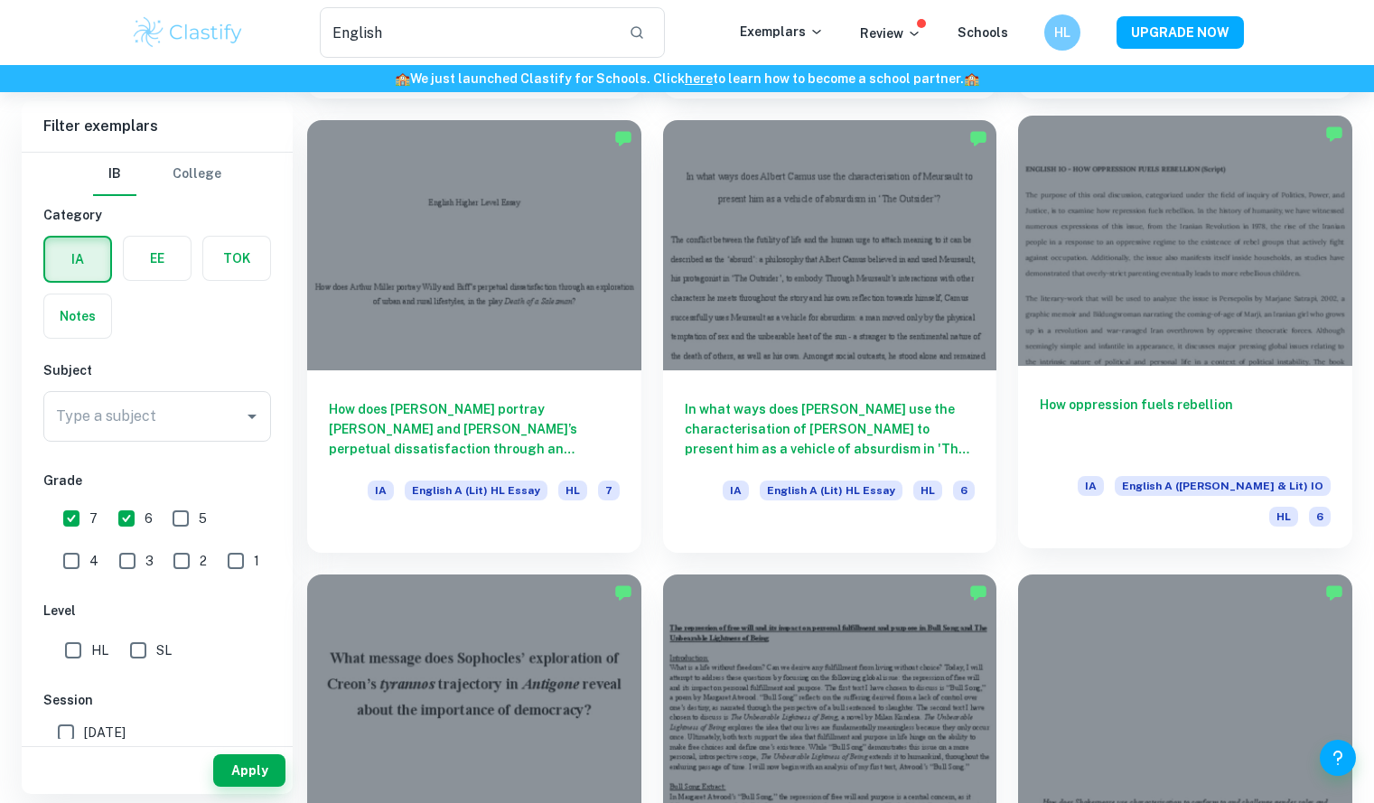
click at [1270, 395] on h6 "How oppression fuels rebellion" at bounding box center [1185, 425] width 291 height 60
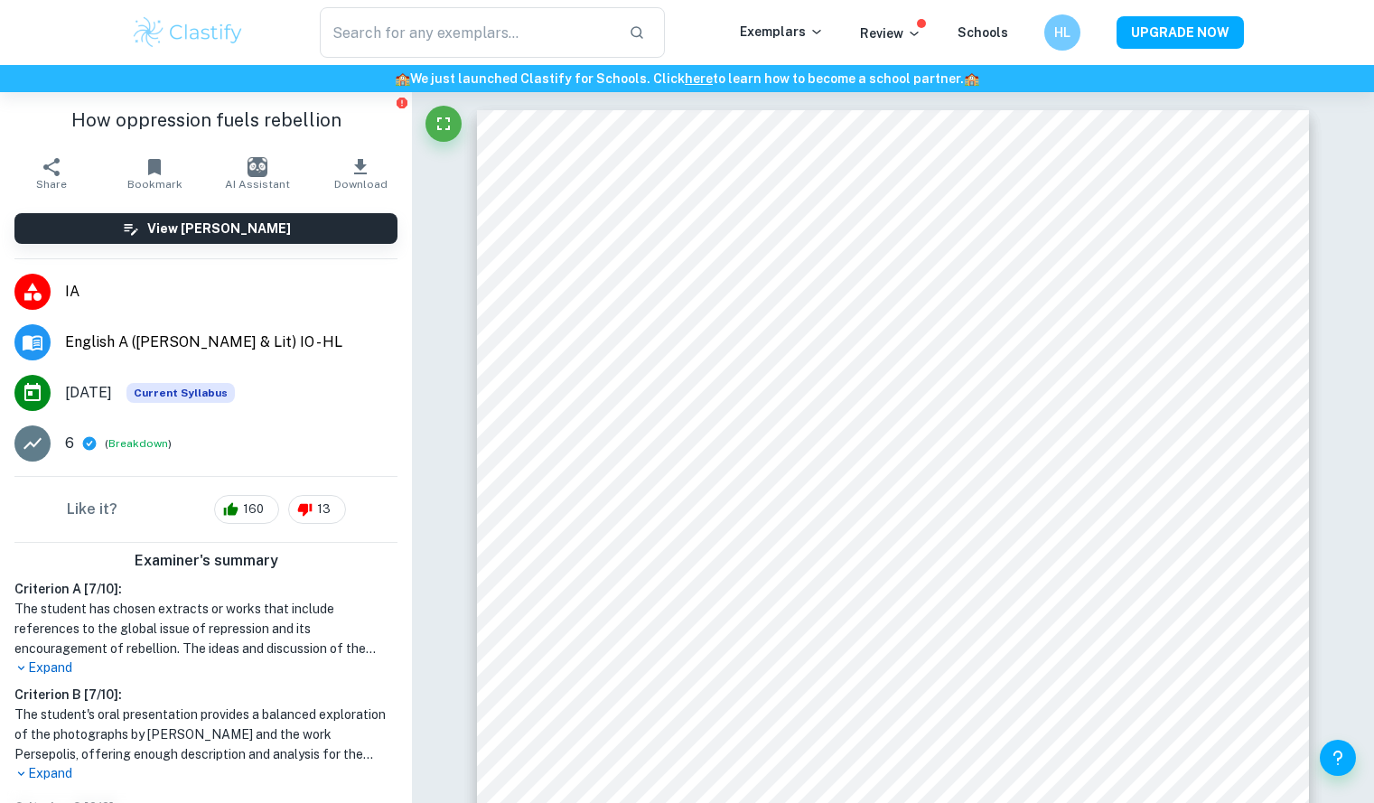
type input "English"
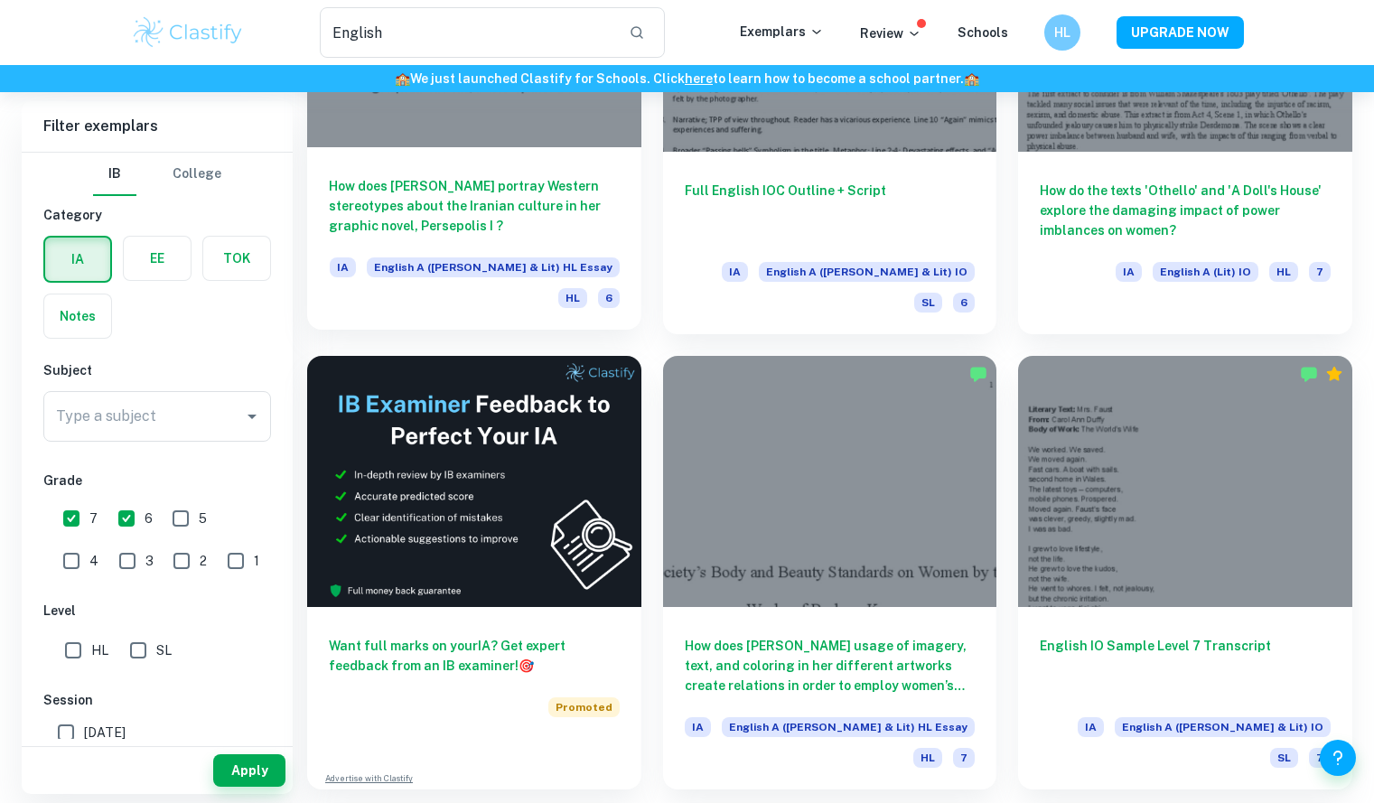
scroll to position [2632, 0]
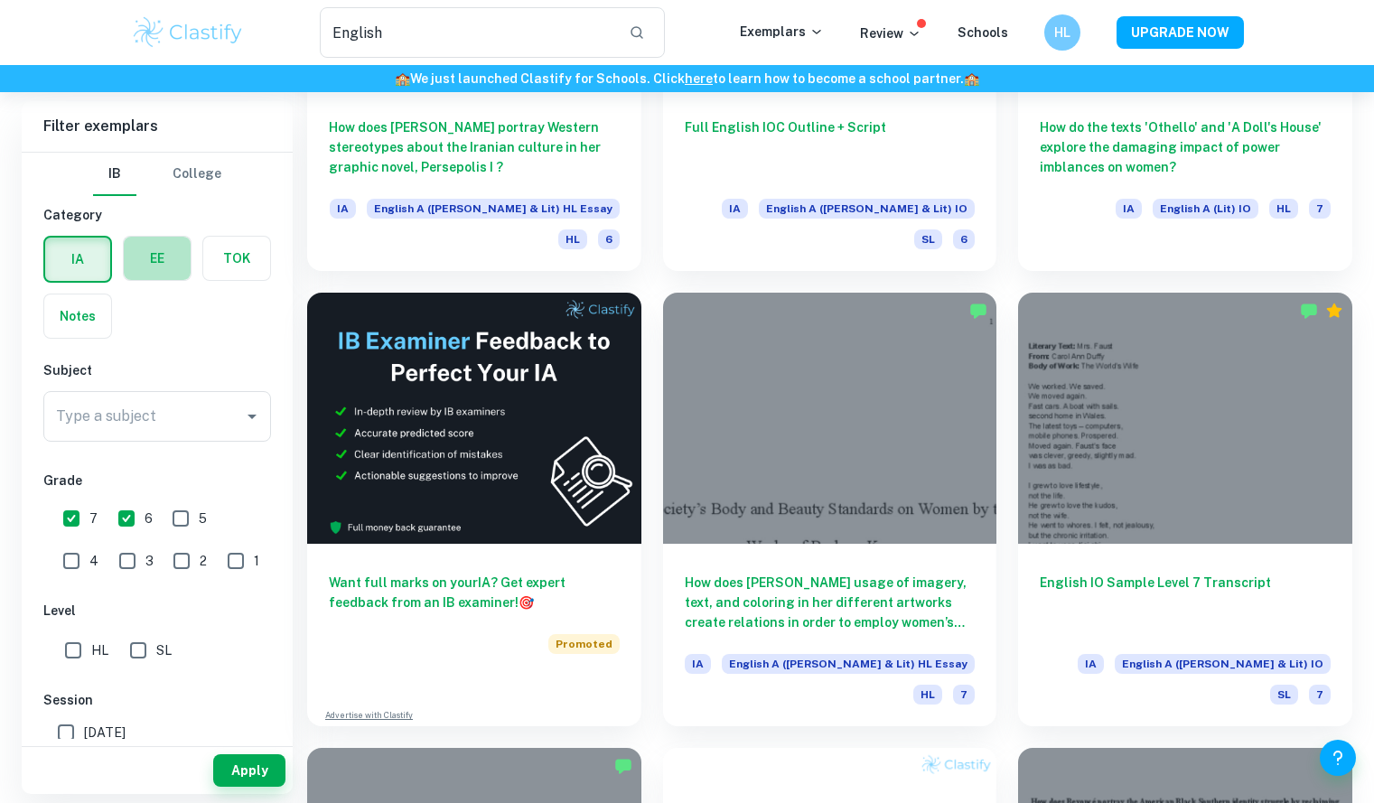
click at [149, 247] on label "button" at bounding box center [157, 258] width 67 height 43
click at [0, 0] on input "radio" at bounding box center [0, 0] width 0 height 0
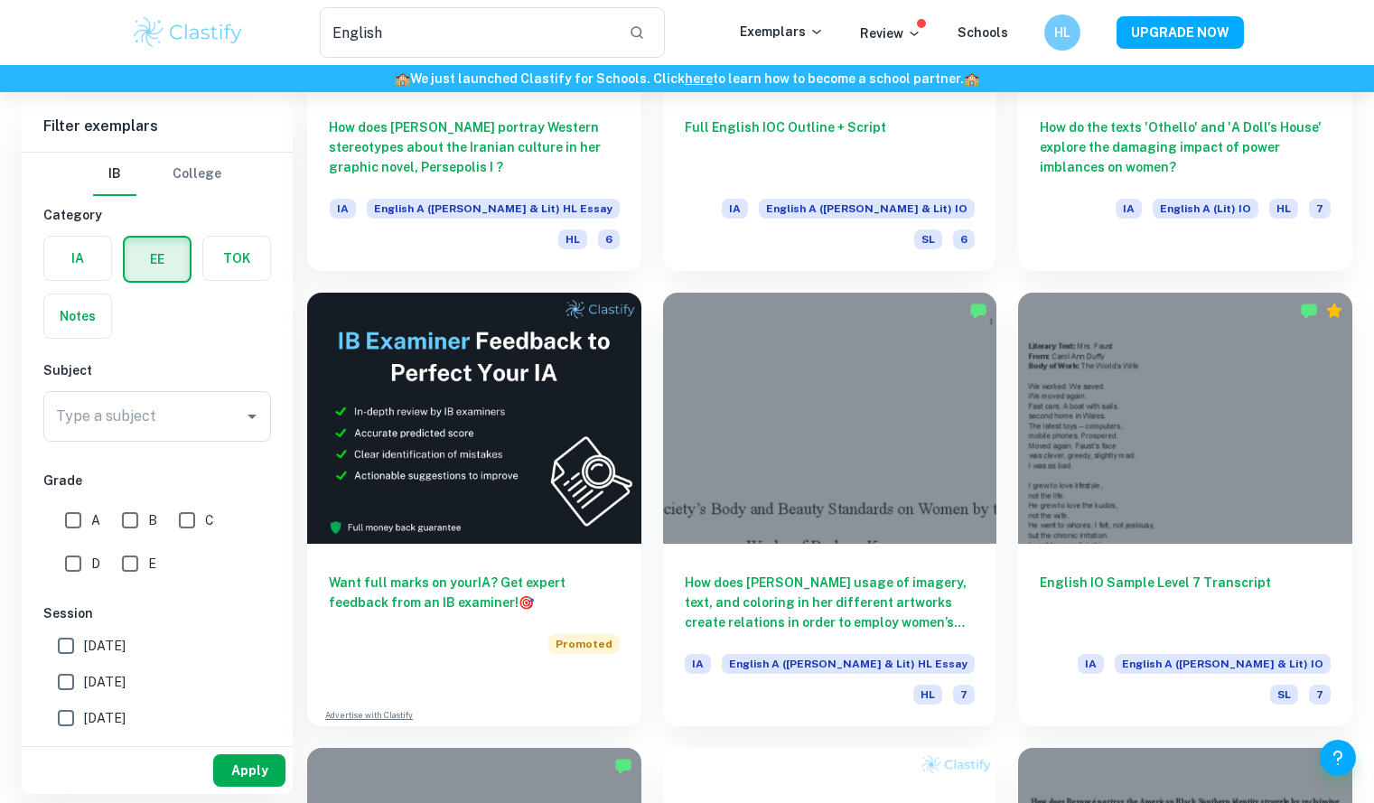
click at [253, 773] on button "Apply" at bounding box center [249, 771] width 72 height 33
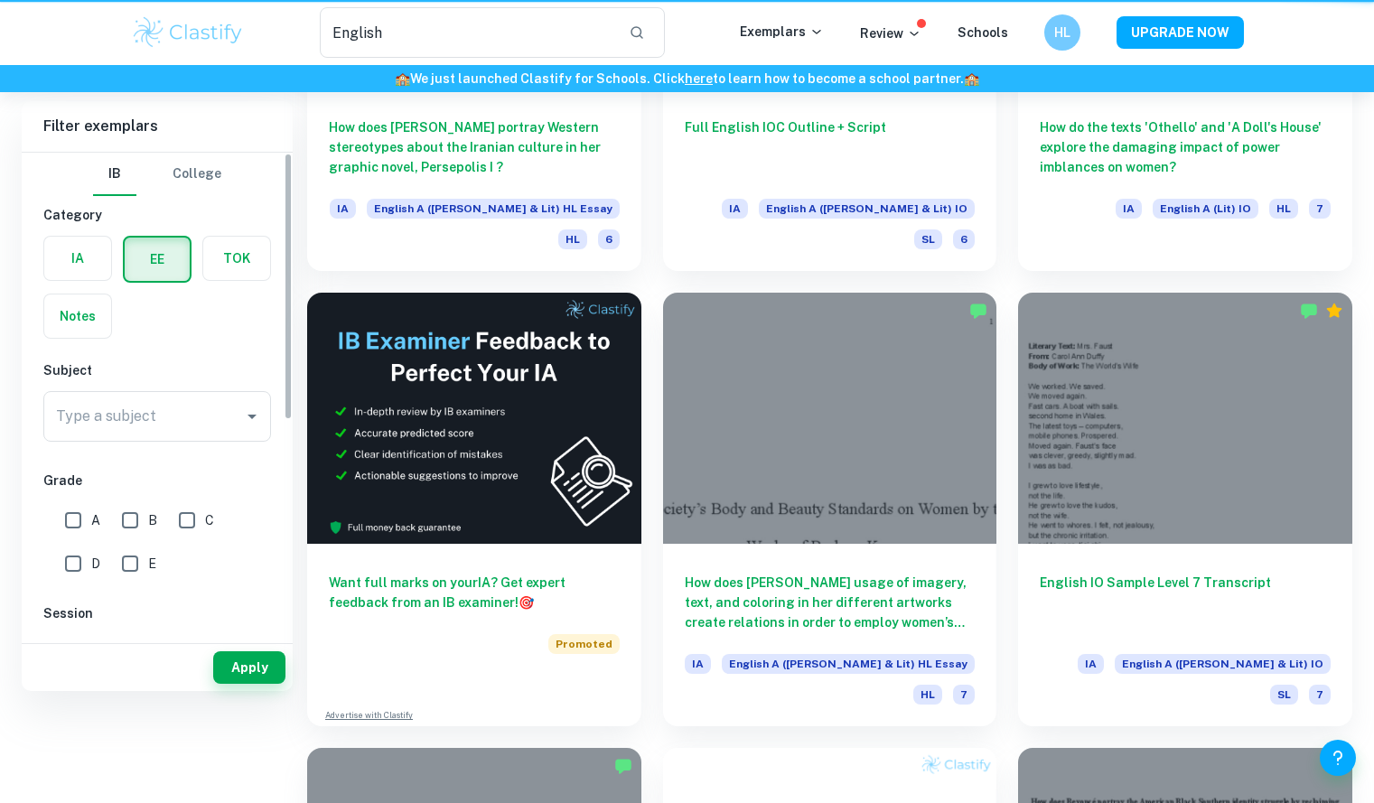
scroll to position [0, 0]
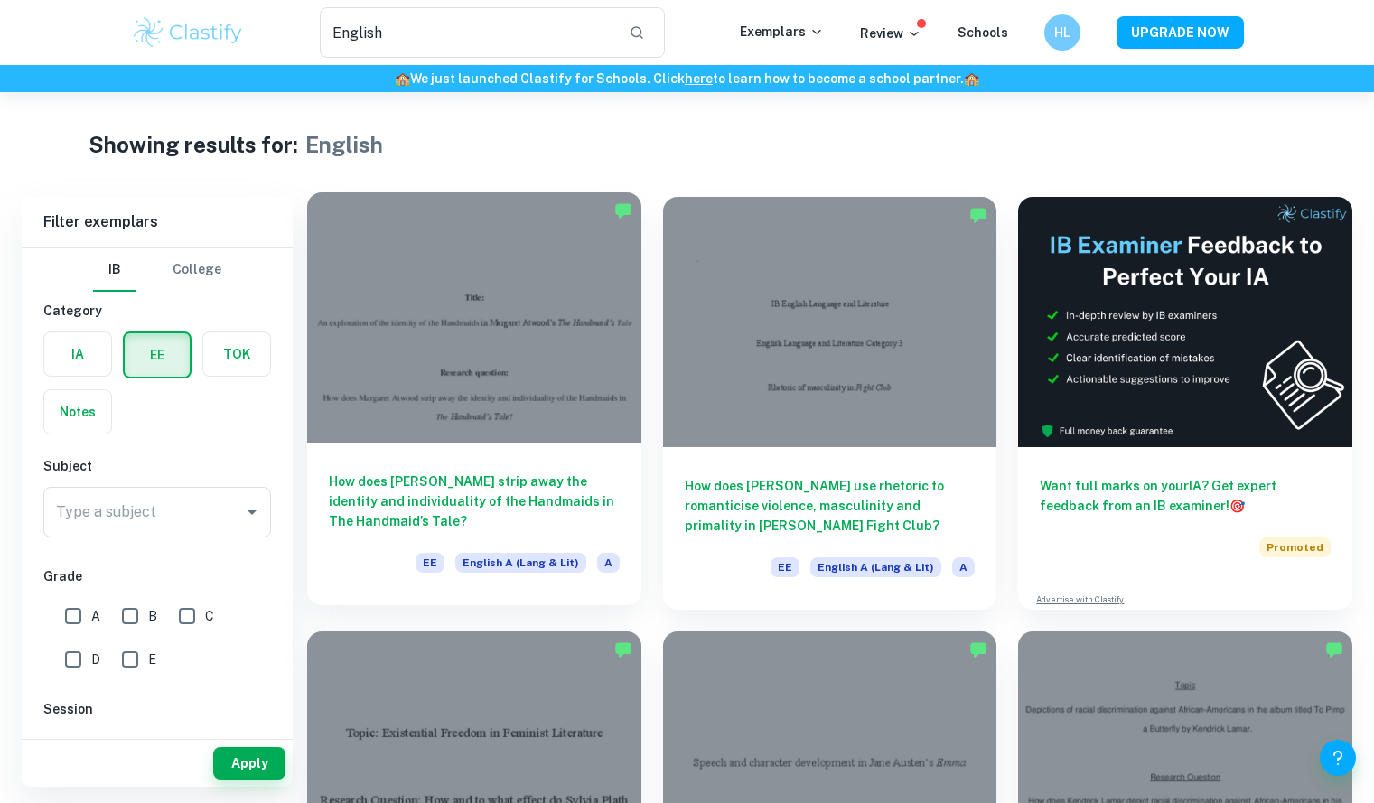
click at [540, 496] on h6 "How does Margaret Atwood strip away the identity and individuality of the Handm…" at bounding box center [474, 502] width 291 height 60
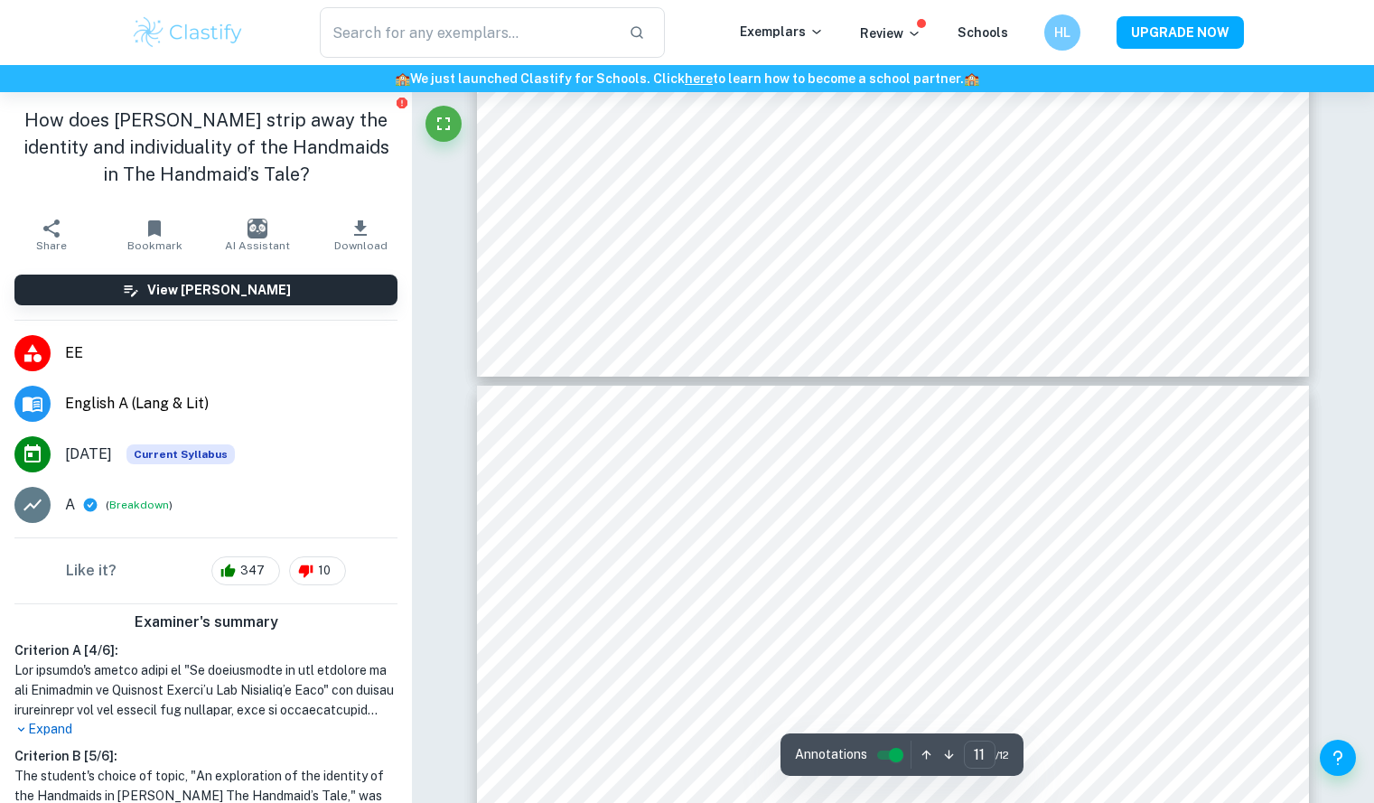
scroll to position [11993, 0]
type input "4"
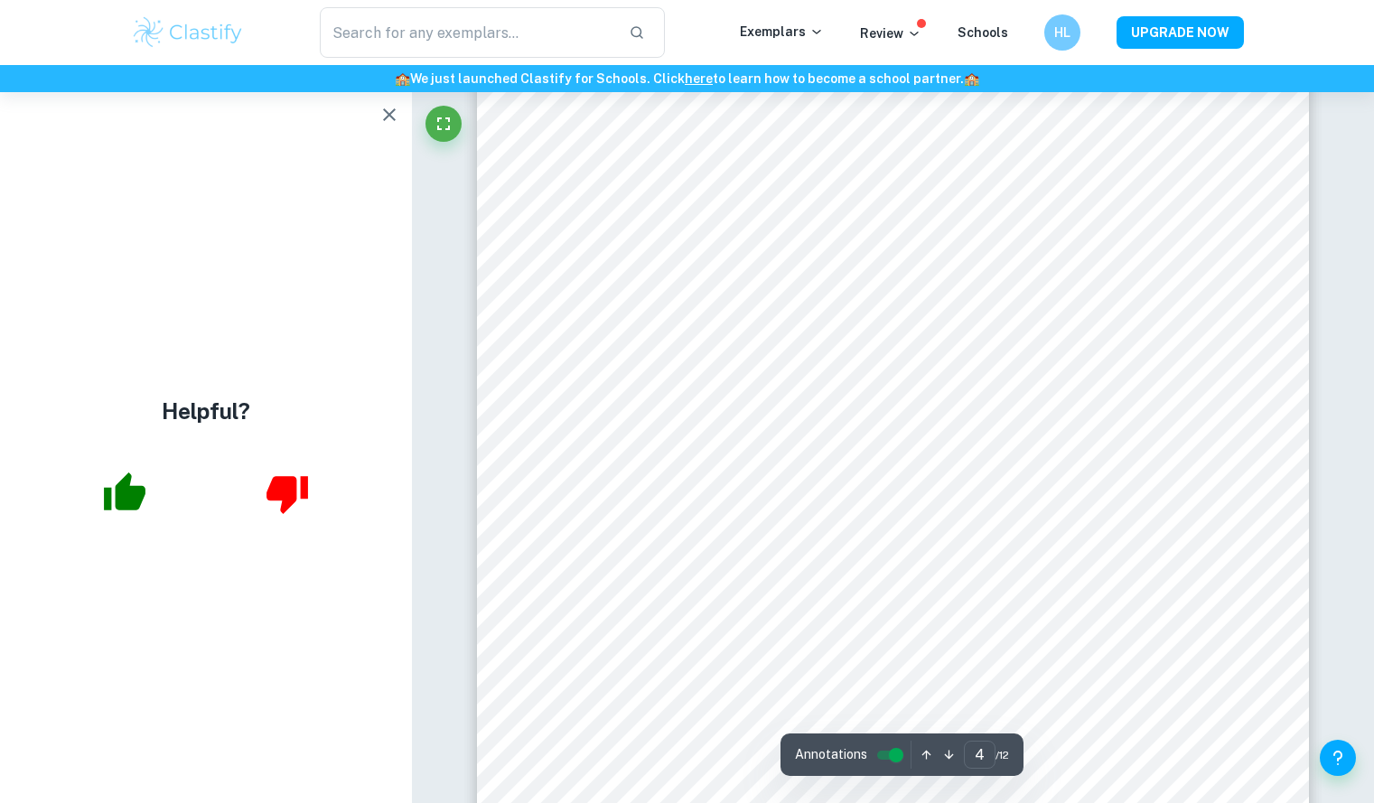
scroll to position [4205, 0]
click at [392, 114] on icon "button" at bounding box center [390, 115] width 22 height 22
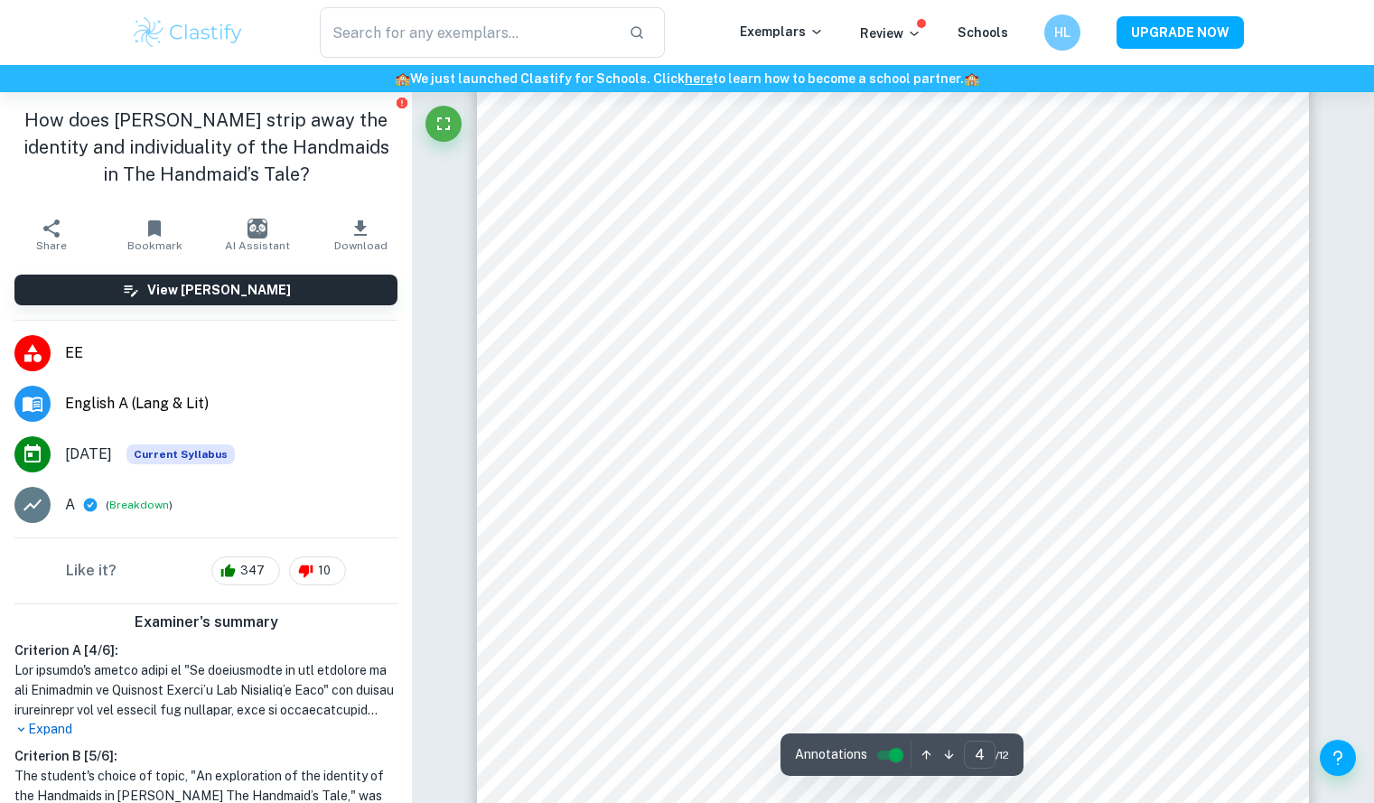
type input "English"
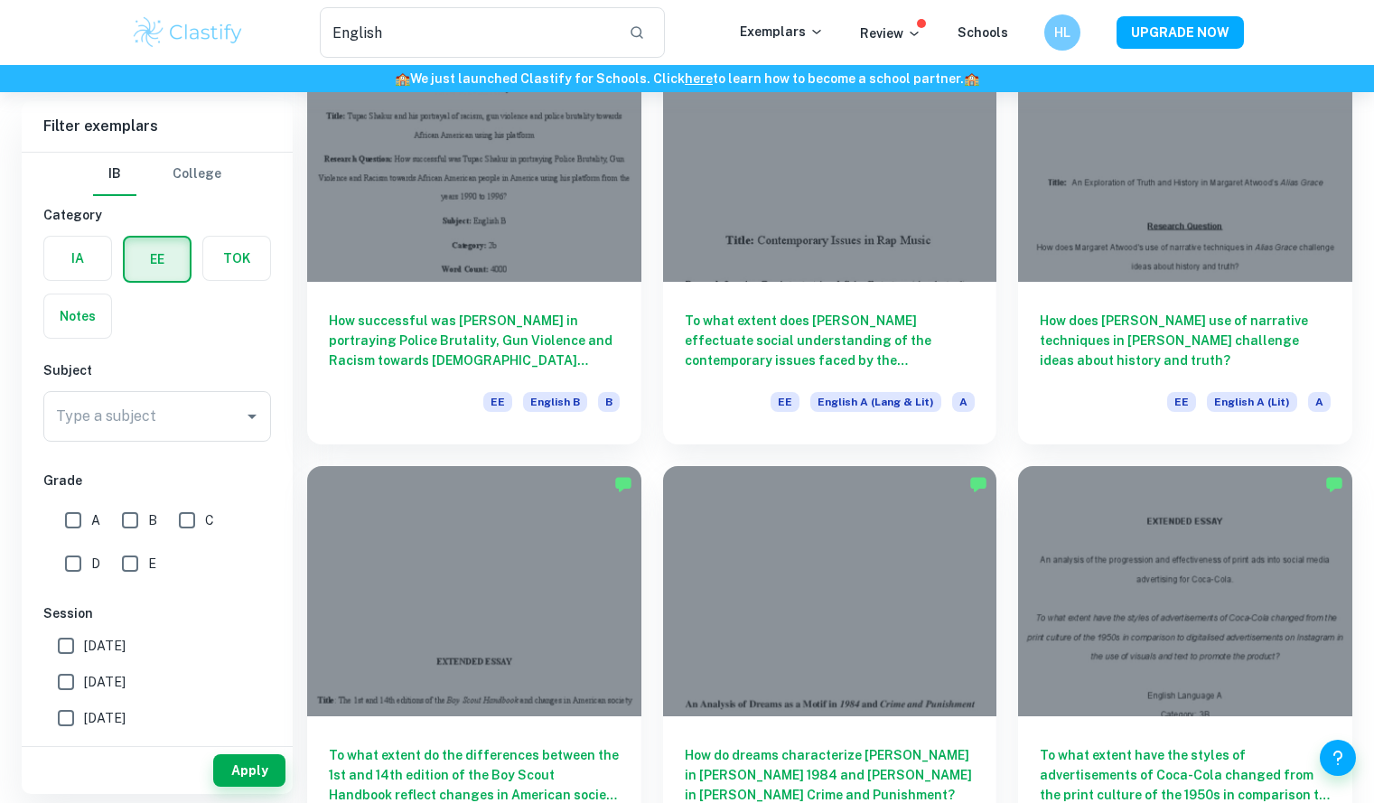
scroll to position [1464, 0]
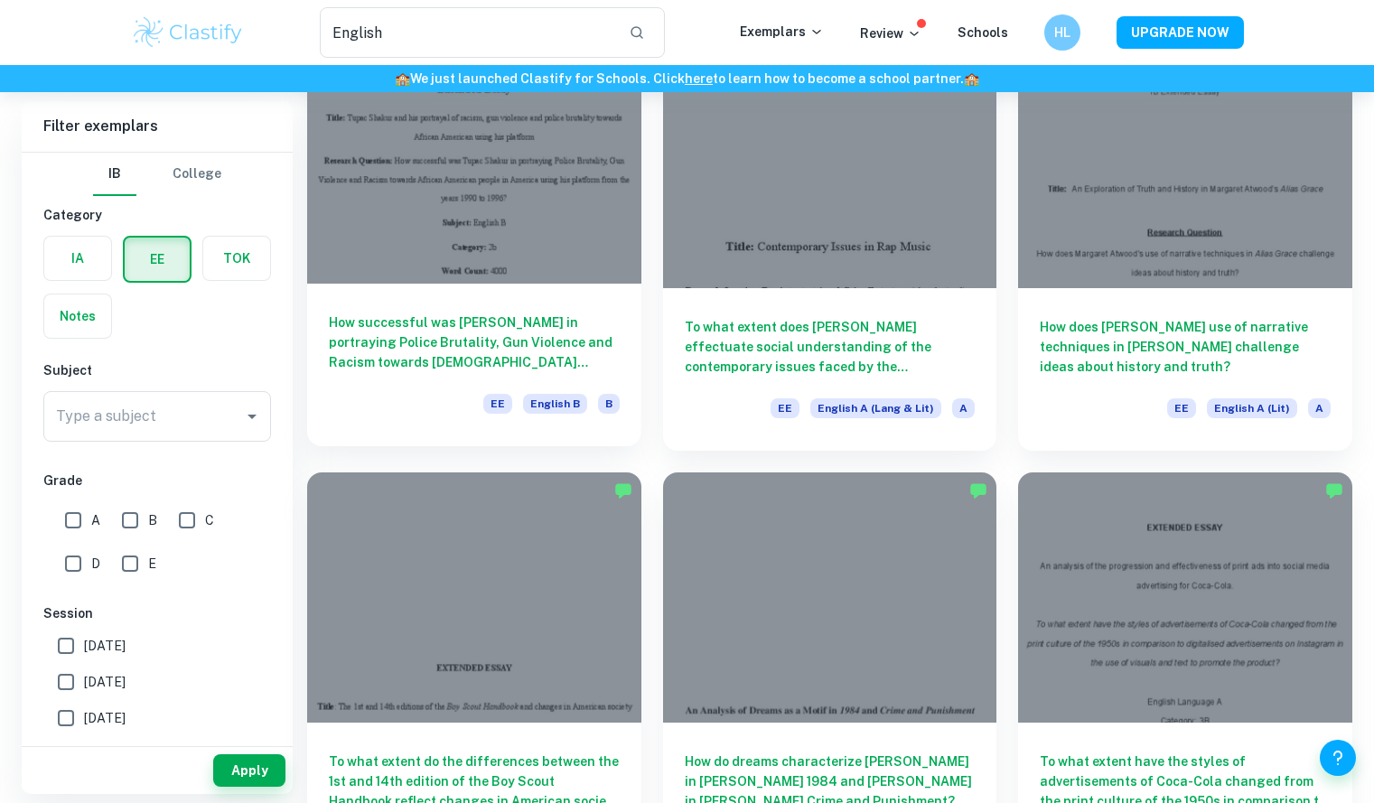
click at [507, 339] on h6 "How successful was Tupac Shakur in portraying Police Brutality, Gun Violence an…" at bounding box center [474, 343] width 291 height 60
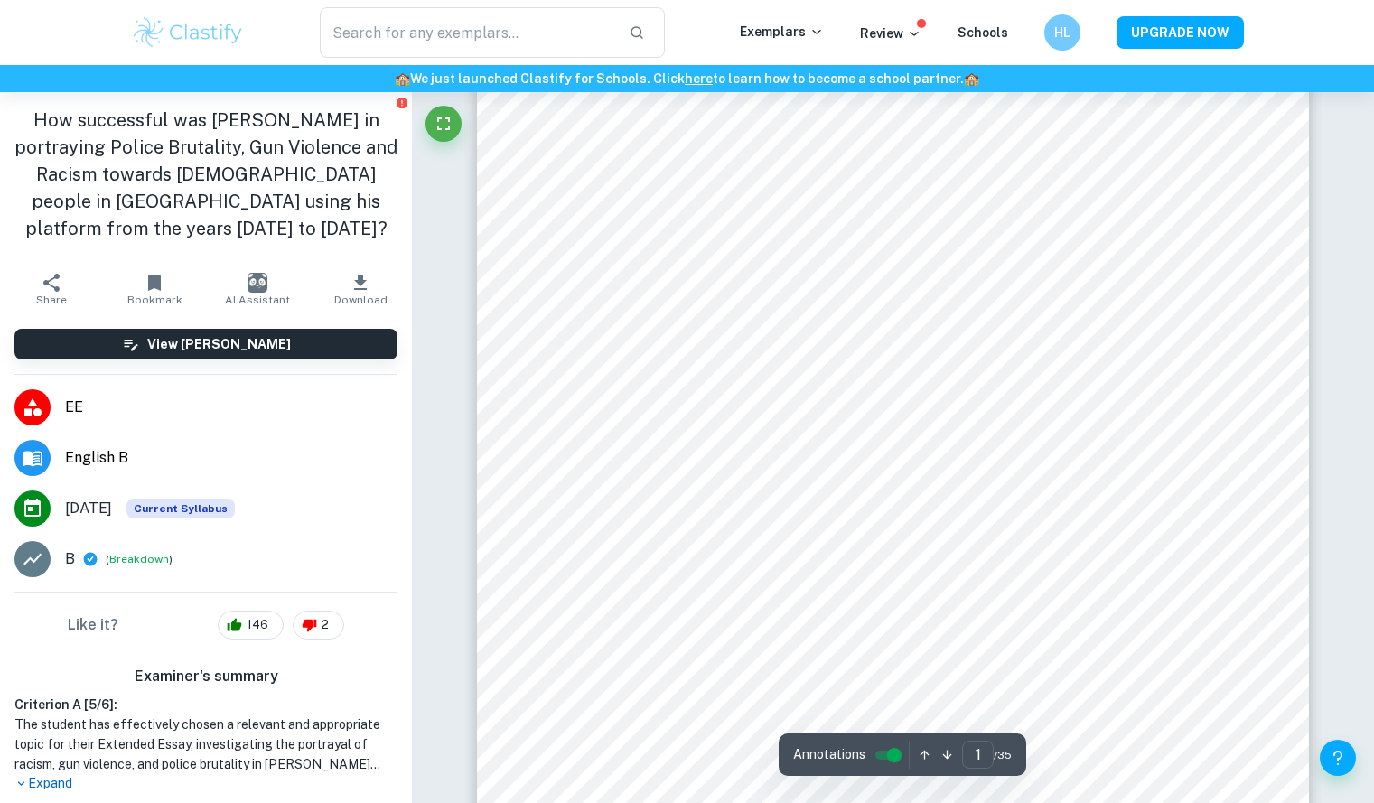
scroll to position [117, 0]
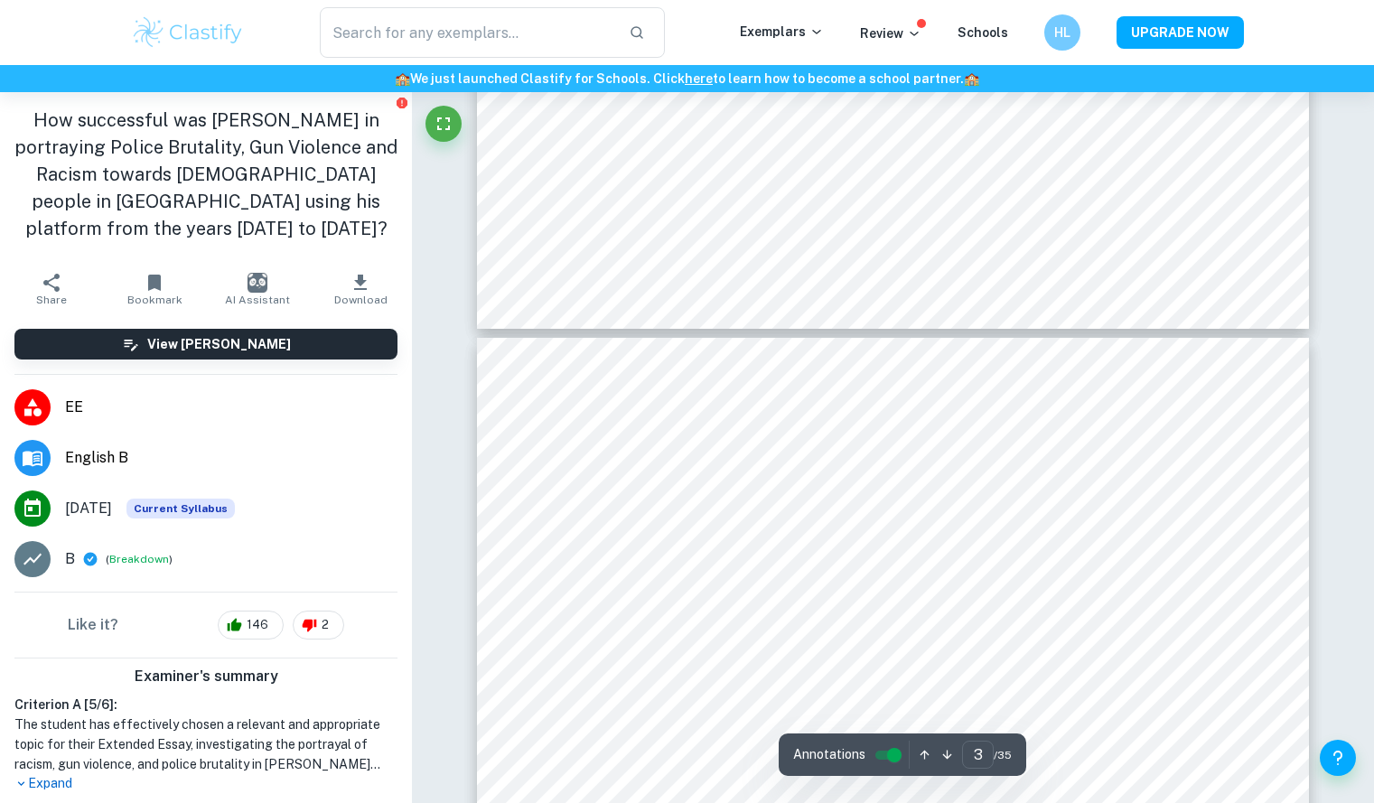
type input "4"
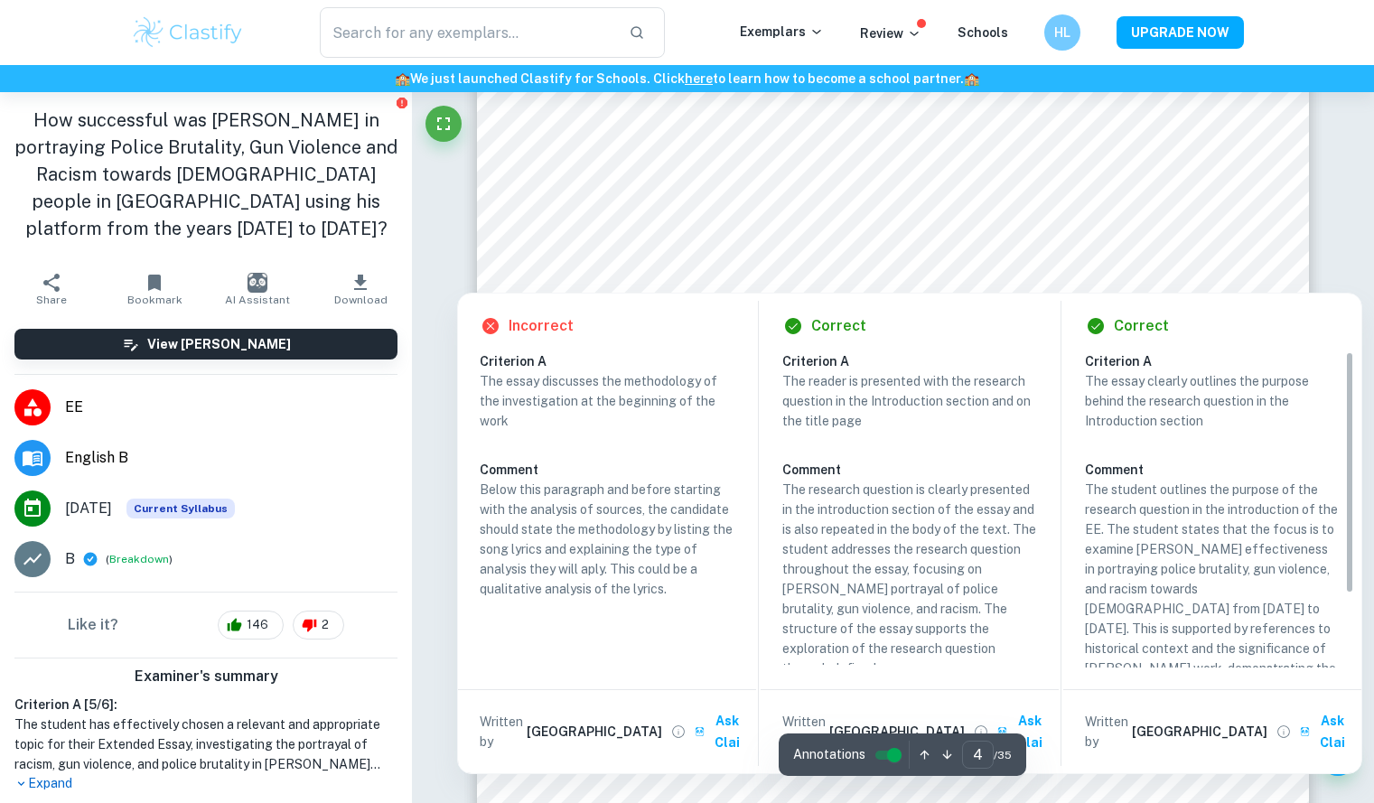
scroll to position [3853, 0]
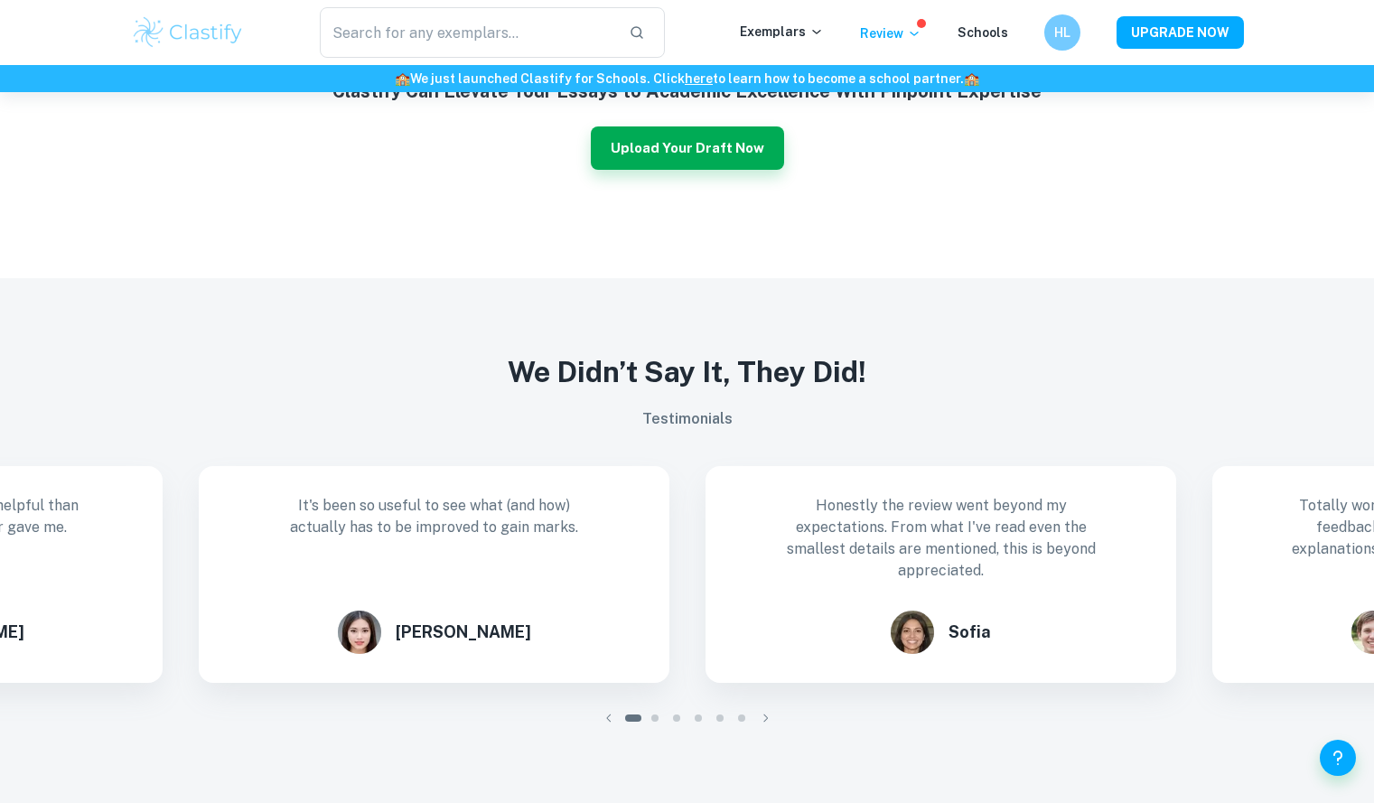
scroll to position [1562, 0]
click at [766, 710] on icon "button" at bounding box center [766, 717] width 18 height 18
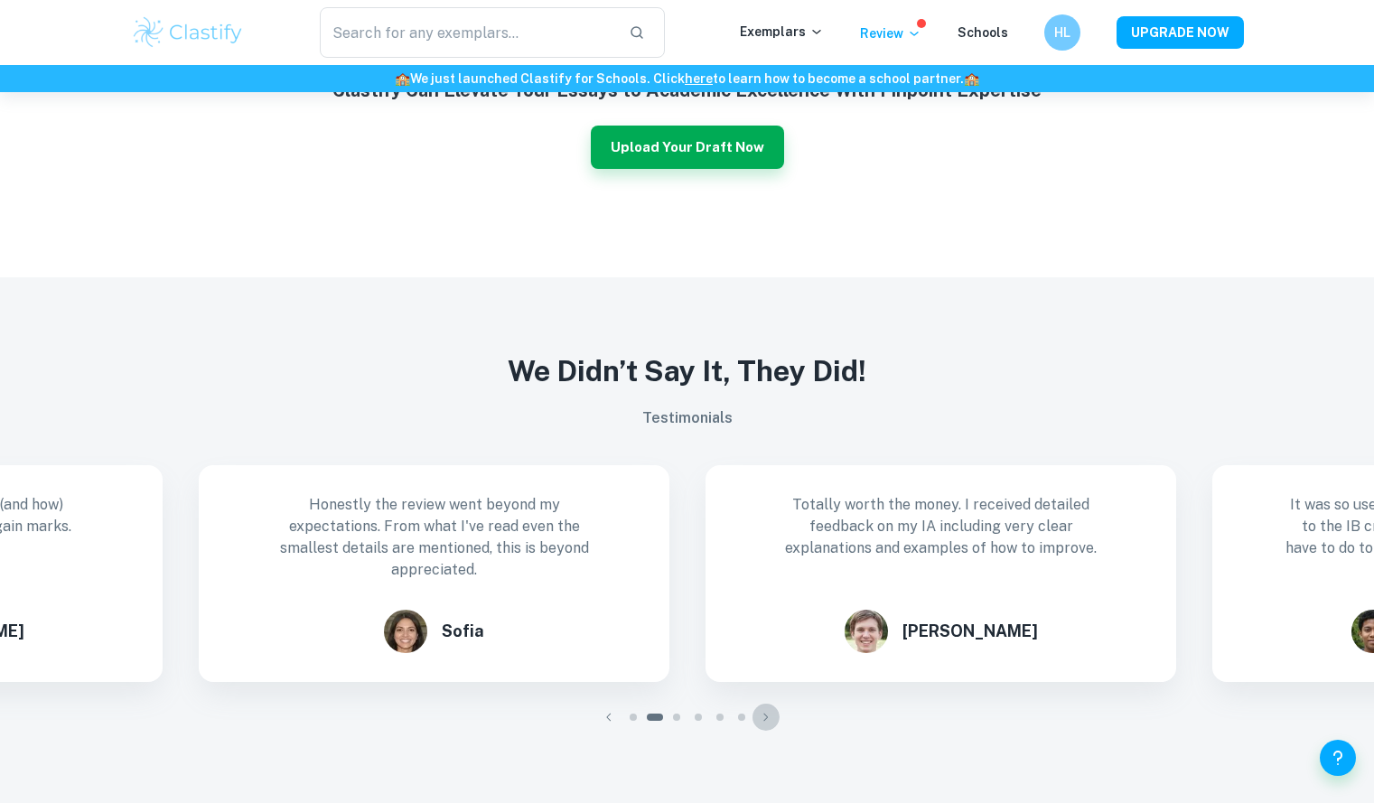
click at [766, 710] on icon "button" at bounding box center [766, 717] width 18 height 18
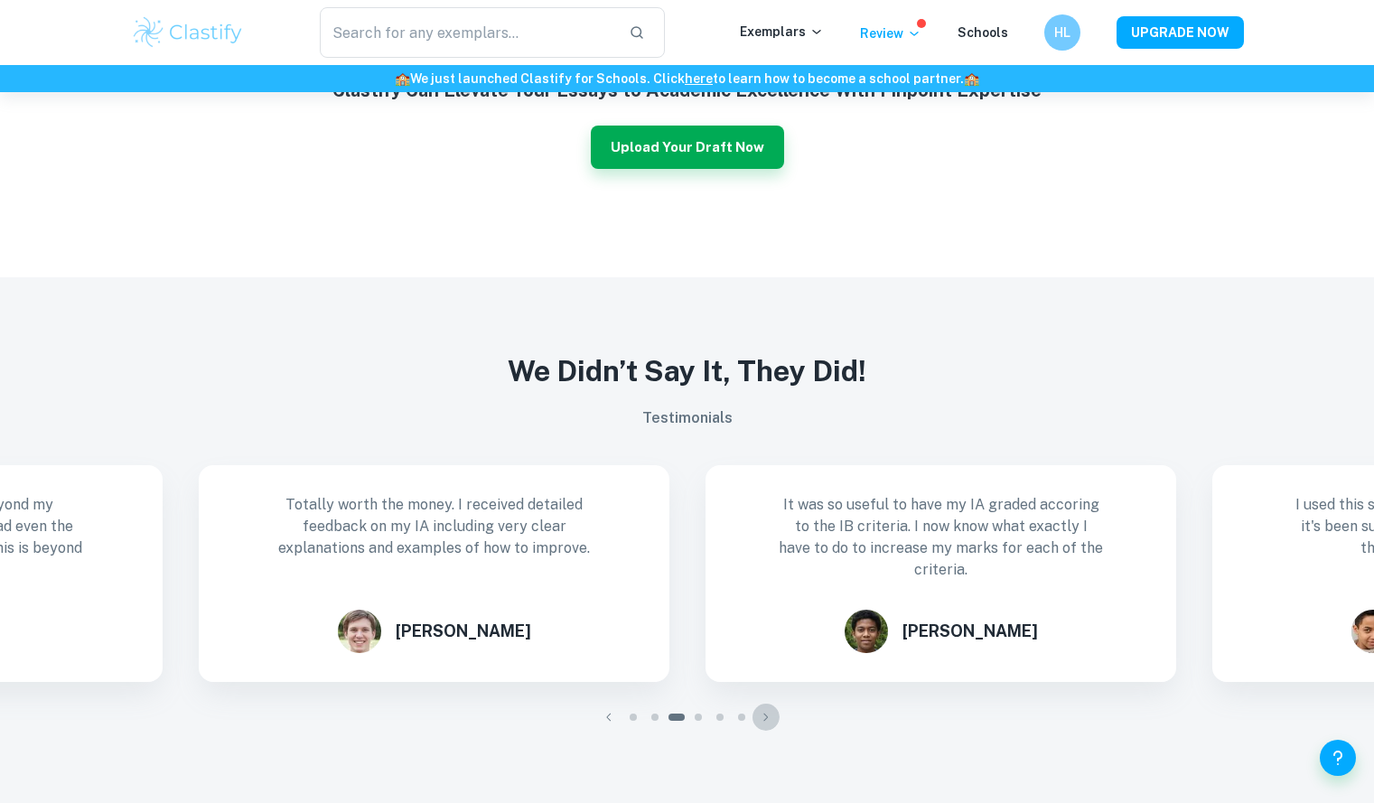
click at [766, 710] on icon "button" at bounding box center [766, 717] width 18 height 18
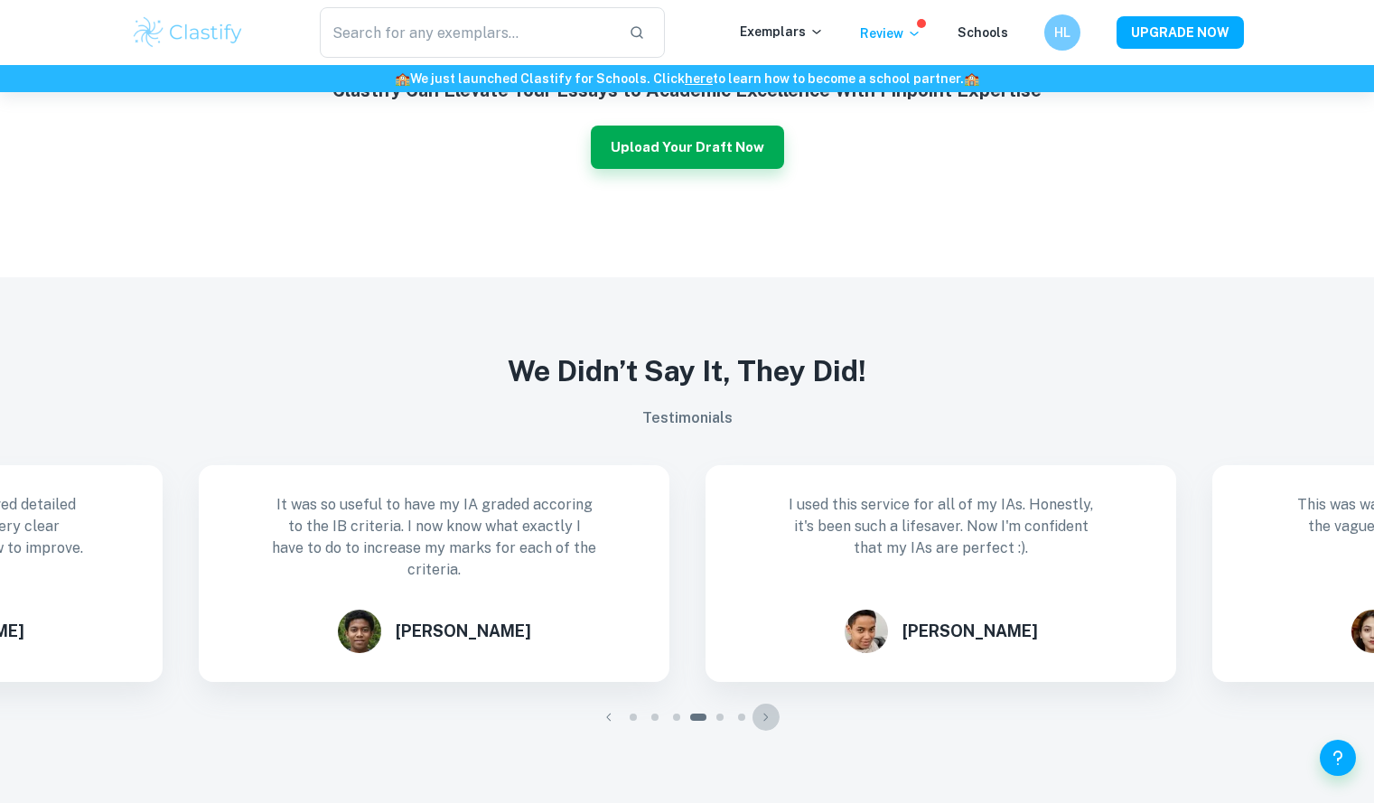
click at [766, 710] on icon "button" at bounding box center [766, 717] width 18 height 18
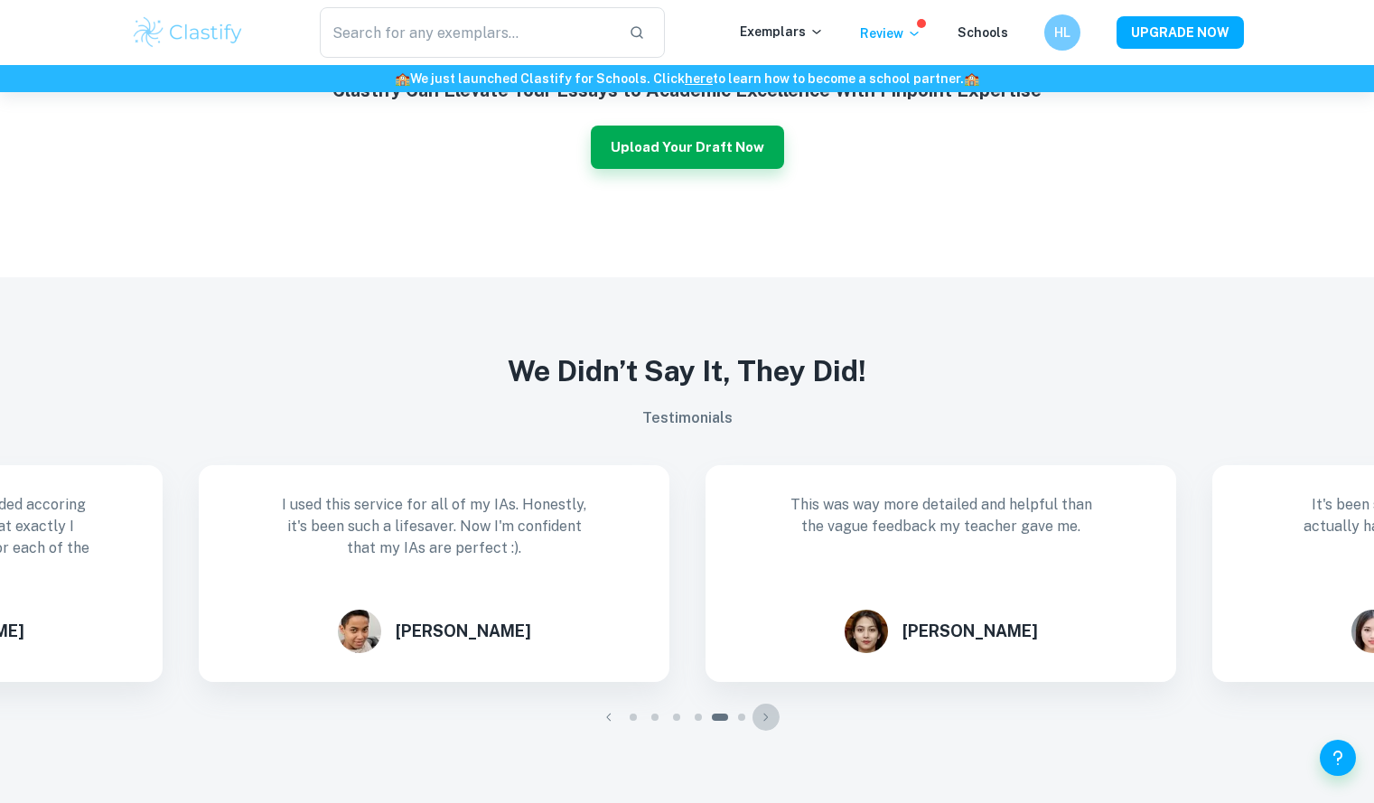
click at [766, 710] on icon "button" at bounding box center [766, 717] width 18 height 18
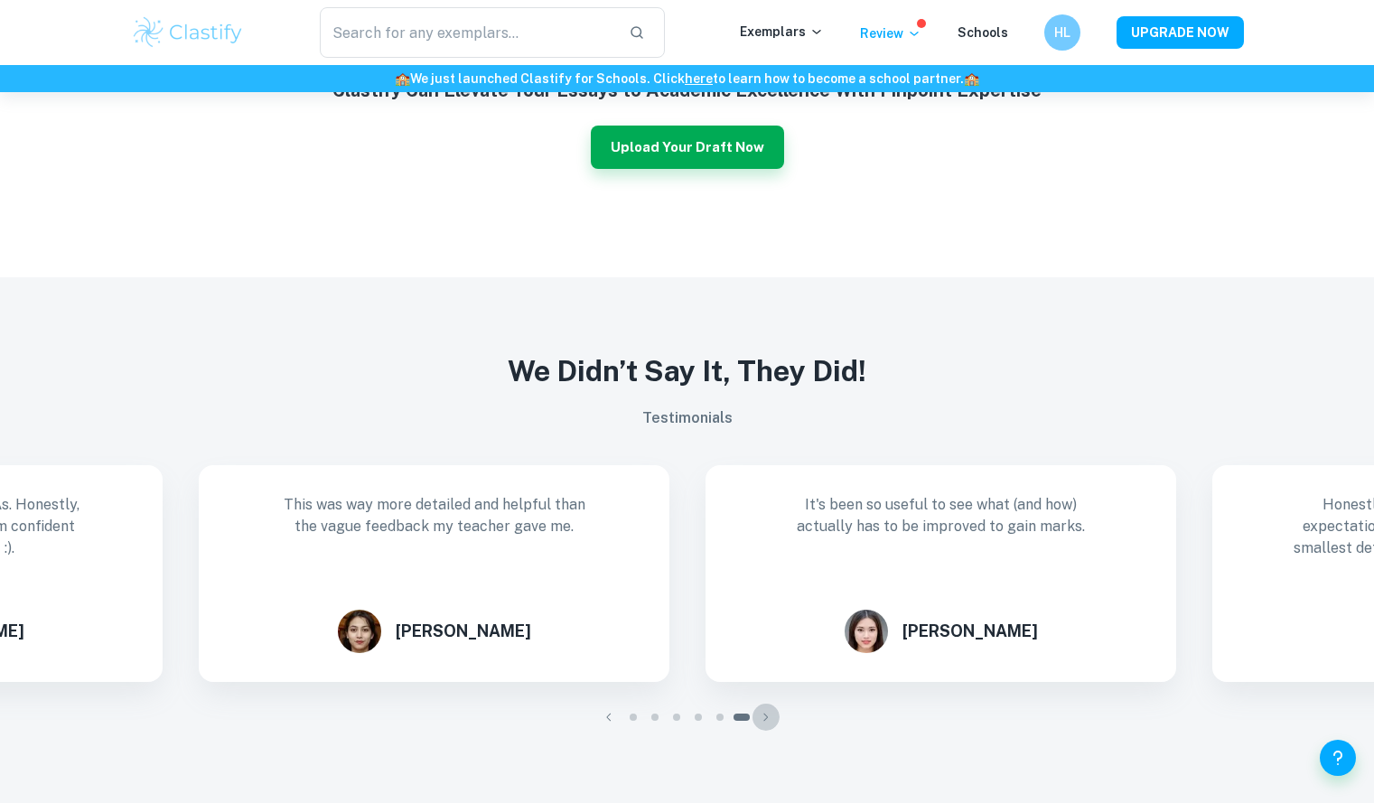
click at [766, 710] on icon "button" at bounding box center [766, 717] width 18 height 18
